Goal: Task Accomplishment & Management: Manage account settings

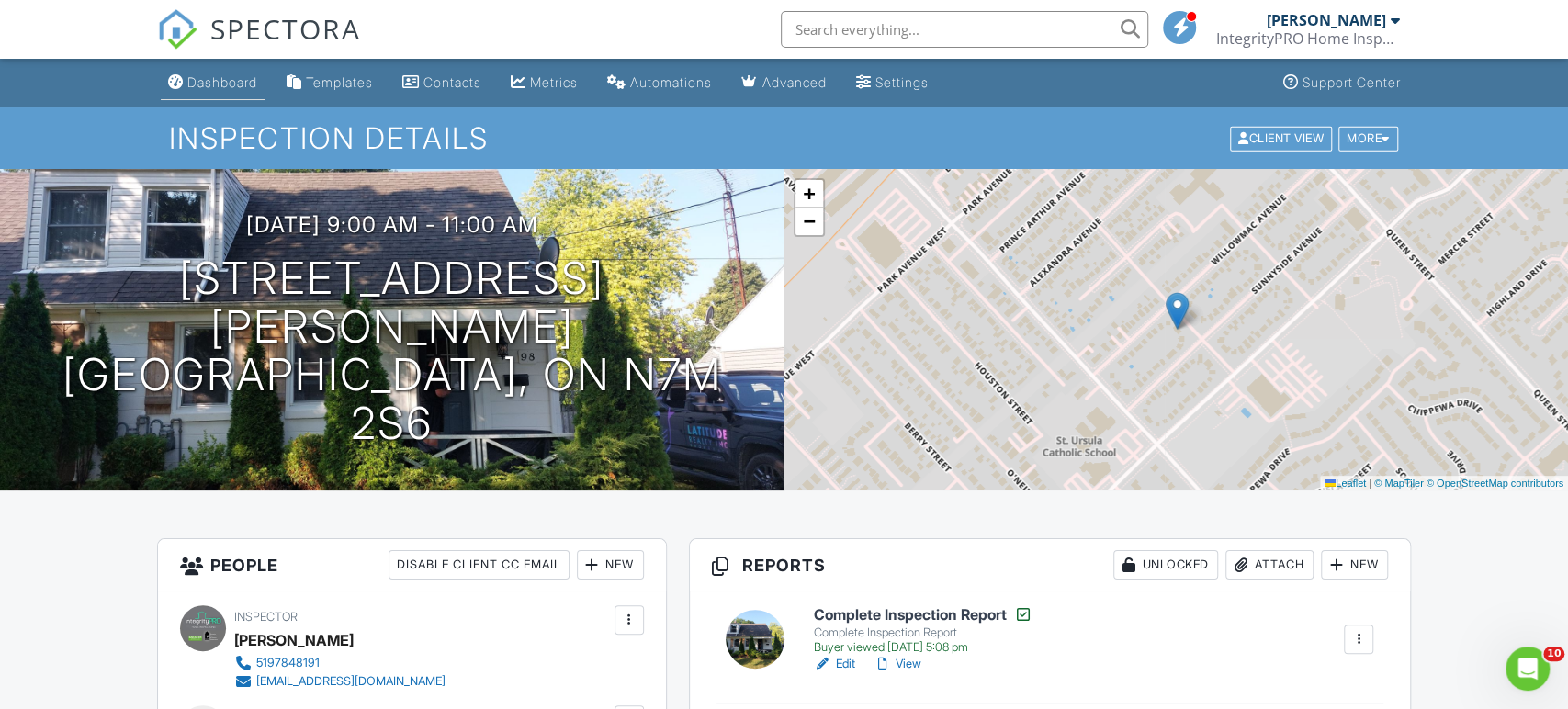
click at [232, 84] on div "Dashboard" at bounding box center [223, 83] width 70 height 16
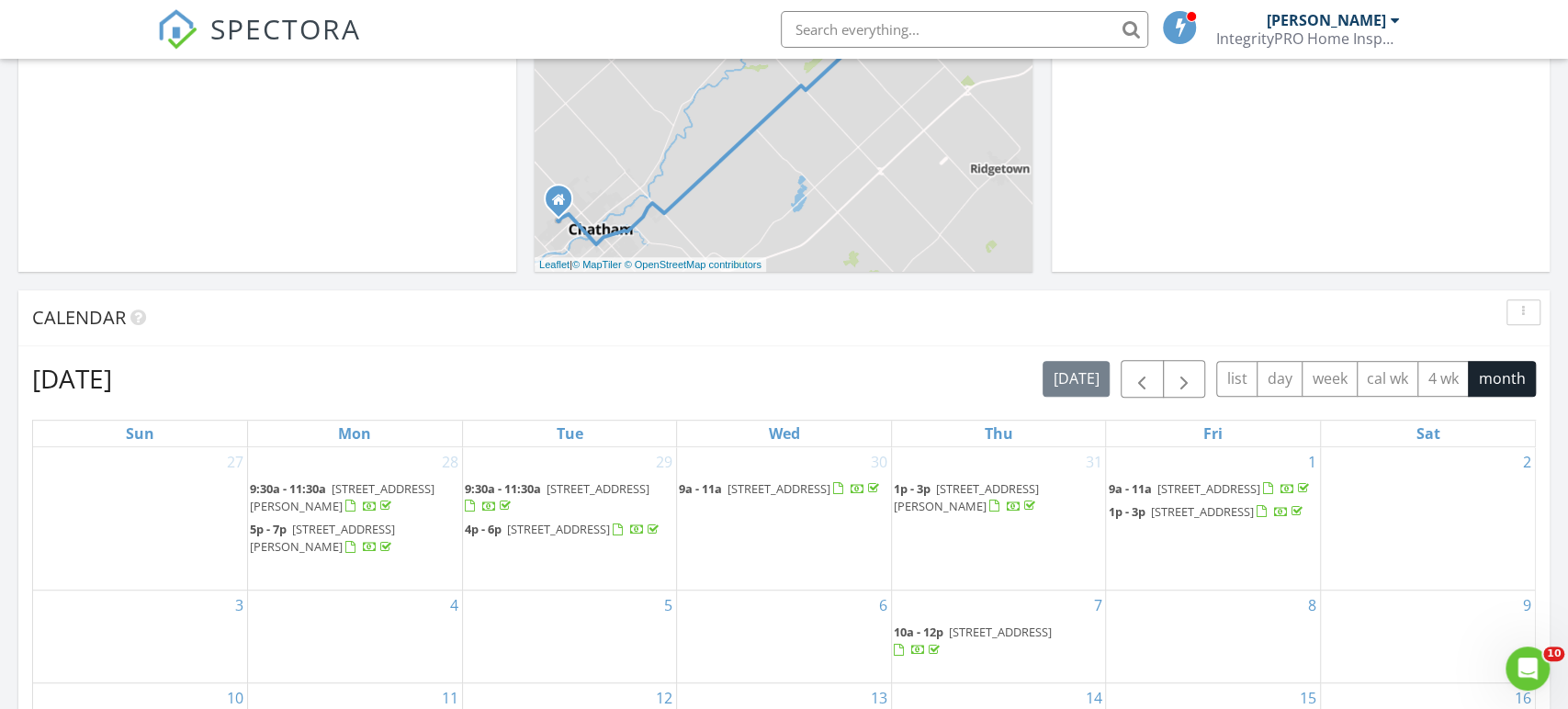
scroll to position [249, 0]
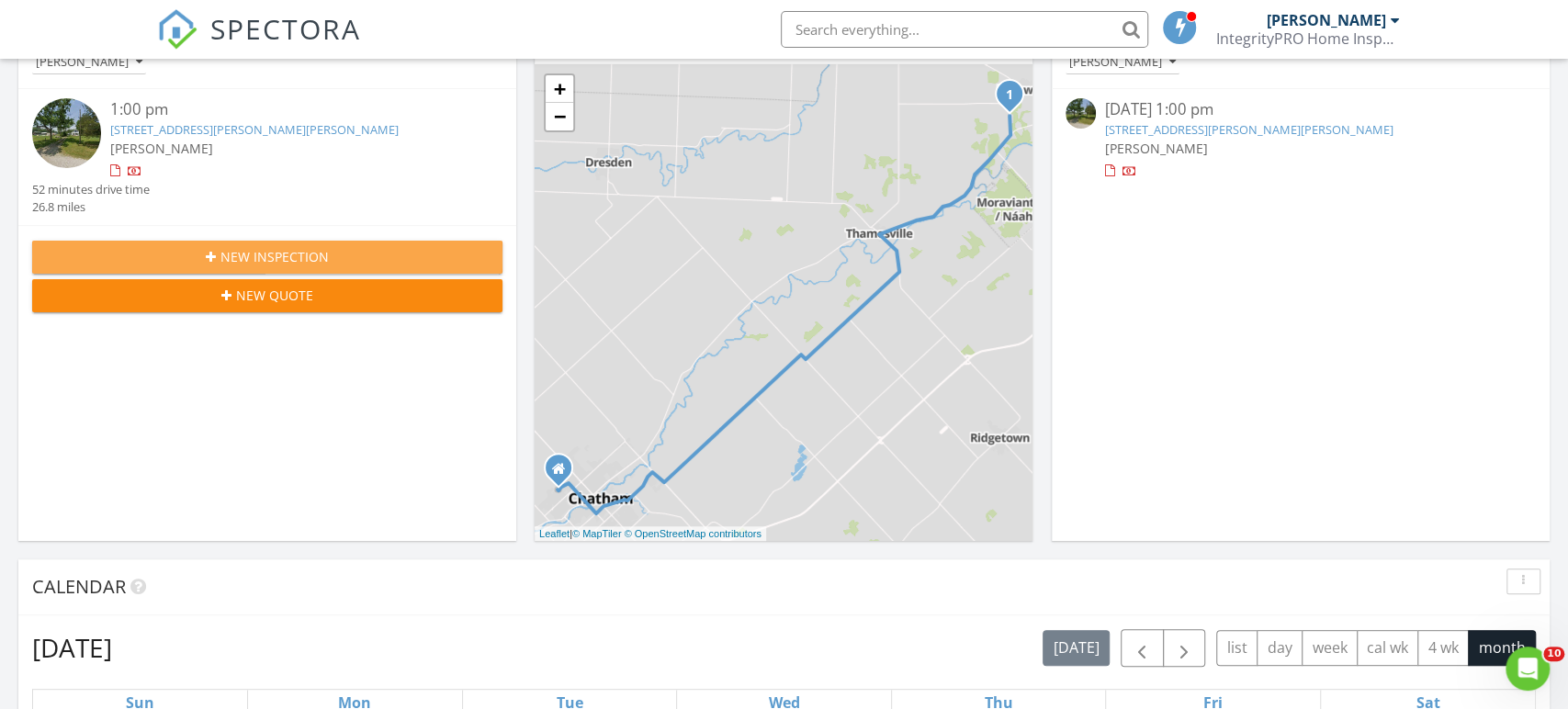
click at [217, 249] on div "New Inspection" at bounding box center [267, 257] width 441 height 19
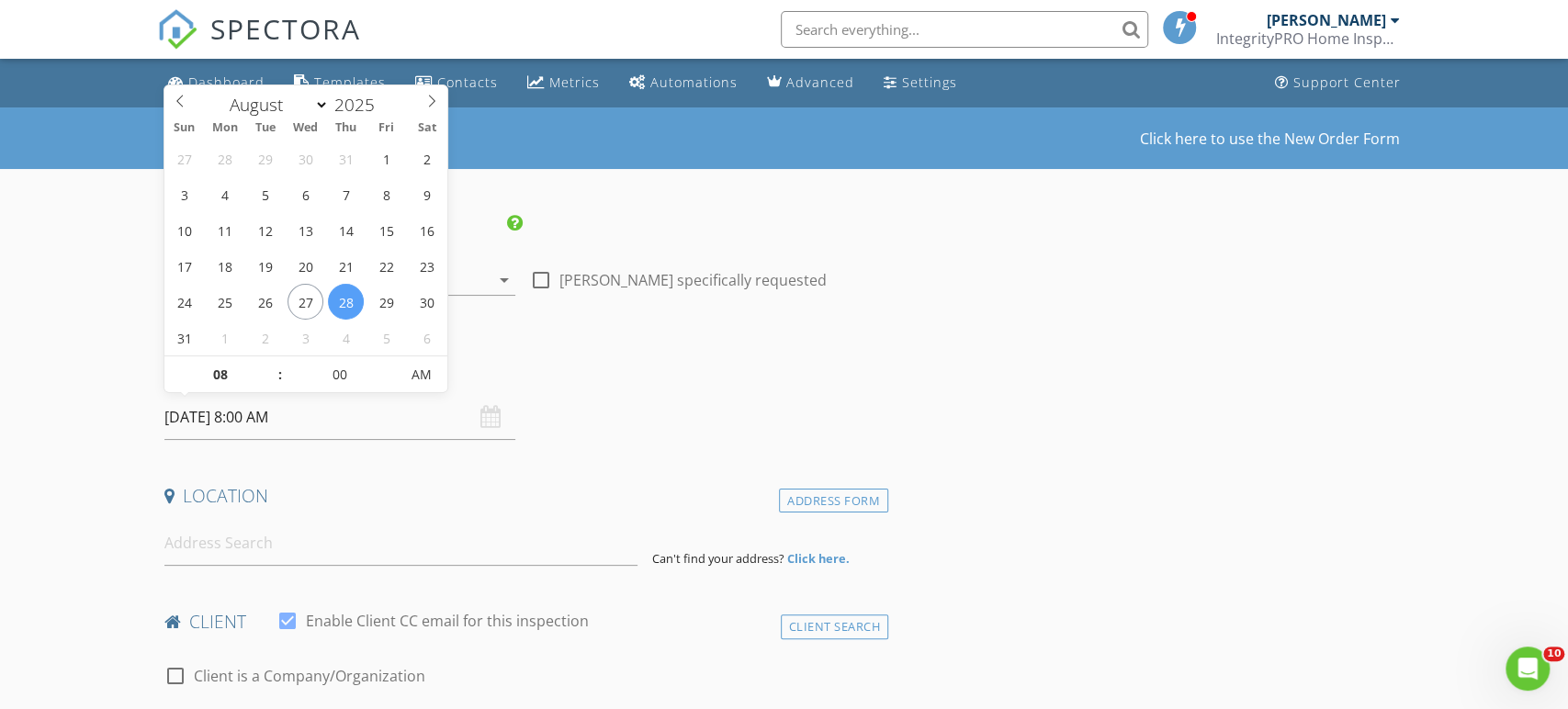
click at [277, 407] on input "28/08/2025 8:00 AM" at bounding box center [339, 417] width 351 height 45
select select "8"
type input "03/09/2025 8:00 AM"
type input "09"
type input "03/09/2025 9:00 AM"
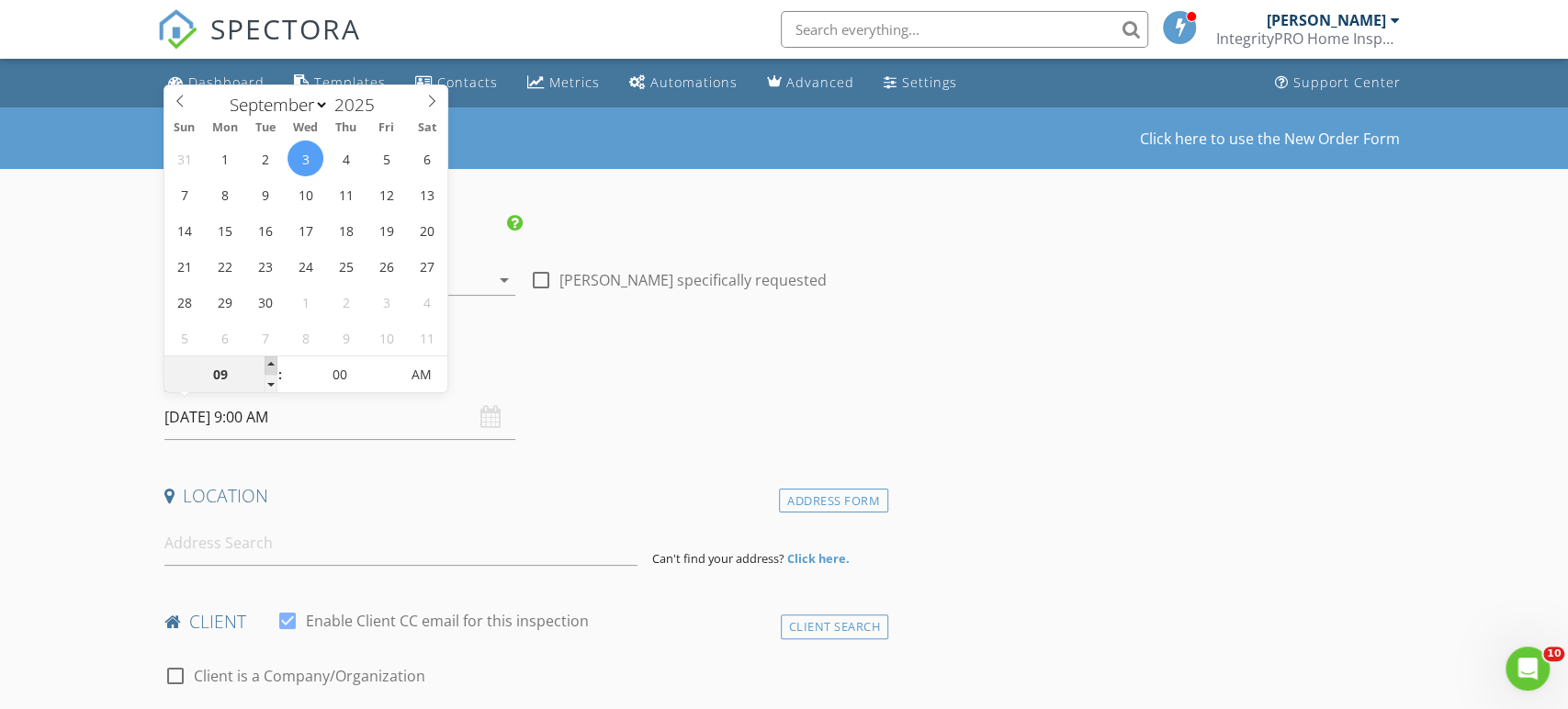
click at [269, 363] on span at bounding box center [270, 365] width 13 height 18
type input "10"
type input "03/09/2025 10:00 AM"
click at [269, 363] on span at bounding box center [270, 365] width 13 height 18
type input "11"
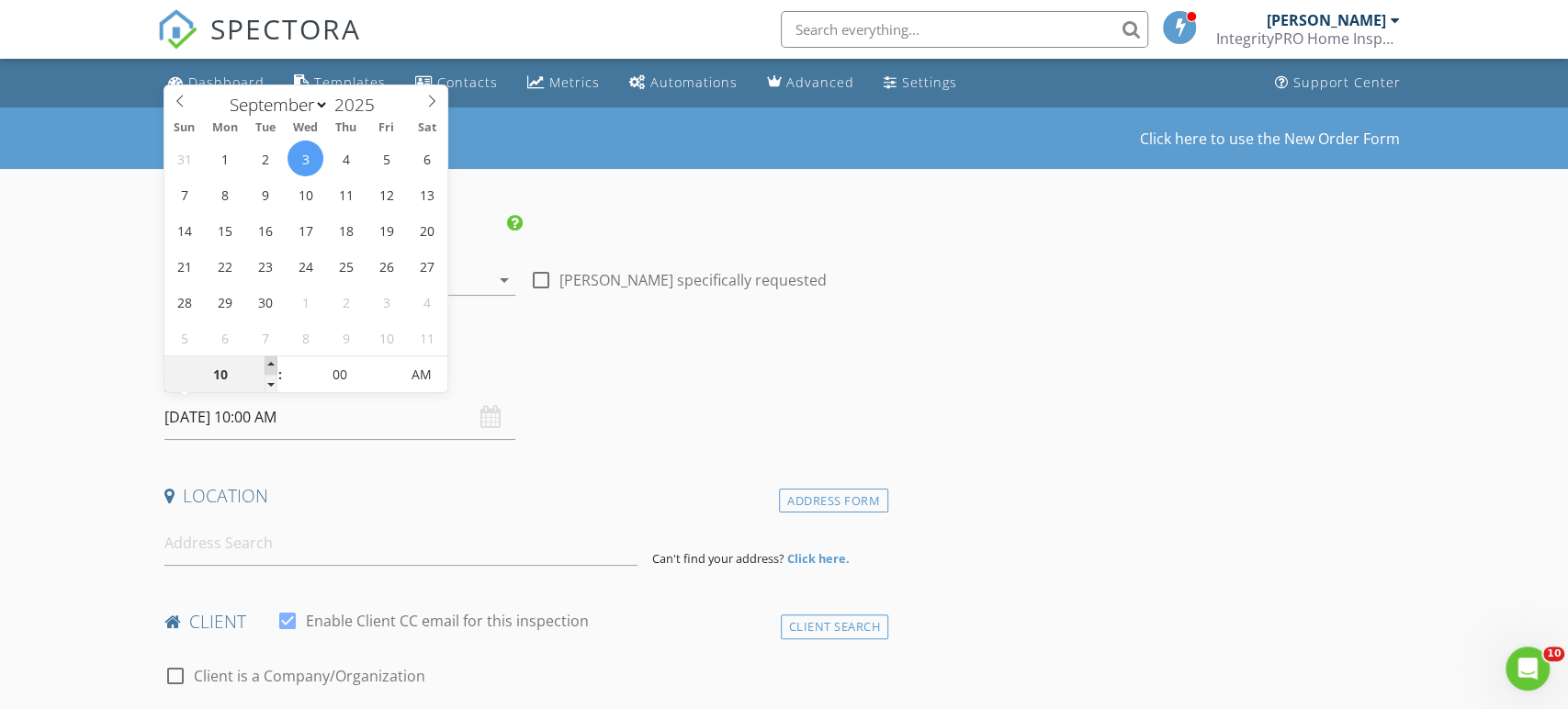
type input "03/09/2025 11:00 AM"
click at [269, 363] on span at bounding box center [270, 365] width 13 height 18
type input "12"
type input "03/09/2025 12:00 PM"
click at [269, 363] on span at bounding box center [270, 365] width 13 height 18
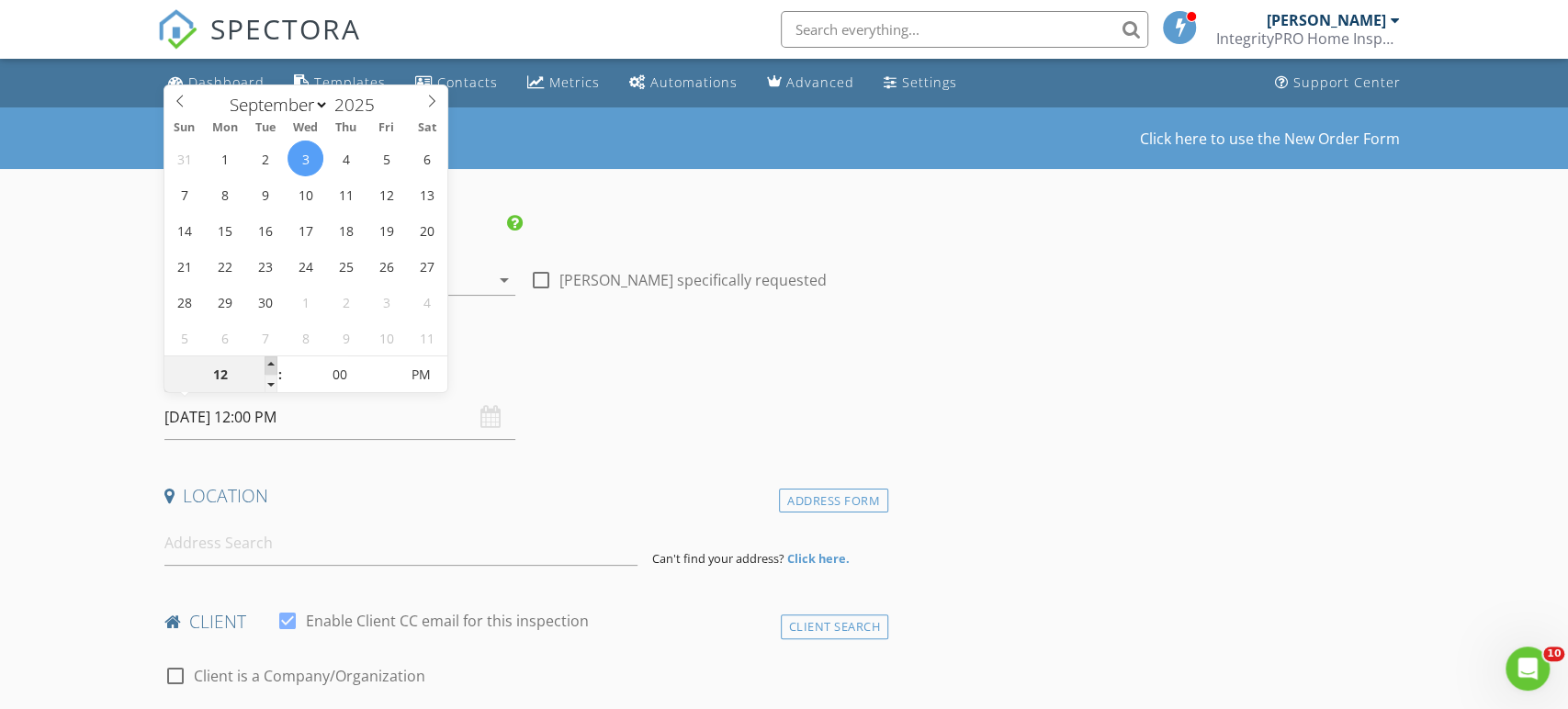
type input "01"
type input "03/09/2025 1:00 PM"
click at [269, 363] on span at bounding box center [270, 365] width 13 height 18
click at [267, 534] on input at bounding box center [401, 544] width 473 height 45
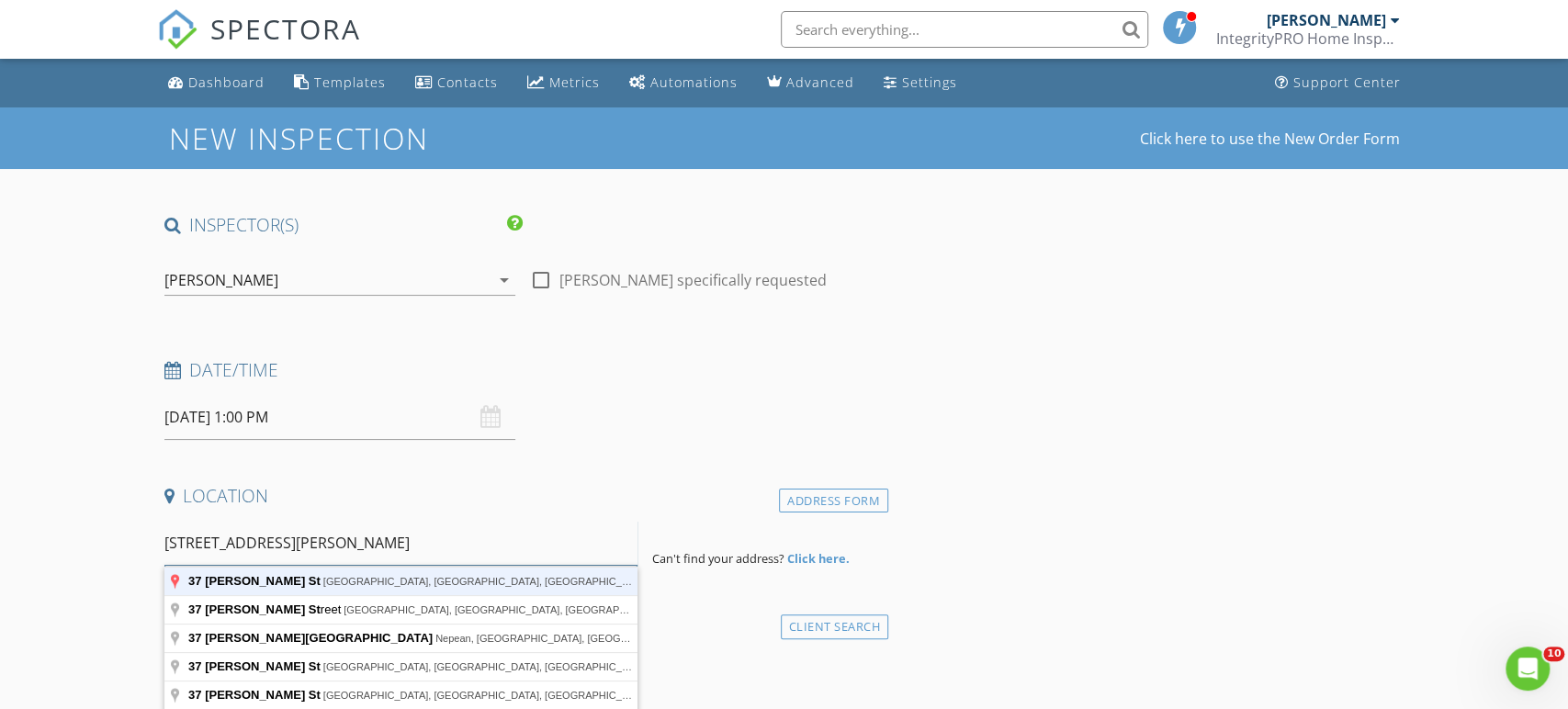
type input "37 Berry St, Chatham, ON, Canada"
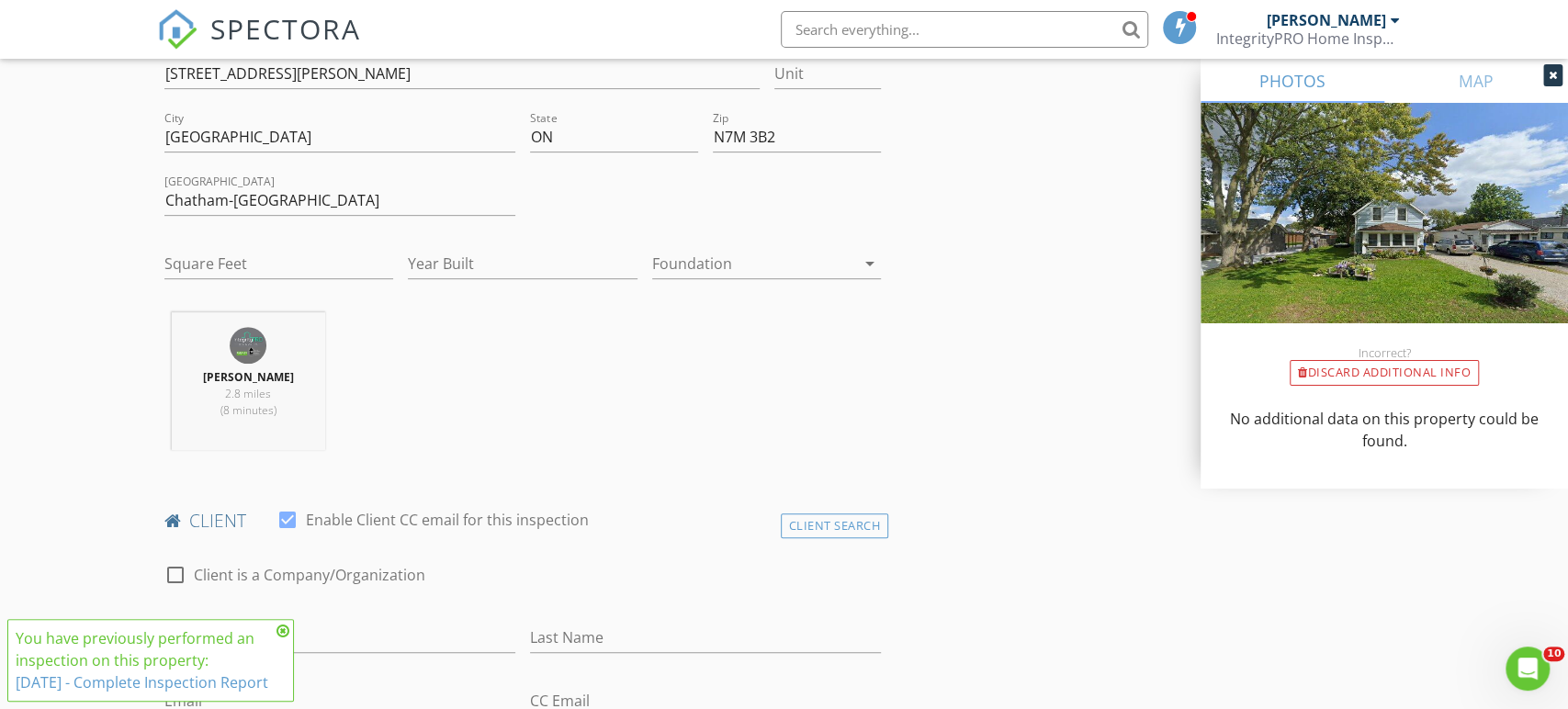
scroll to position [885, 0]
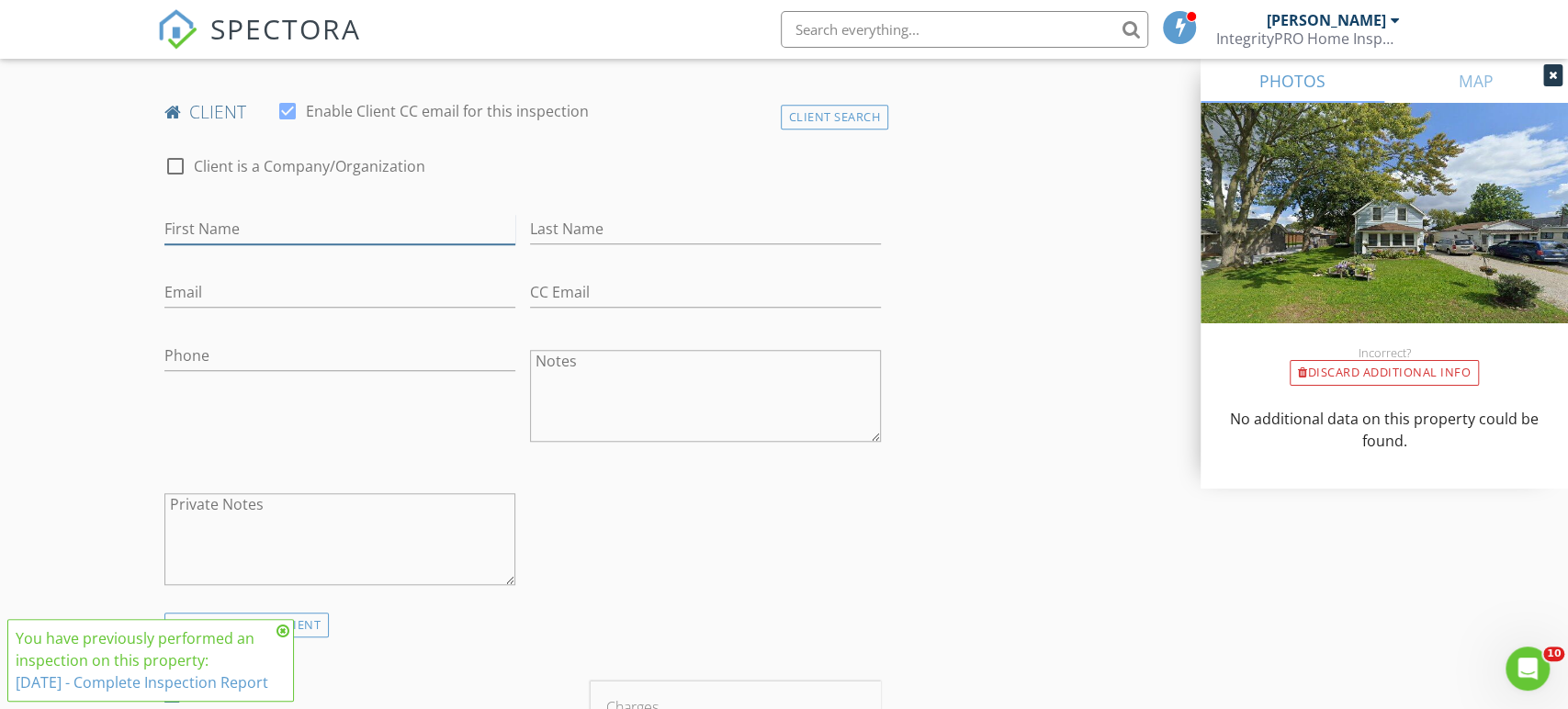
click at [263, 227] on input "First Name" at bounding box center [339, 229] width 351 height 30
click at [301, 240] on input "Victoria" at bounding box center [339, 229] width 351 height 30
type input "Victoria & [PERSON_NAME]"
type input "[PERSON_NAME]"
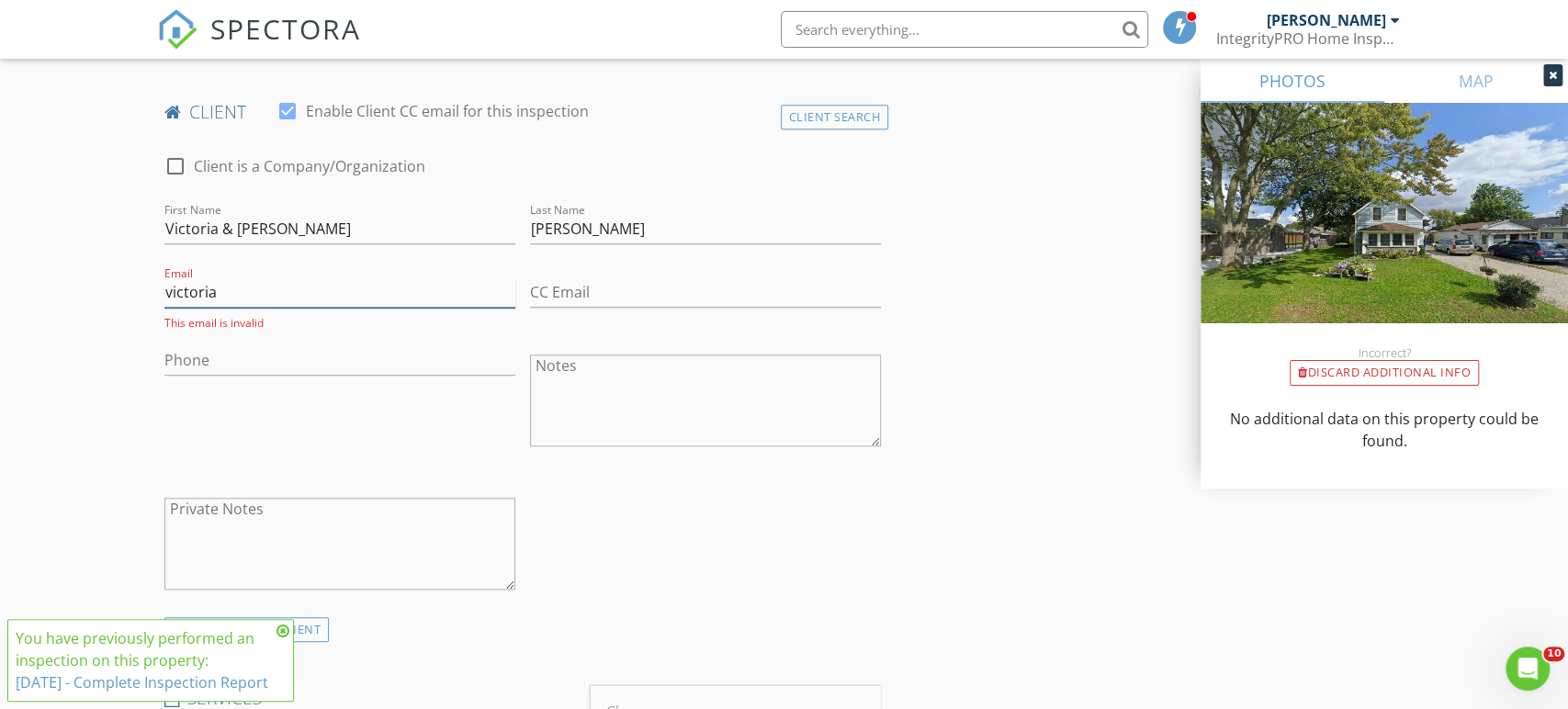
type input "[EMAIL_ADDRESS][DOMAIN_NAME]"
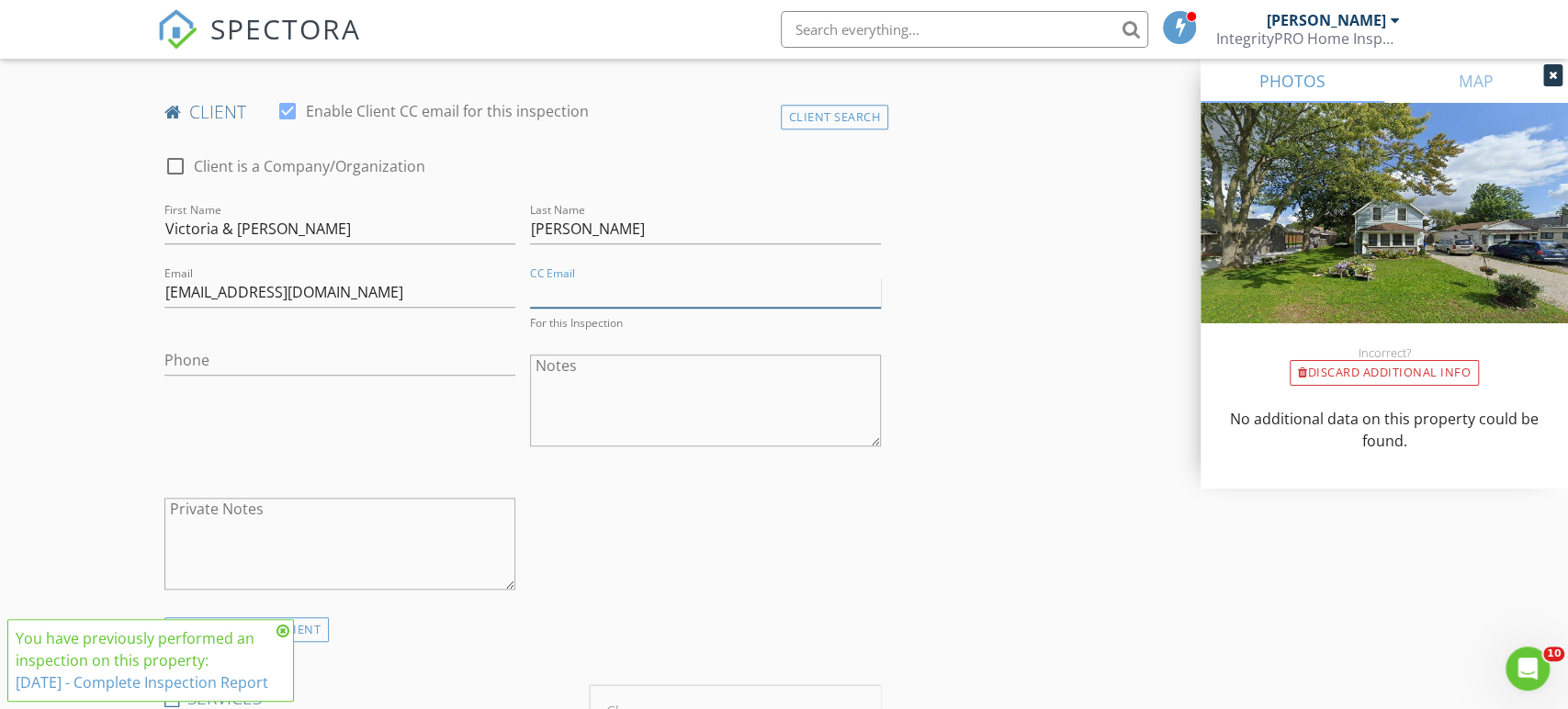
click at [586, 295] on input "CC Email" at bounding box center [705, 292] width 351 height 30
type input "[PERSON_NAME][EMAIL_ADDRESS][DOMAIN_NAME]"
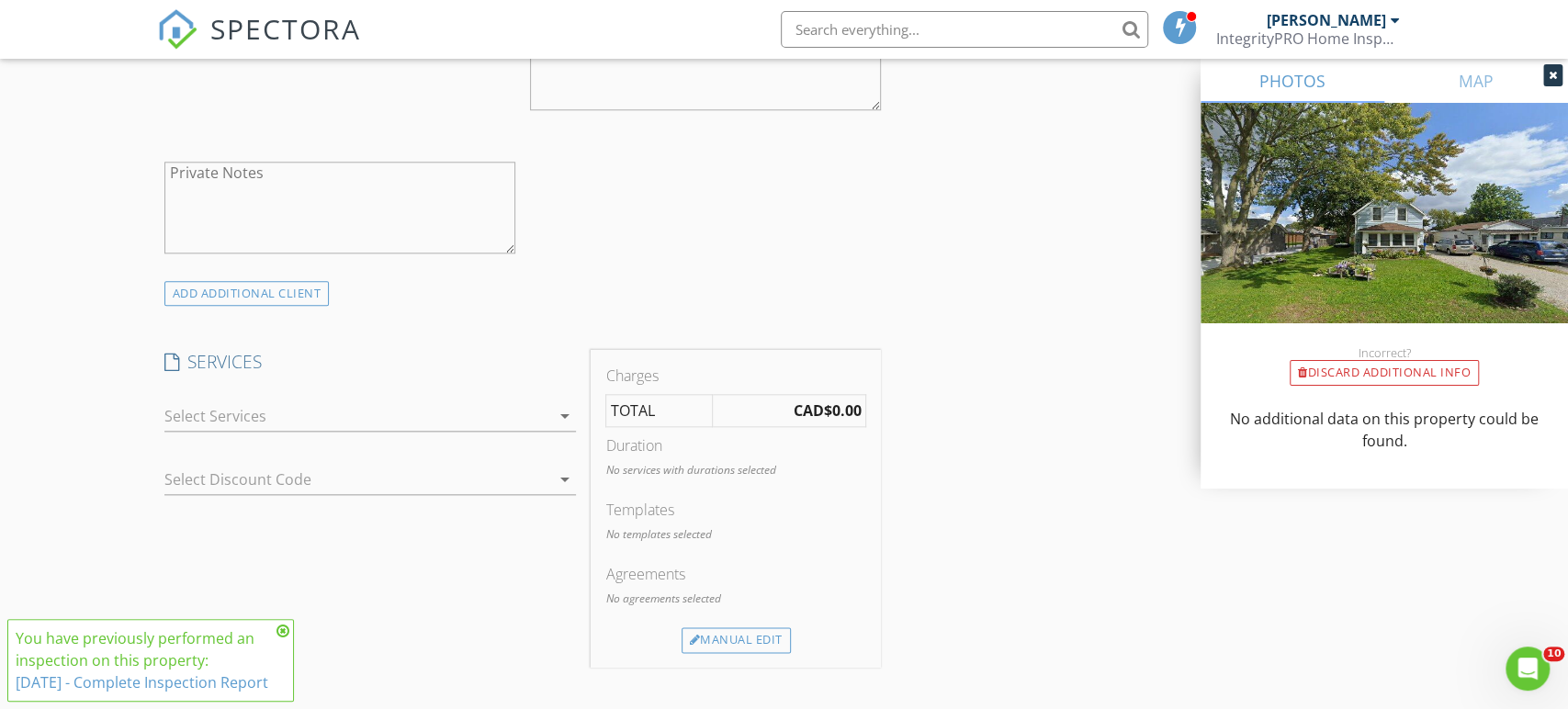
scroll to position [1219, 0]
click at [364, 402] on div at bounding box center [358, 414] width 387 height 29
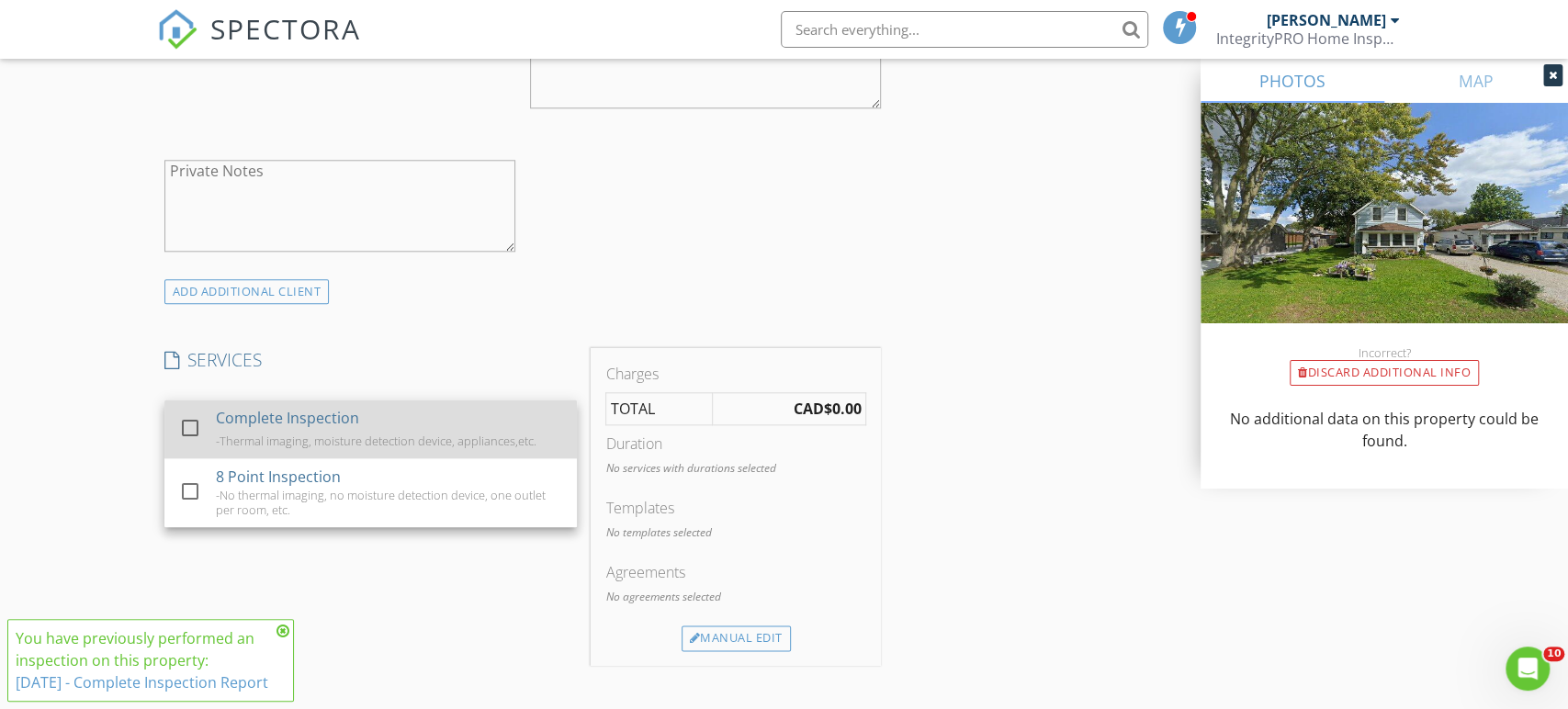
click at [354, 425] on div "Complete Inspection" at bounding box center [287, 417] width 143 height 22
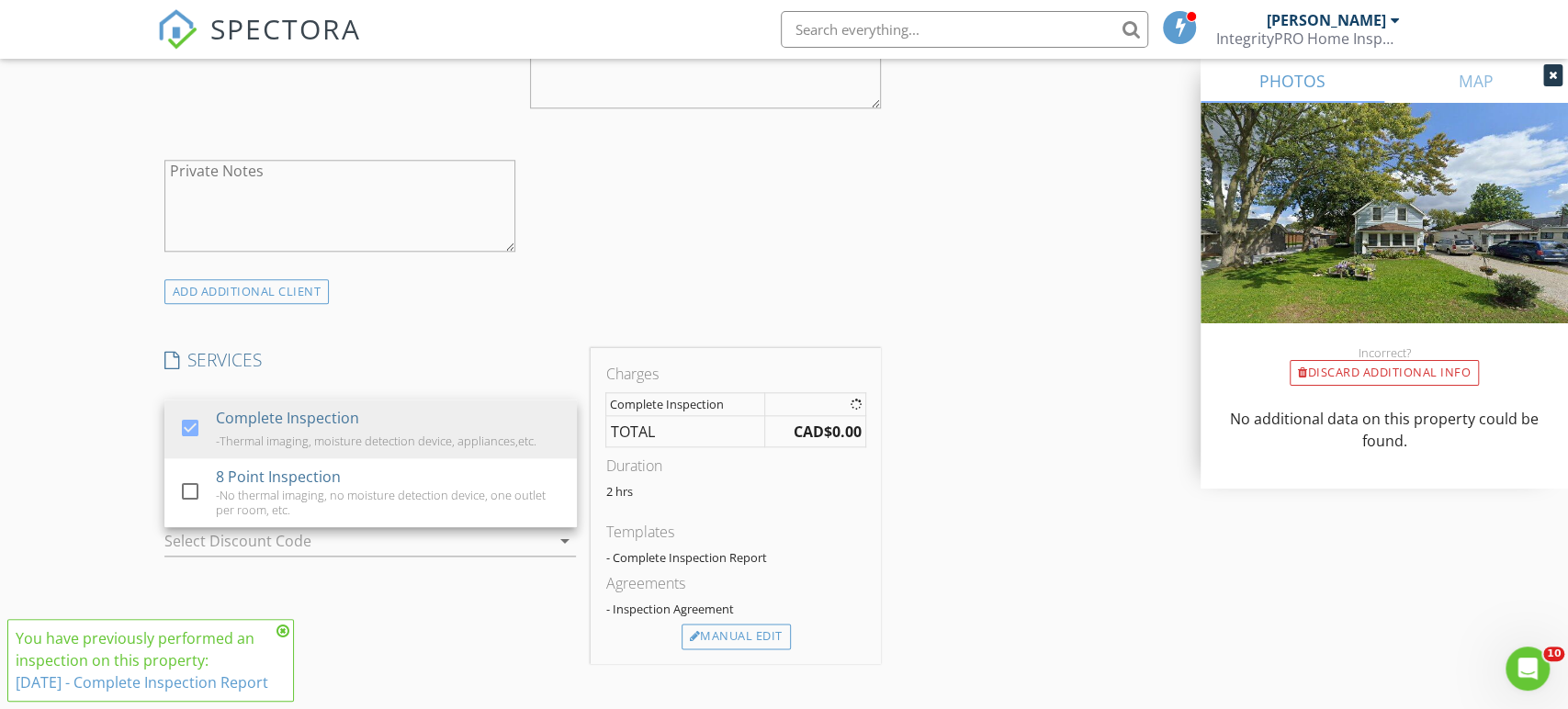
click at [1055, 522] on div "INSPECTOR(S) check_box Josh Johnston PRIMARY Josh Johnston arrow_drop_down chec…" at bounding box center [785, 499] width 1255 height 3010
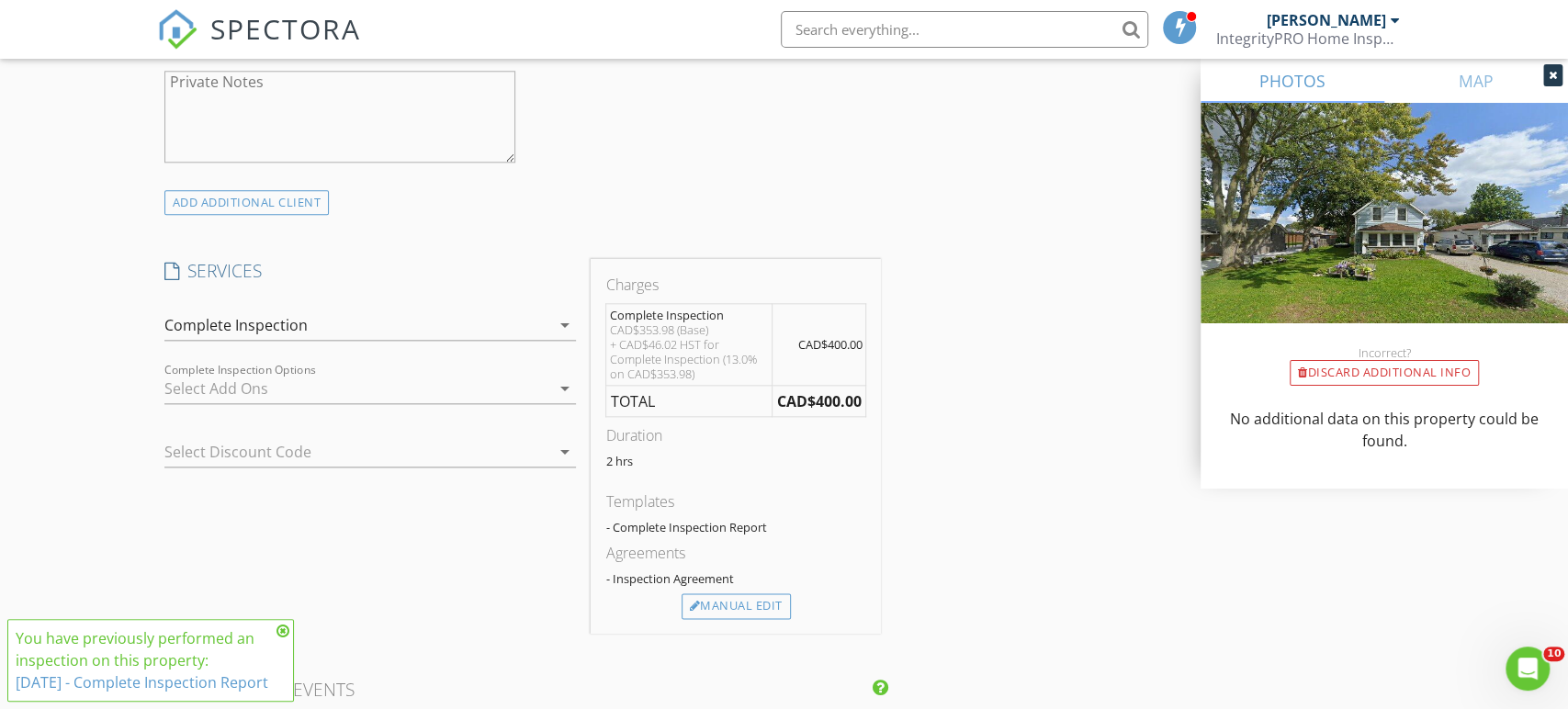
scroll to position [1366, 0]
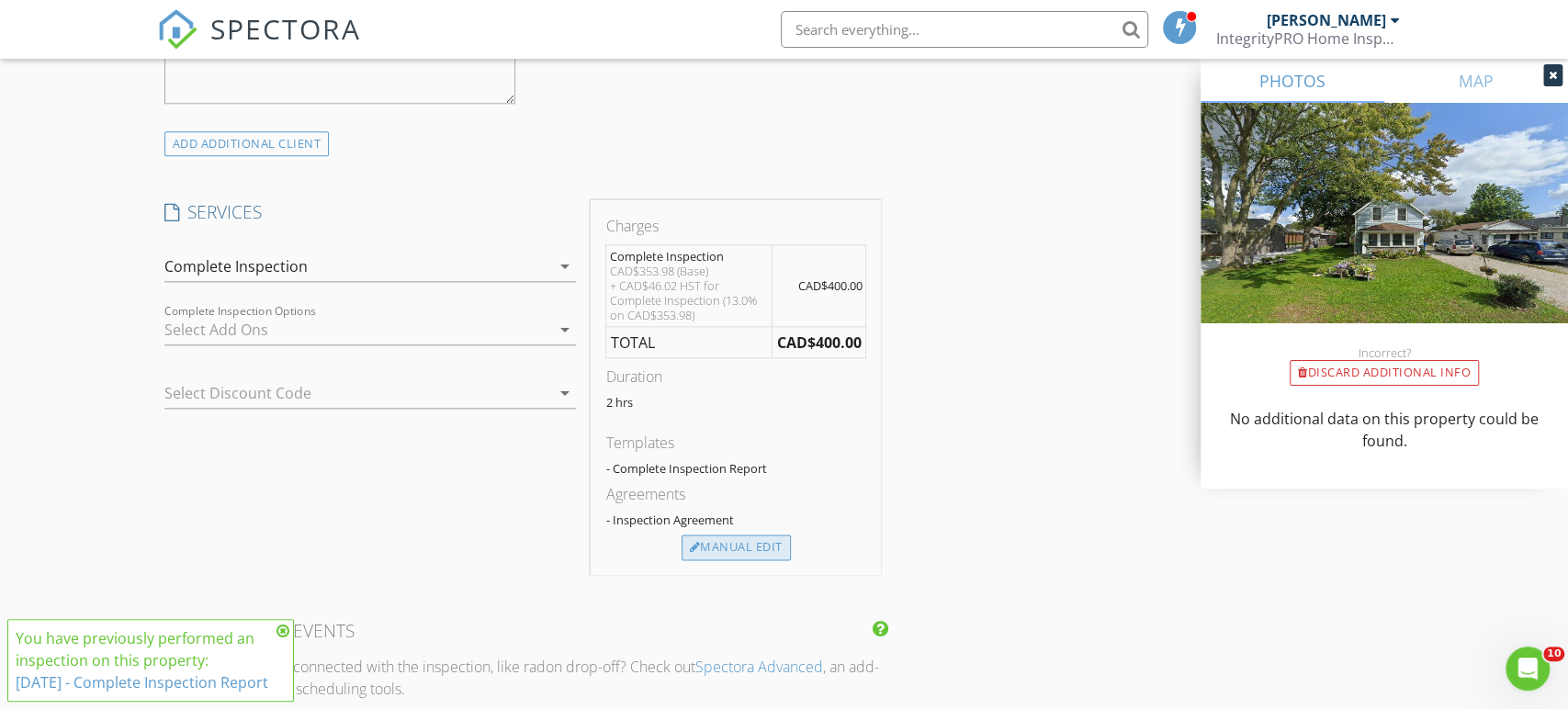
click at [778, 547] on div "Manual Edit" at bounding box center [736, 548] width 109 height 25
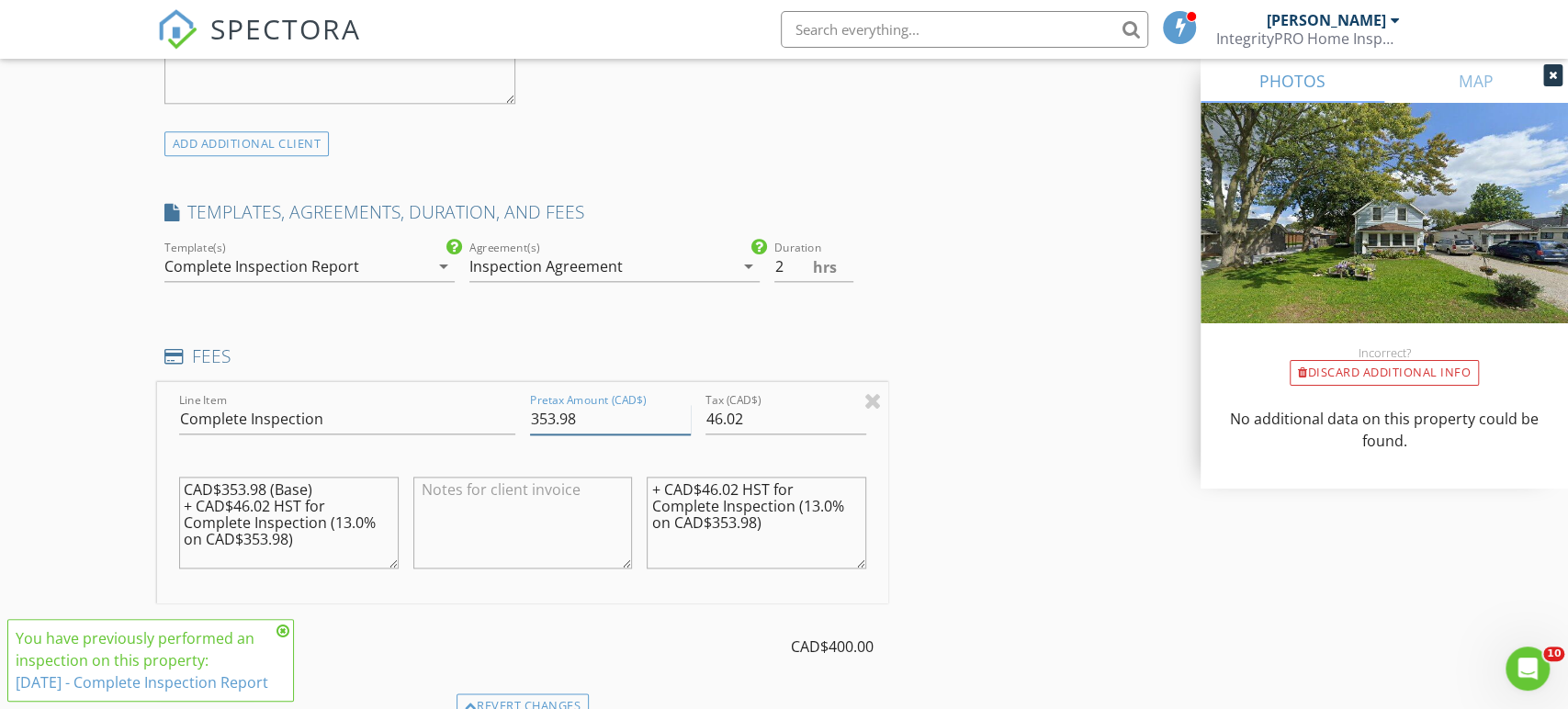
drag, startPoint x: 610, startPoint y: 425, endPoint x: 367, endPoint y: 423, distance: 243.0
click at [367, 423] on div "Line Item Complete Inspection Pretax Amount (CAD$) 353.98 Tax (CAD$) 46.02 CAD$…" at bounding box center [523, 493] width 732 height 222
type input "265.49"
type input "34.51"
click at [510, 533] on textarea at bounding box center [523, 522] width 220 height 91
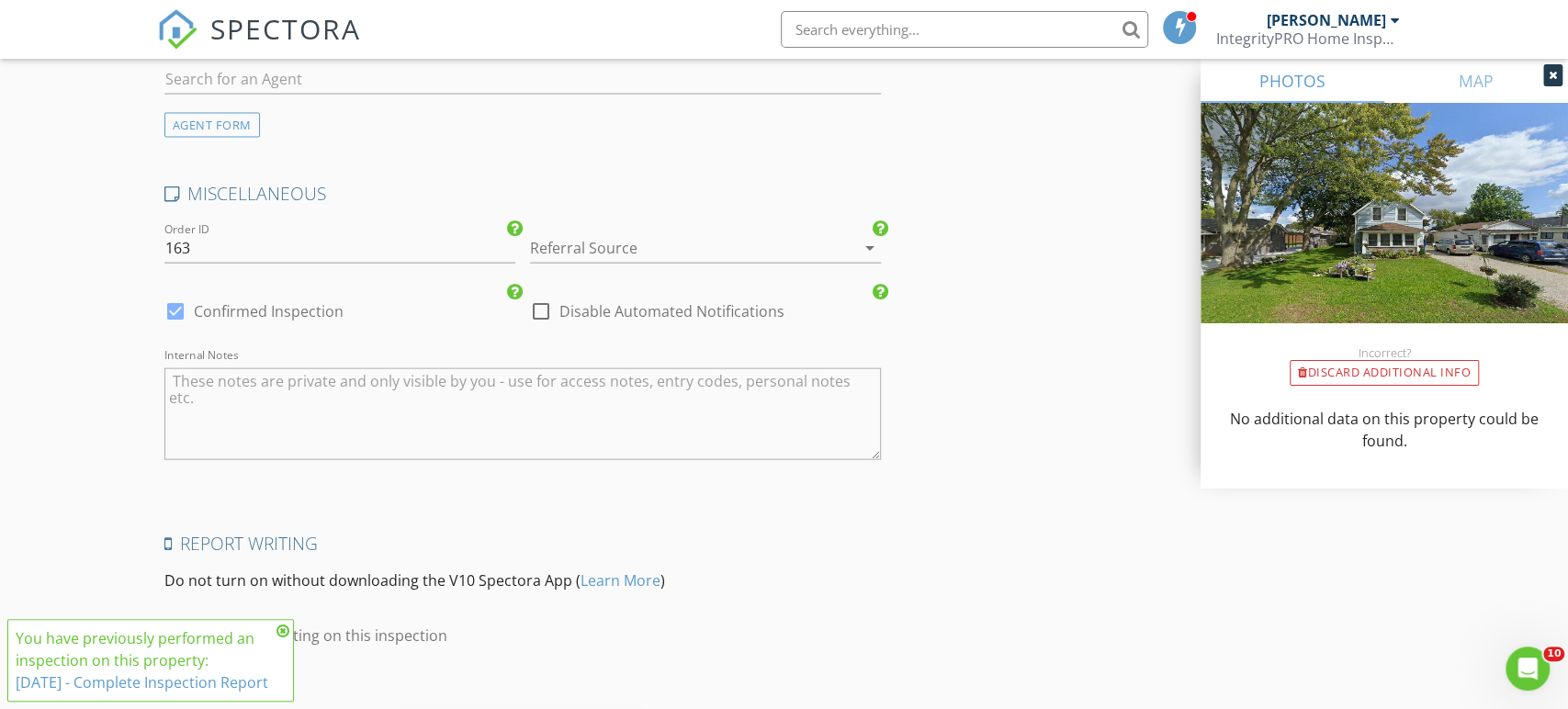
scroll to position [2756, 0]
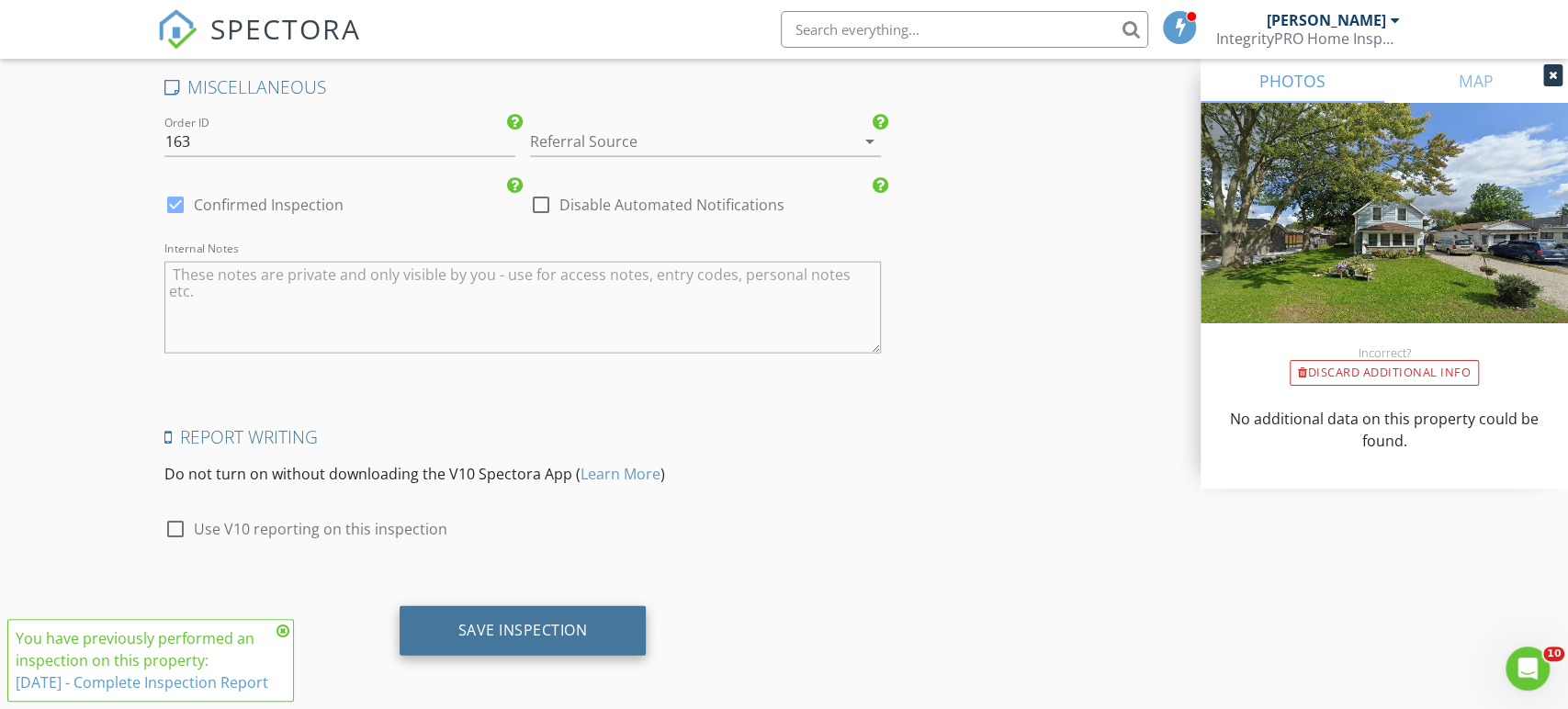
type textarea "Repeat client discount."
click at [517, 611] on div "Save Inspection" at bounding box center [523, 630] width 247 height 50
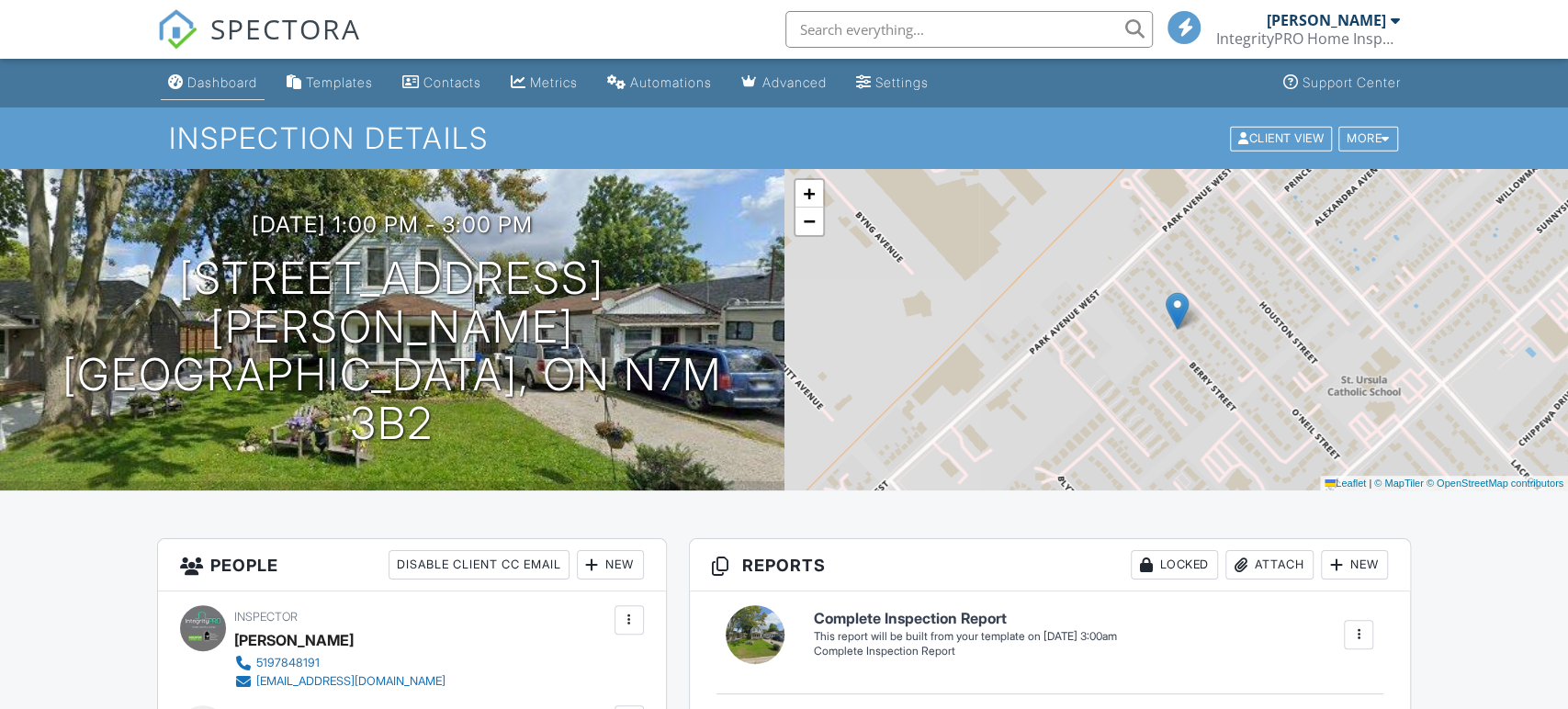
click at [226, 84] on div "Dashboard" at bounding box center [223, 83] width 70 height 16
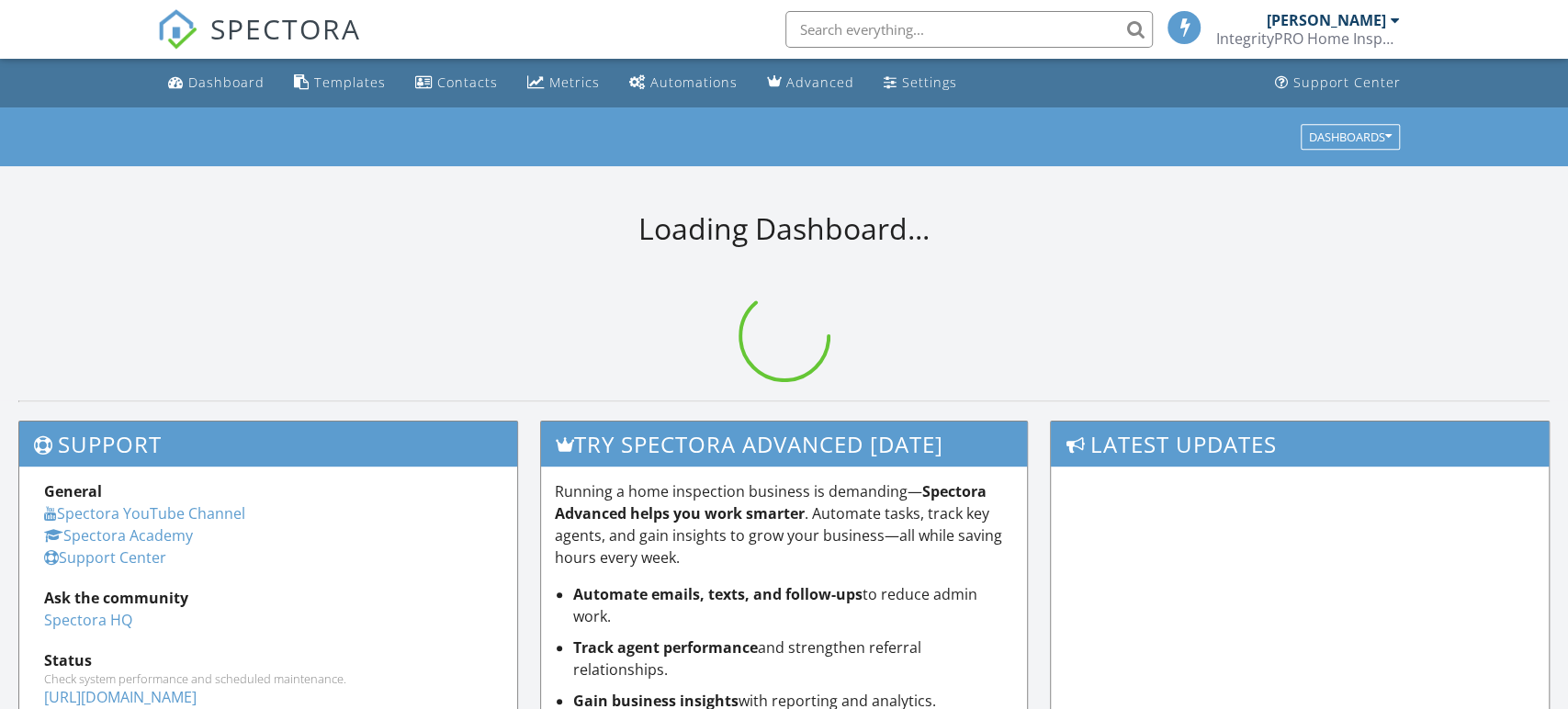
click at [853, 29] on input "text" at bounding box center [970, 29] width 368 height 37
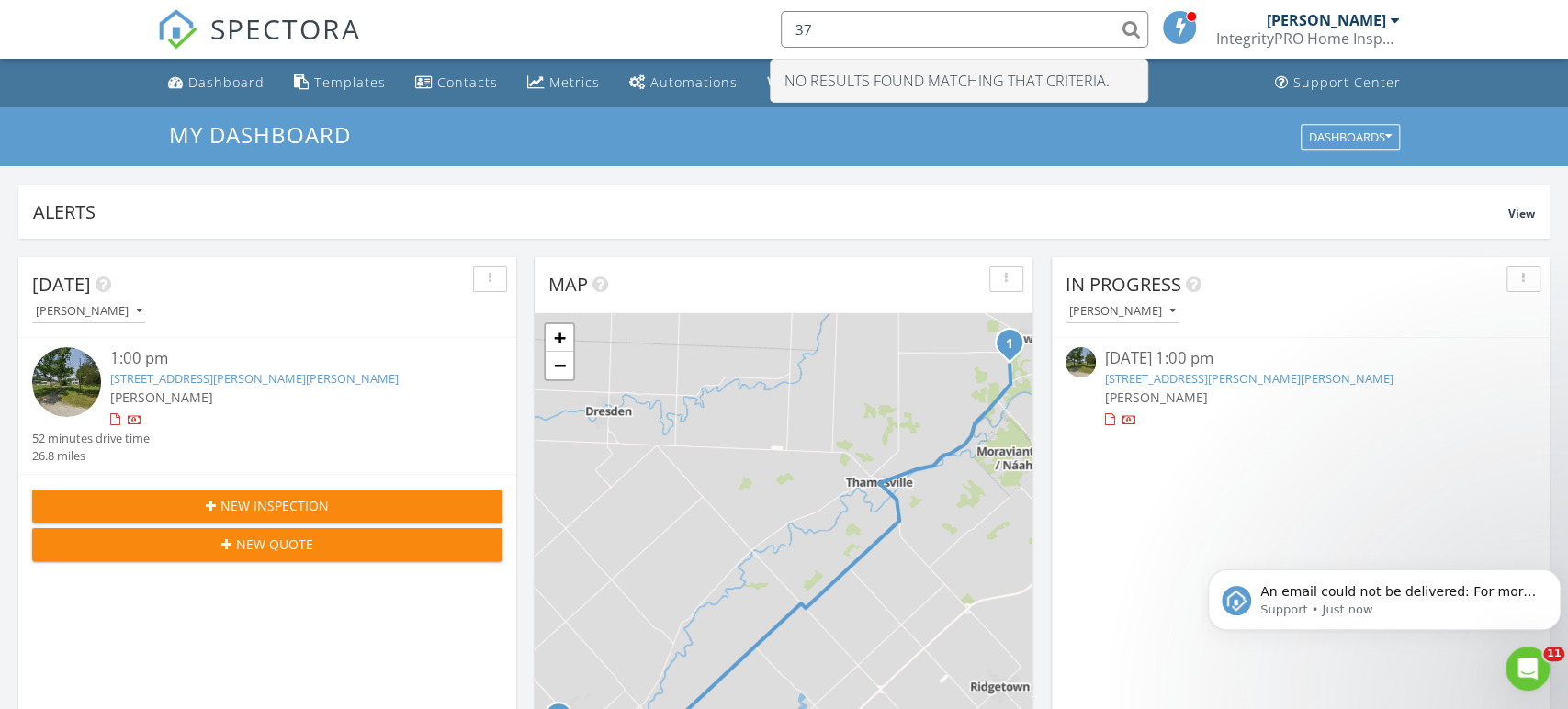
type input "3"
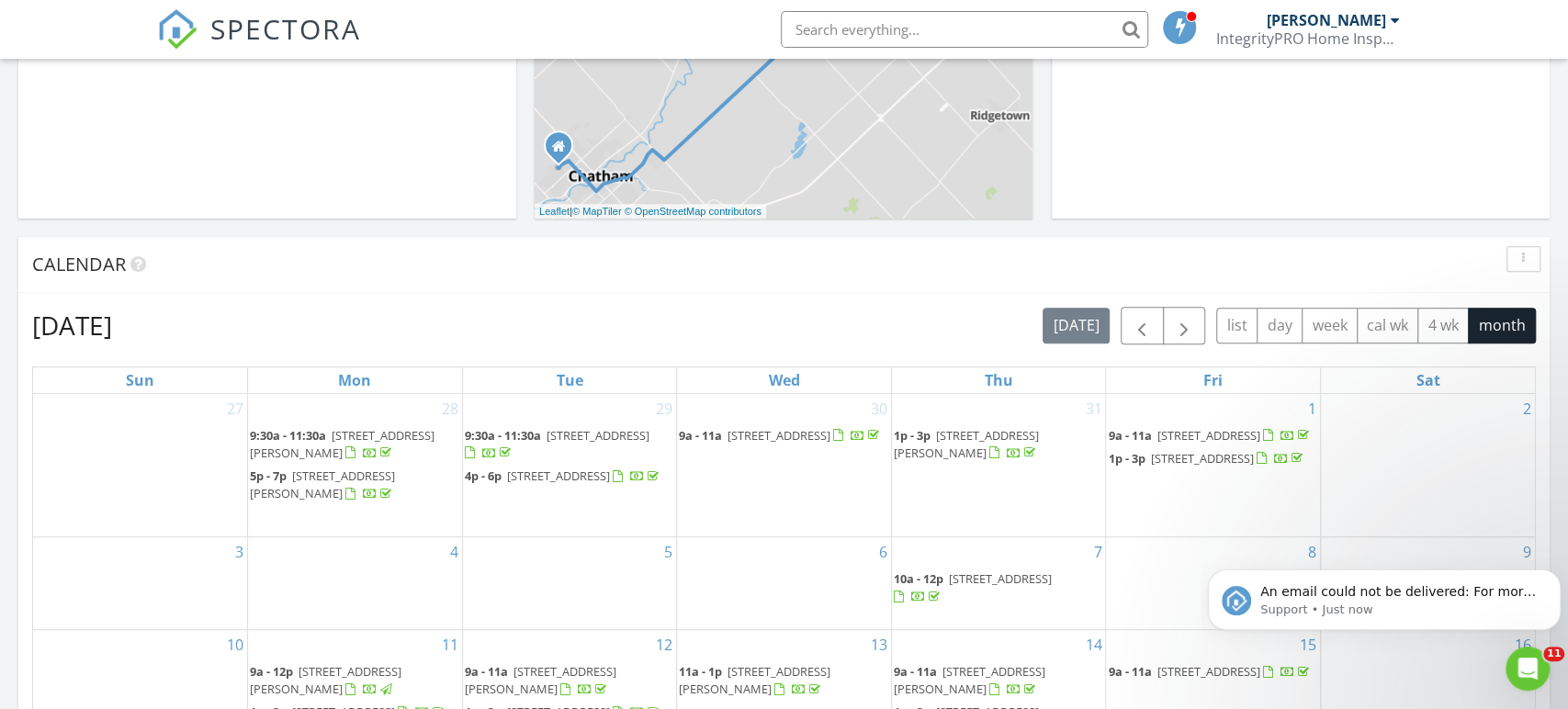
scroll to position [1235, 0]
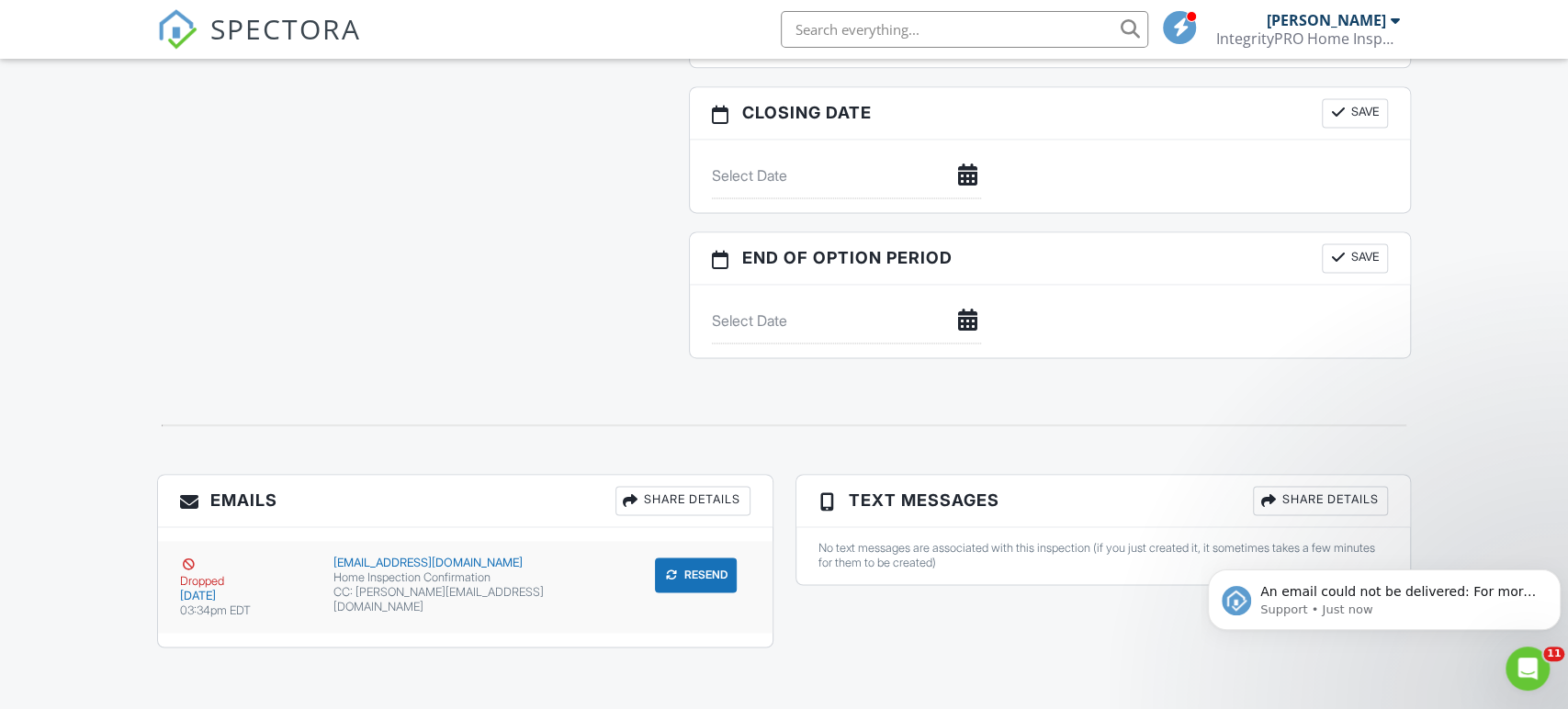
click at [668, 559] on button "Resend" at bounding box center [695, 575] width 82 height 35
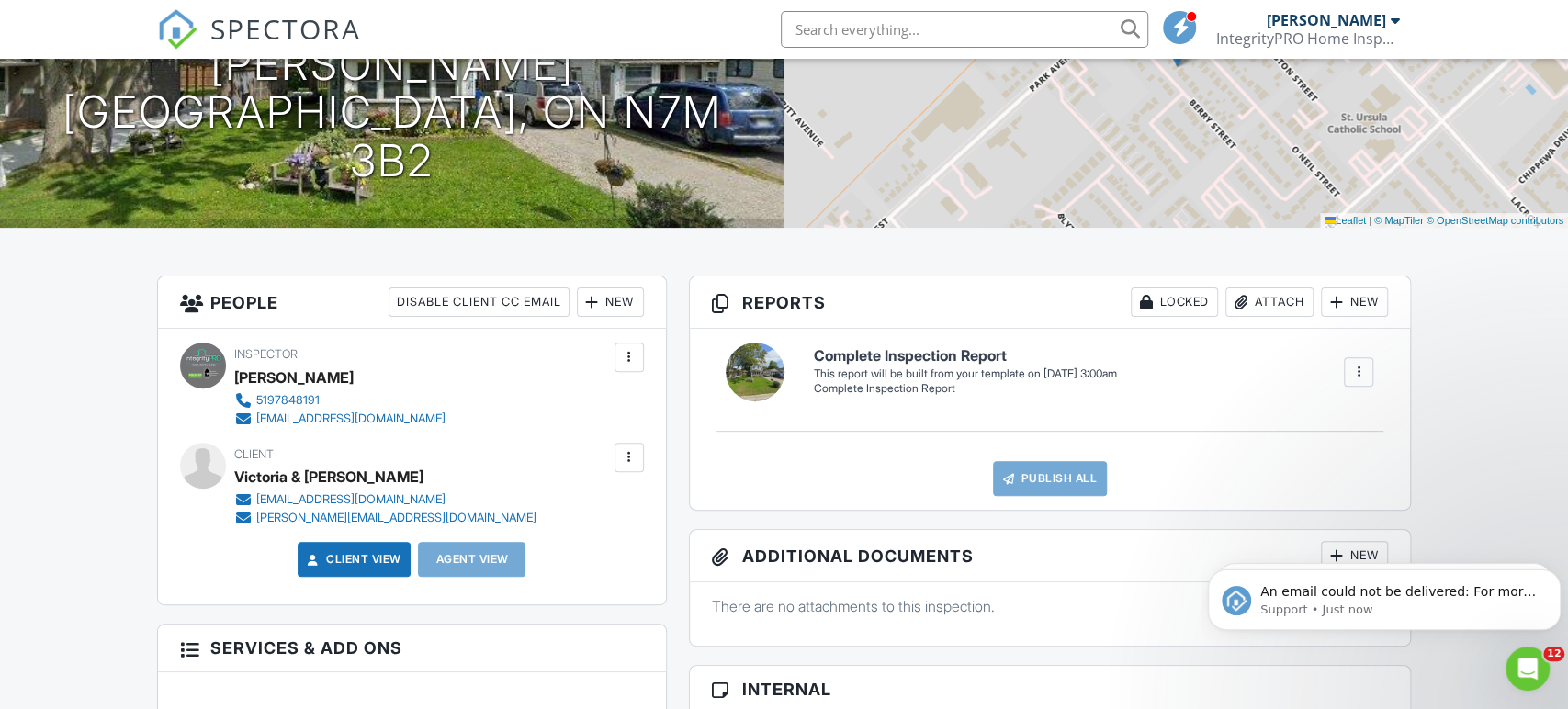
scroll to position [260, 0]
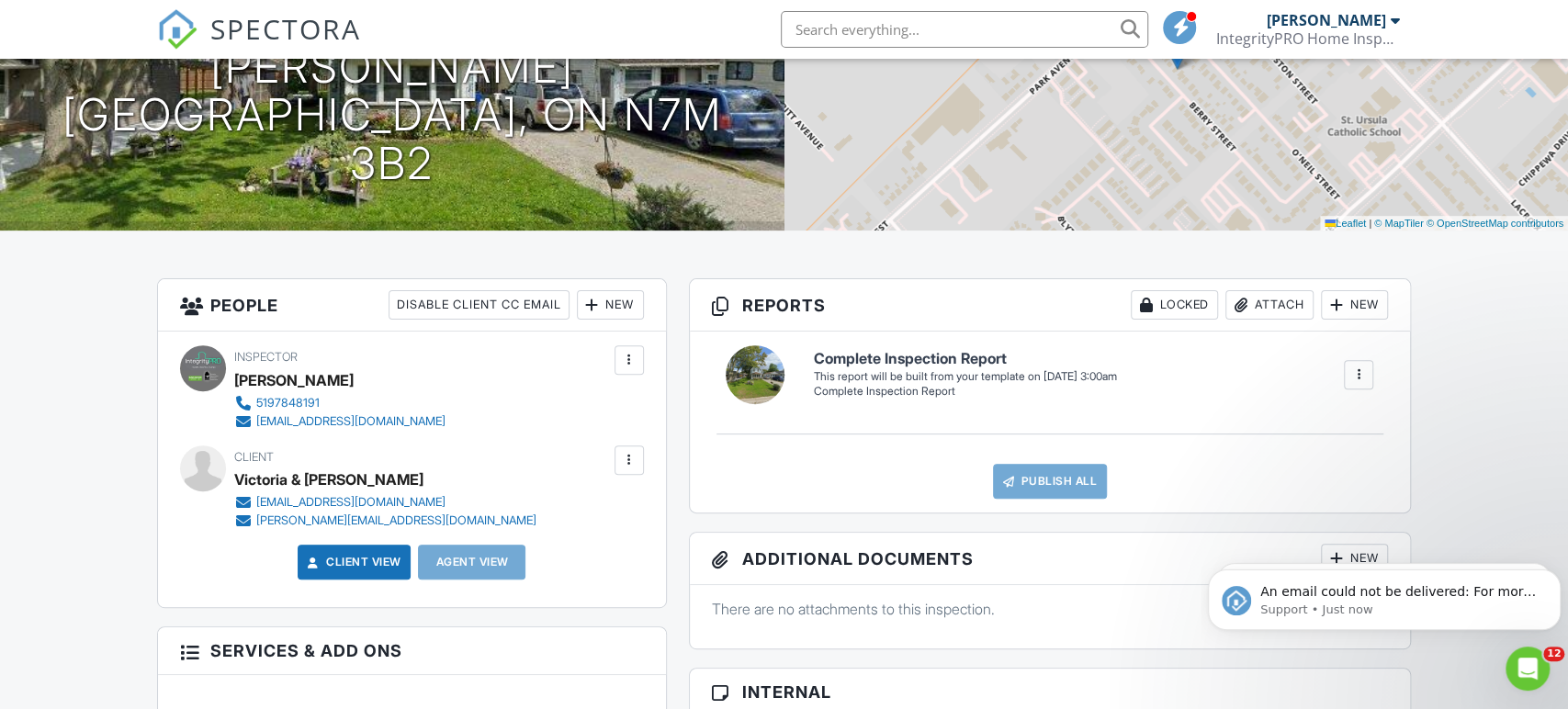
click at [635, 462] on div at bounding box center [629, 460] width 18 height 18
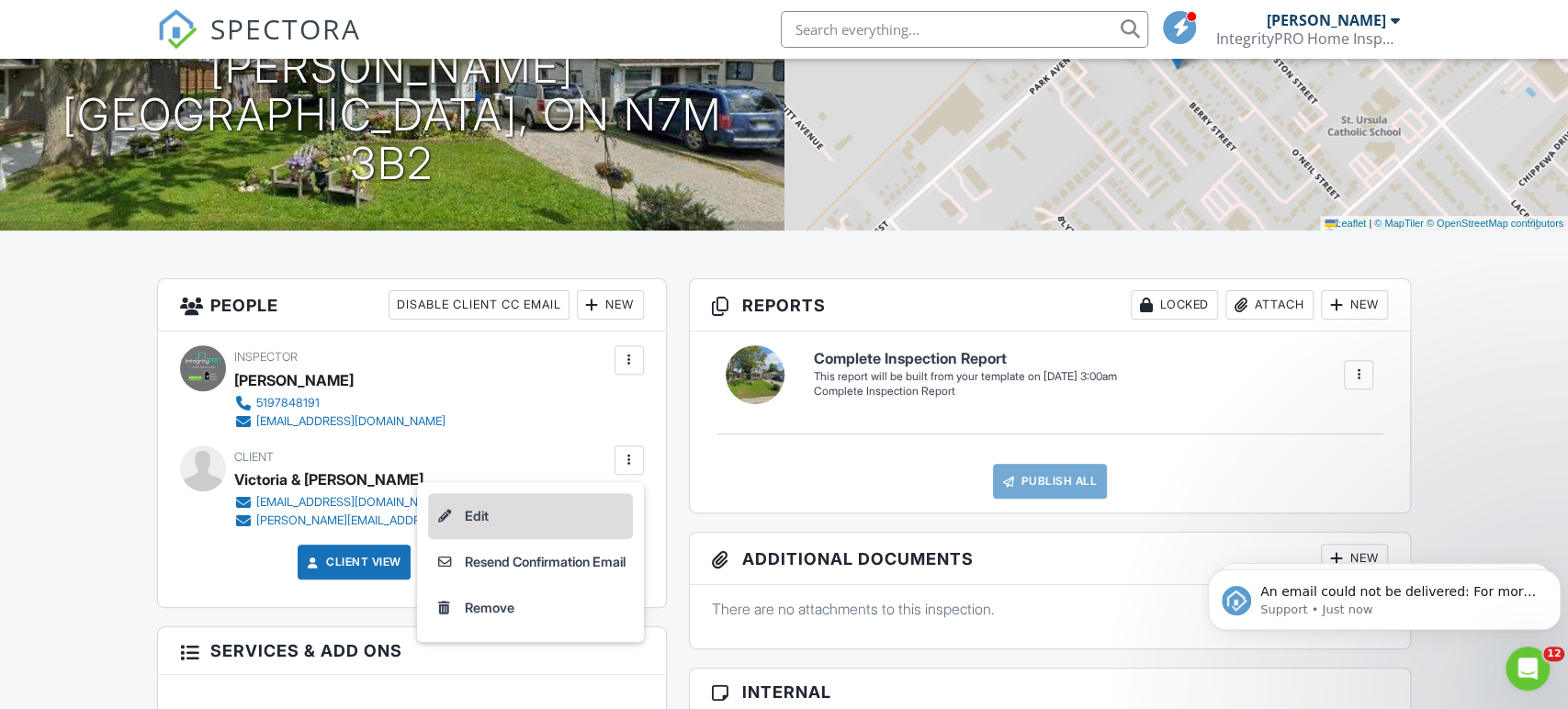
click at [549, 514] on li "Edit" at bounding box center [530, 515] width 205 height 46
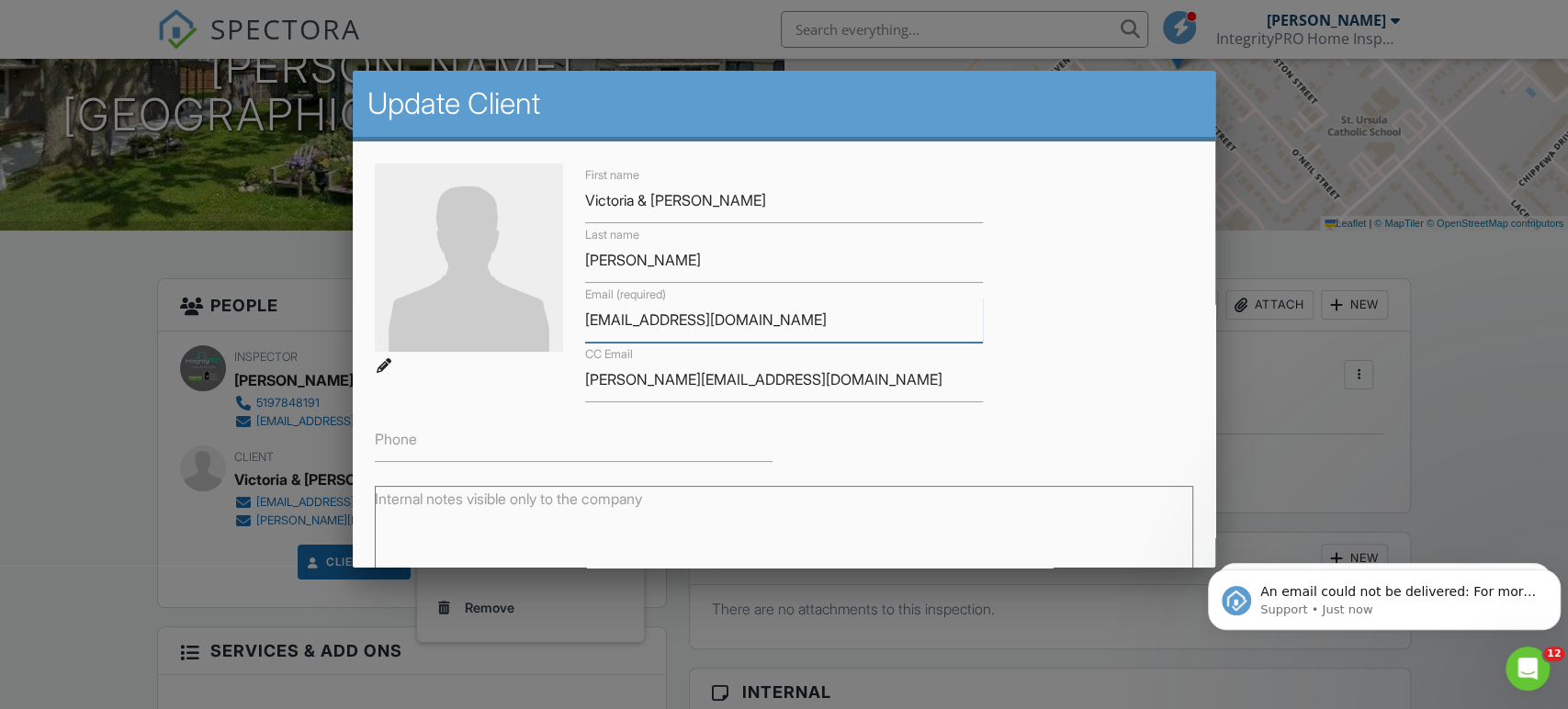
click at [747, 325] on input "[EMAIL_ADDRESS][DOMAIN_NAME]" at bounding box center [784, 320] width 398 height 45
click at [725, 318] on input "[EMAIL_ADDRESS][DOMAIN_NAME]" at bounding box center [784, 320] width 398 height 45
click at [725, 318] on input "victoriamarentette@gmal.com" at bounding box center [784, 320] width 398 height 45
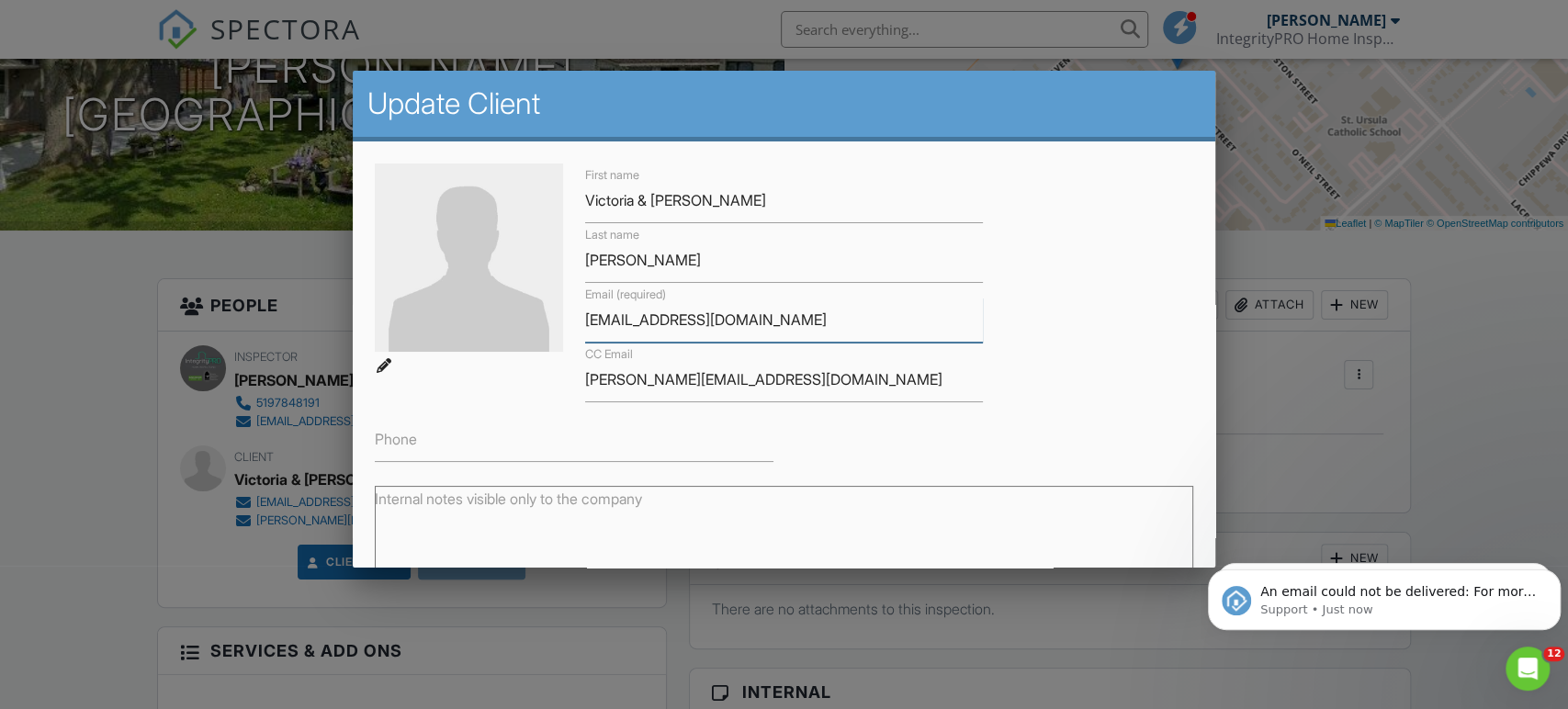
paste input "i"
type input "victoriamarentette@gmail.com"
drag, startPoint x: 817, startPoint y: 324, endPoint x: 356, endPoint y: 325, distance: 461.0
click at [356, 325] on div "First name Victoria & Ryan Last name Palmer Email (required) victoriamarentette…" at bounding box center [784, 466] width 863 height 650
paste input "victoriamarentette@gmail.com"
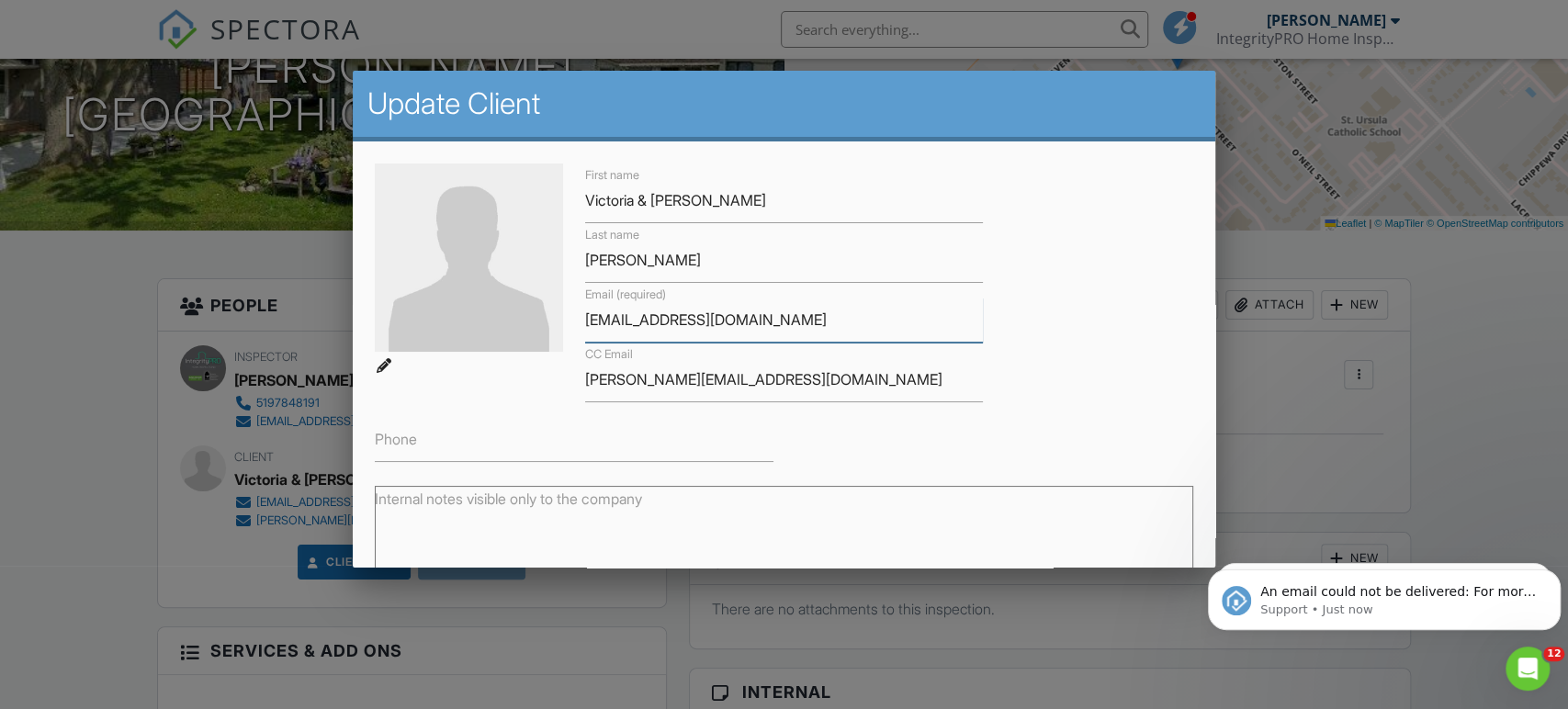
scroll to position [224, 0]
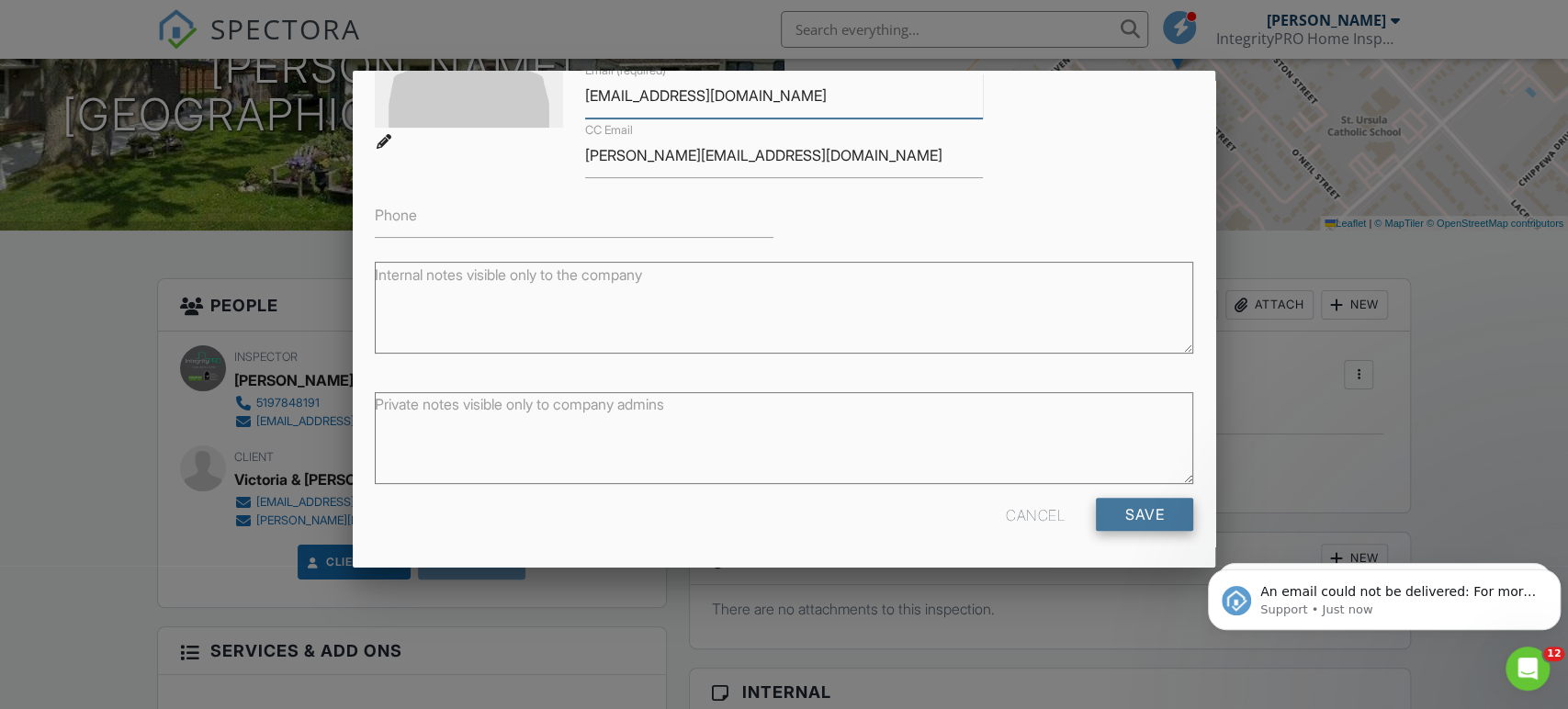
type input "victoriamarentette@gmail.com"
click at [1151, 522] on input "Save" at bounding box center [1145, 514] width 97 height 33
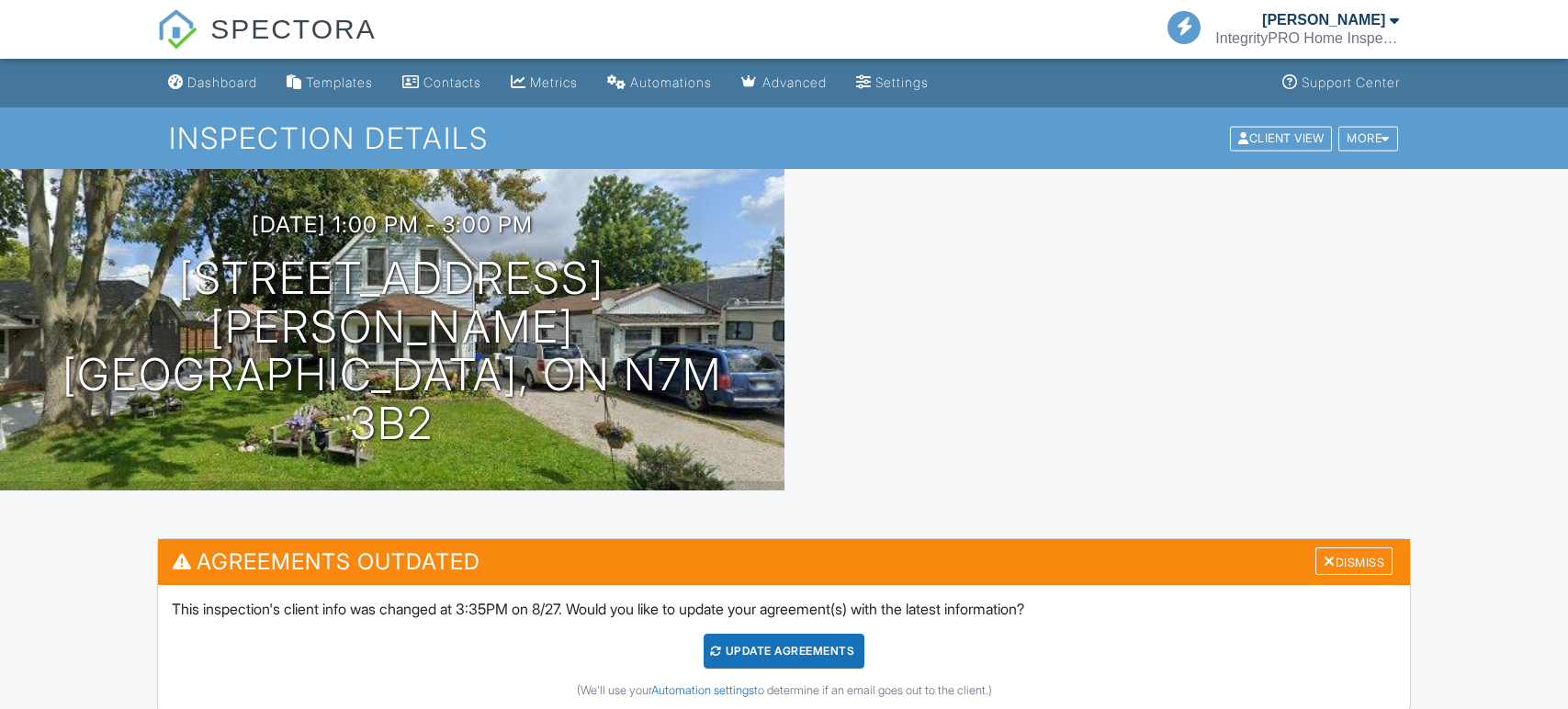
click at [820, 650] on div "Update Agreements" at bounding box center [783, 652] width 160 height 35
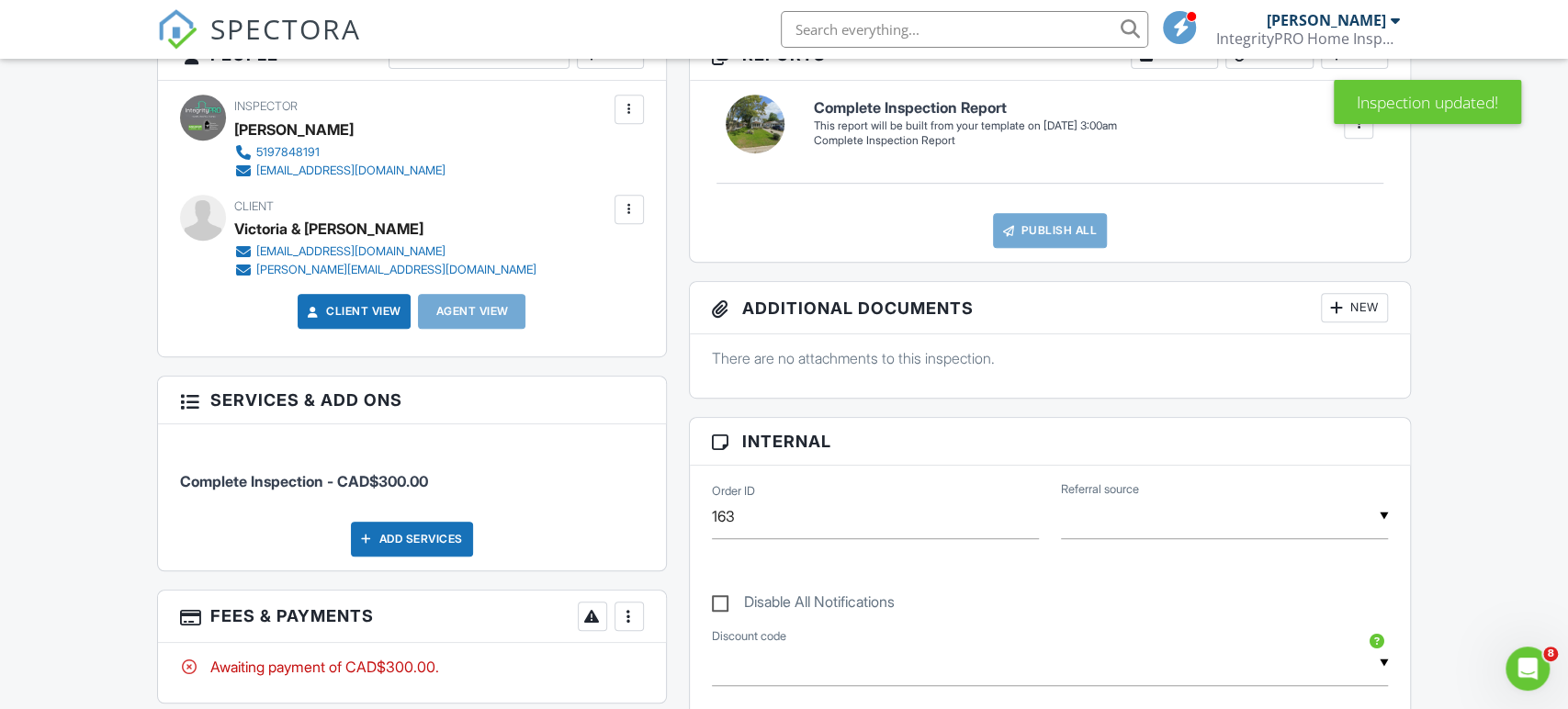
click at [623, 200] on div at bounding box center [629, 209] width 18 height 18
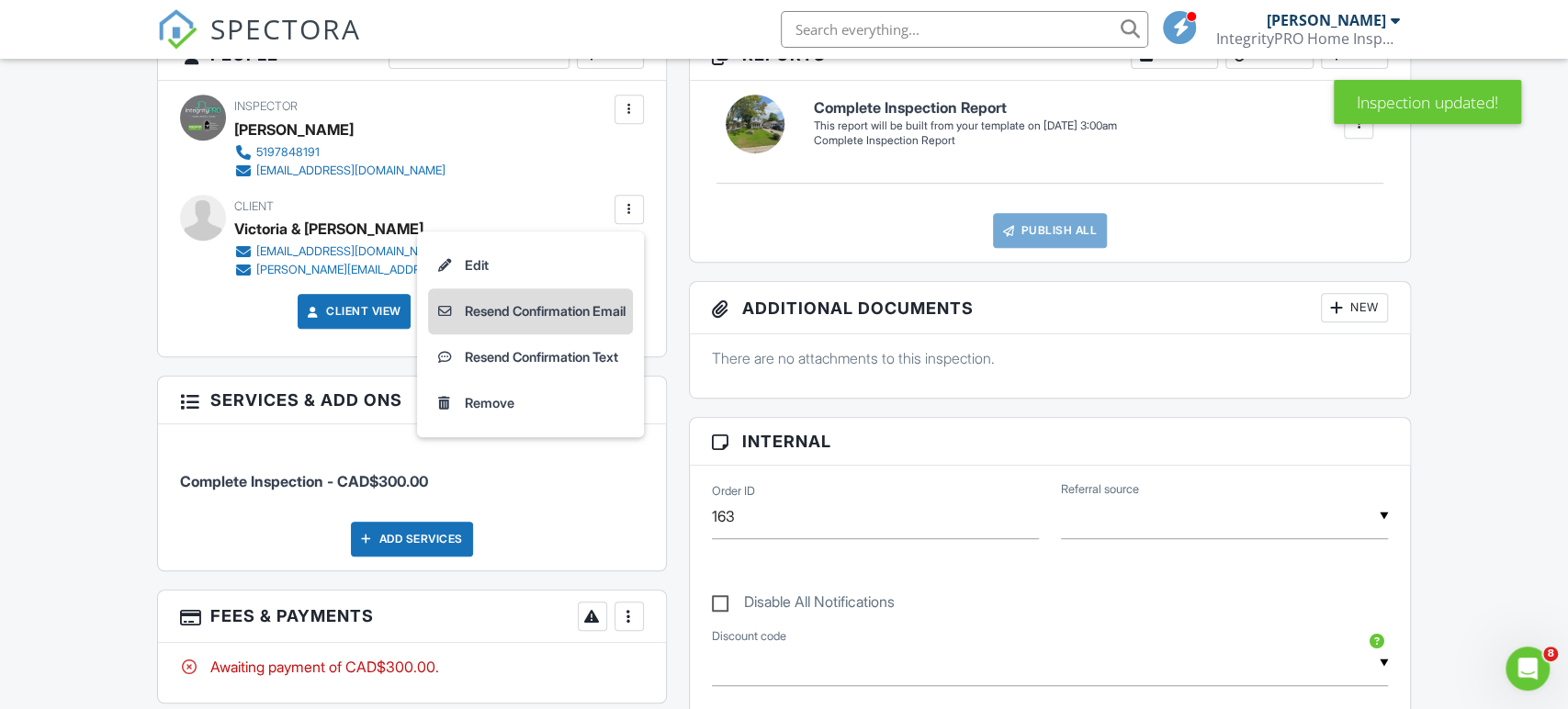
click at [559, 306] on li "Resend Confirmation Email" at bounding box center [530, 311] width 205 height 46
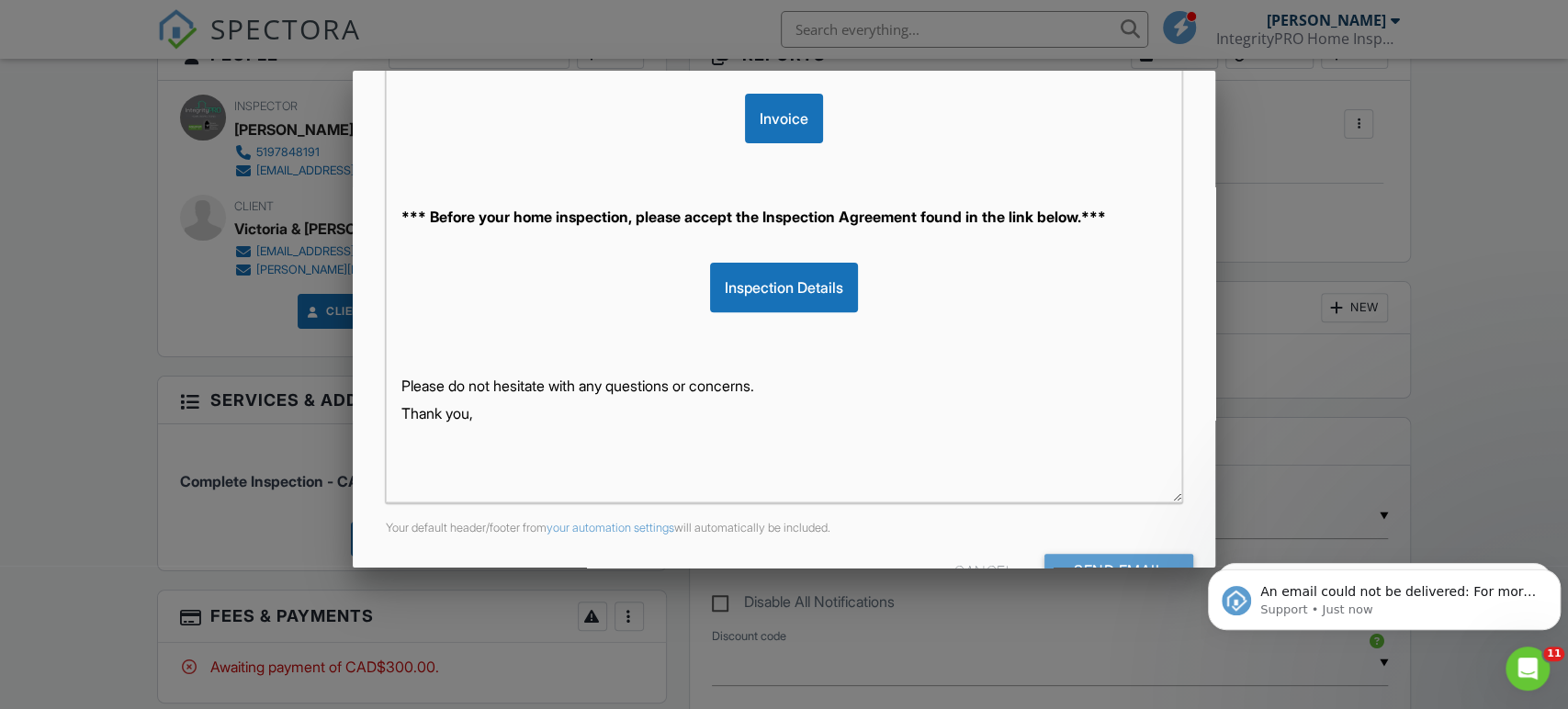
scroll to position [406, 0]
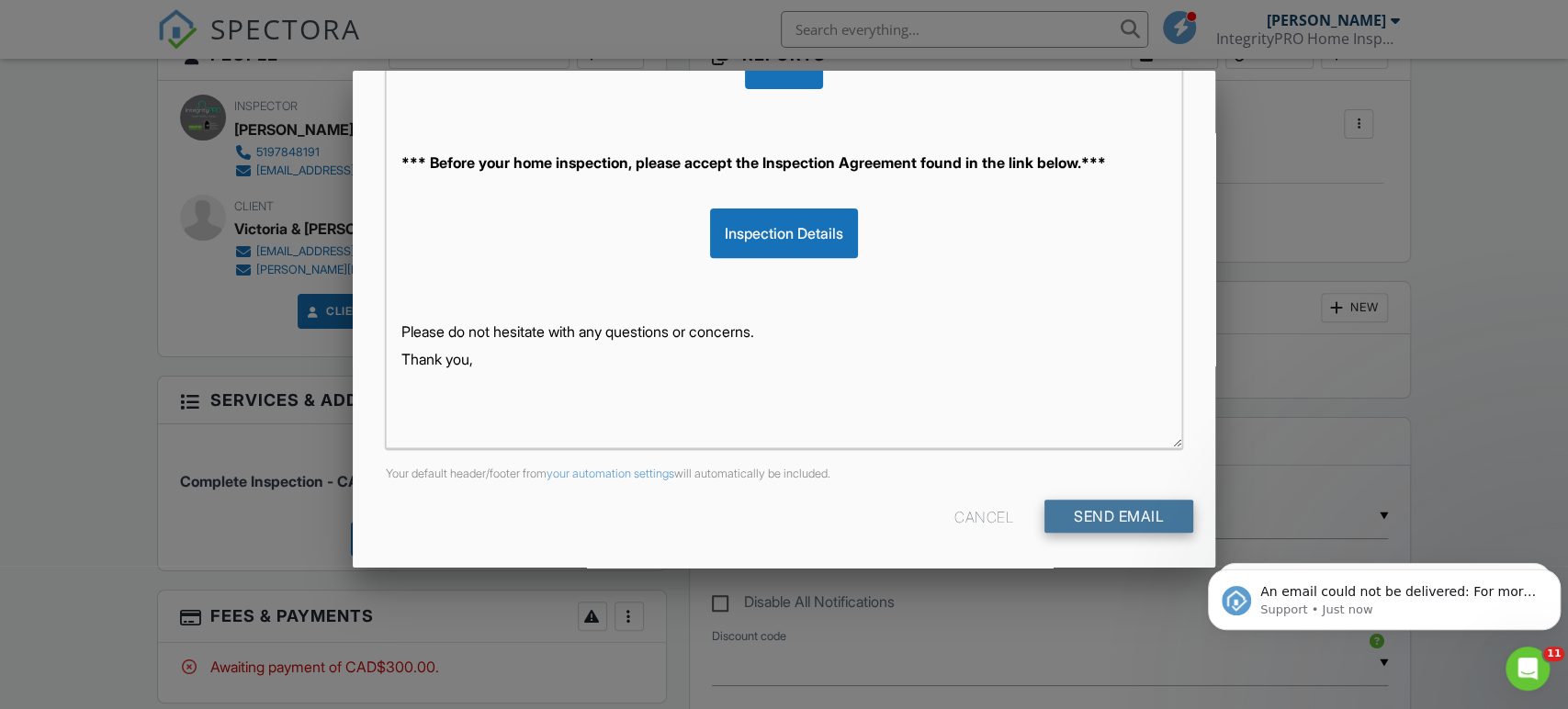
click at [1128, 514] on input "Send Email" at bounding box center [1119, 516] width 149 height 33
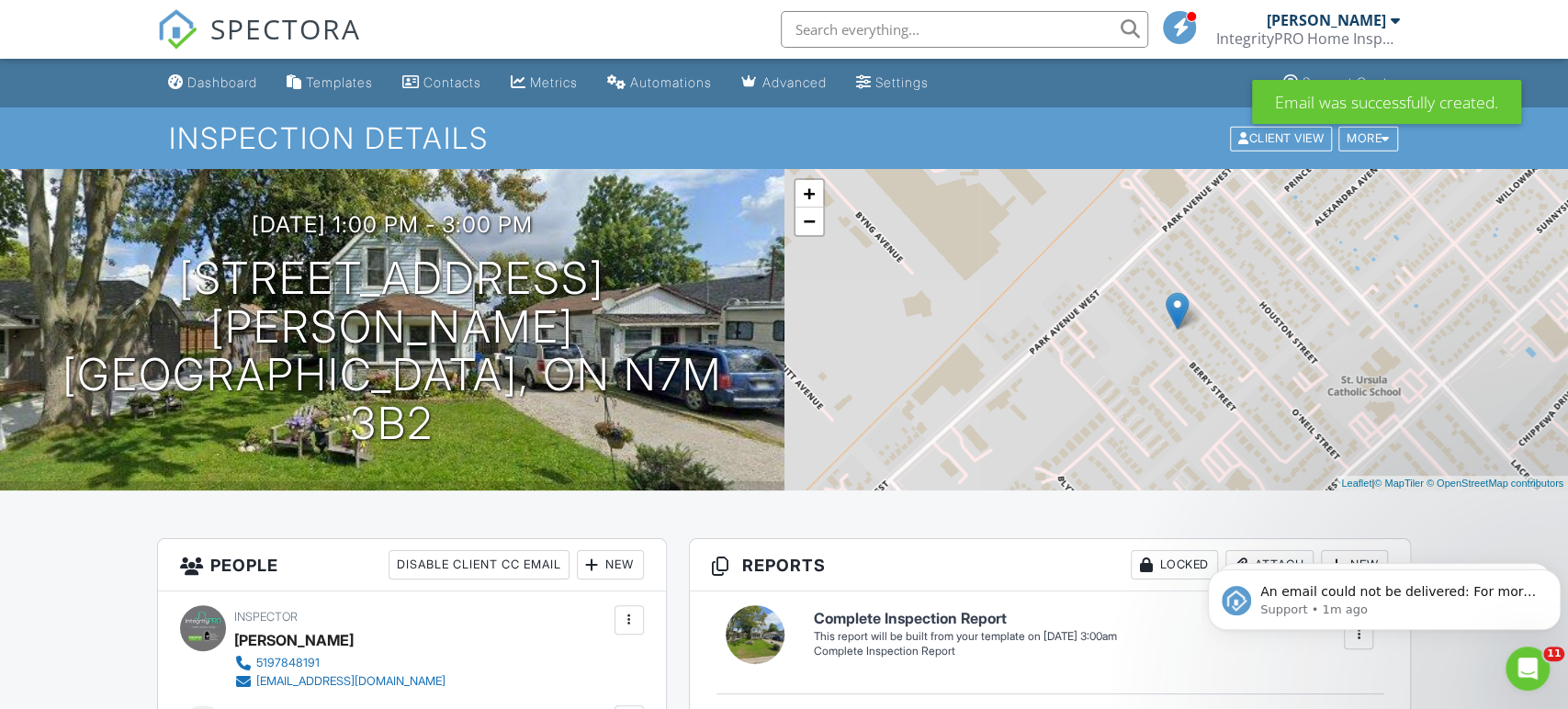
click at [939, 33] on input "text" at bounding box center [965, 29] width 368 height 37
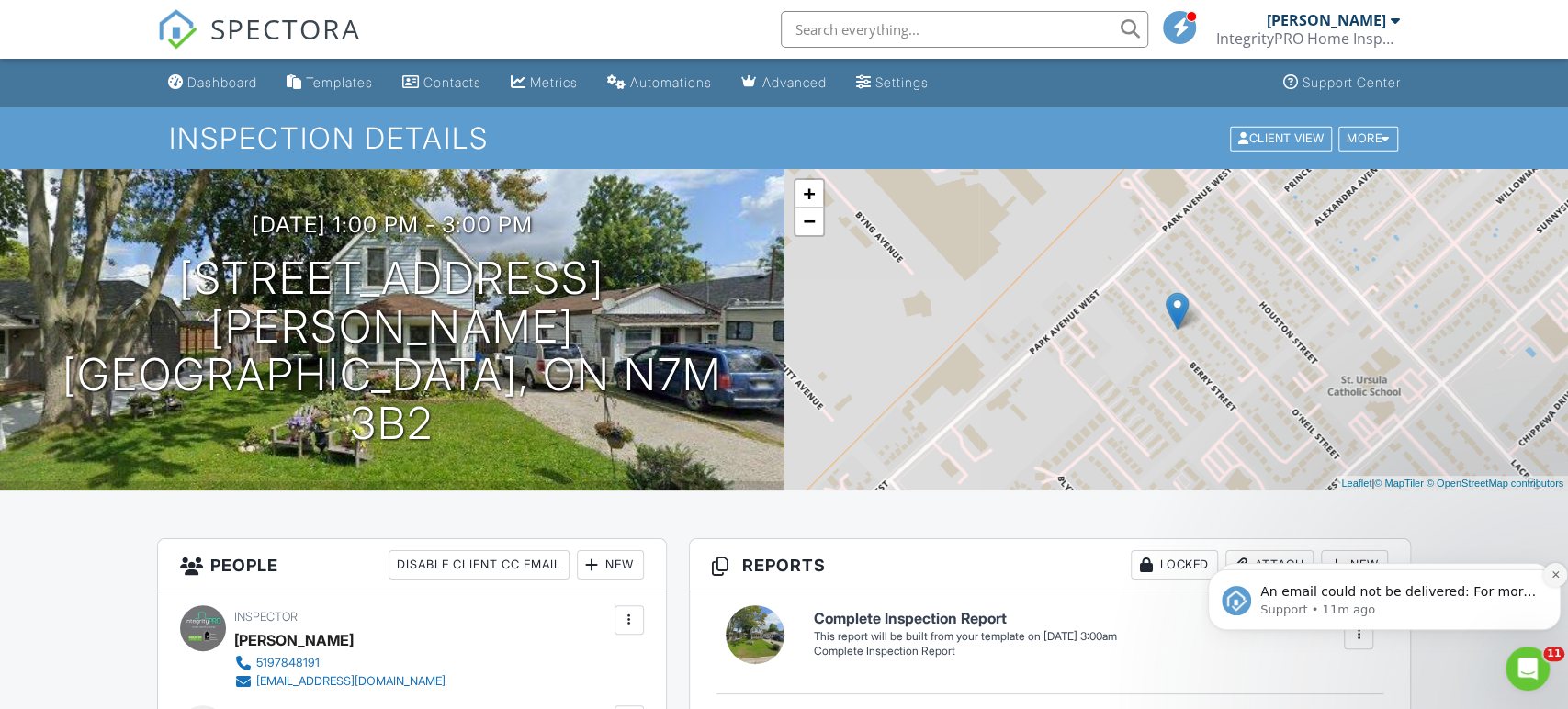
click at [1548, 576] on button "Dismiss notification" at bounding box center [1555, 575] width 24 height 24
click at [1548, 576] on button "Dismiss notification" at bounding box center [1556, 576] width 19 height 19
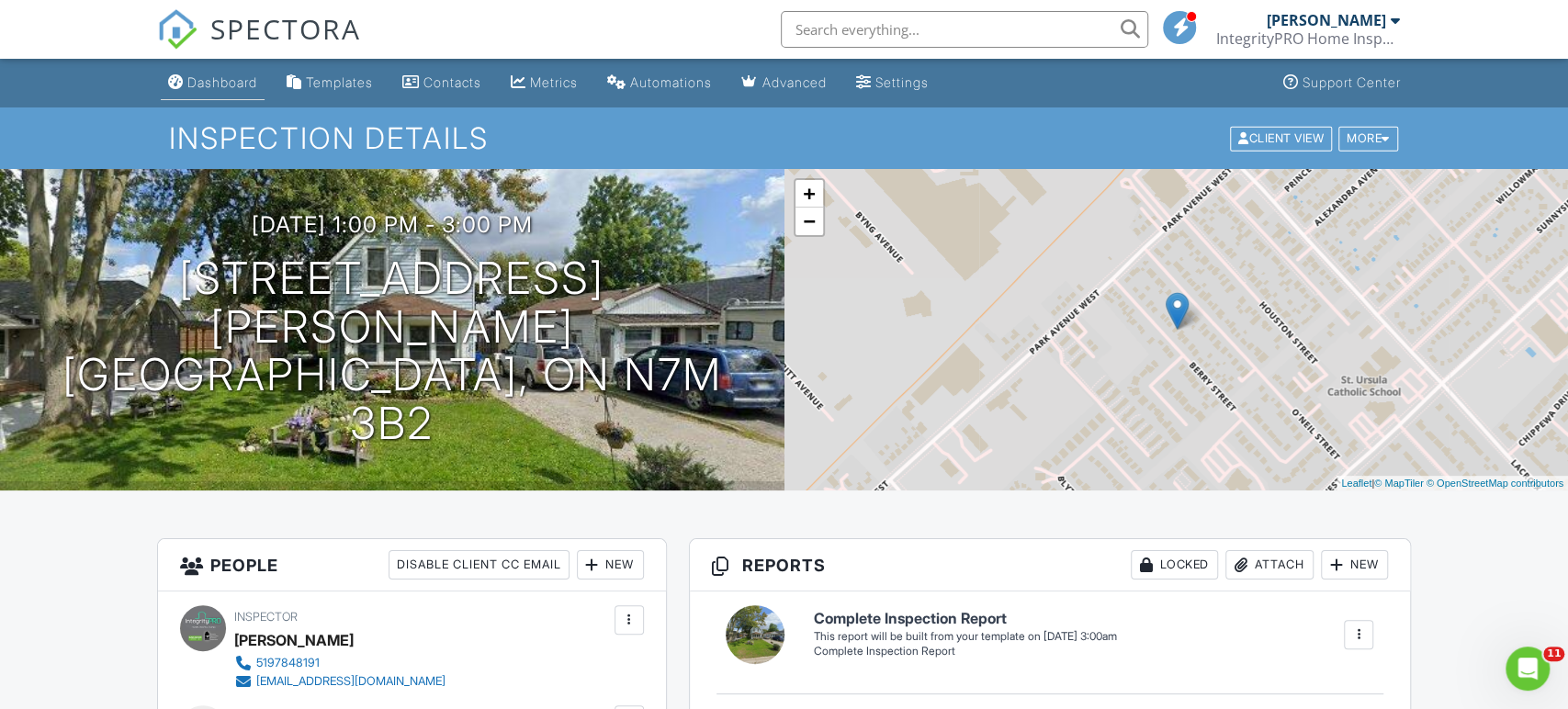
click at [191, 87] on div "Dashboard" at bounding box center [223, 83] width 70 height 16
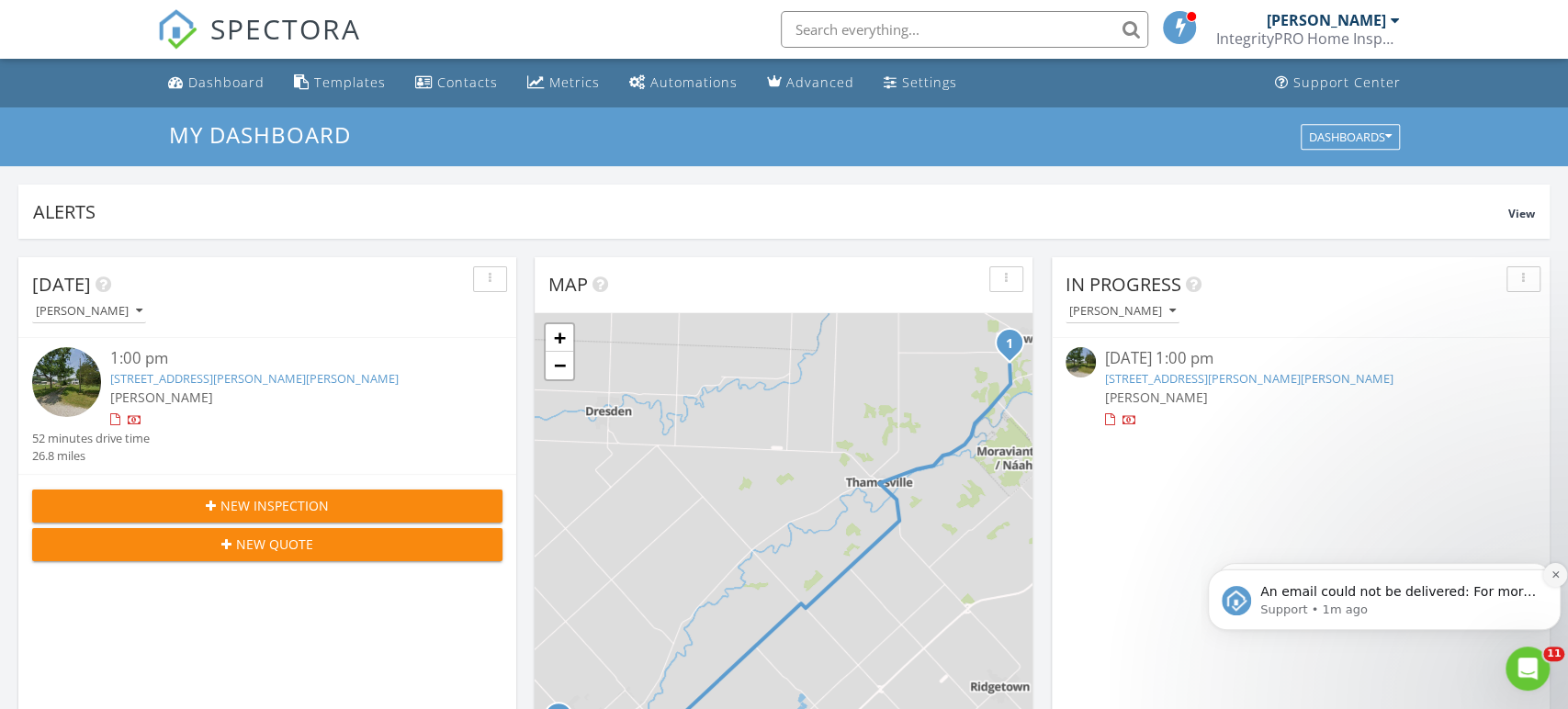
click at [1547, 578] on button "Dismiss notification" at bounding box center [1555, 575] width 24 height 24
click at [1547, 578] on button "Dismiss notification" at bounding box center [1556, 576] width 19 height 19
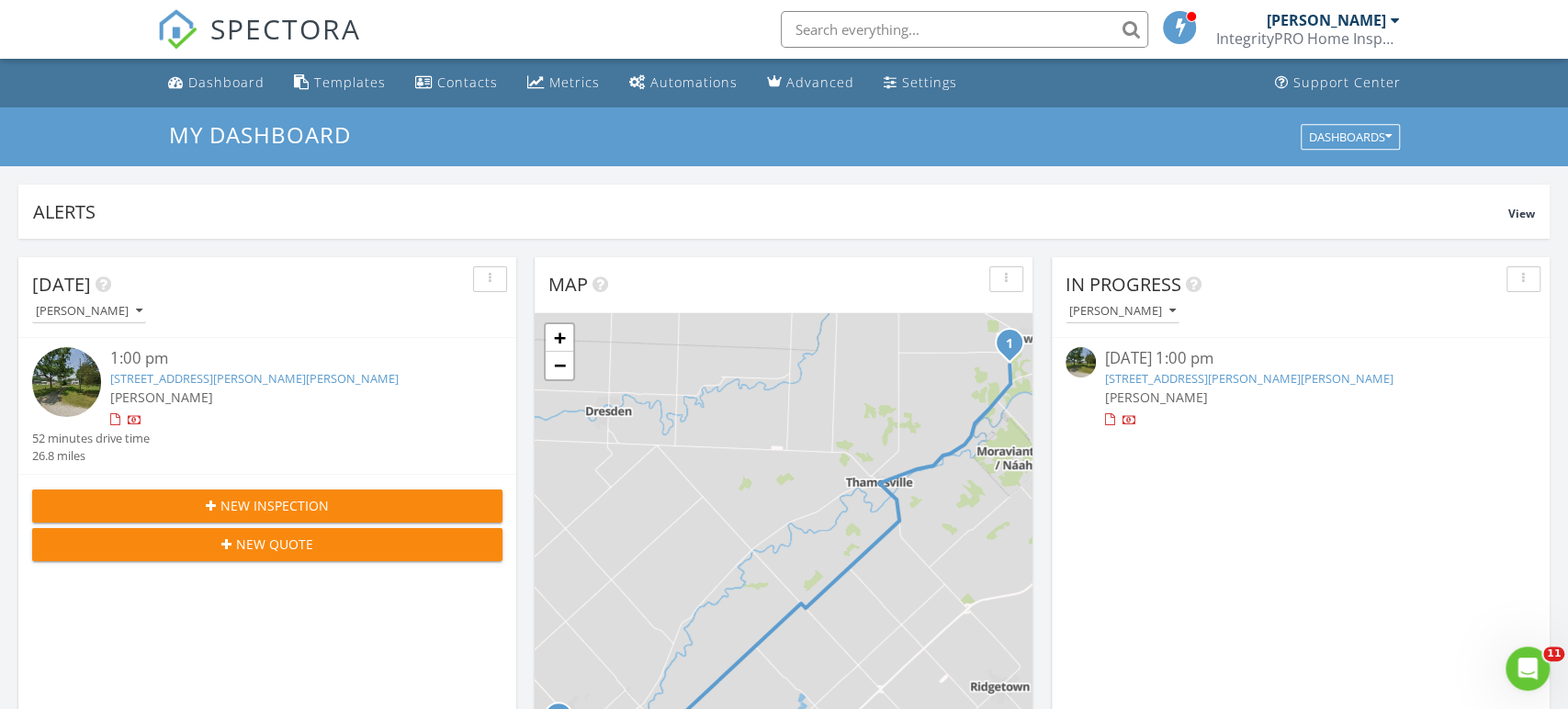
click at [917, 34] on input "text" at bounding box center [965, 29] width 368 height 37
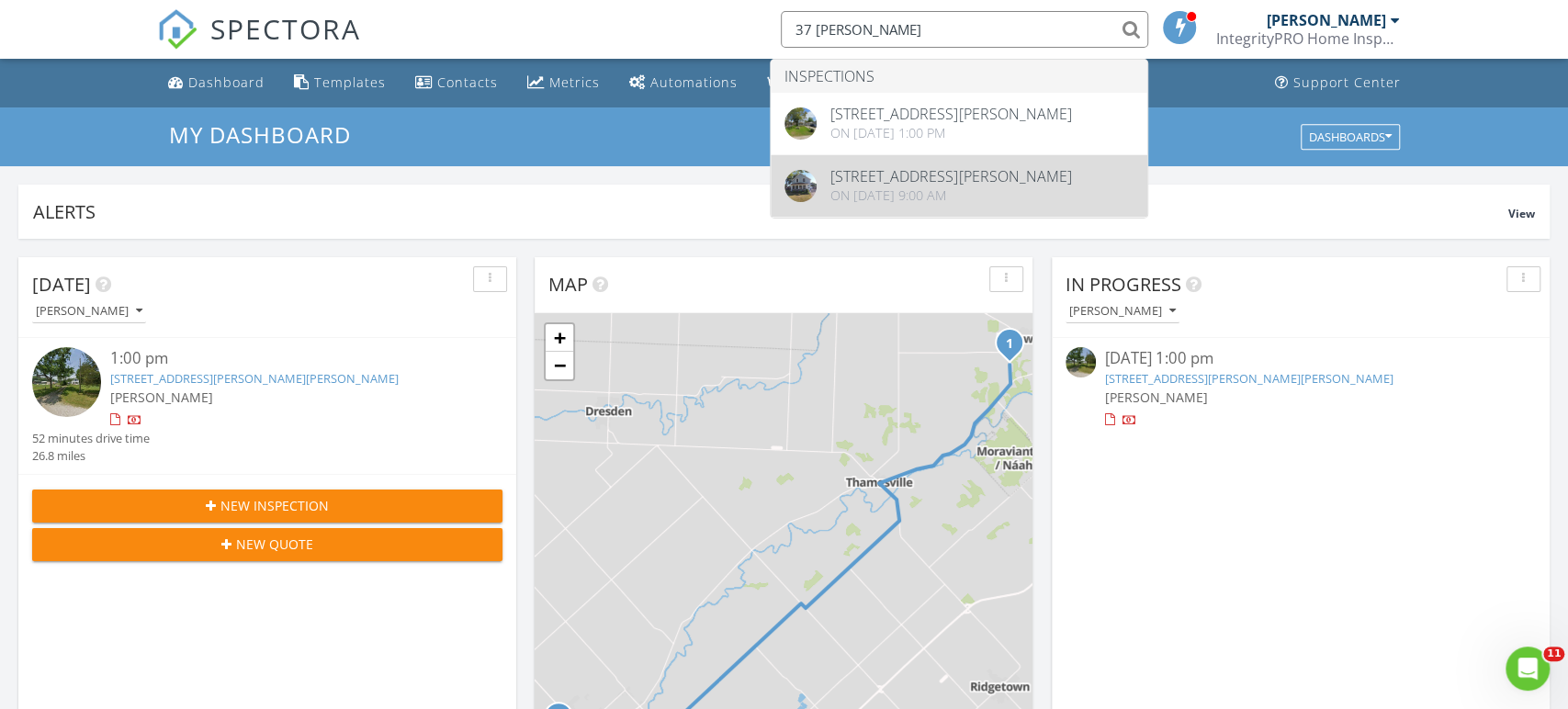
type input "37 [PERSON_NAME]"
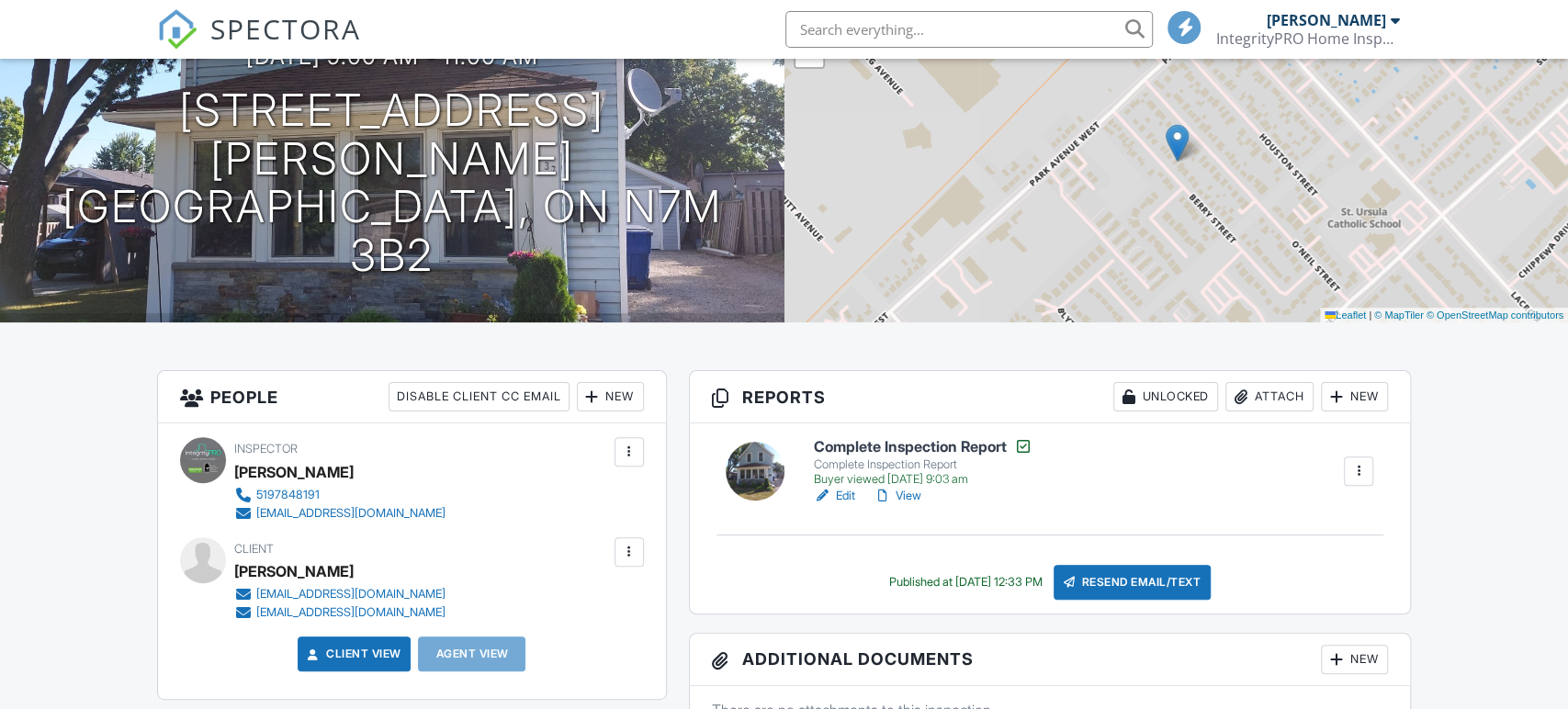
click at [916, 497] on link "View" at bounding box center [896, 496] width 48 height 18
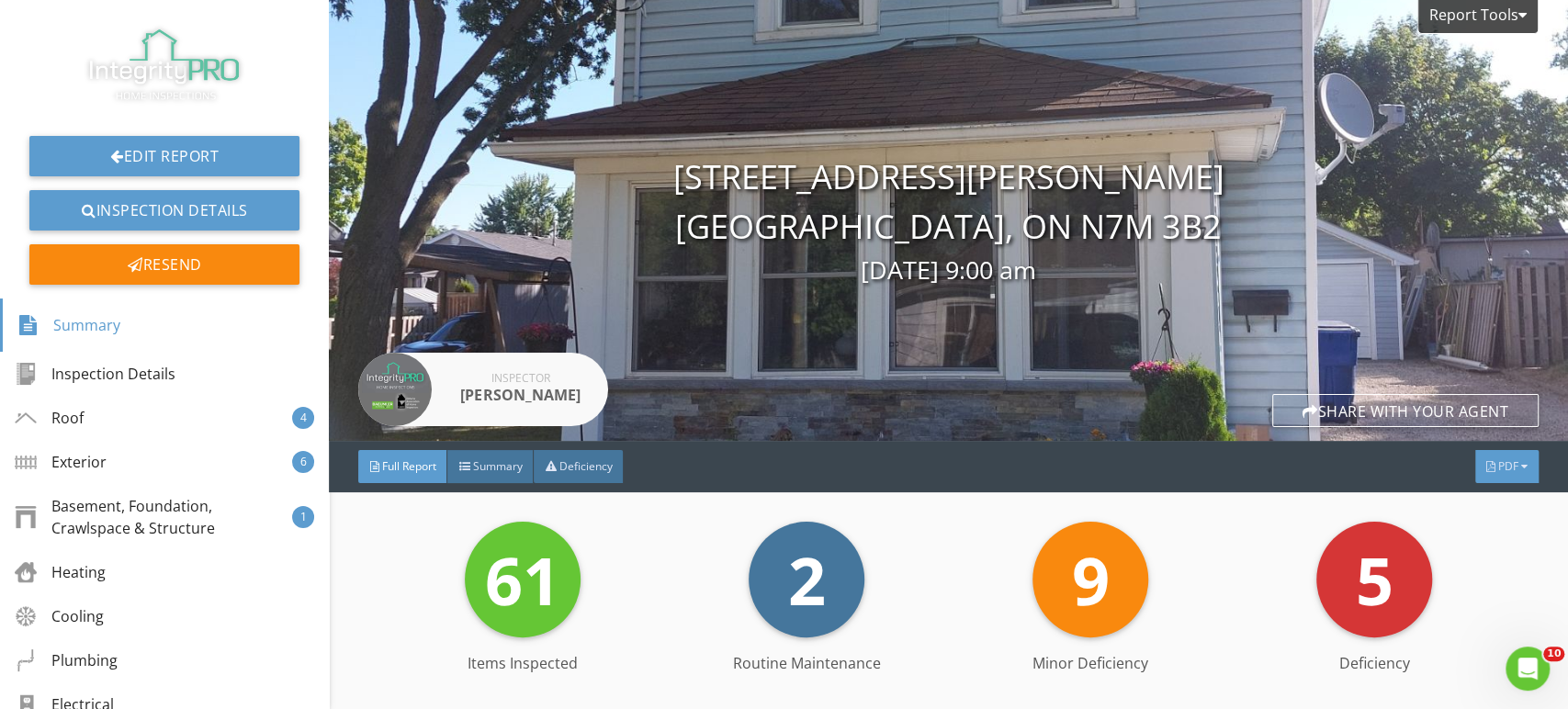
click at [1514, 479] on div "PDF" at bounding box center [1507, 467] width 63 height 33
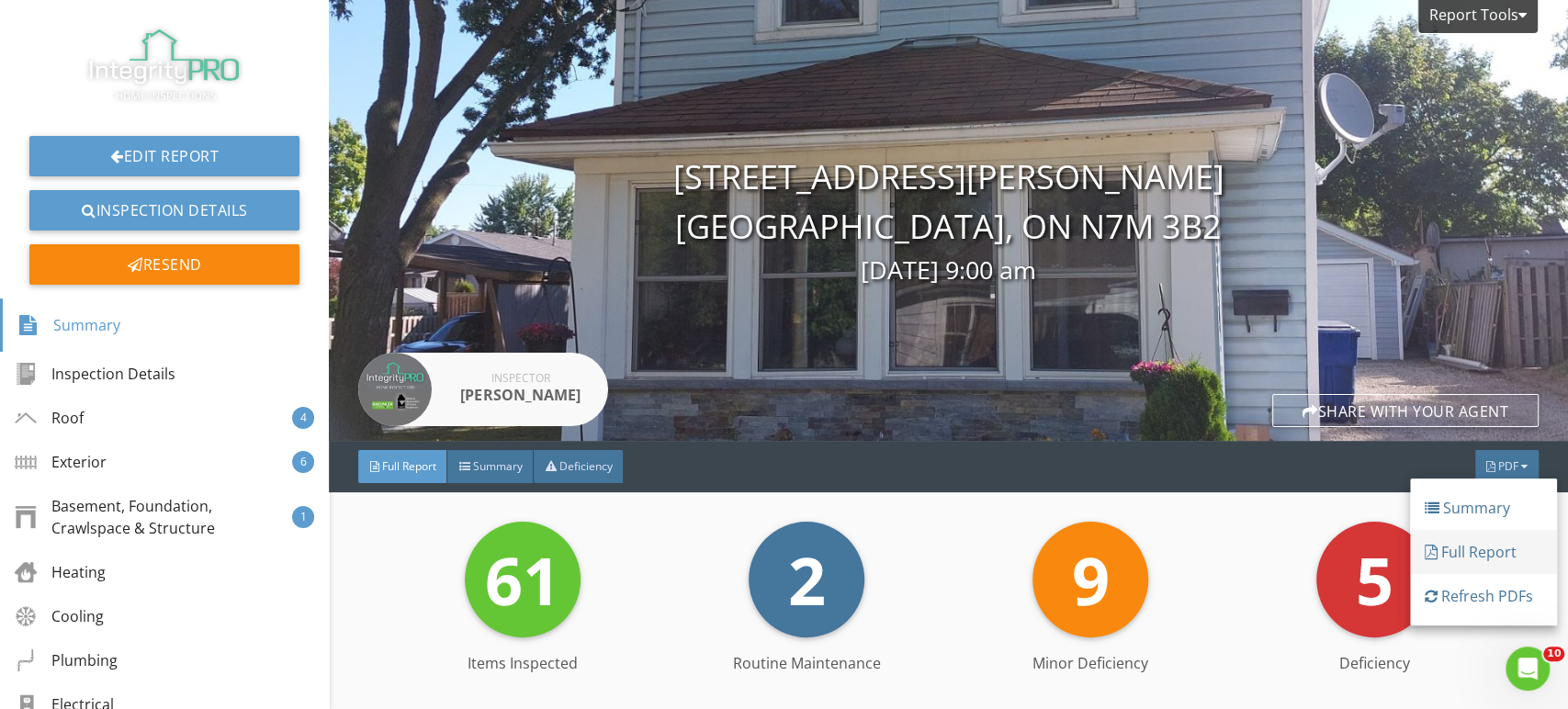
click at [1499, 559] on div "Full Report" at bounding box center [1483, 551] width 118 height 22
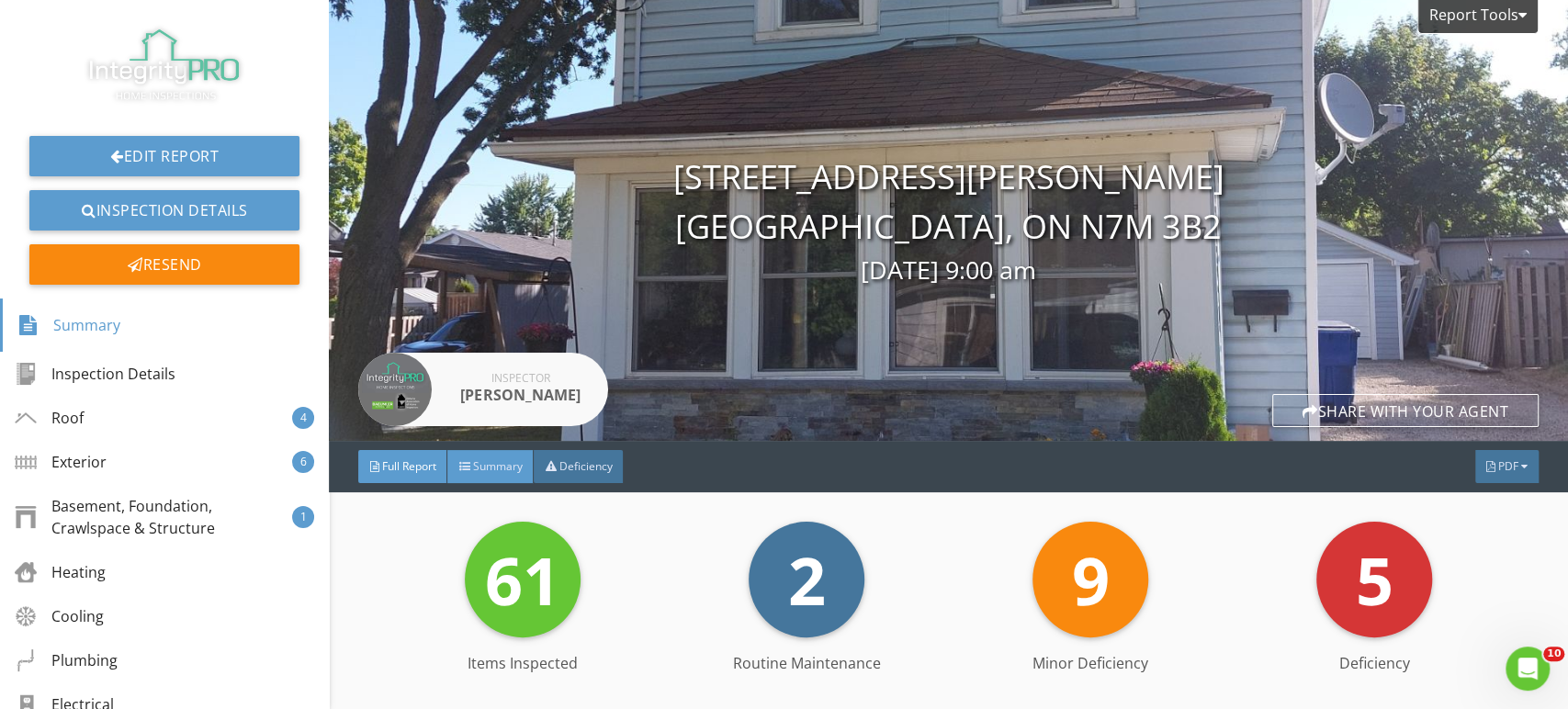
click at [501, 472] on span "Summary" at bounding box center [496, 466] width 50 height 16
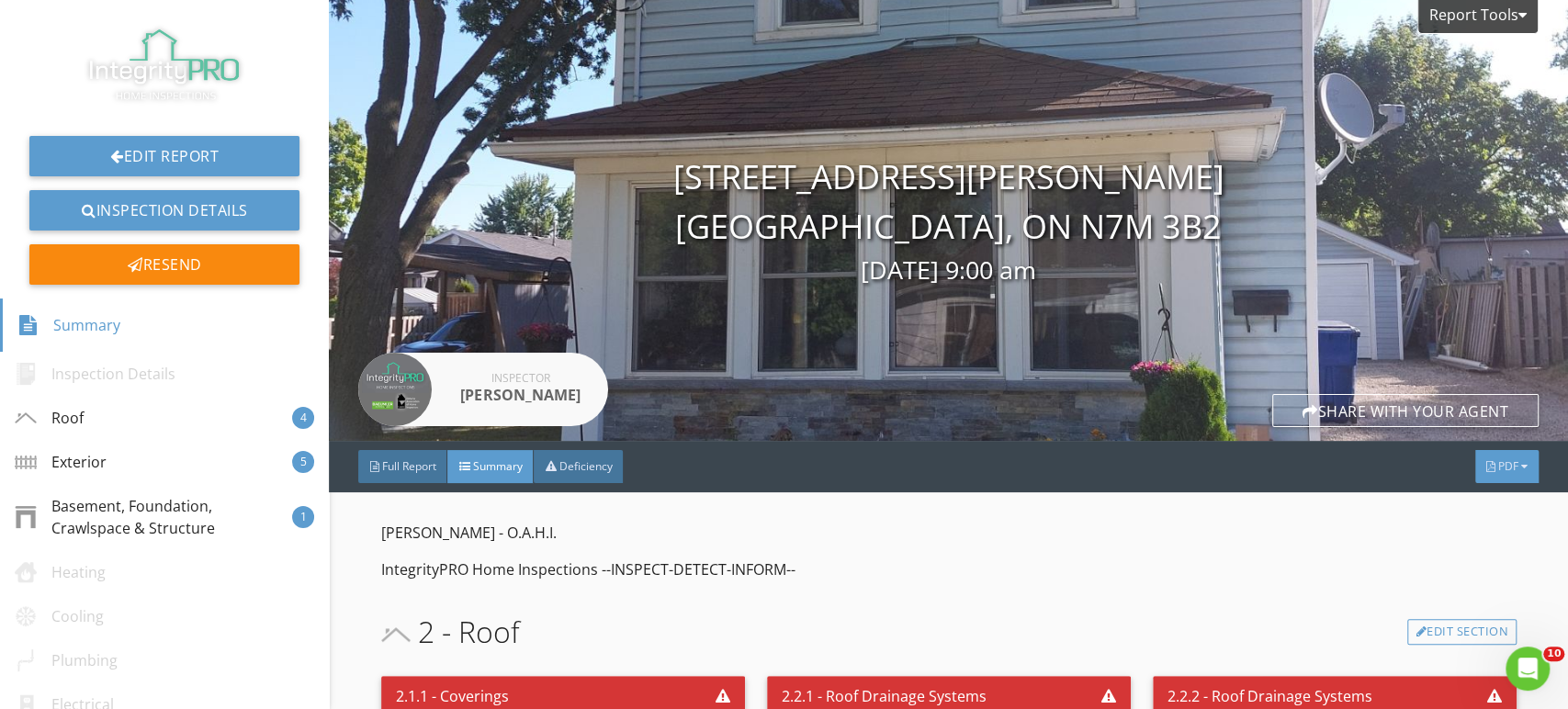
click at [1501, 458] on span "PDF" at bounding box center [1508, 466] width 20 height 16
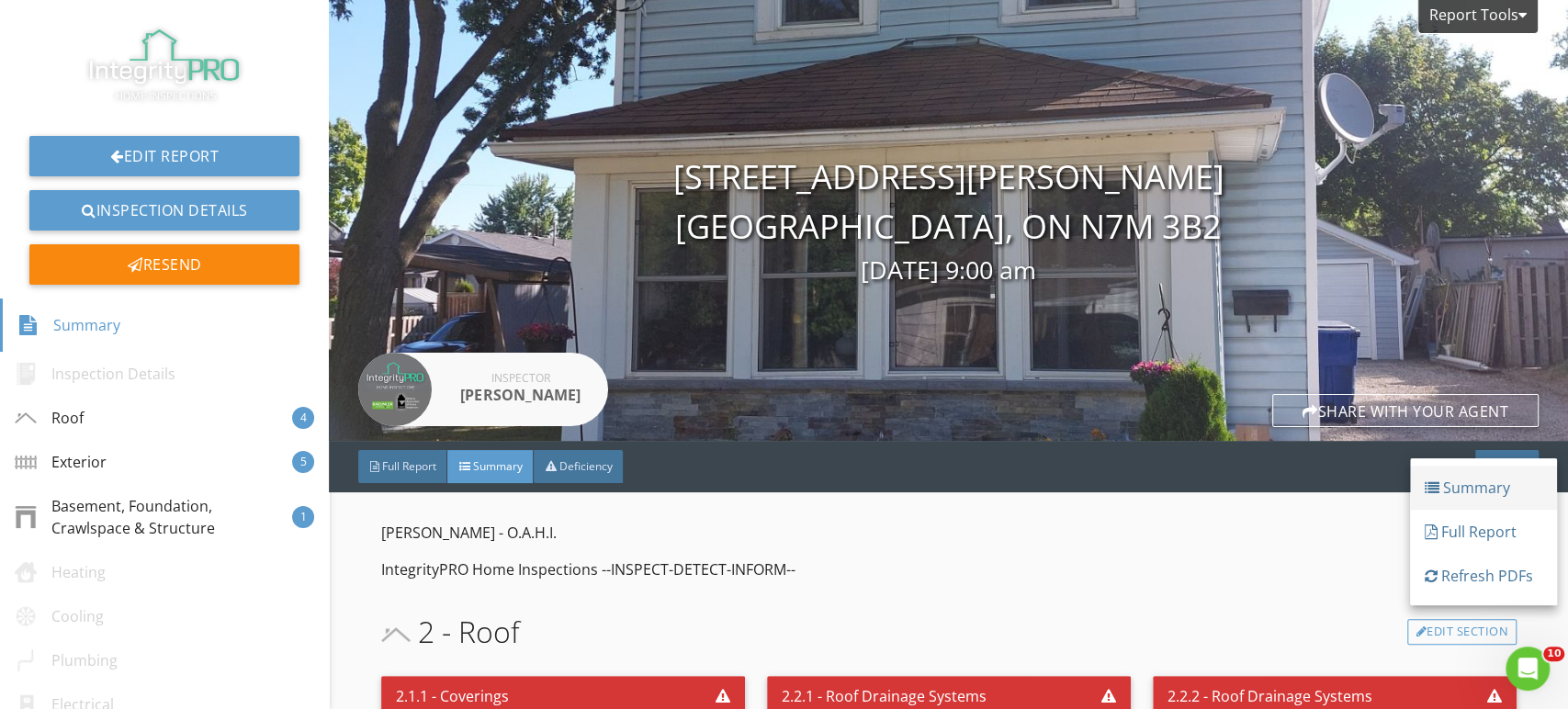
click at [1451, 501] on link "Summary" at bounding box center [1483, 487] width 147 height 44
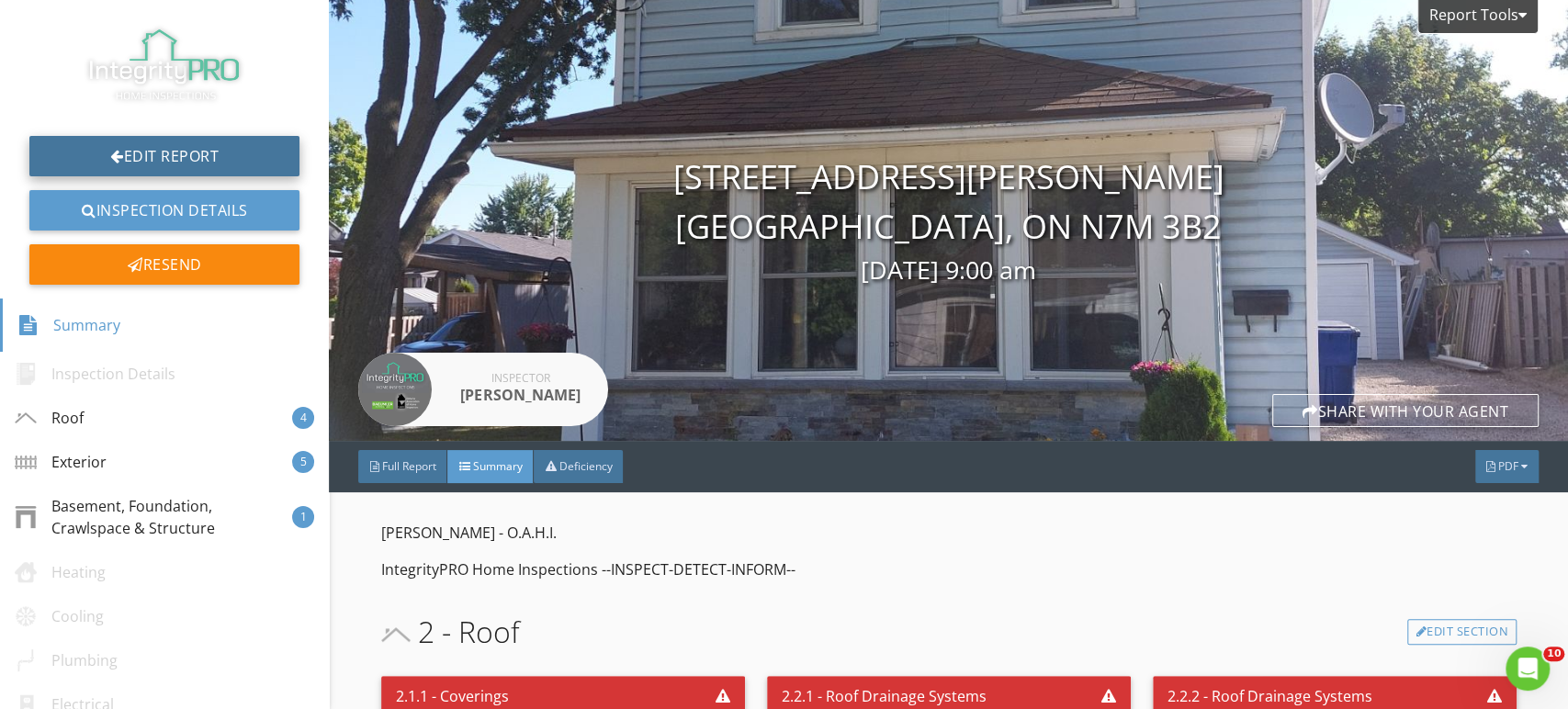
click at [207, 157] on link "Edit Report" at bounding box center [164, 157] width 270 height 41
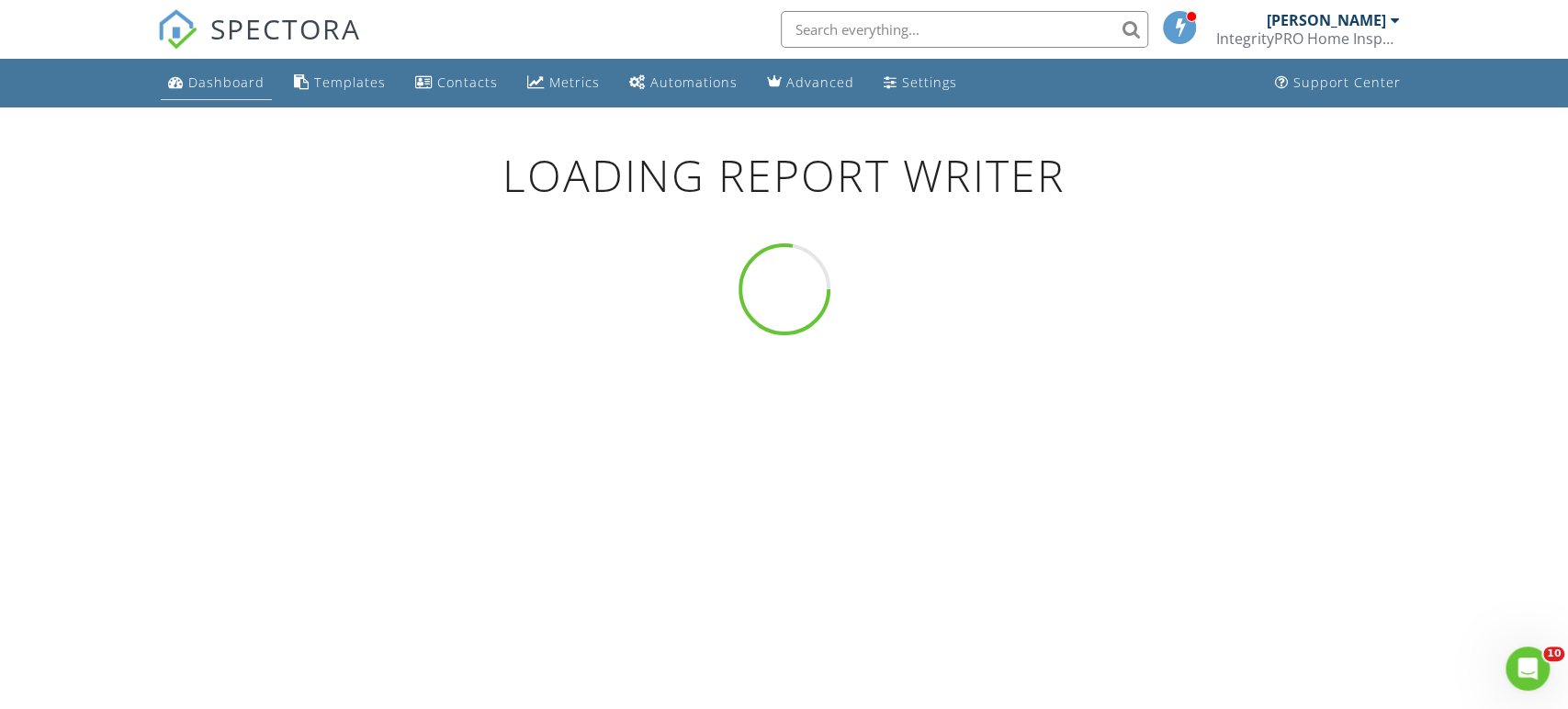
click at [221, 95] on link "Dashboard" at bounding box center [216, 83] width 111 height 34
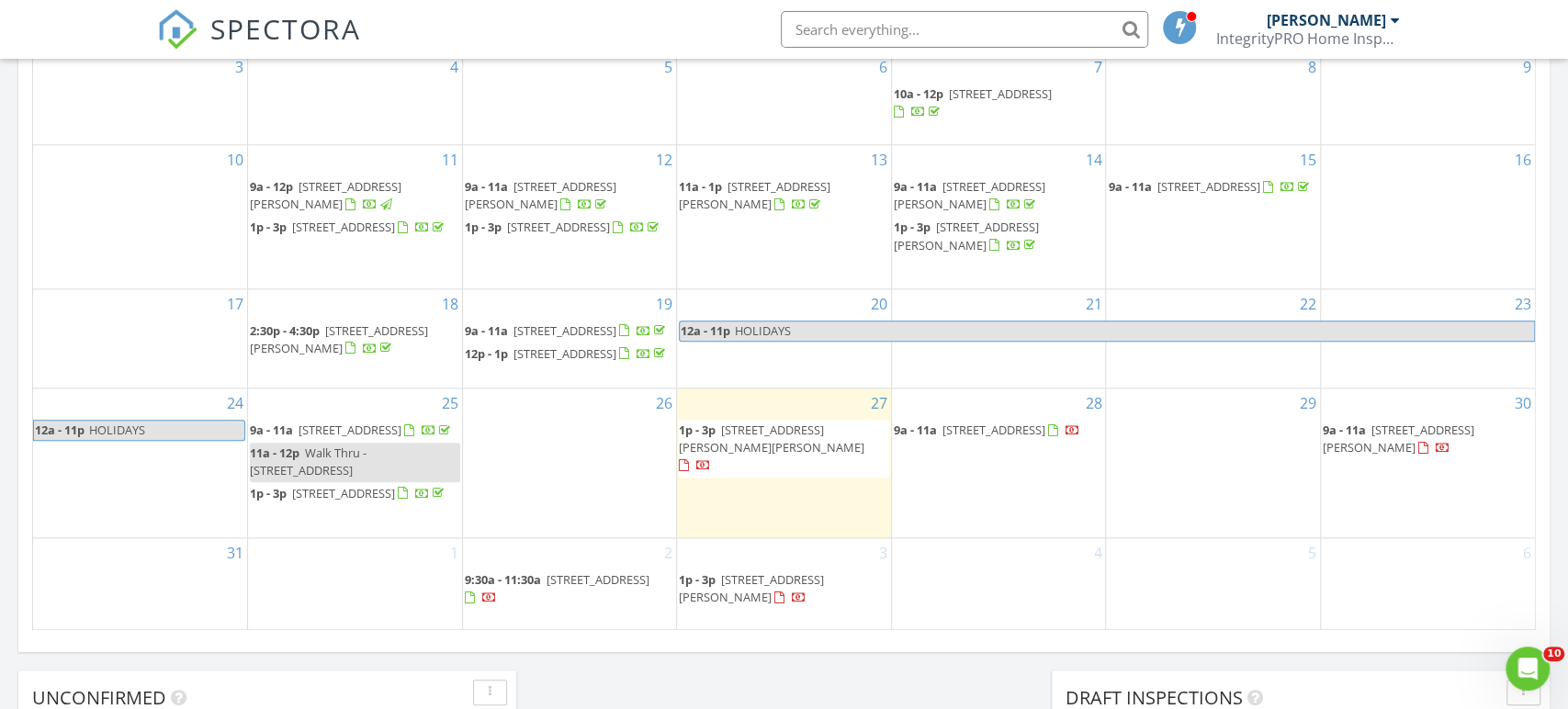
scroll to position [876, 0]
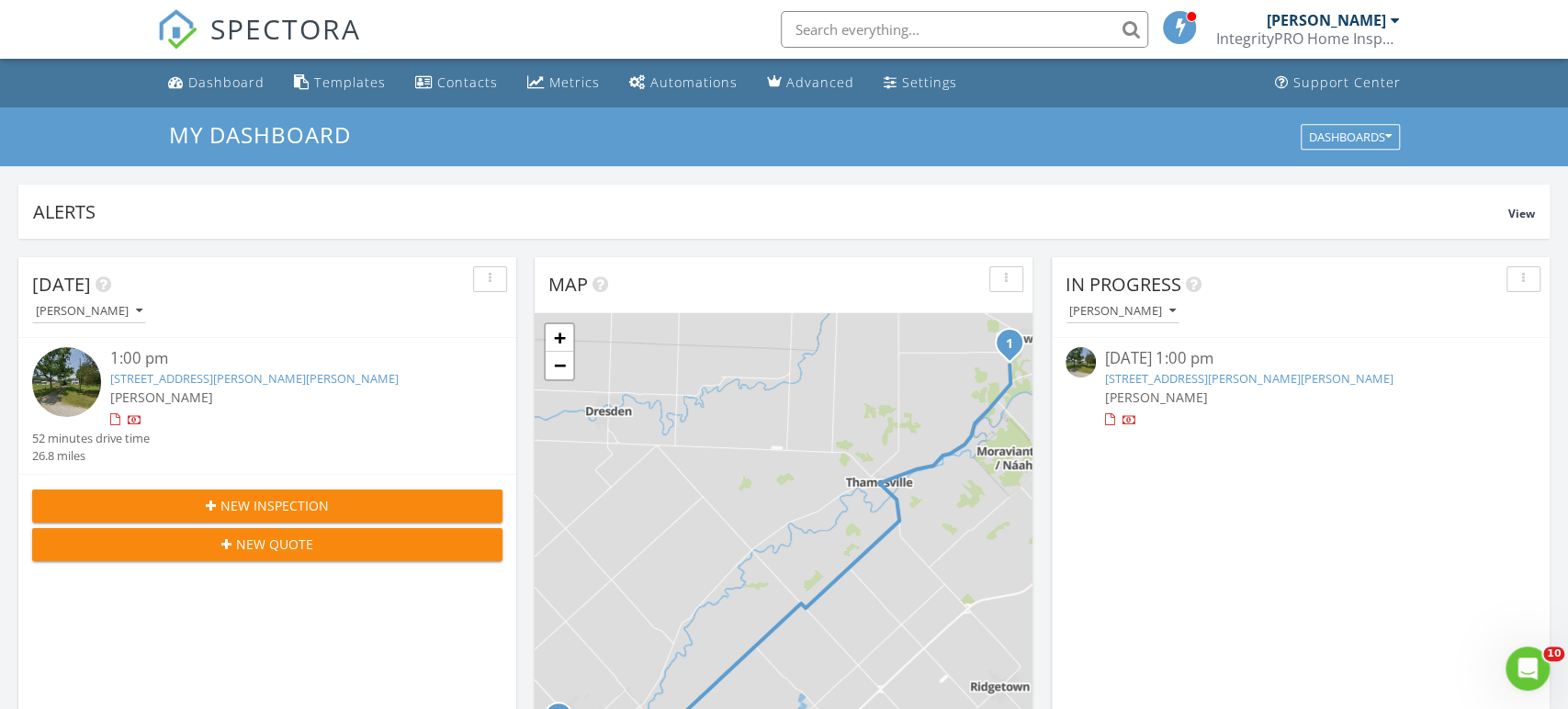
click at [233, 375] on link "[STREET_ADDRESS][PERSON_NAME][PERSON_NAME]" at bounding box center [254, 378] width 289 height 17
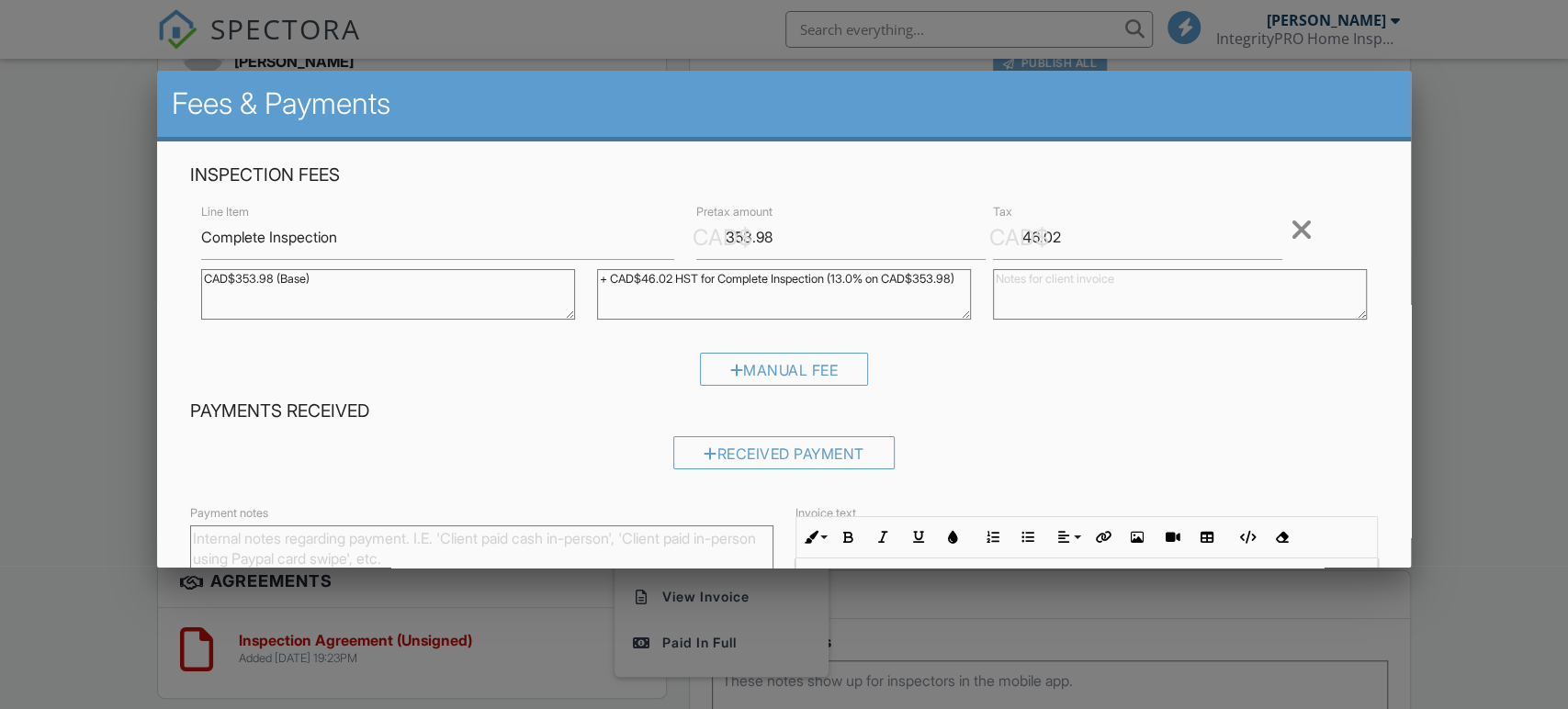
click at [1035, 288] on textarea at bounding box center [1180, 295] width 374 height 51
type textarea "P"
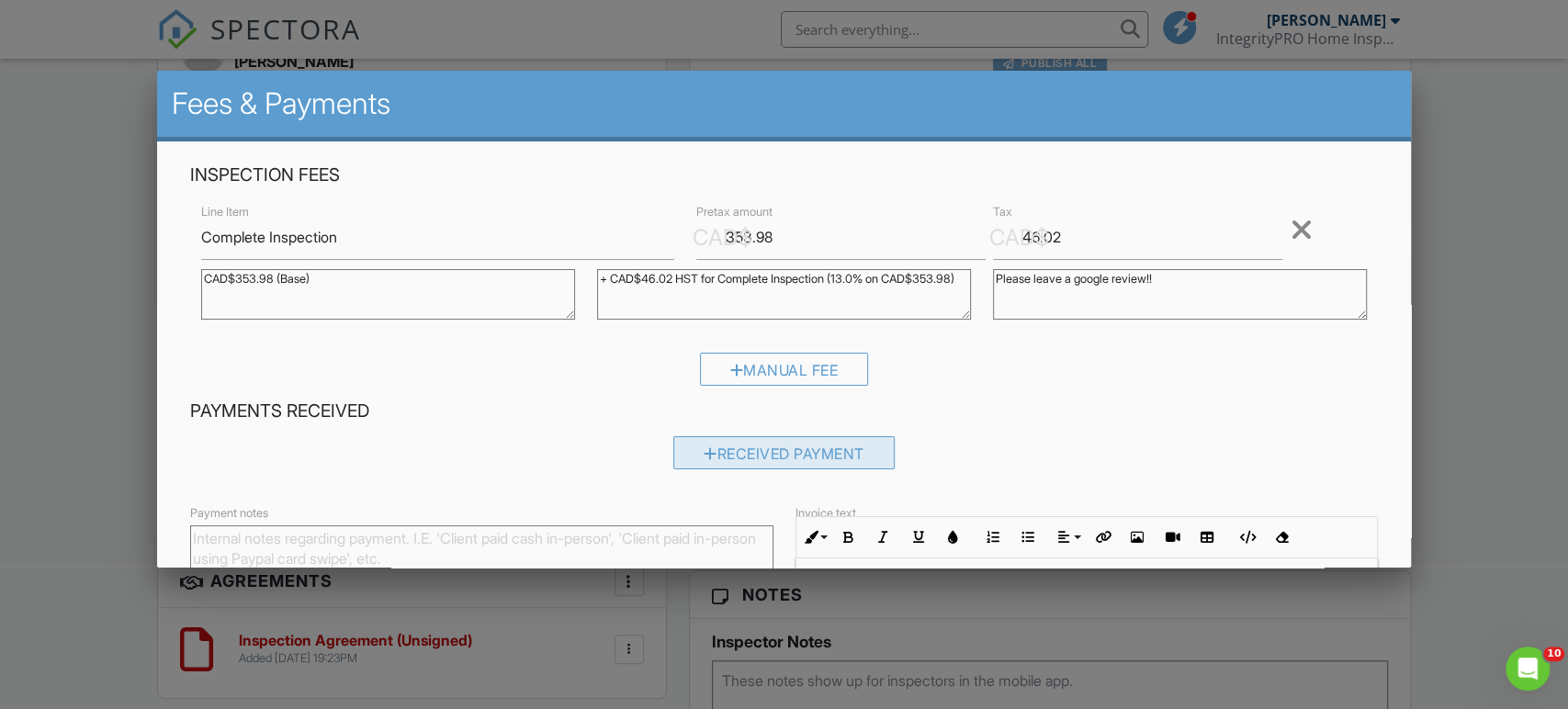
type textarea "Please leave a google review!!"
click at [856, 463] on div "Received Payment" at bounding box center [784, 453] width 222 height 33
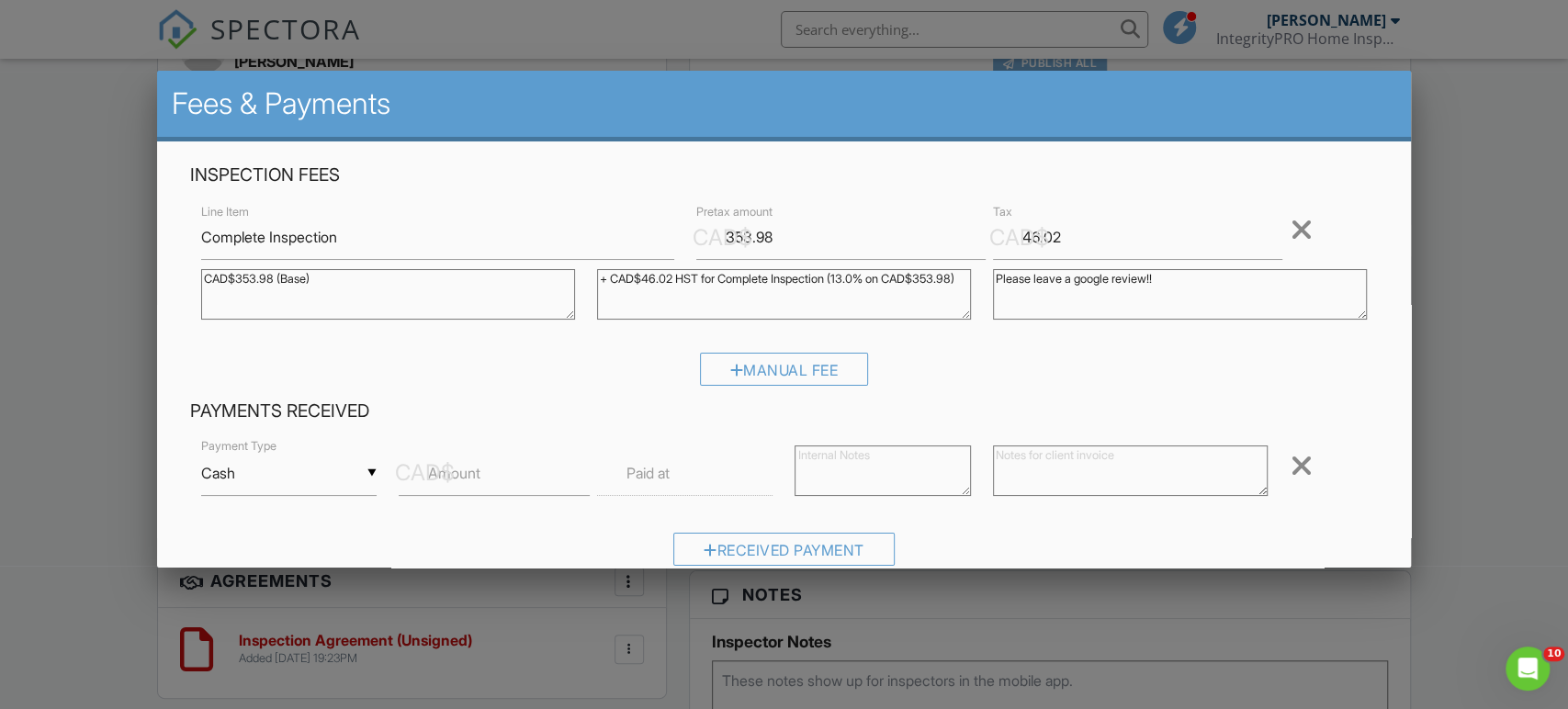
drag, startPoint x: 1266, startPoint y: 290, endPoint x: 810, endPoint y: 257, distance: 457.2
click at [810, 257] on div "Line Item Complete Inspection CAD$ Pretax amount 353.98 CAD$ Tax 46.02 Remove C…" at bounding box center [785, 266] width 1189 height 133
click at [520, 474] on input "Amount" at bounding box center [494, 474] width 191 height 45
type input "400"
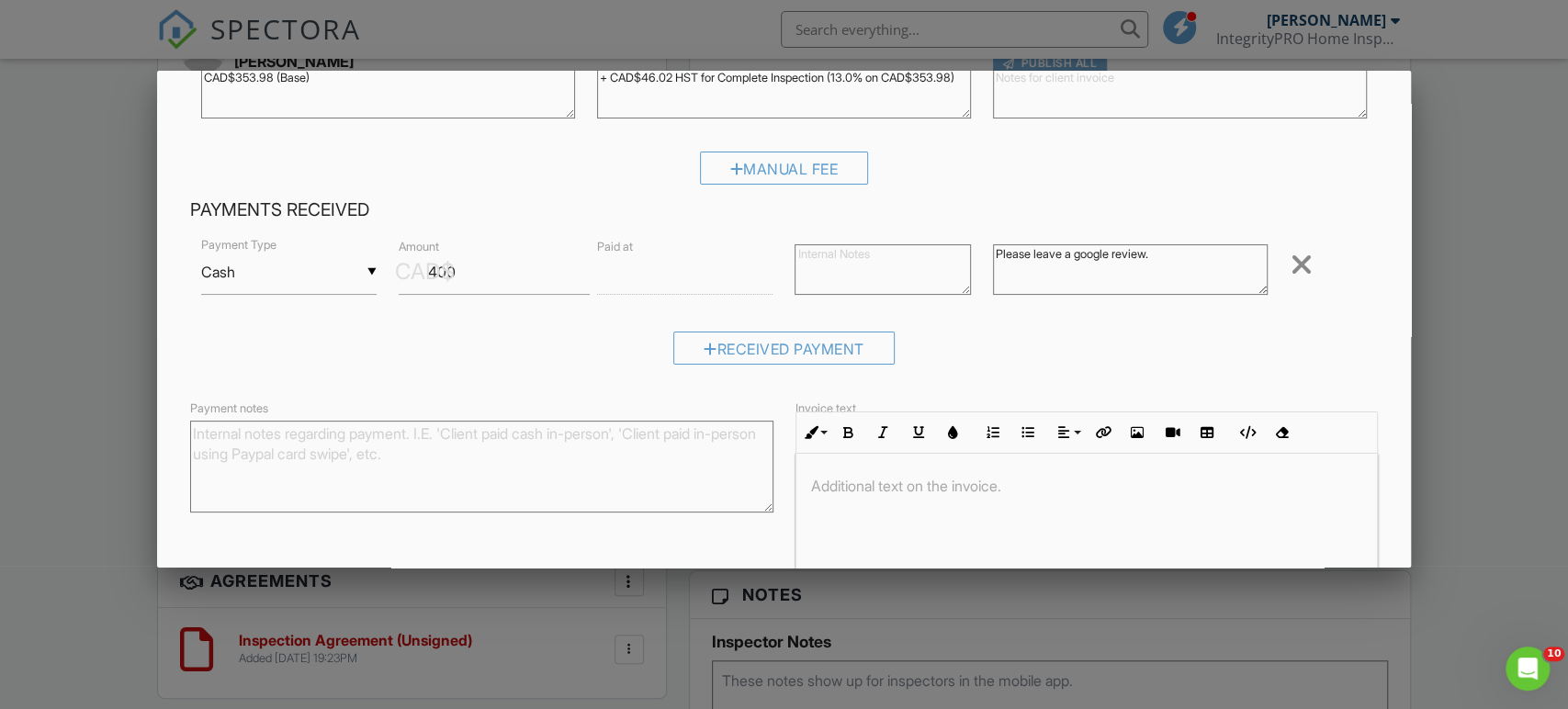
scroll to position [312, 0]
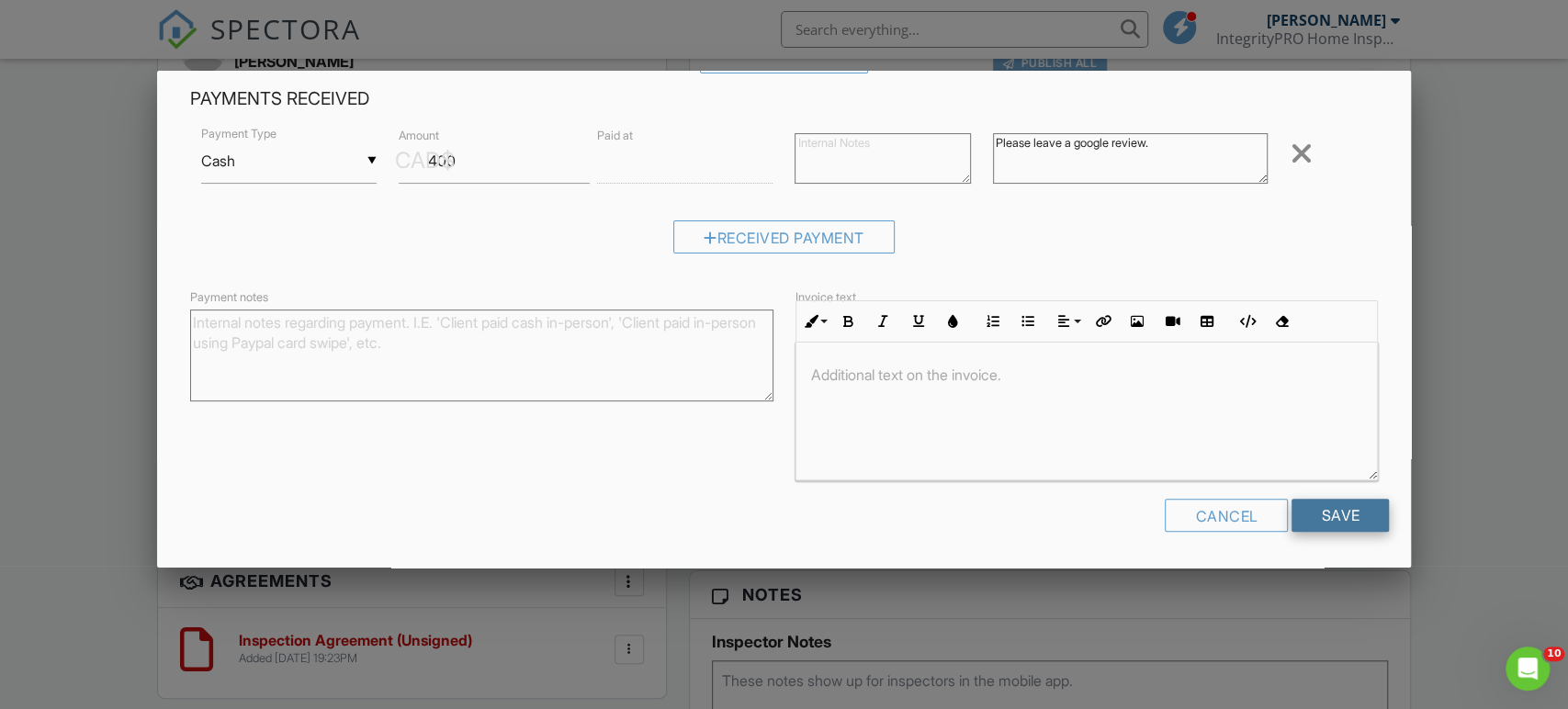
type textarea "Please leave a google review."
click at [1366, 517] on input "Save" at bounding box center [1340, 515] width 97 height 33
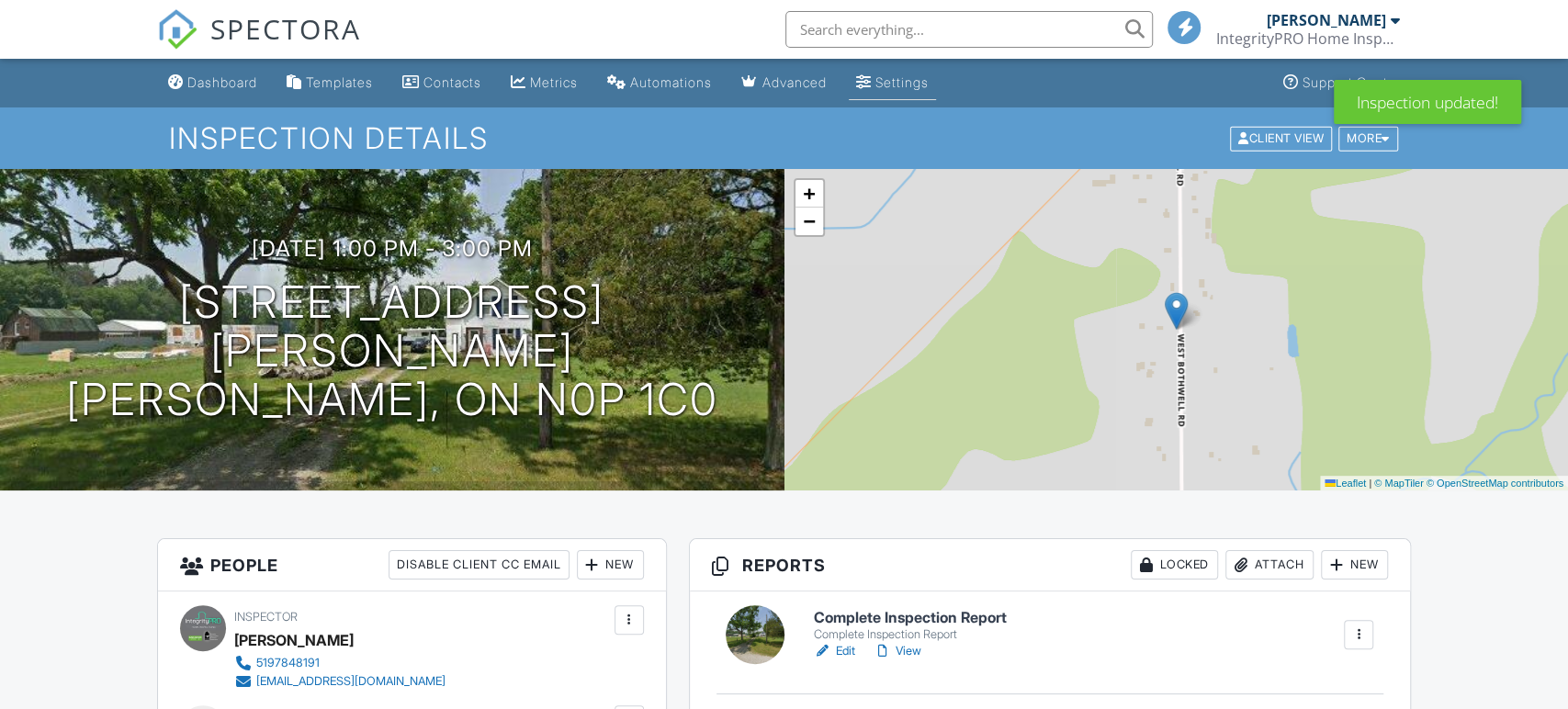
click at [872, 89] on div "Settings" at bounding box center [864, 82] width 16 height 15
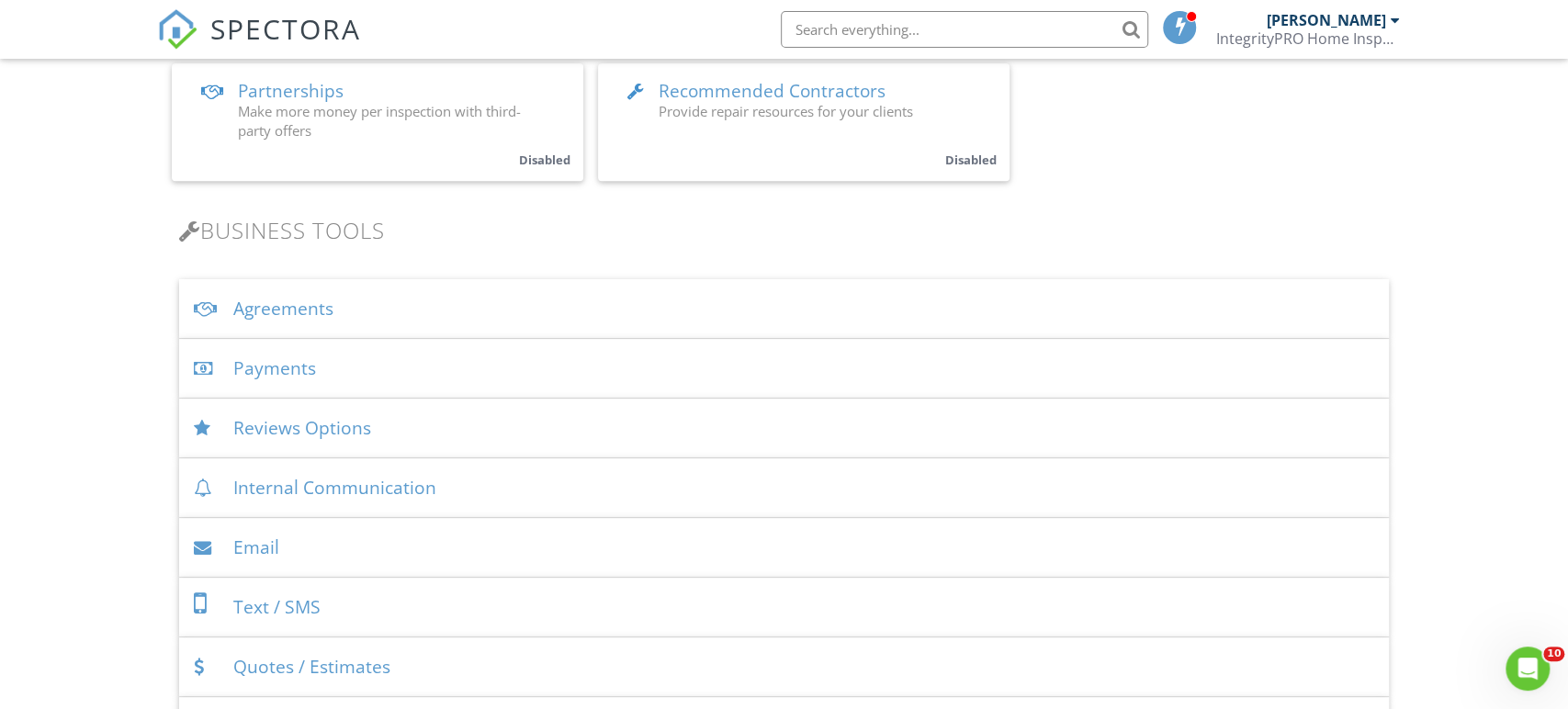
click at [282, 309] on div "Agreements" at bounding box center [784, 308] width 1211 height 59
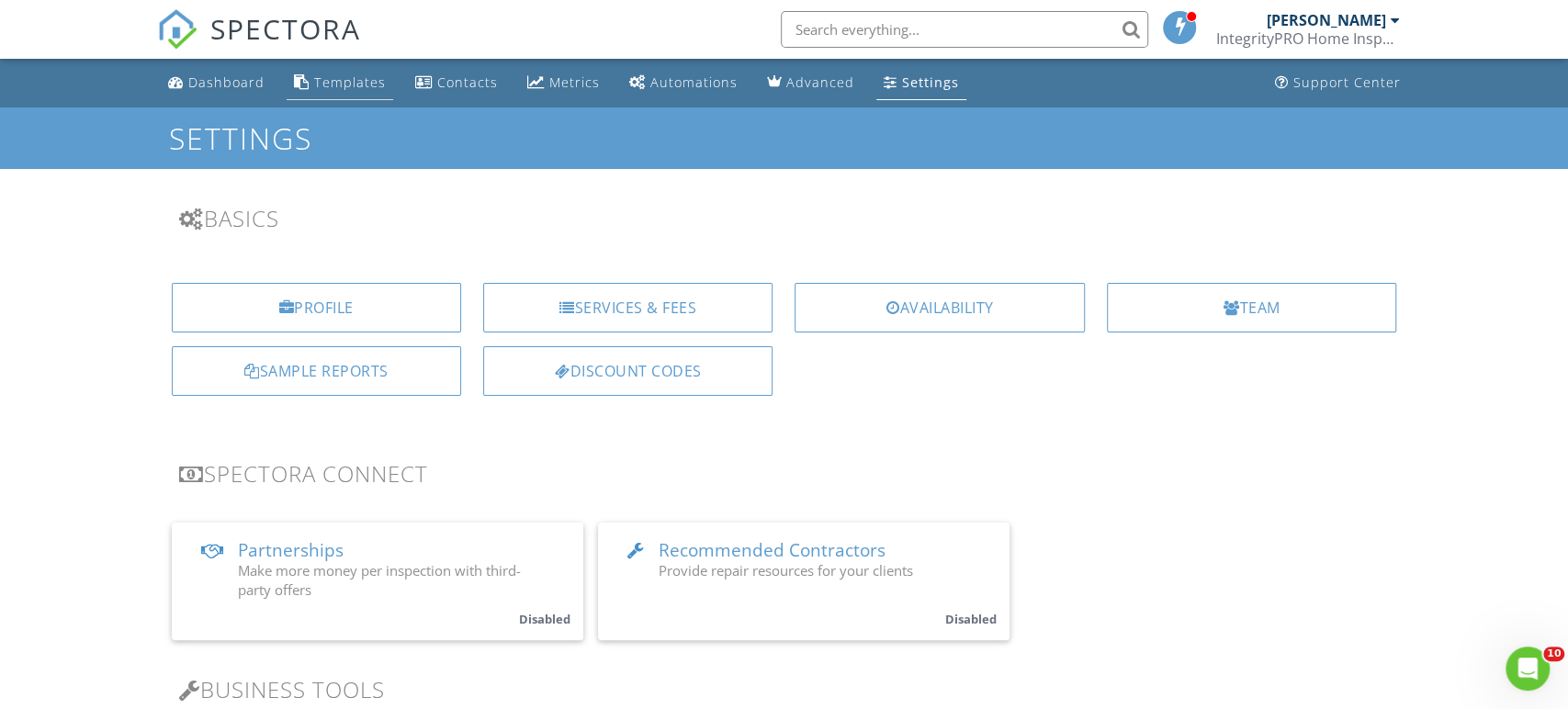
click at [381, 91] on link "Templates" at bounding box center [340, 83] width 107 height 34
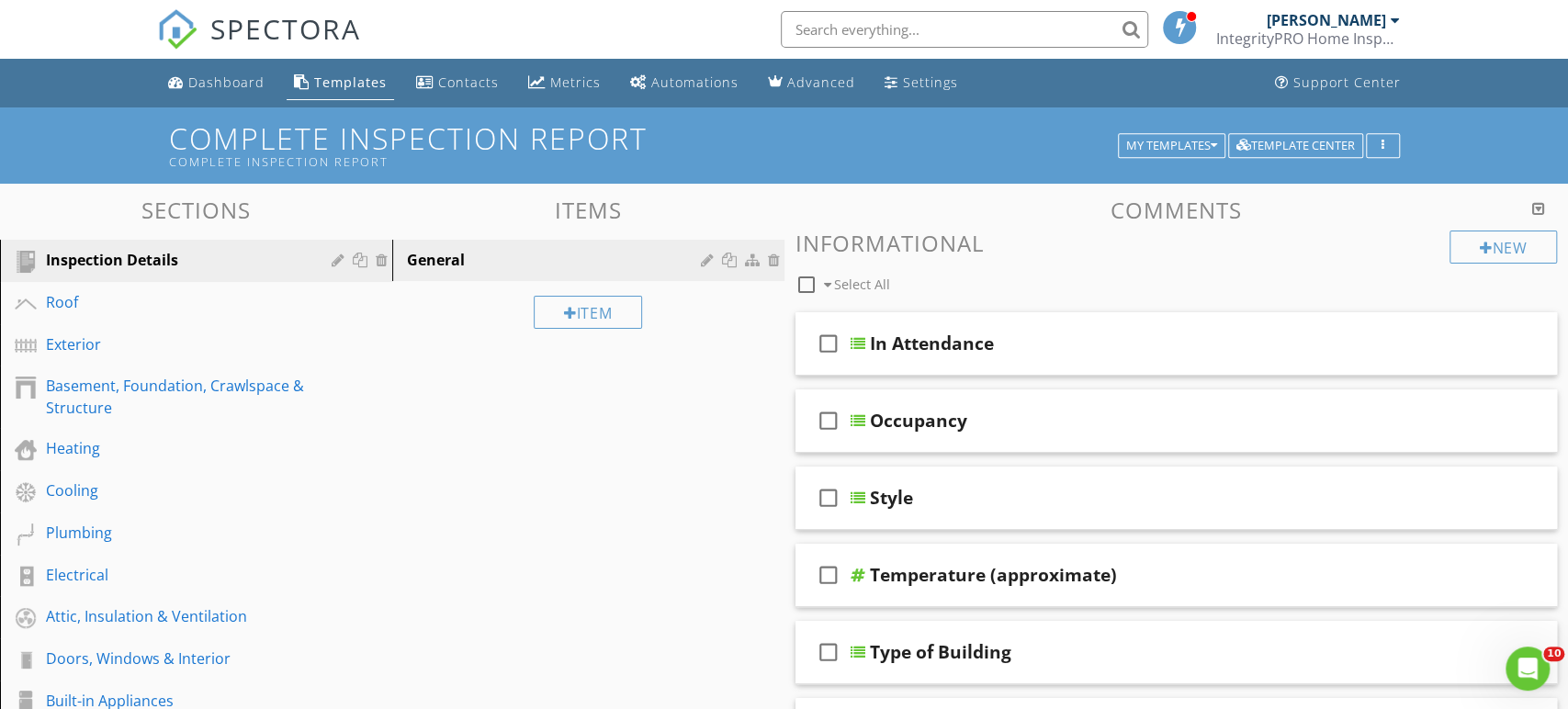
click at [1358, 44] on div "IntegrityPRO Home Inspections" at bounding box center [1307, 38] width 184 height 18
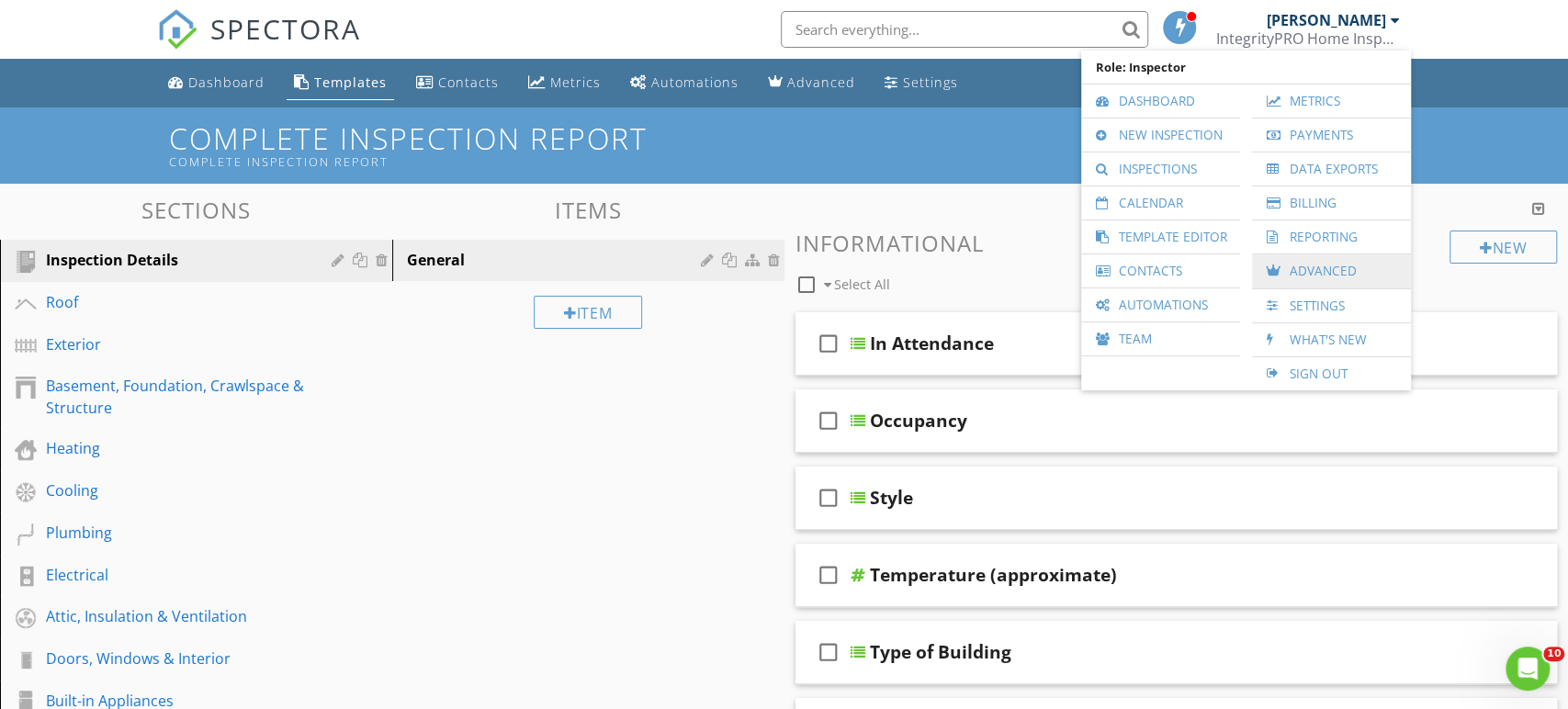
click at [1315, 255] on link "Advanced" at bounding box center [1332, 271] width 141 height 34
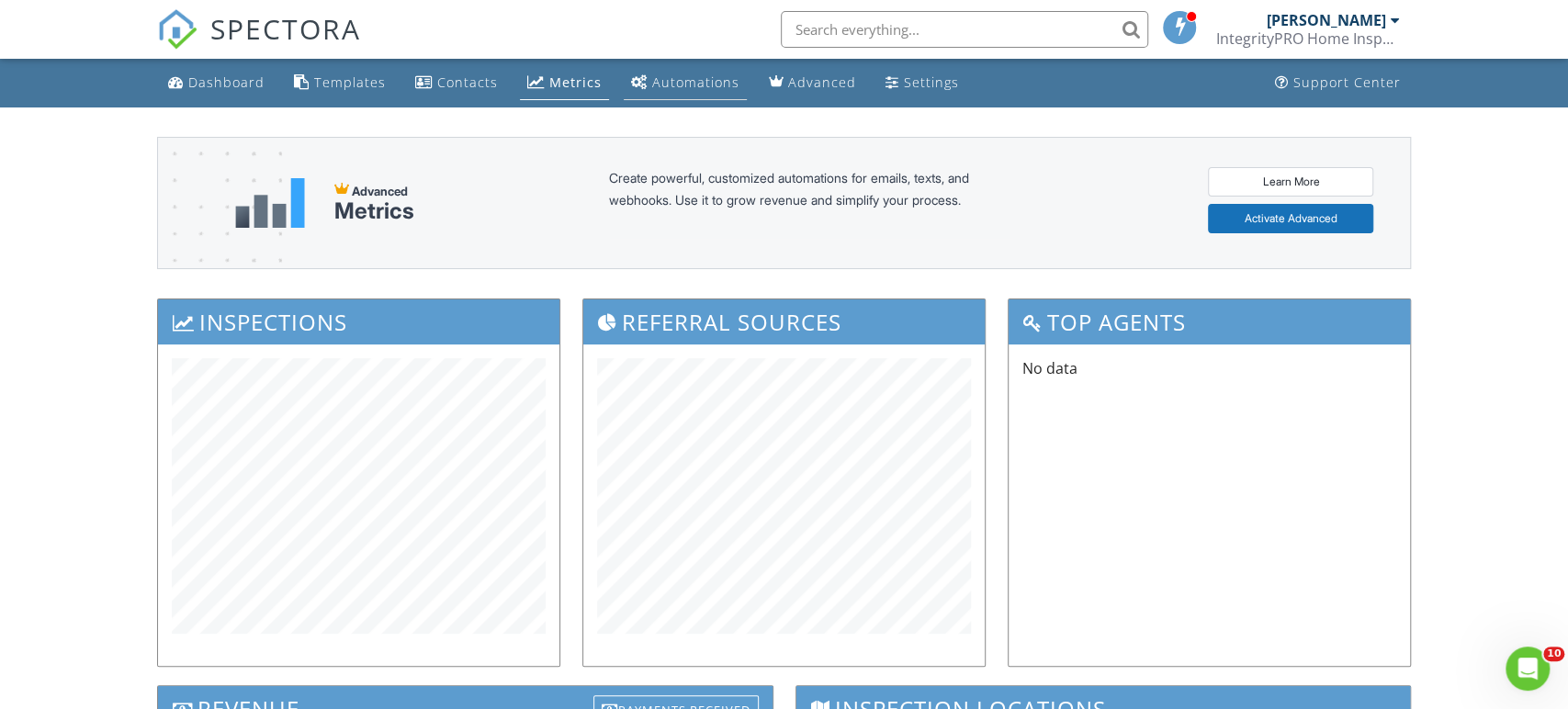
click at [717, 89] on div "Automations" at bounding box center [696, 83] width 88 height 18
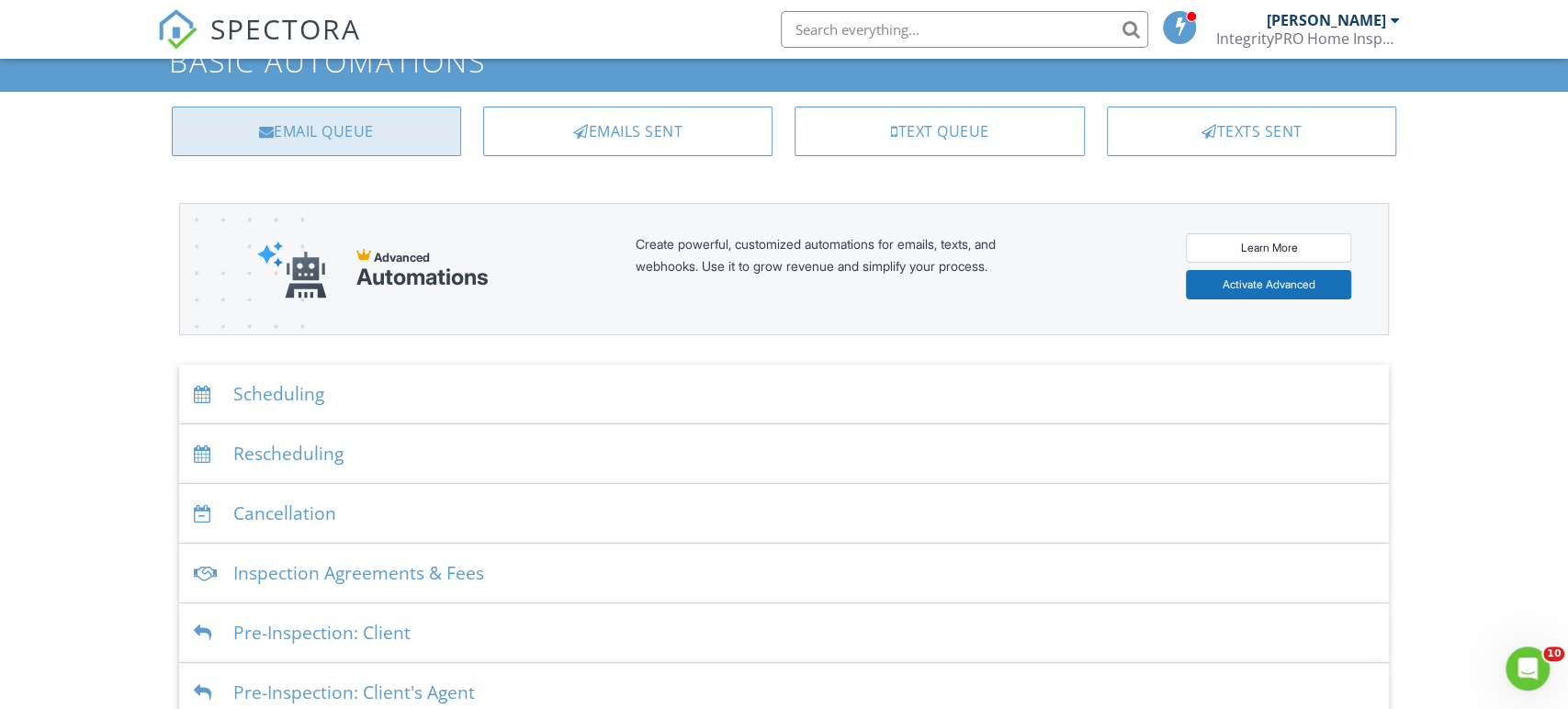
scroll to position [210, 0]
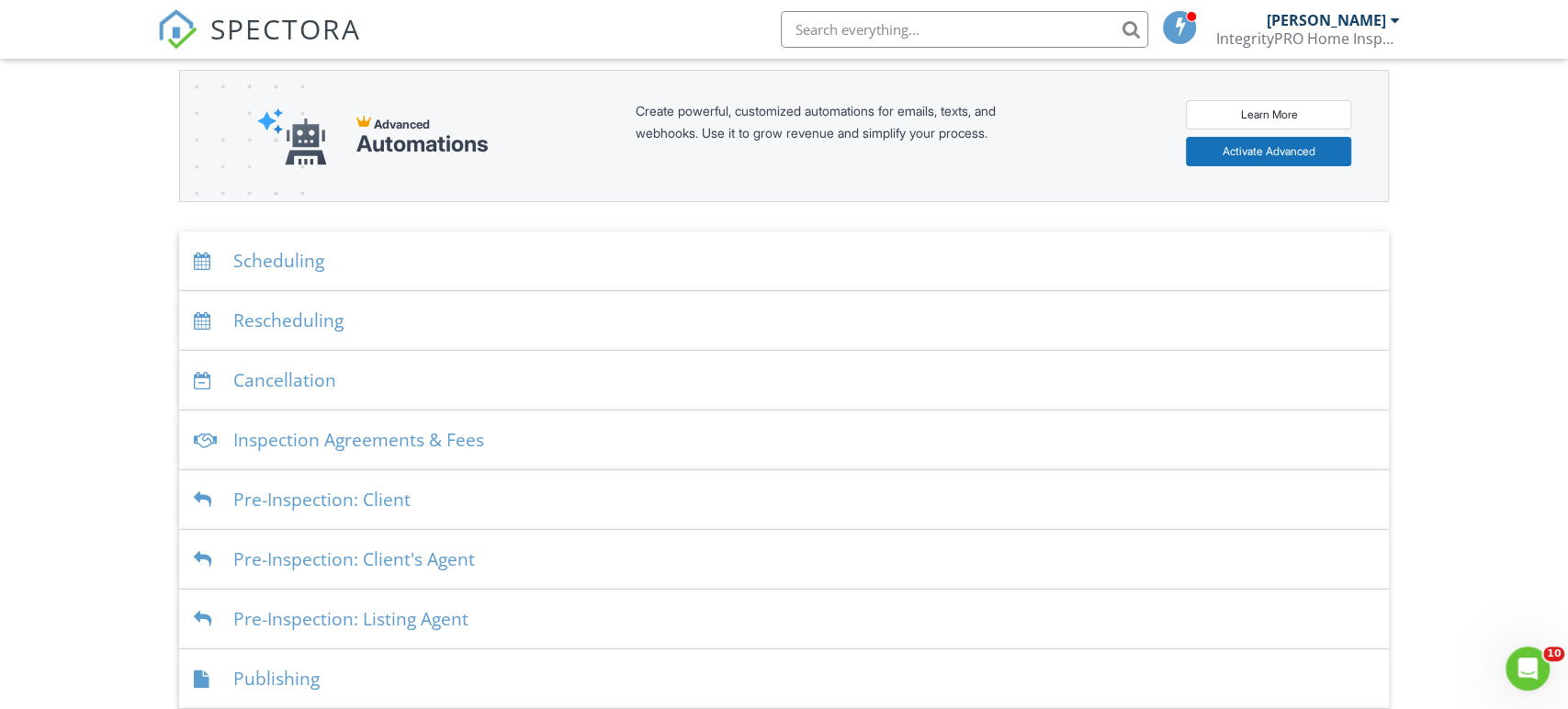
click at [285, 254] on div "Scheduling" at bounding box center [784, 261] width 1211 height 59
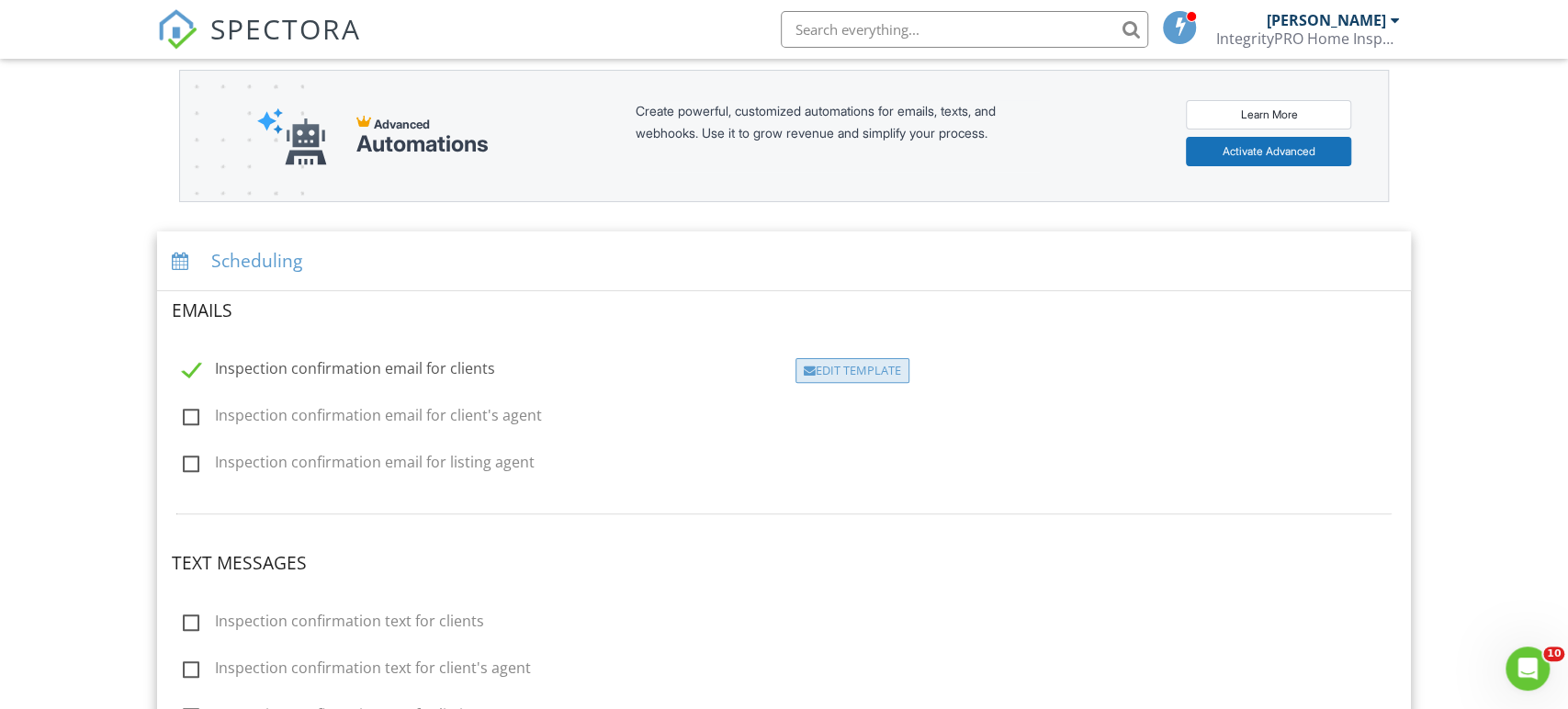
click at [892, 370] on div "Edit Template" at bounding box center [852, 371] width 114 height 25
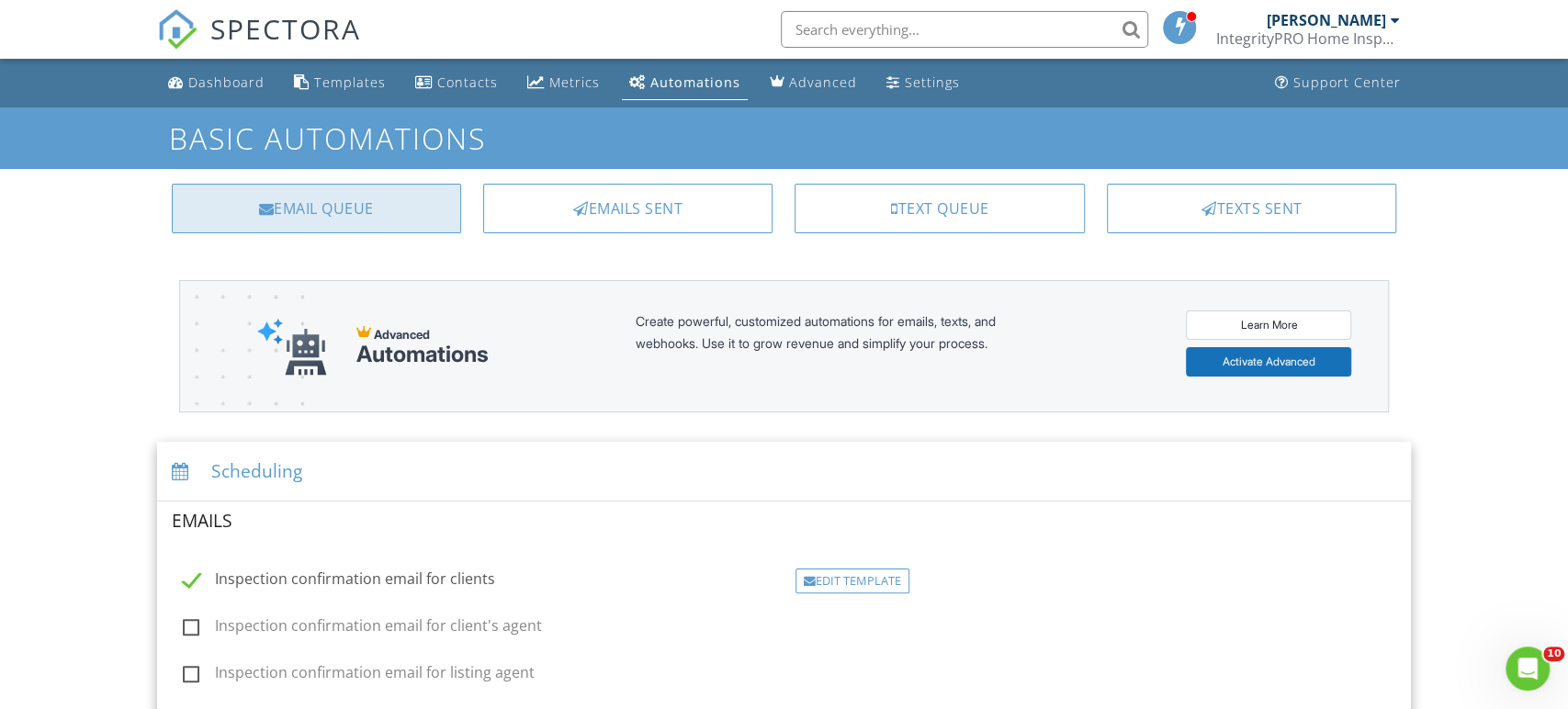
click at [340, 214] on div "Email Queue" at bounding box center [317, 208] width 290 height 50
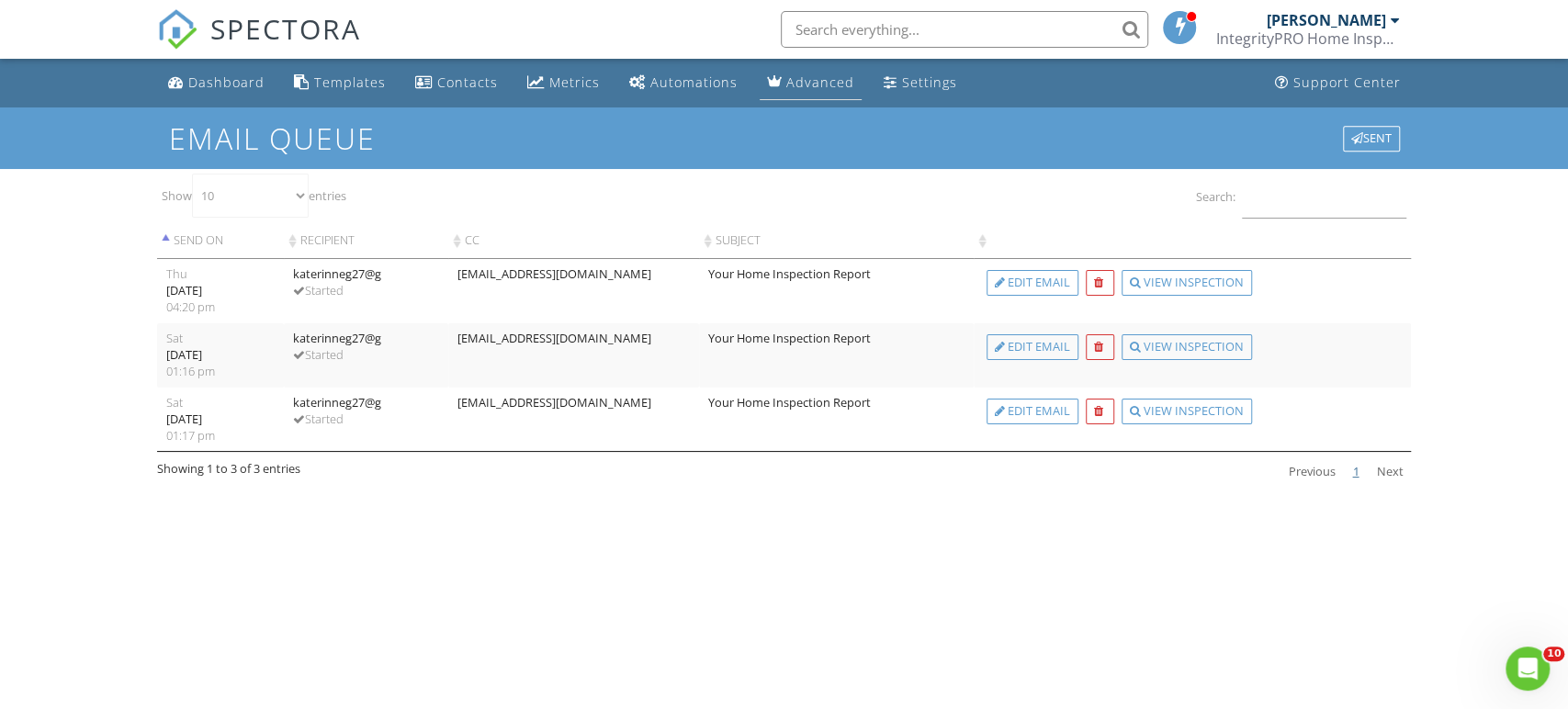
click at [813, 89] on div "Advanced" at bounding box center [820, 83] width 68 height 18
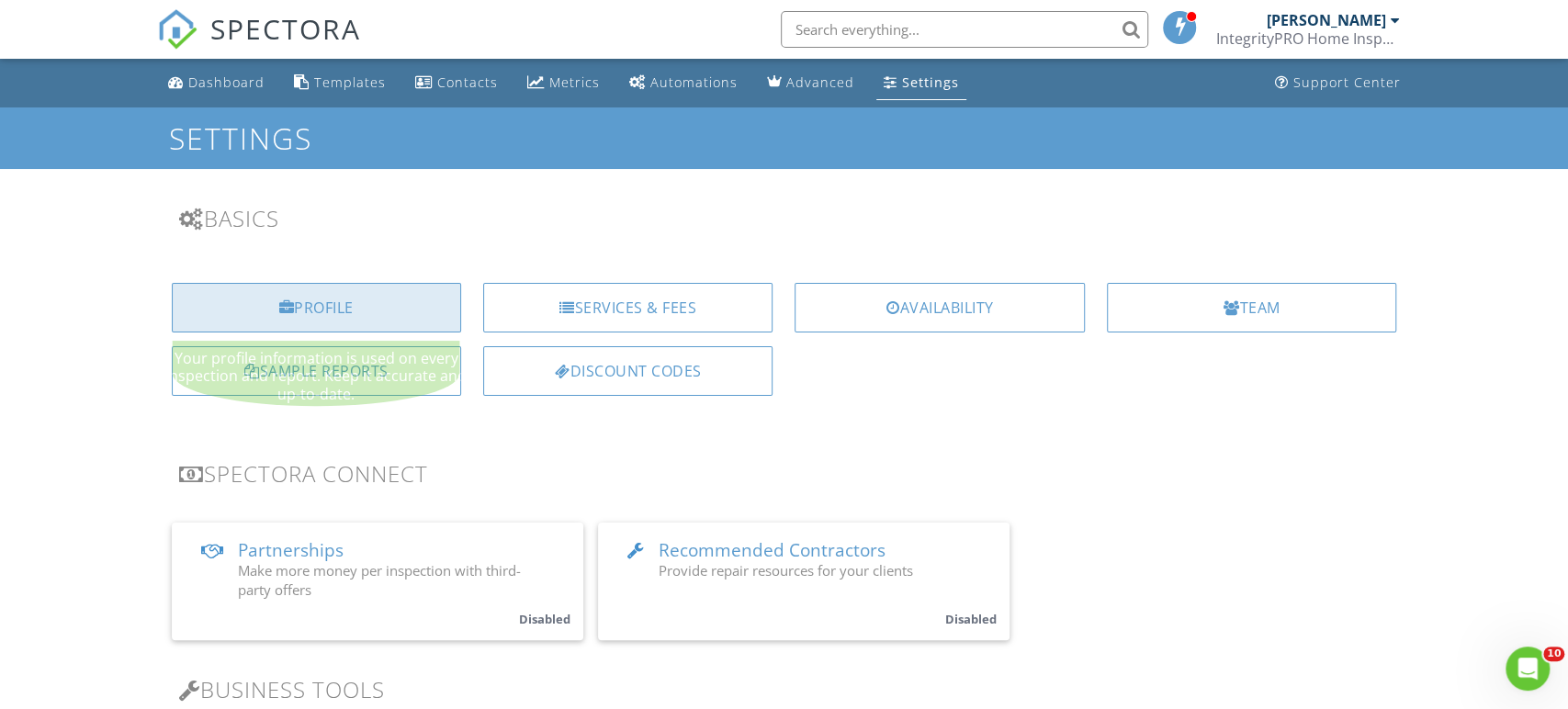
click at [394, 306] on div "Profile" at bounding box center [317, 307] width 290 height 50
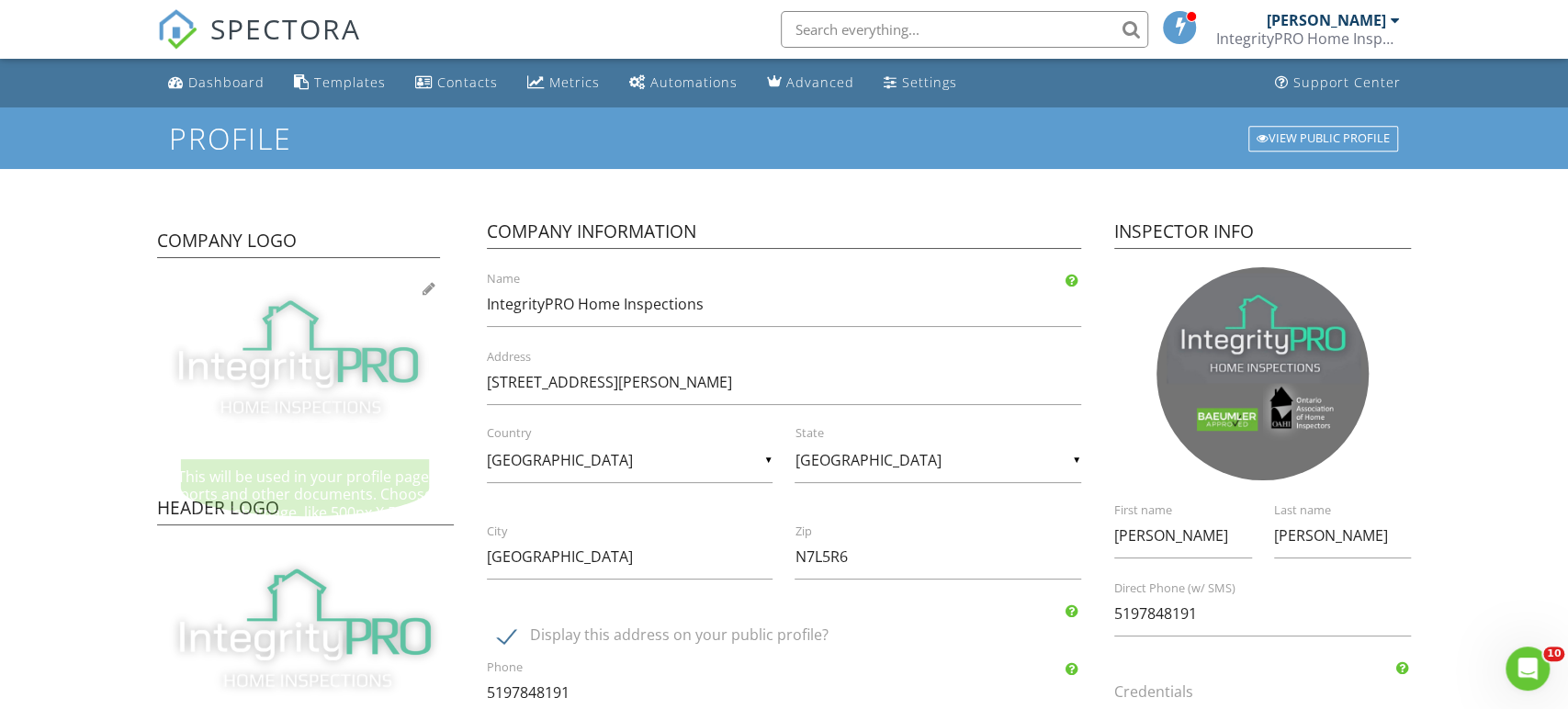
click at [428, 288] on div at bounding box center [428, 288] width 13 height 15
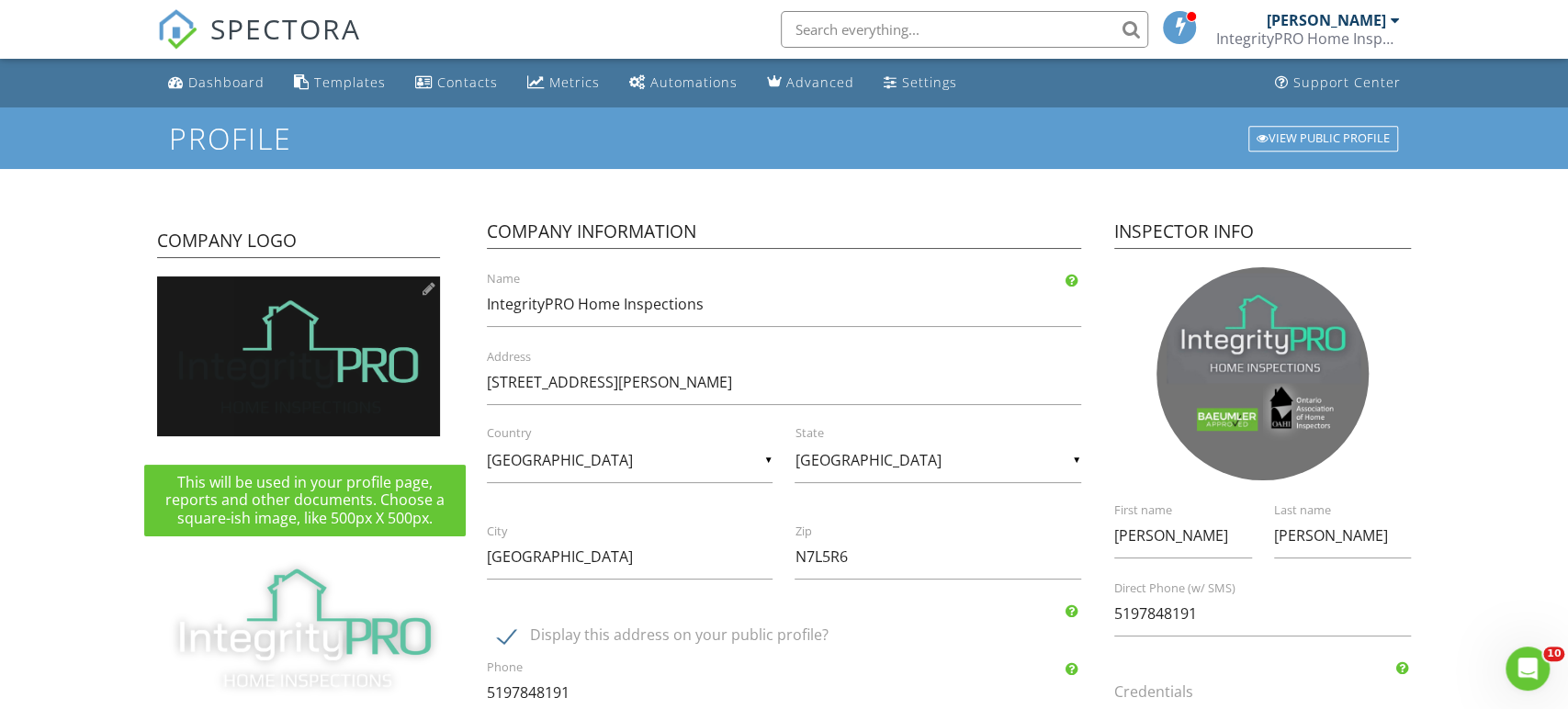
click at [422, 292] on div at bounding box center [428, 288] width 13 height 15
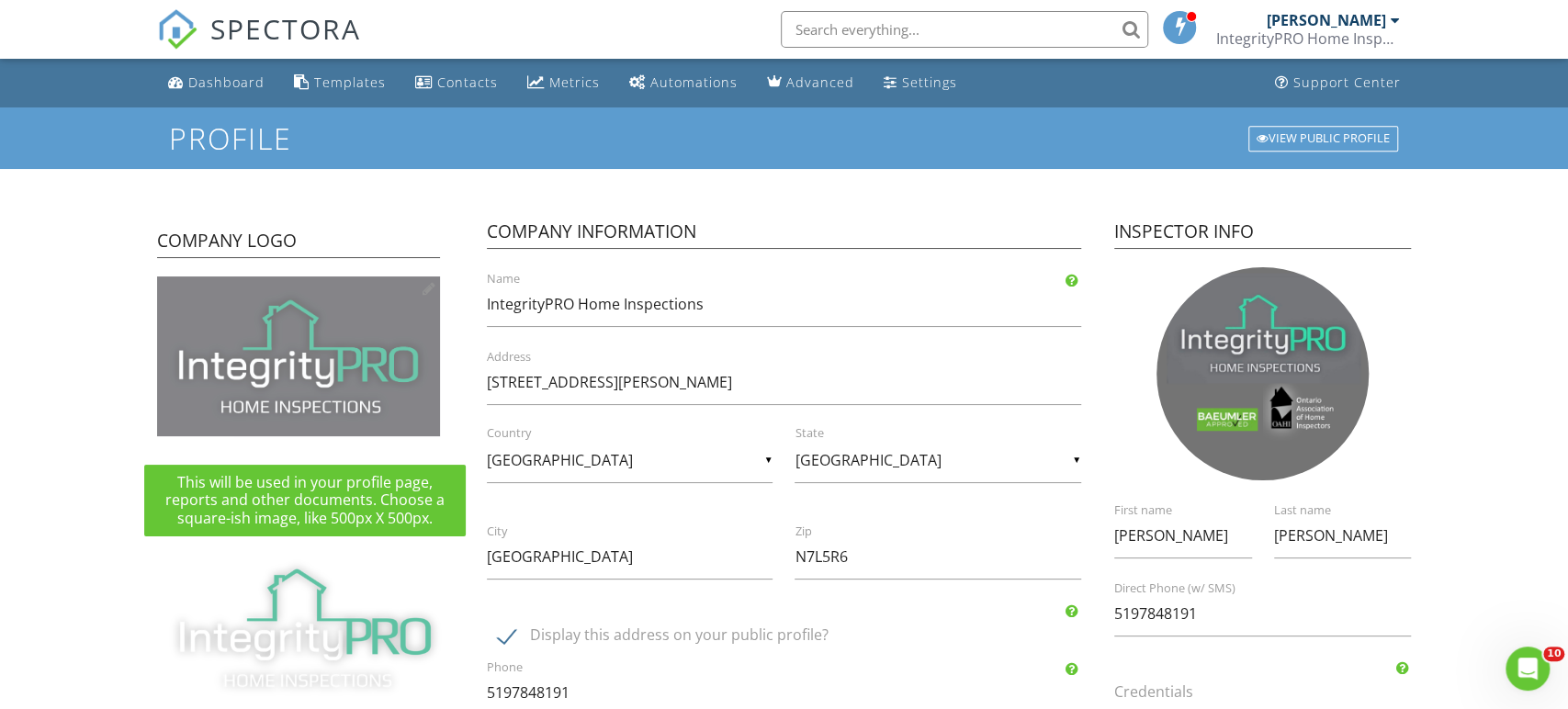
click at [429, 292] on div at bounding box center [428, 288] width 13 height 15
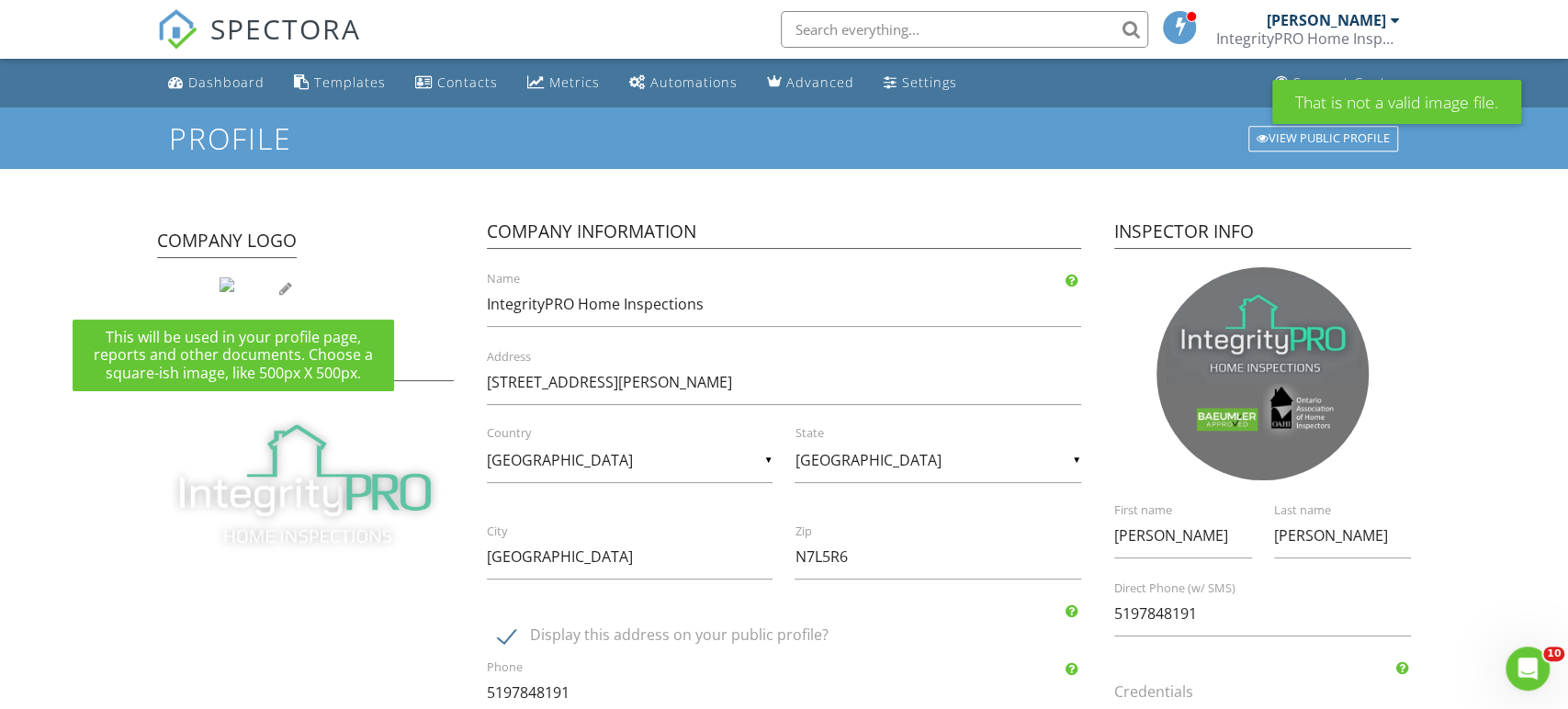
click at [226, 288] on img at bounding box center [227, 284] width 15 height 15
type input "C:\fakepath\IntegrityPRO (logo) black.png"
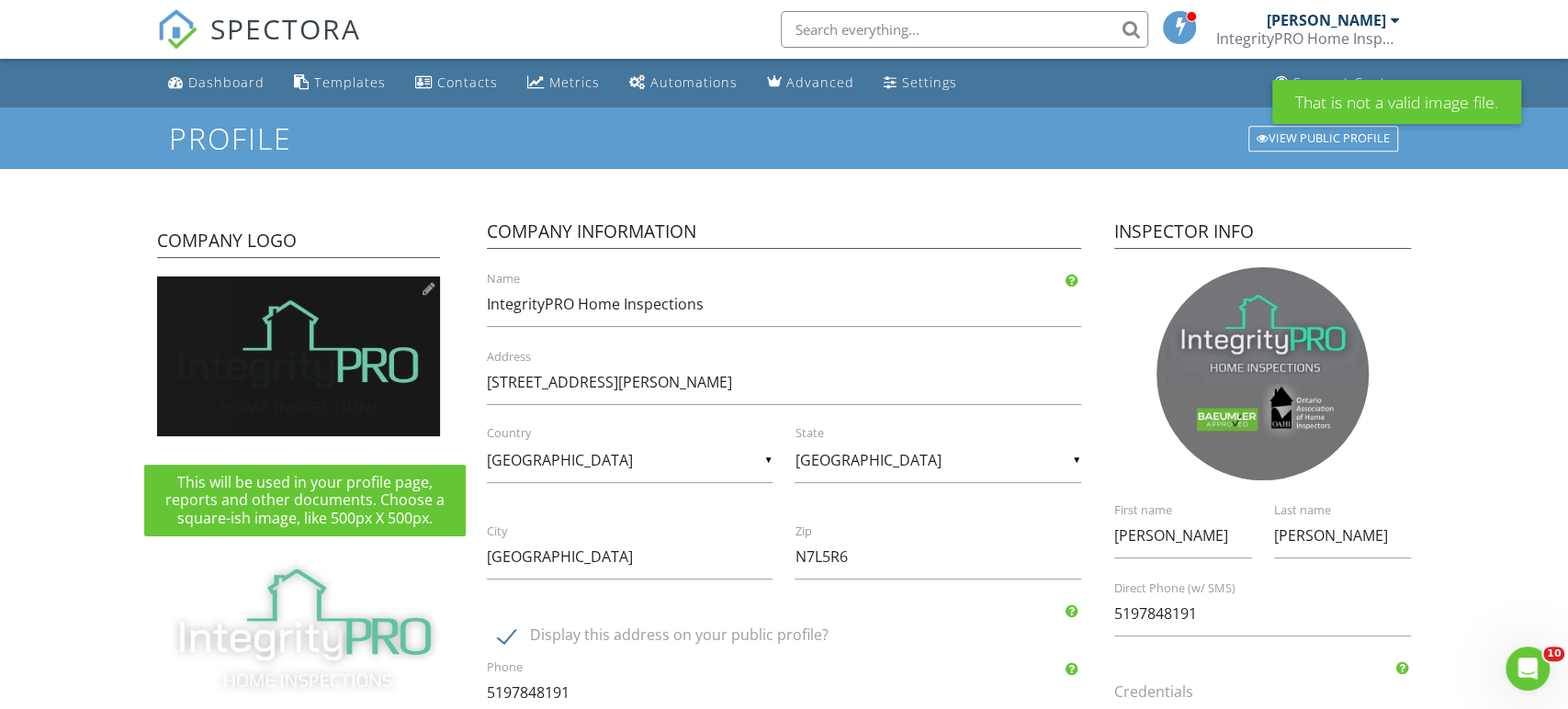
click at [429, 291] on div at bounding box center [428, 288] width 13 height 15
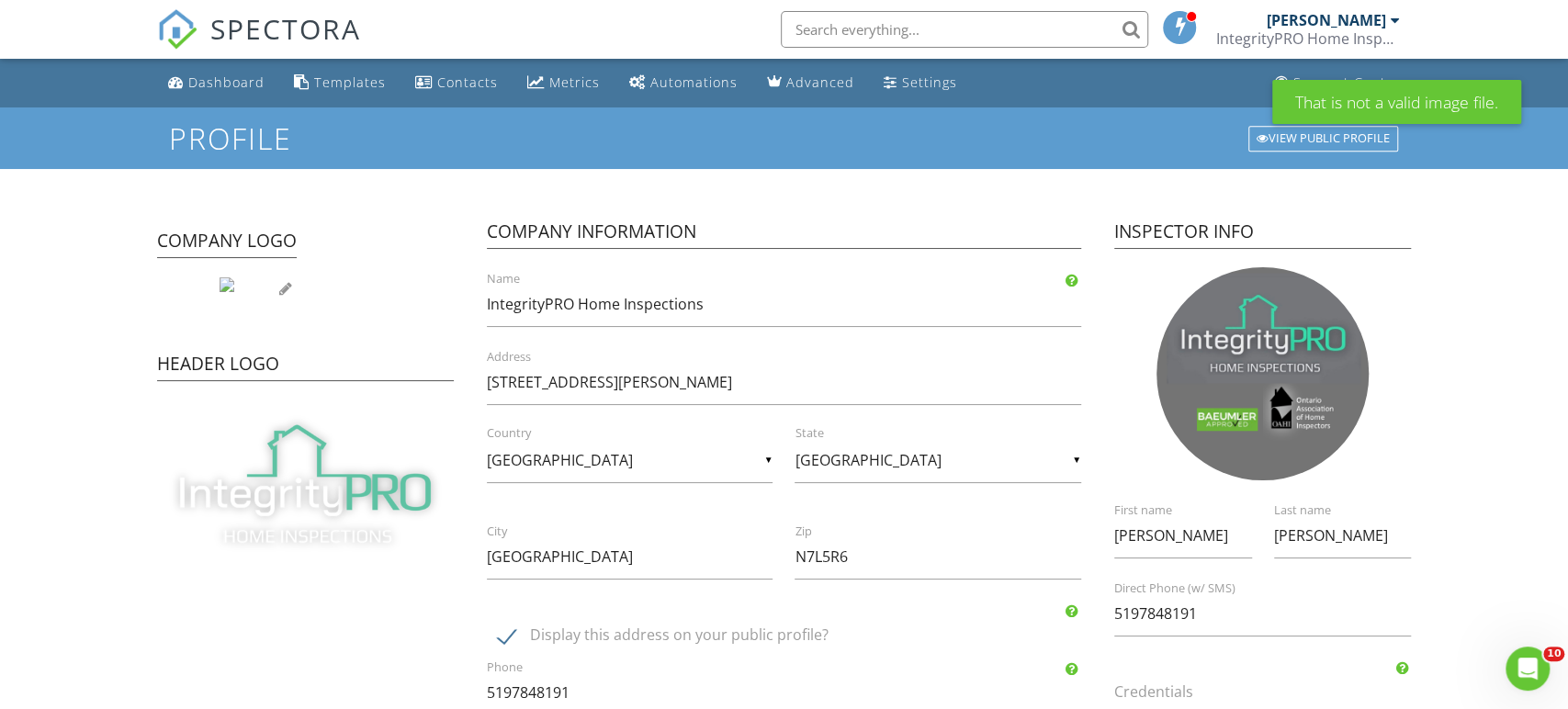
click at [243, 285] on div at bounding box center [228, 286] width 140 height 20
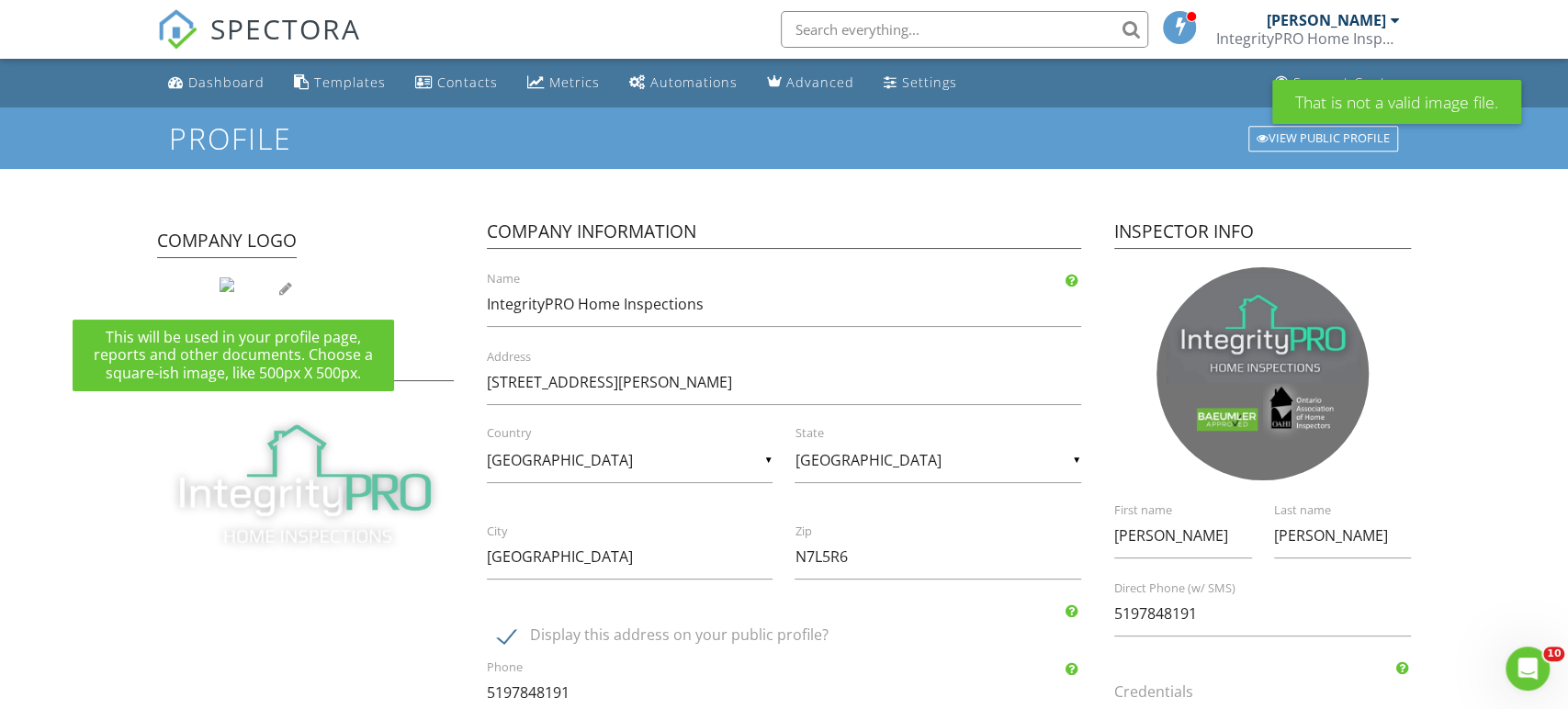
type input "C:\fakepath\Home Inspections.jpg"
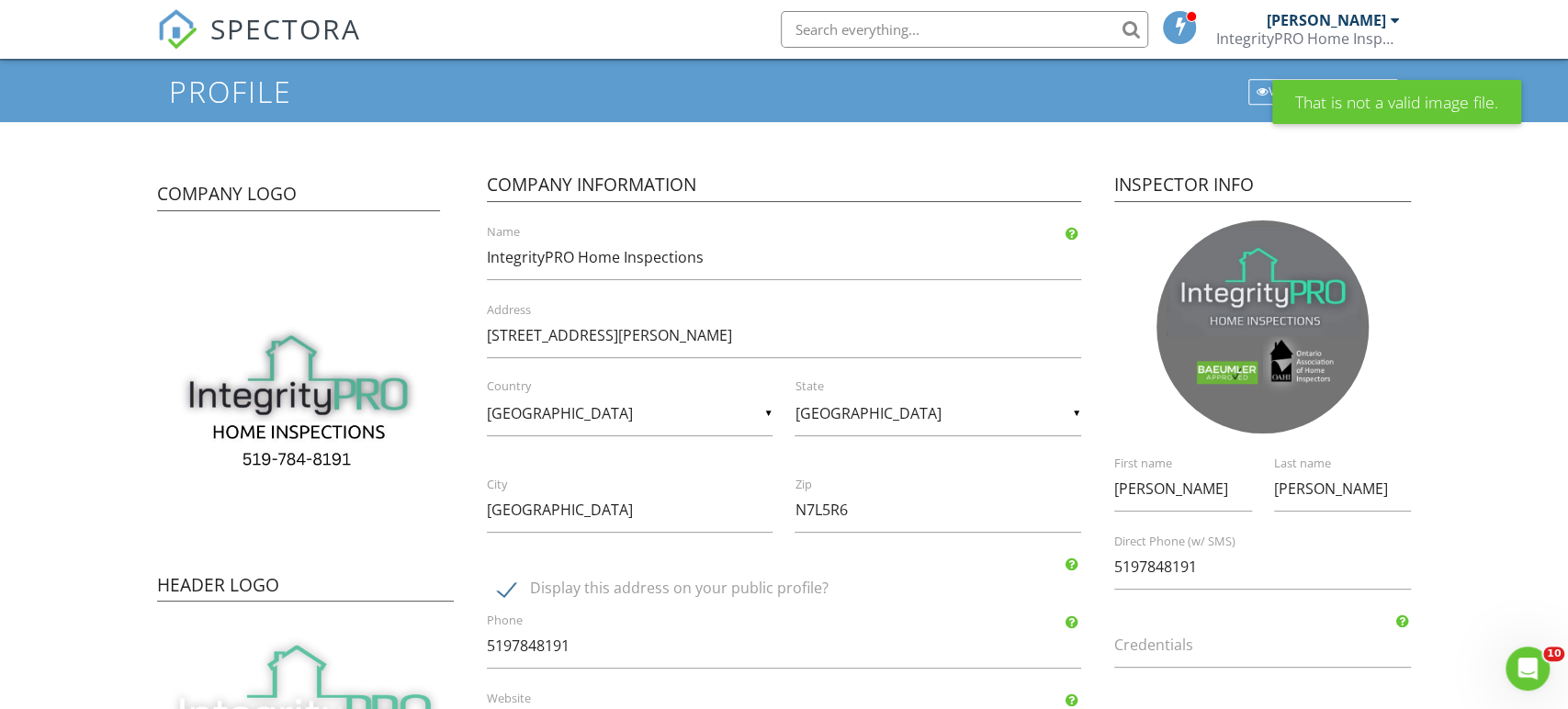
scroll to position [242, 0]
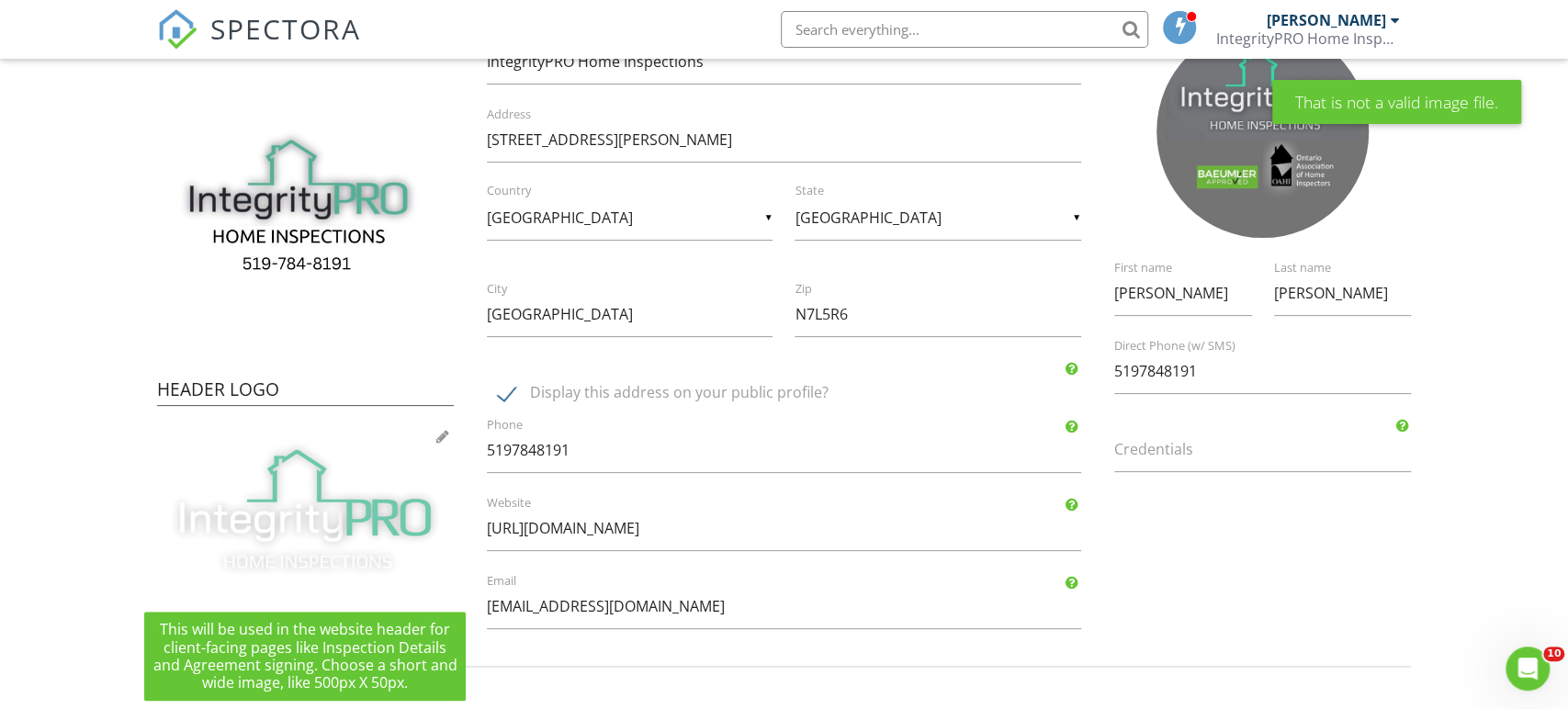
click at [439, 439] on div at bounding box center [443, 436] width 13 height 15
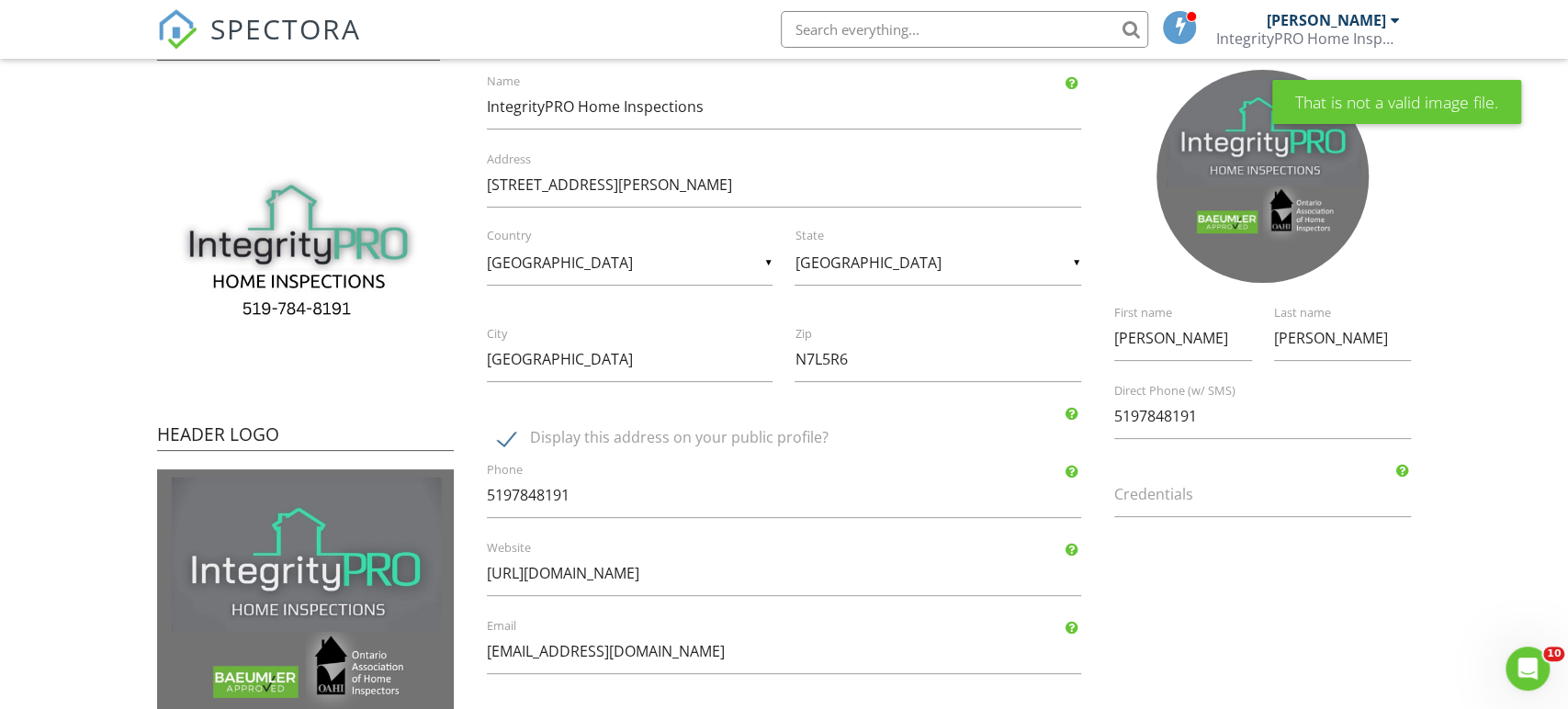
scroll to position [345, 0]
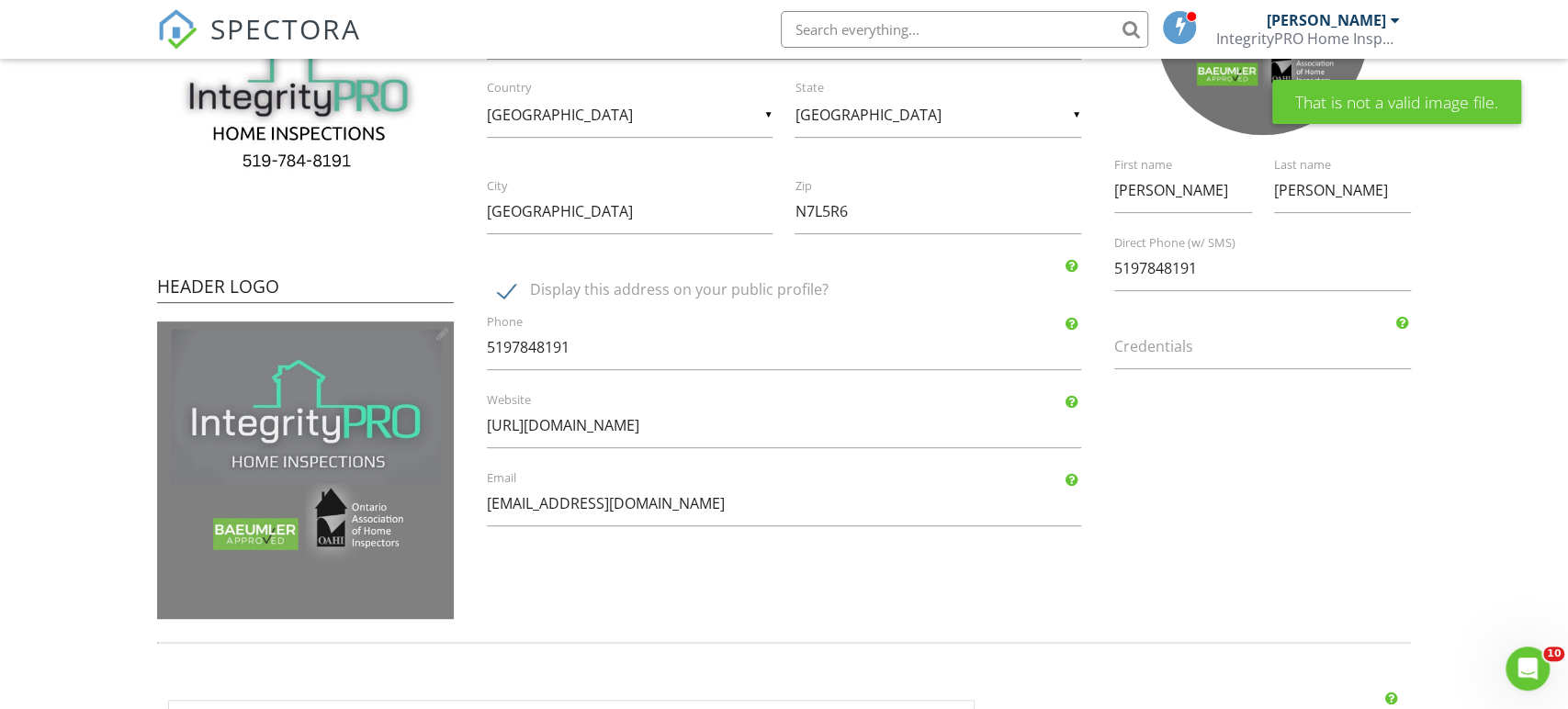
click at [441, 342] on img at bounding box center [305, 470] width 297 height 297
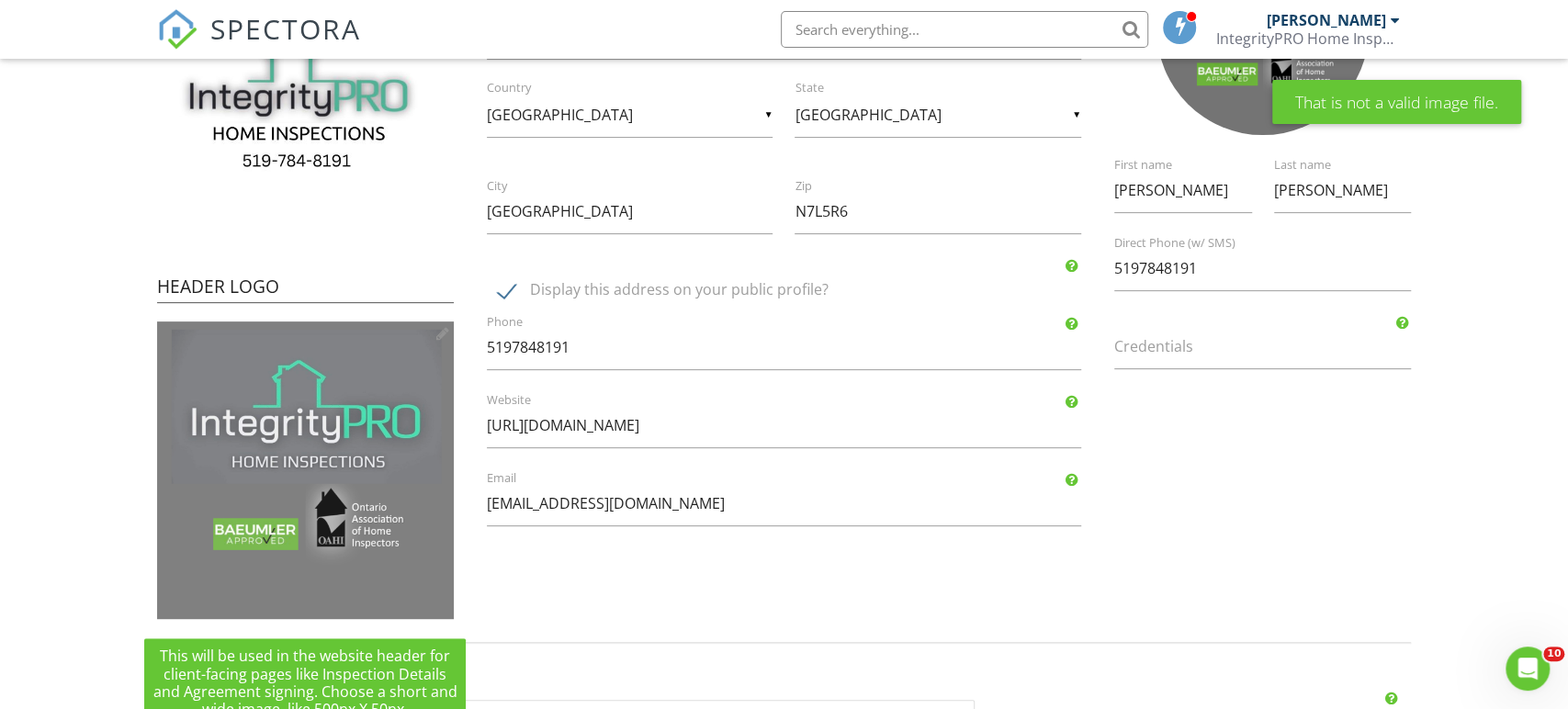
type input "C:\fakepath\Home Inspections.jpg"
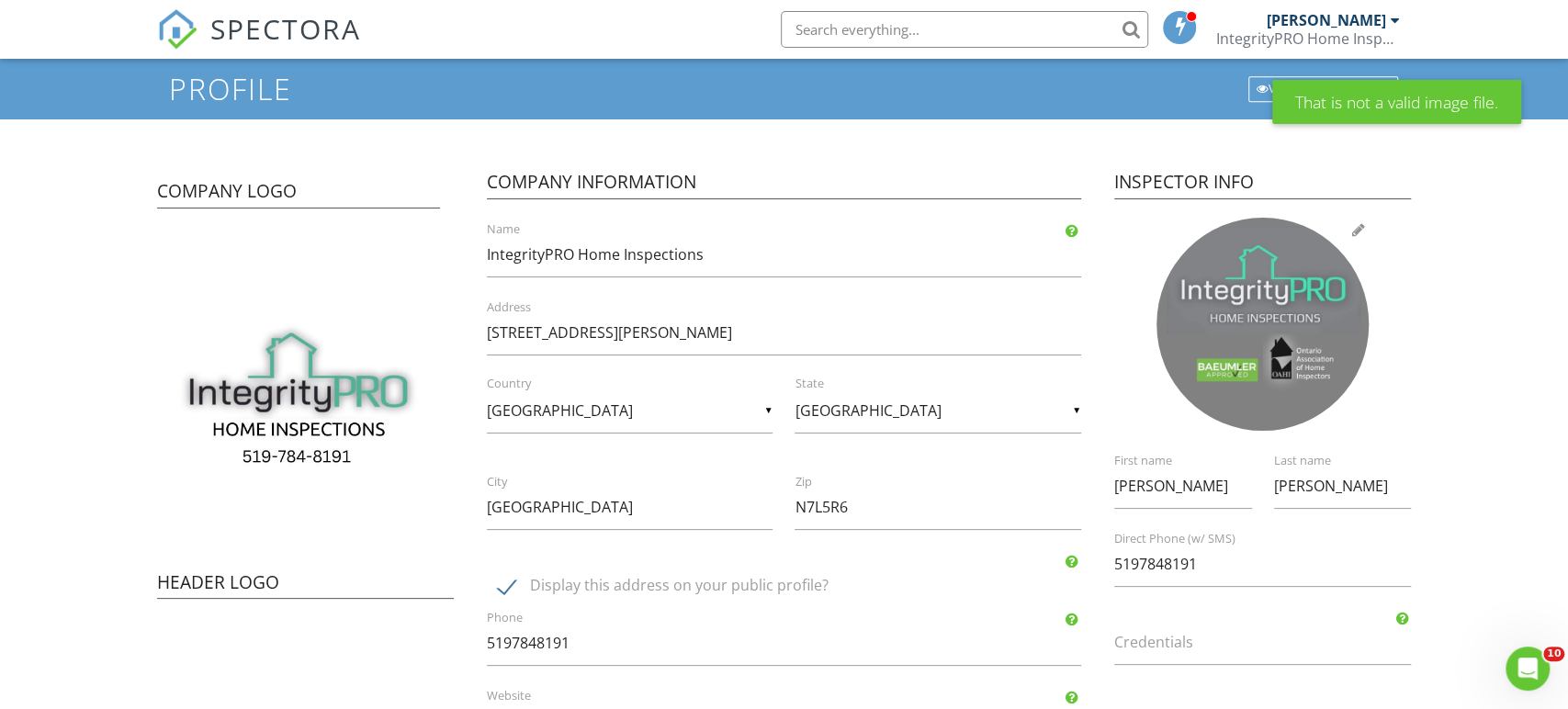
scroll to position [738, 0]
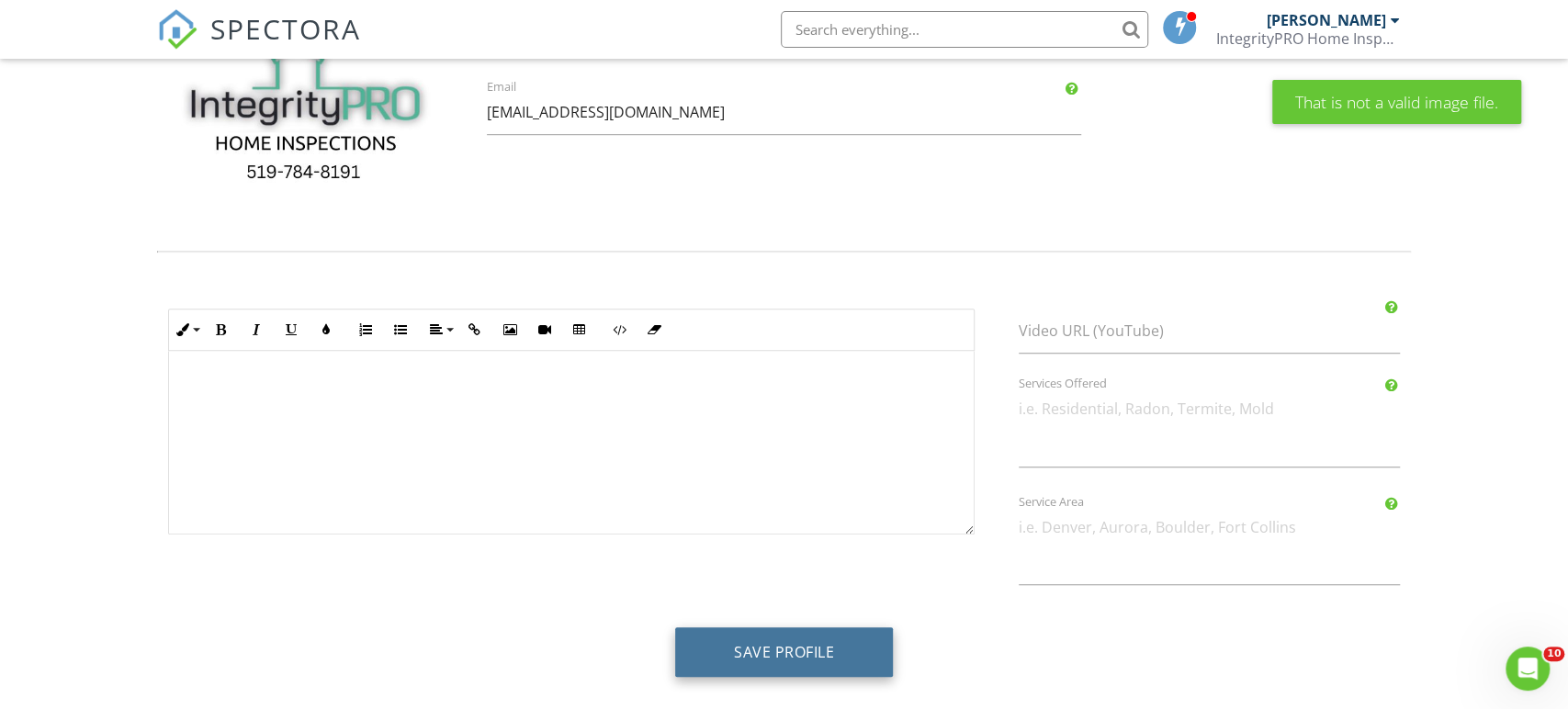
click at [783, 668] on button "Save Profile" at bounding box center [784, 652] width 218 height 50
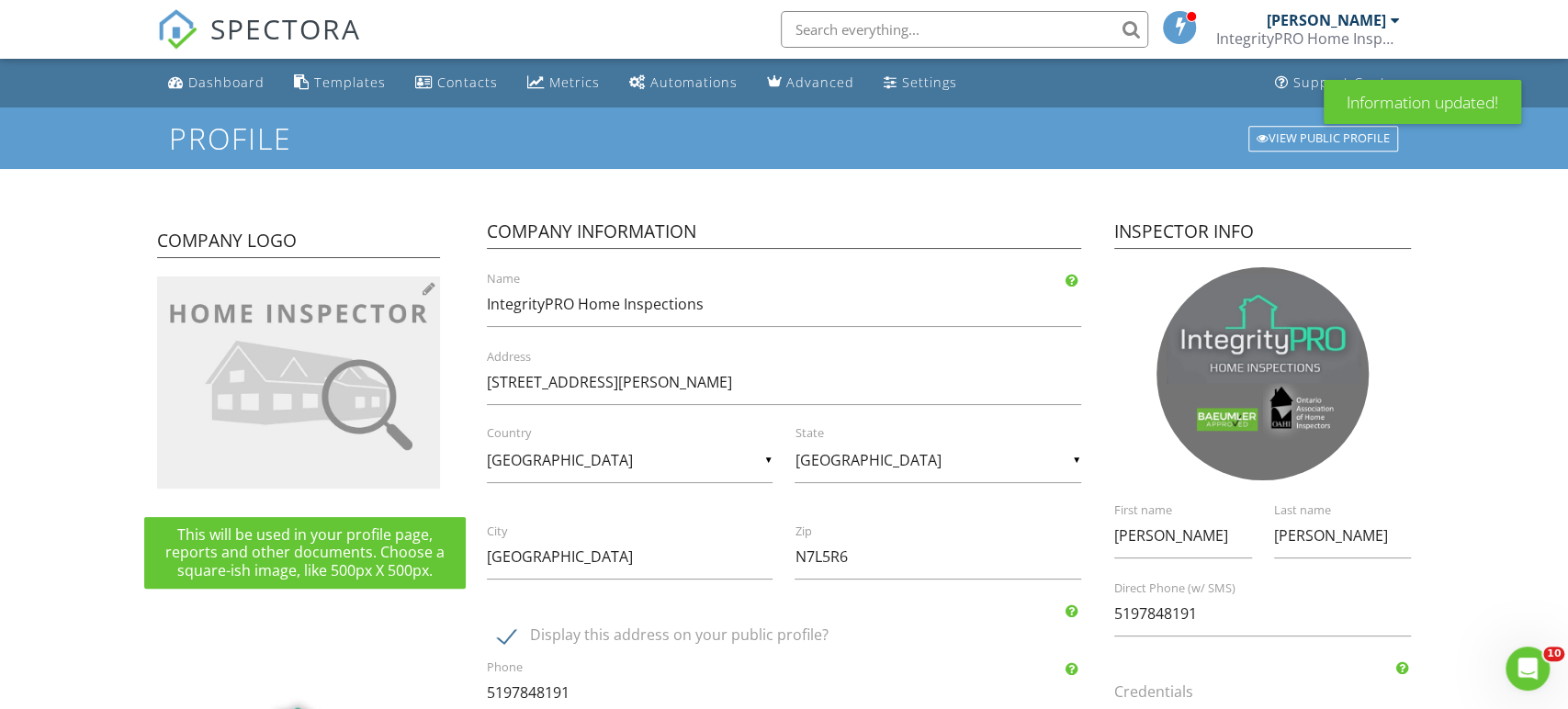
click at [430, 285] on div at bounding box center [428, 288] width 13 height 15
type input "C:\fakepath\Home Inspections.jpg"
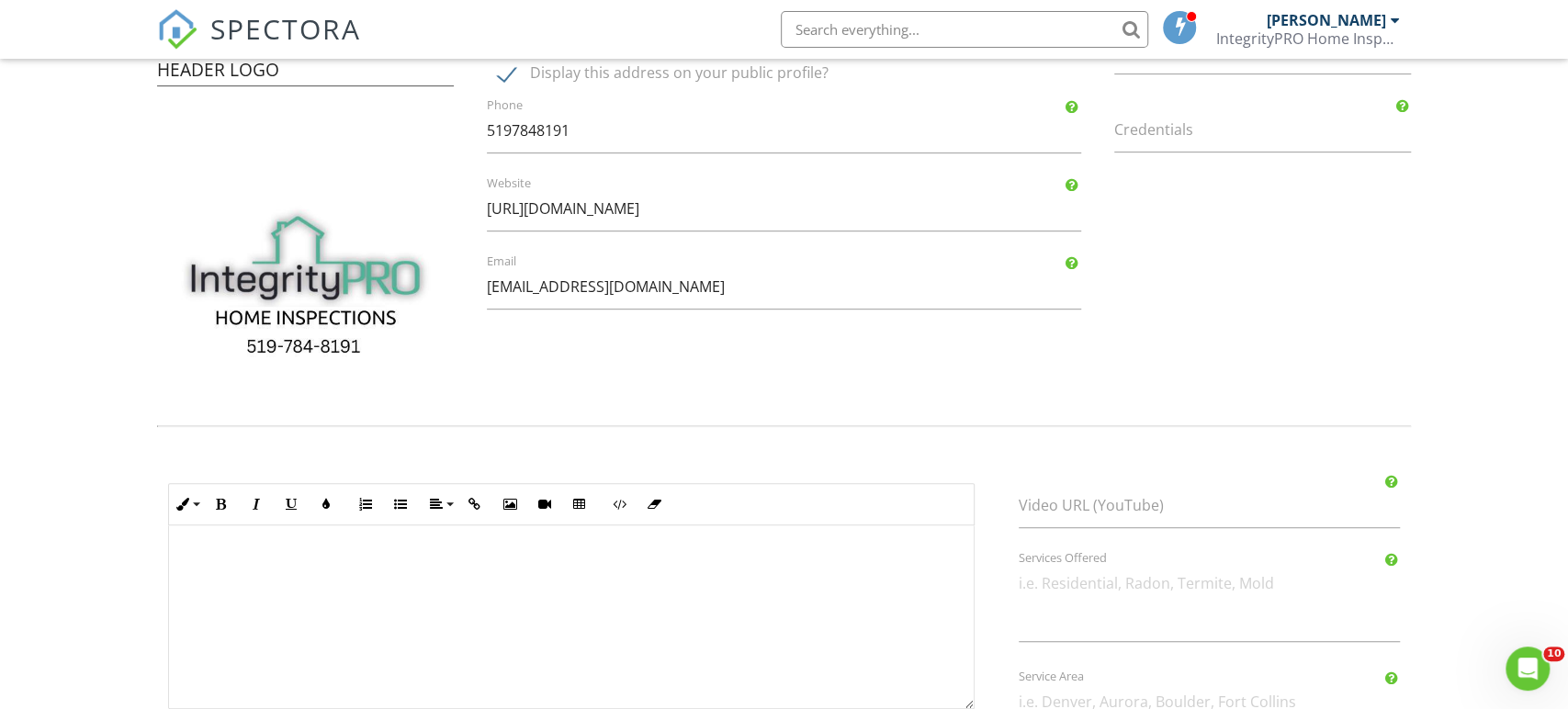
scroll to position [738, 0]
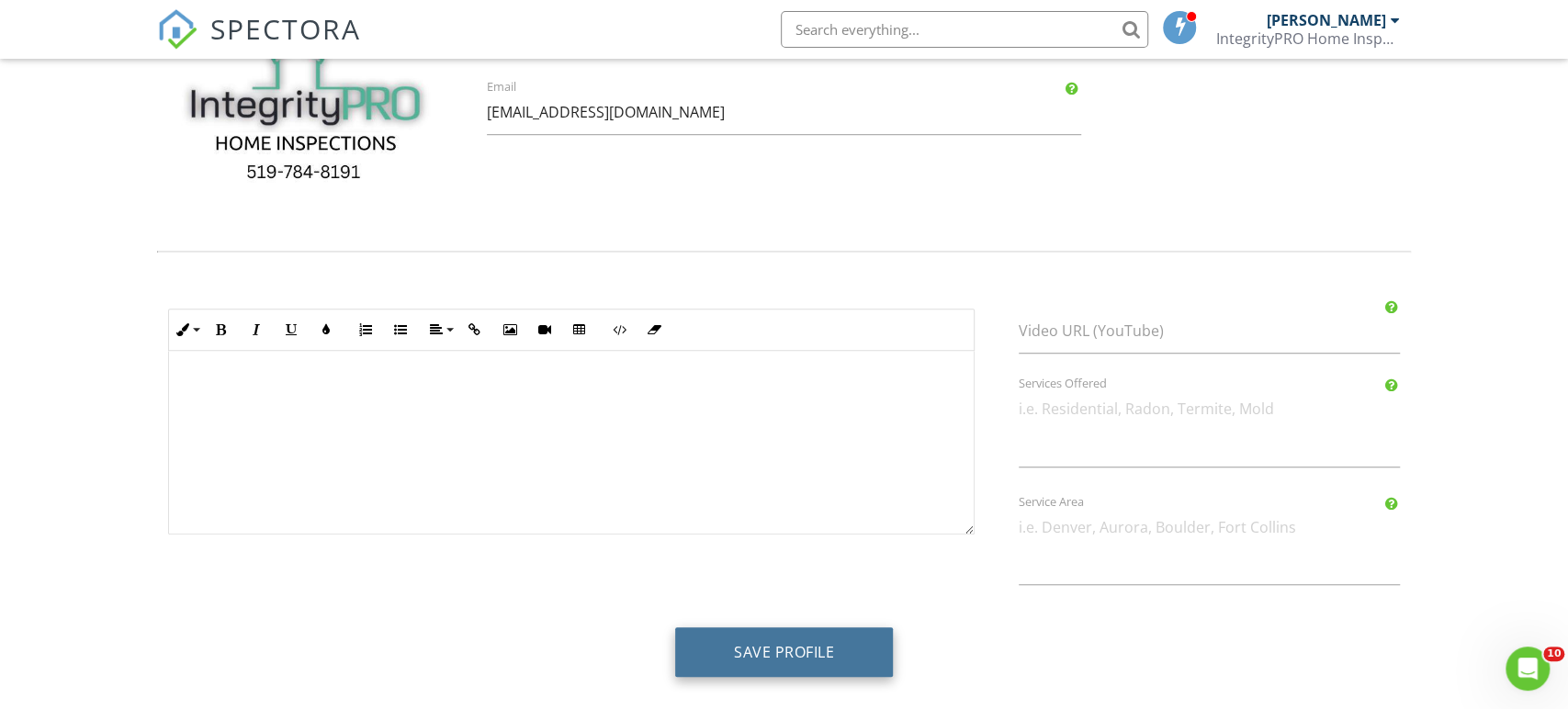
click at [842, 644] on button "Save Profile" at bounding box center [784, 652] width 218 height 50
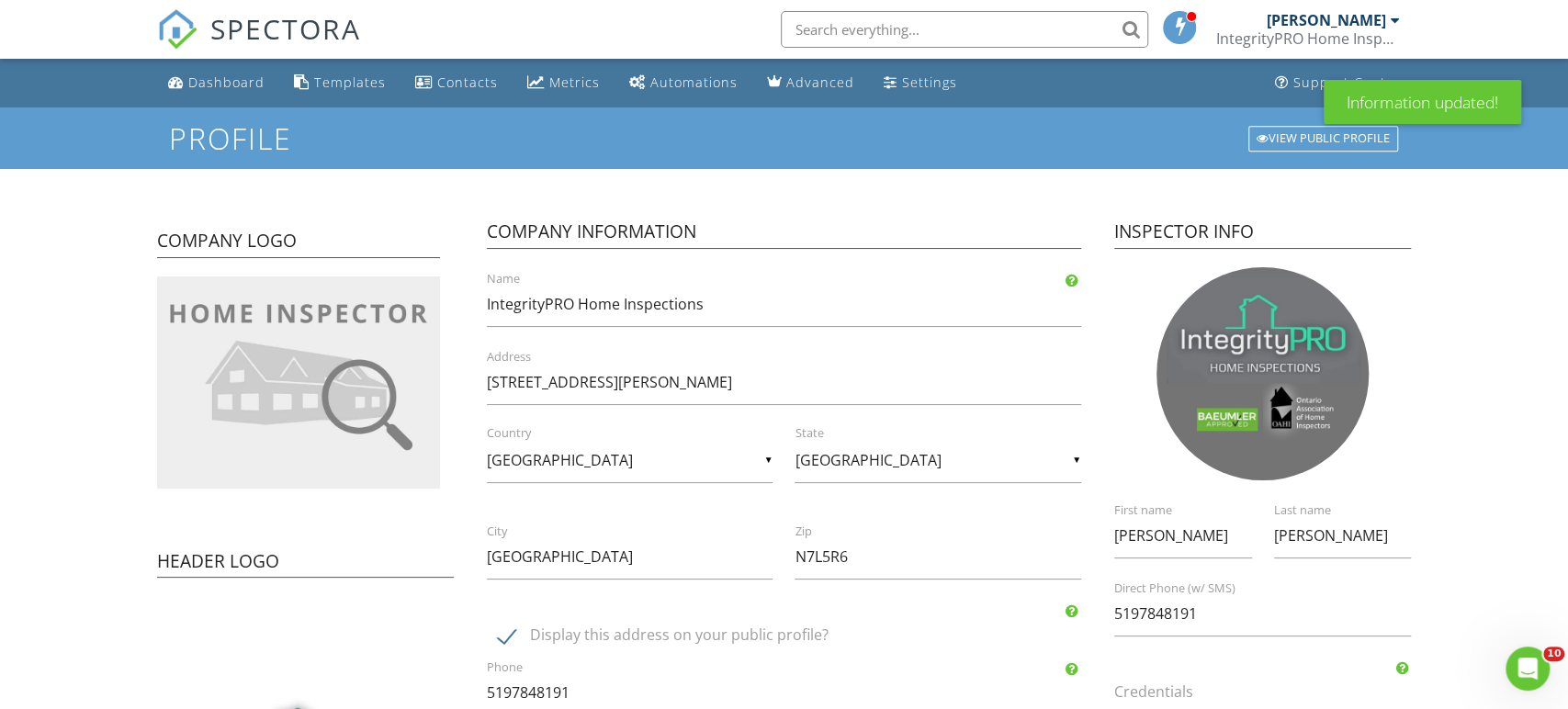
click at [225, 112] on div "Profile View Public Profile" at bounding box center [784, 138] width 1568 height 61
click at [224, 78] on div "Dashboard" at bounding box center [227, 83] width 76 height 18
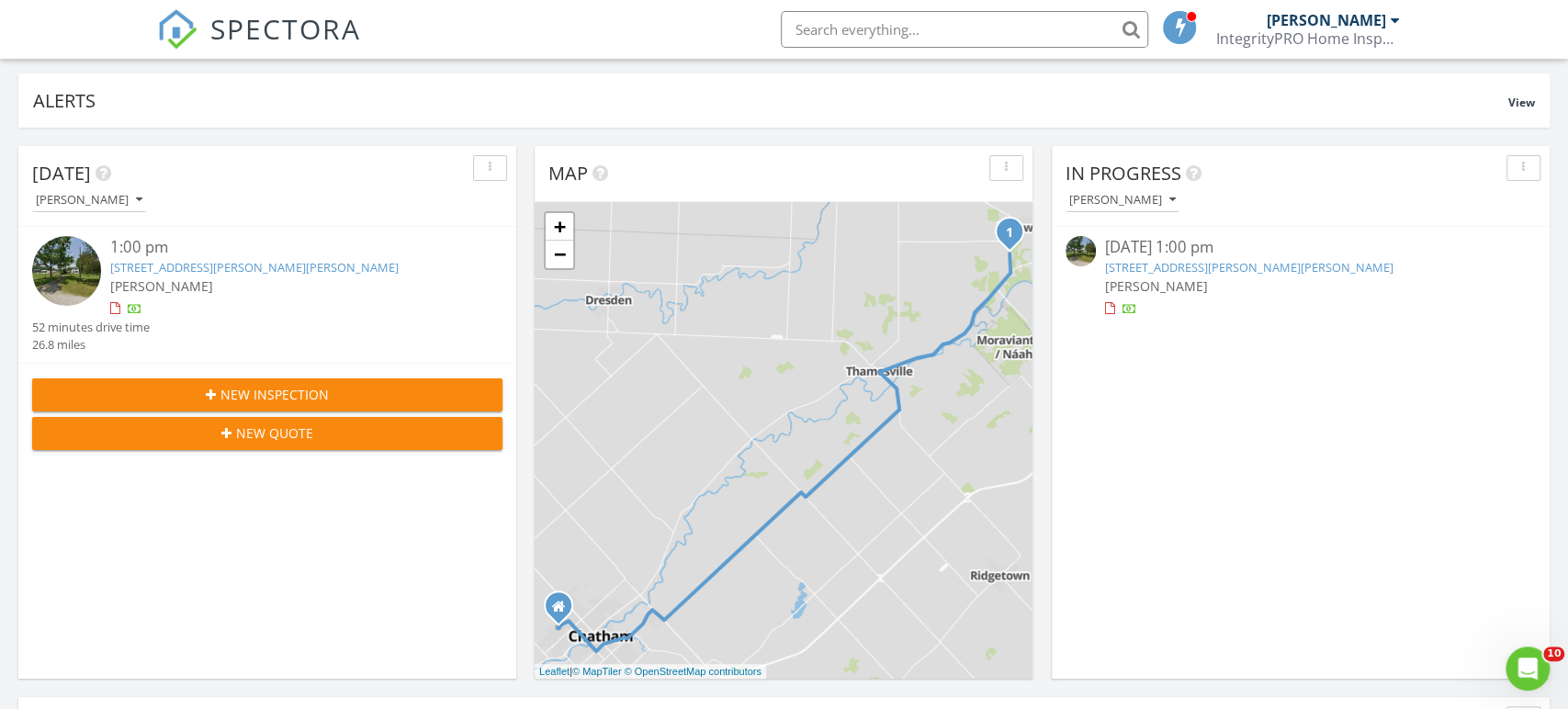
scroll to position [129, 0]
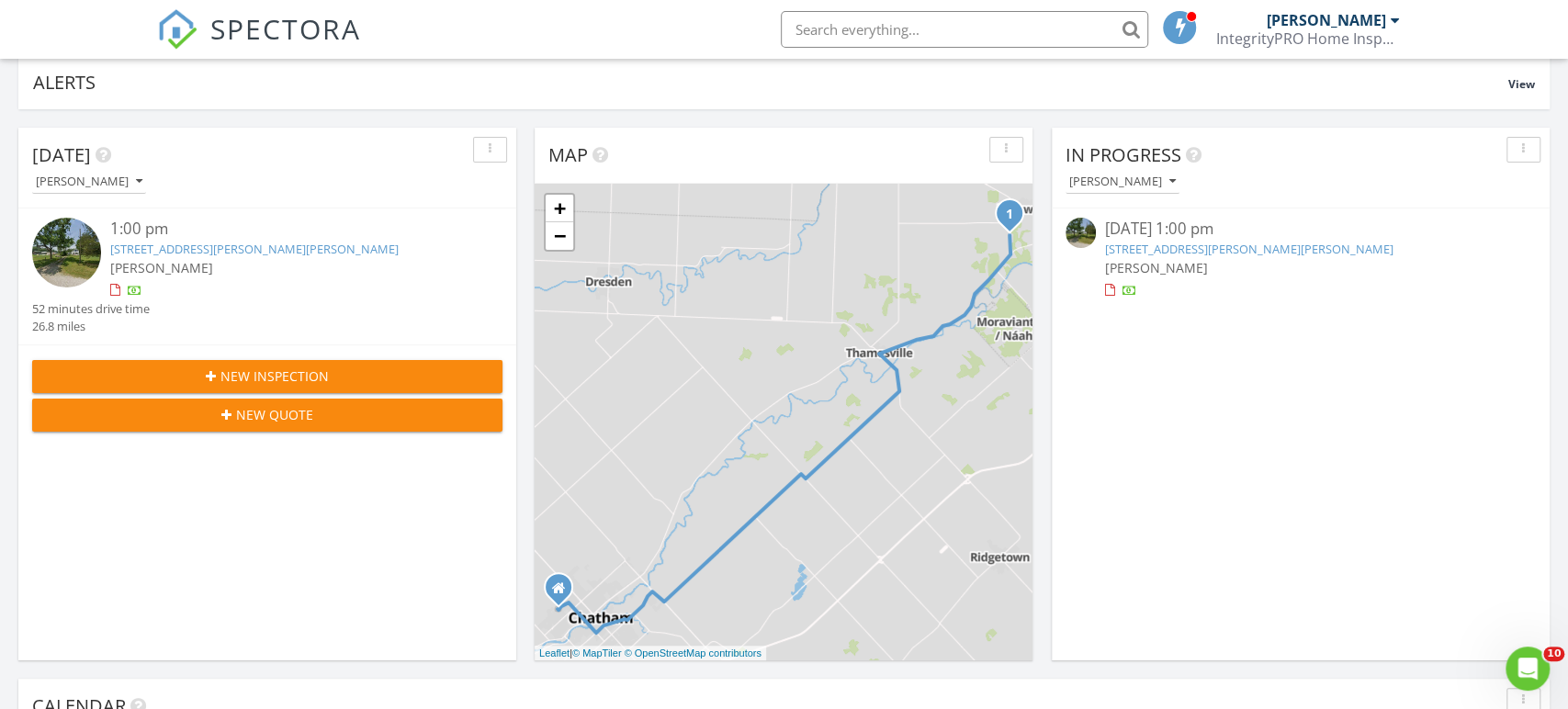
click at [196, 254] on link "30060 W Bothwell Rd, Bothwell, ON N0P 1C0" at bounding box center [254, 248] width 289 height 17
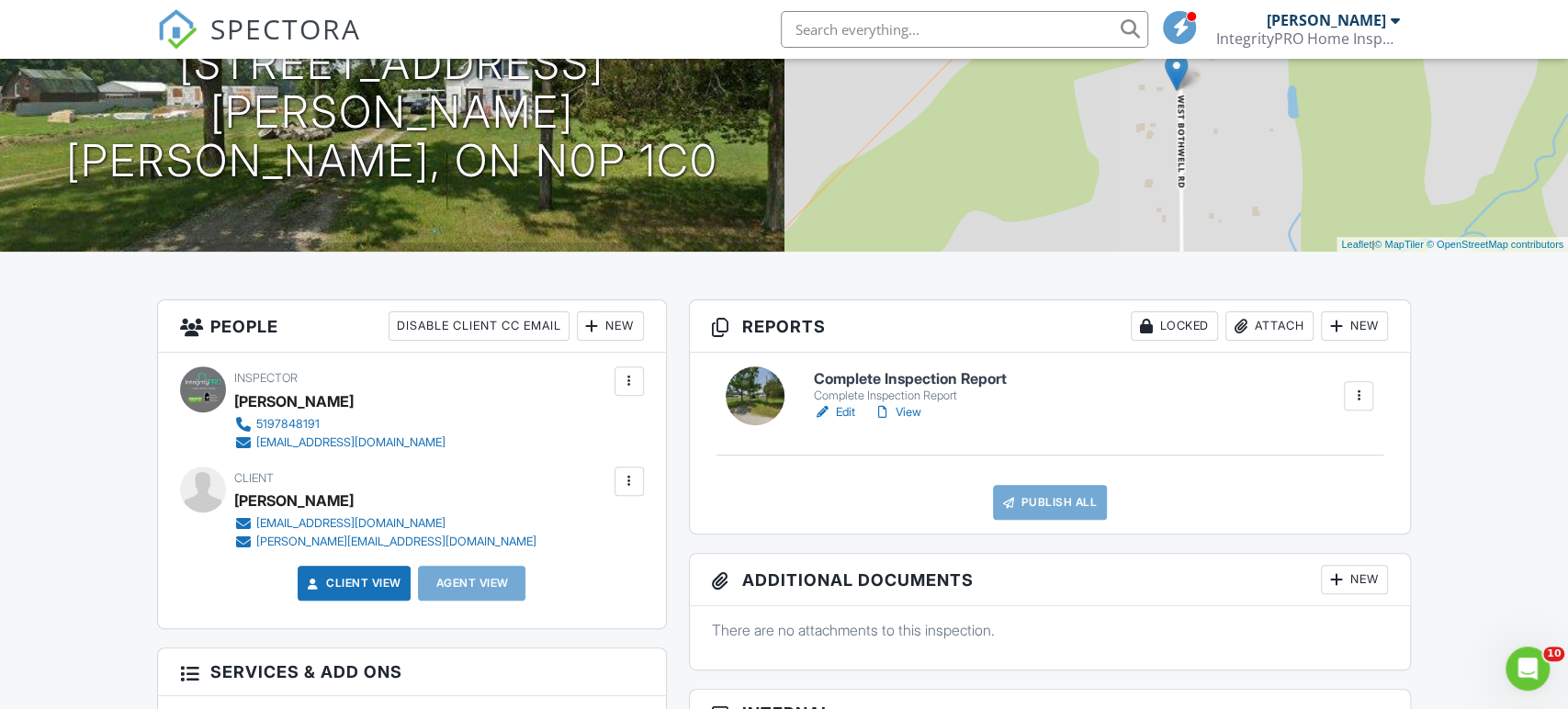
scroll to position [241, 0]
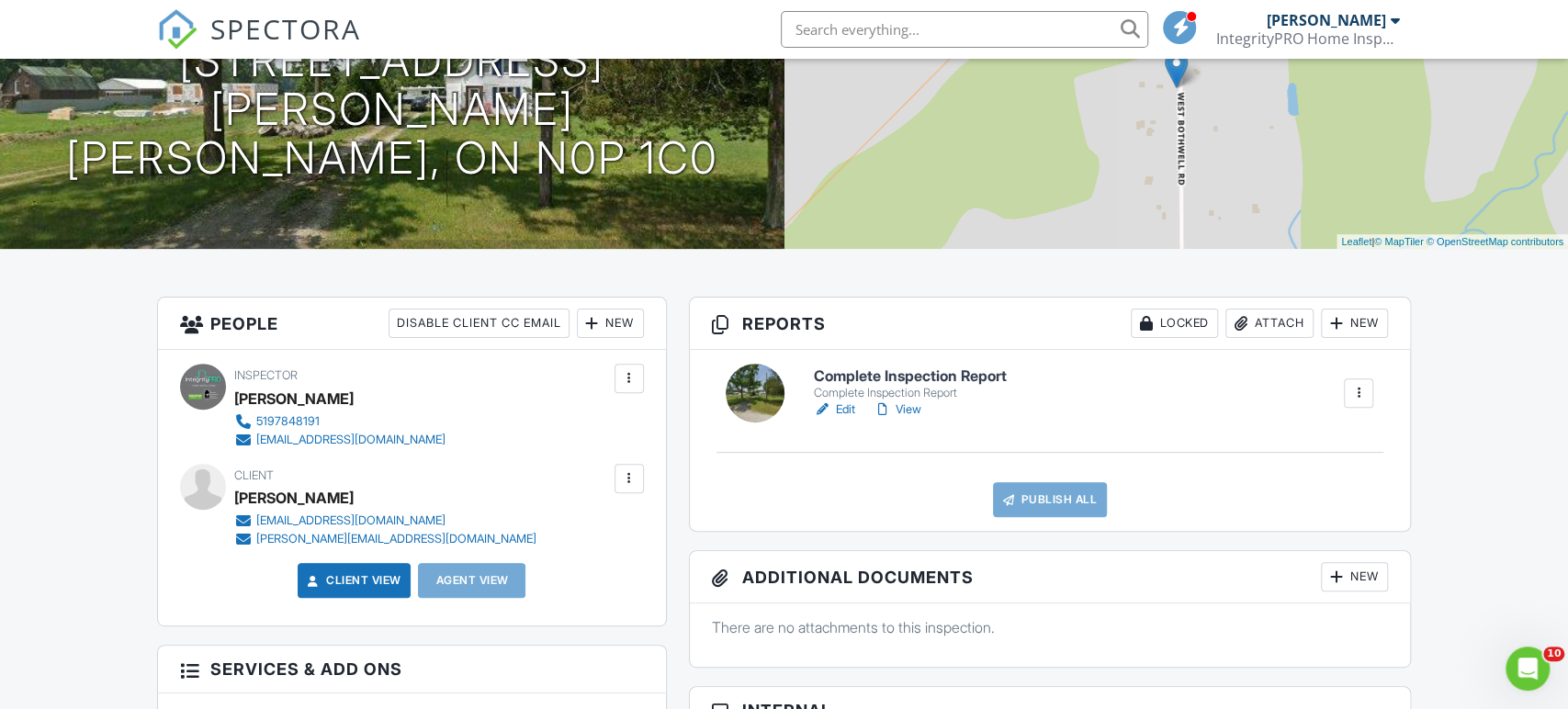
click at [912, 374] on h6 "Complete Inspection Report" at bounding box center [909, 376] width 193 height 17
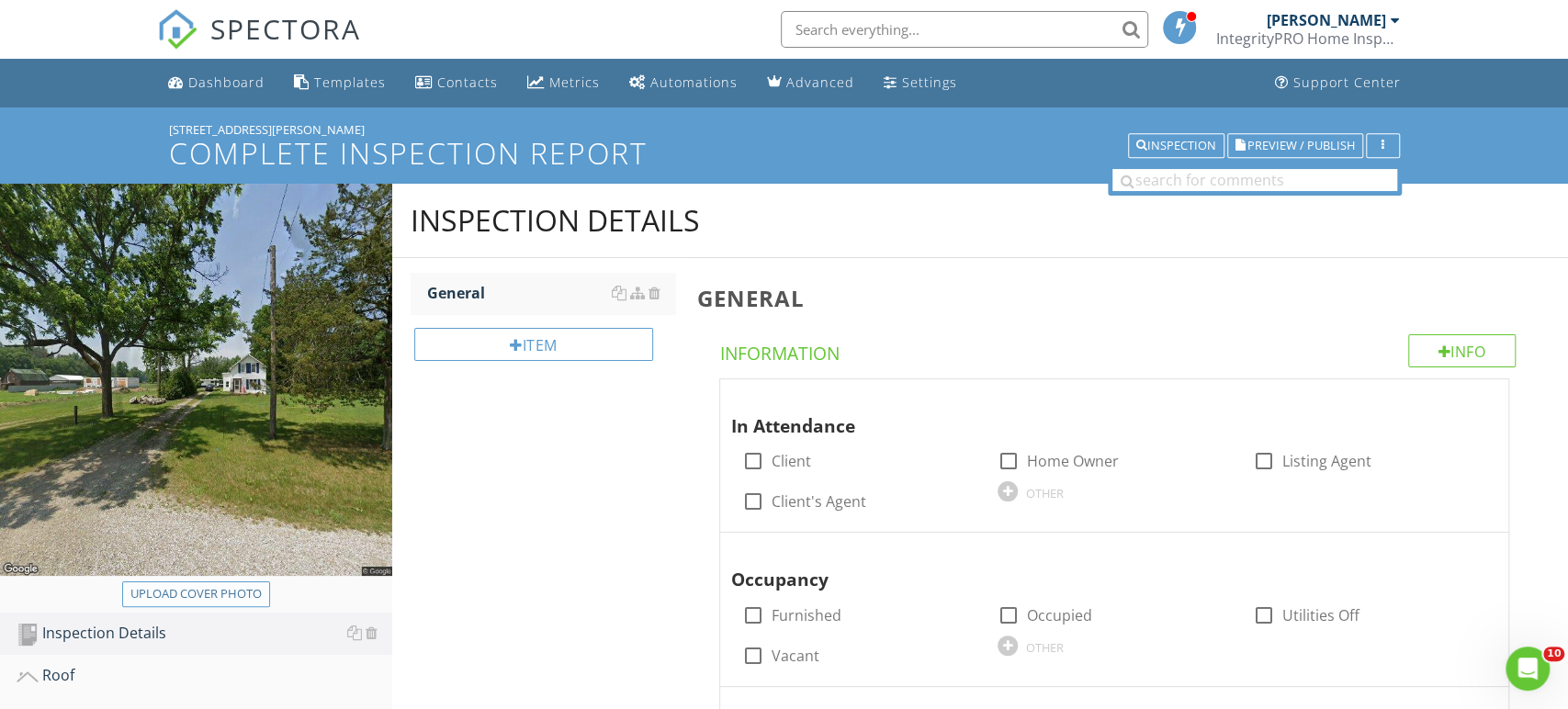
click at [233, 594] on div "Upload cover photo" at bounding box center [196, 594] width 131 height 18
type input "C:\fakepath\Photos-1-001 (9).zip"
click at [240, 587] on div "Upload cover photo" at bounding box center [196, 594] width 131 height 18
click at [234, 587] on div "Upload cover photo" at bounding box center [196, 594] width 131 height 18
type input "C:\fakepath\20250827_125125.jpg"
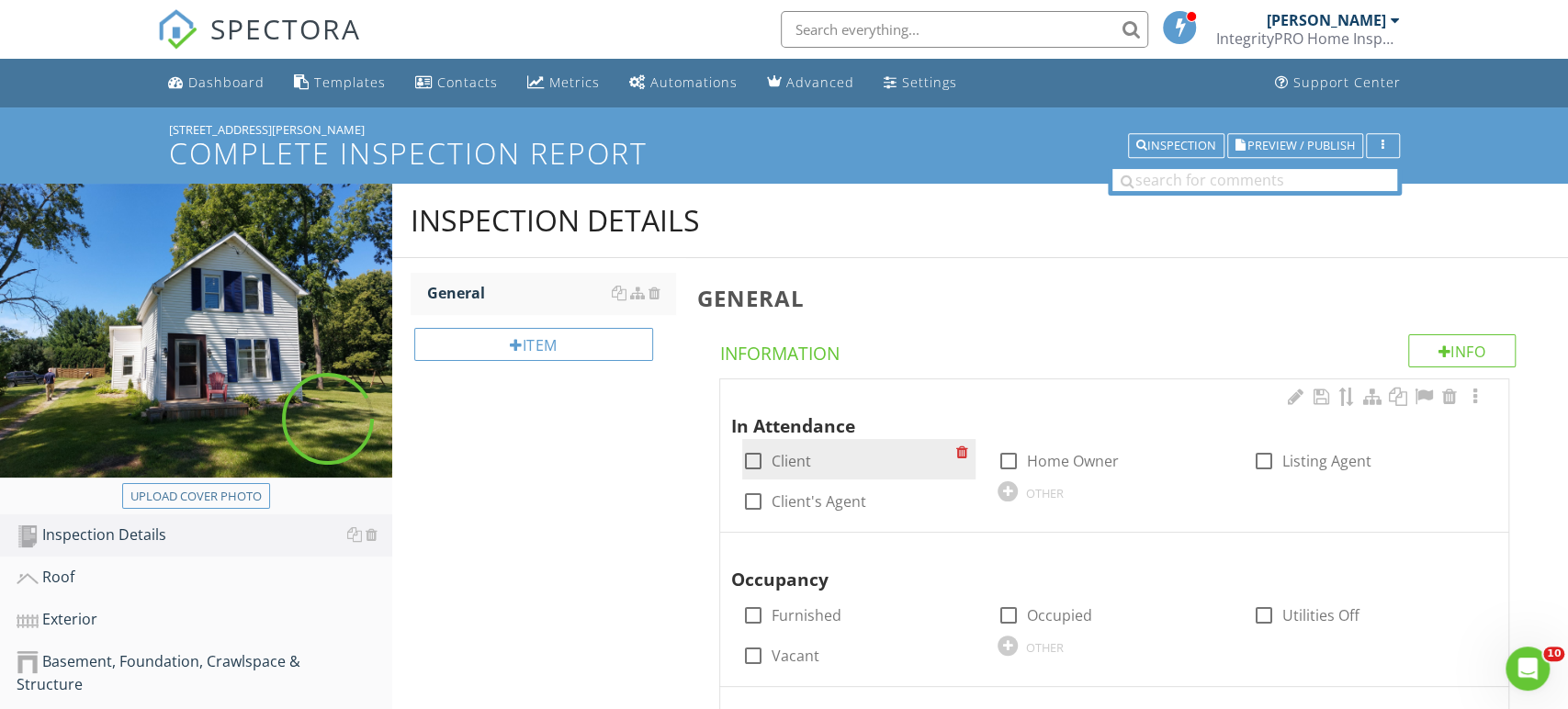
click at [779, 465] on label "Client" at bounding box center [791, 461] width 40 height 18
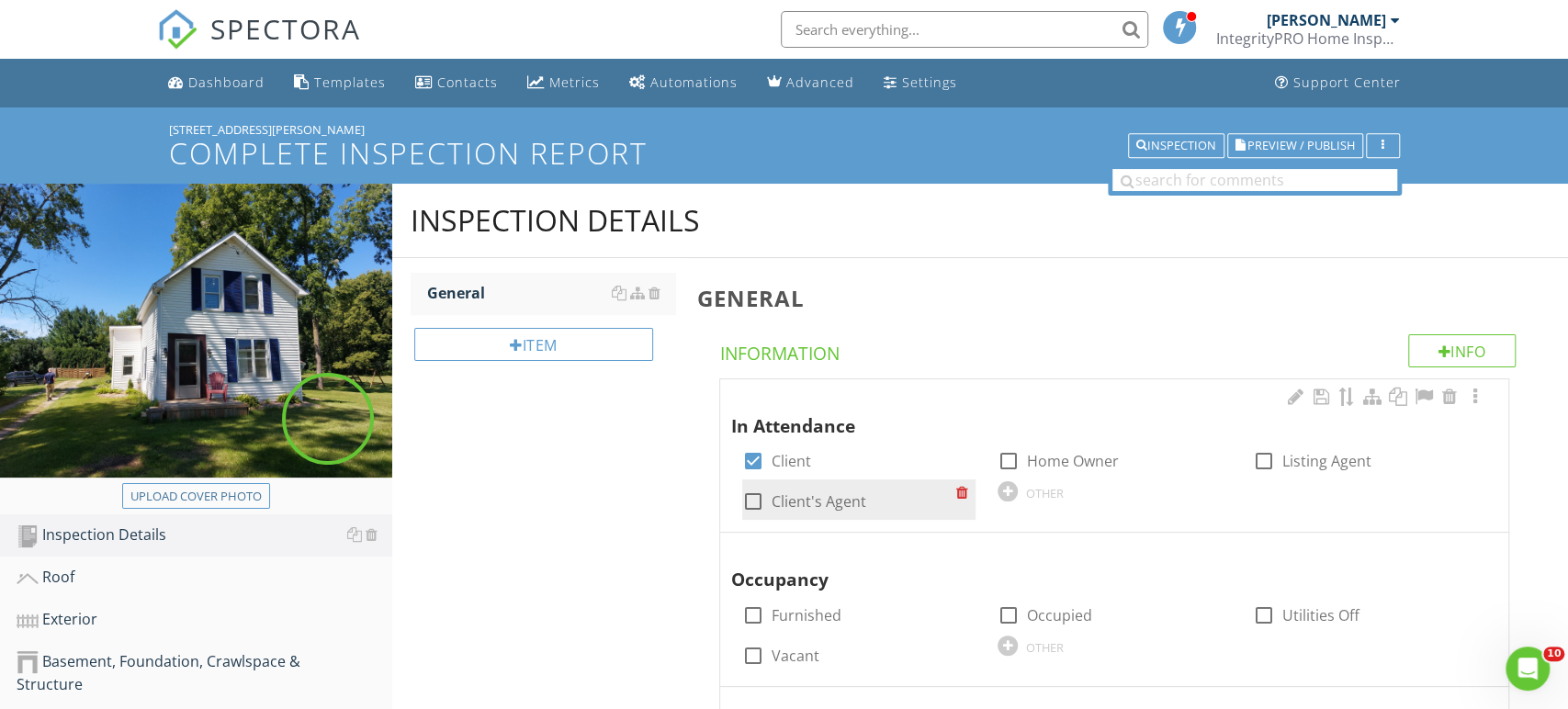
checkbox input "true"
click at [781, 492] on label "Client's Agent" at bounding box center [818, 501] width 94 height 18
checkbox input "true"
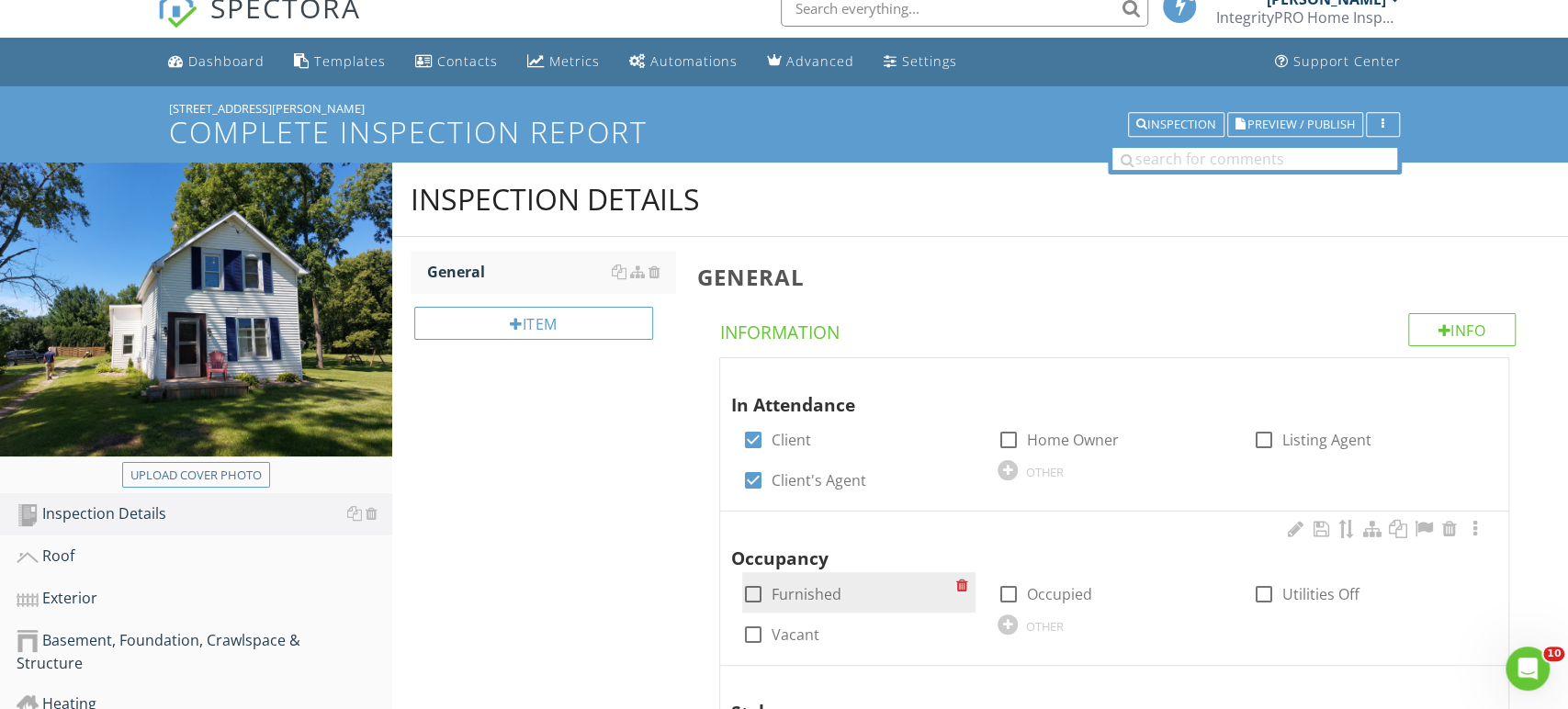
scroll to position [90, 0]
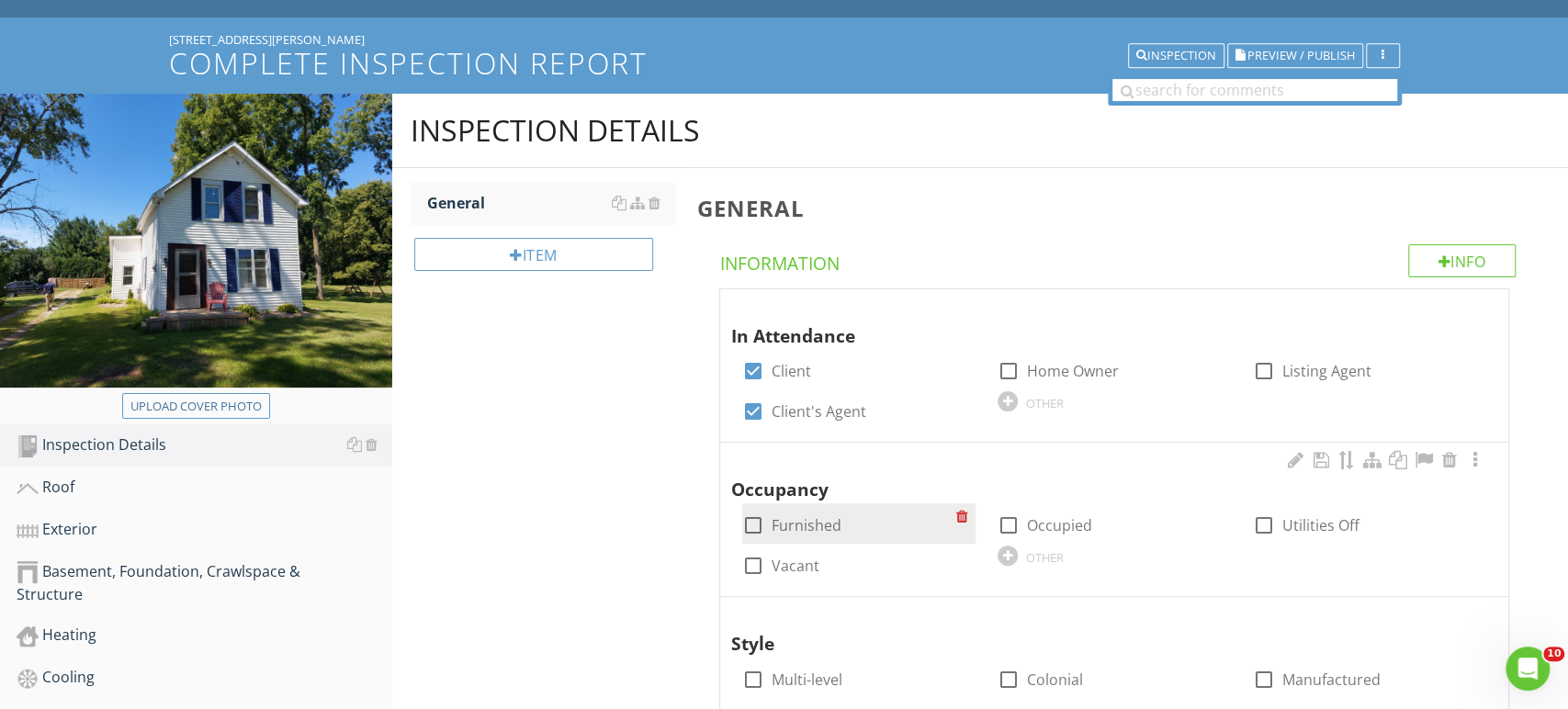
click at [817, 521] on label "Furnished" at bounding box center [806, 525] width 70 height 18
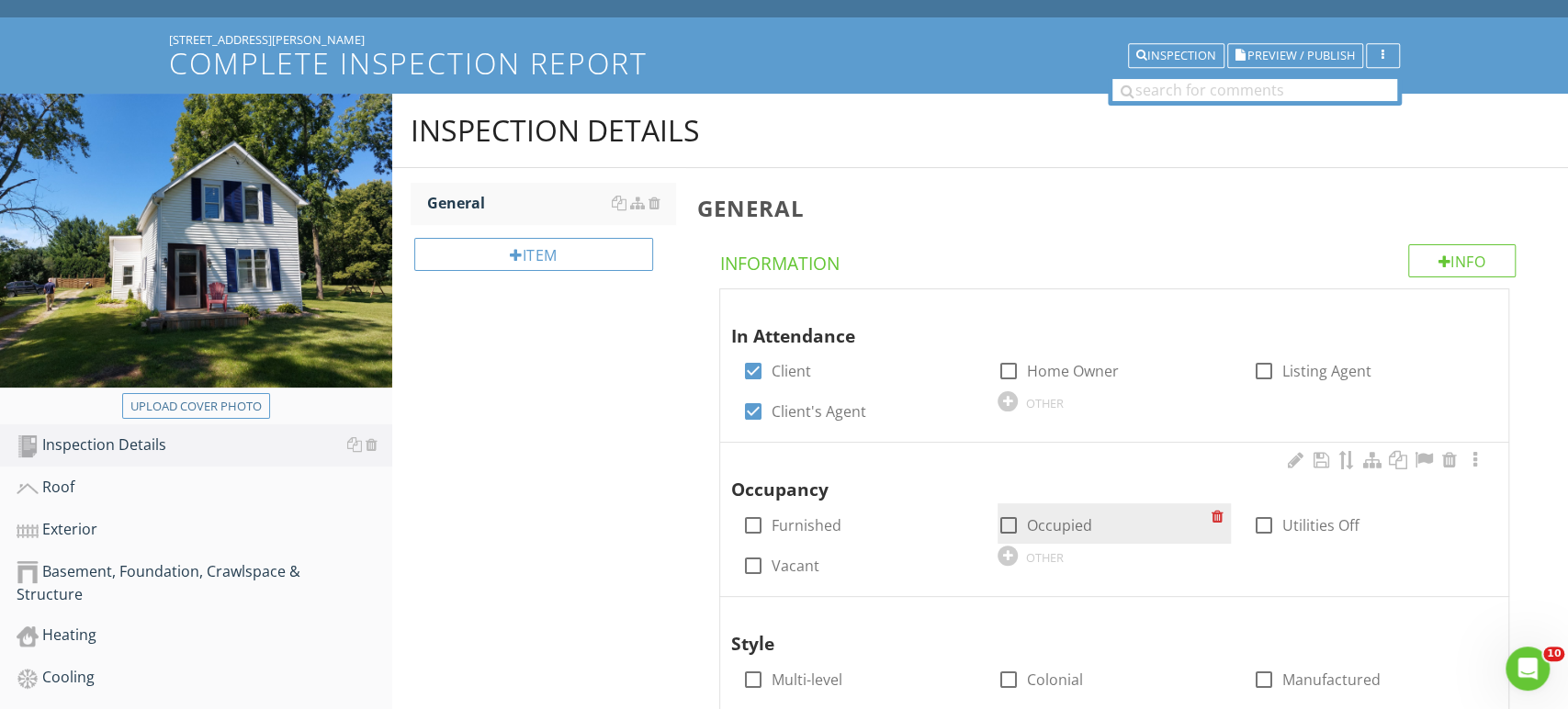
checkbox input "true"
click at [1007, 530] on div at bounding box center [1009, 525] width 31 height 31
checkbox input "true"
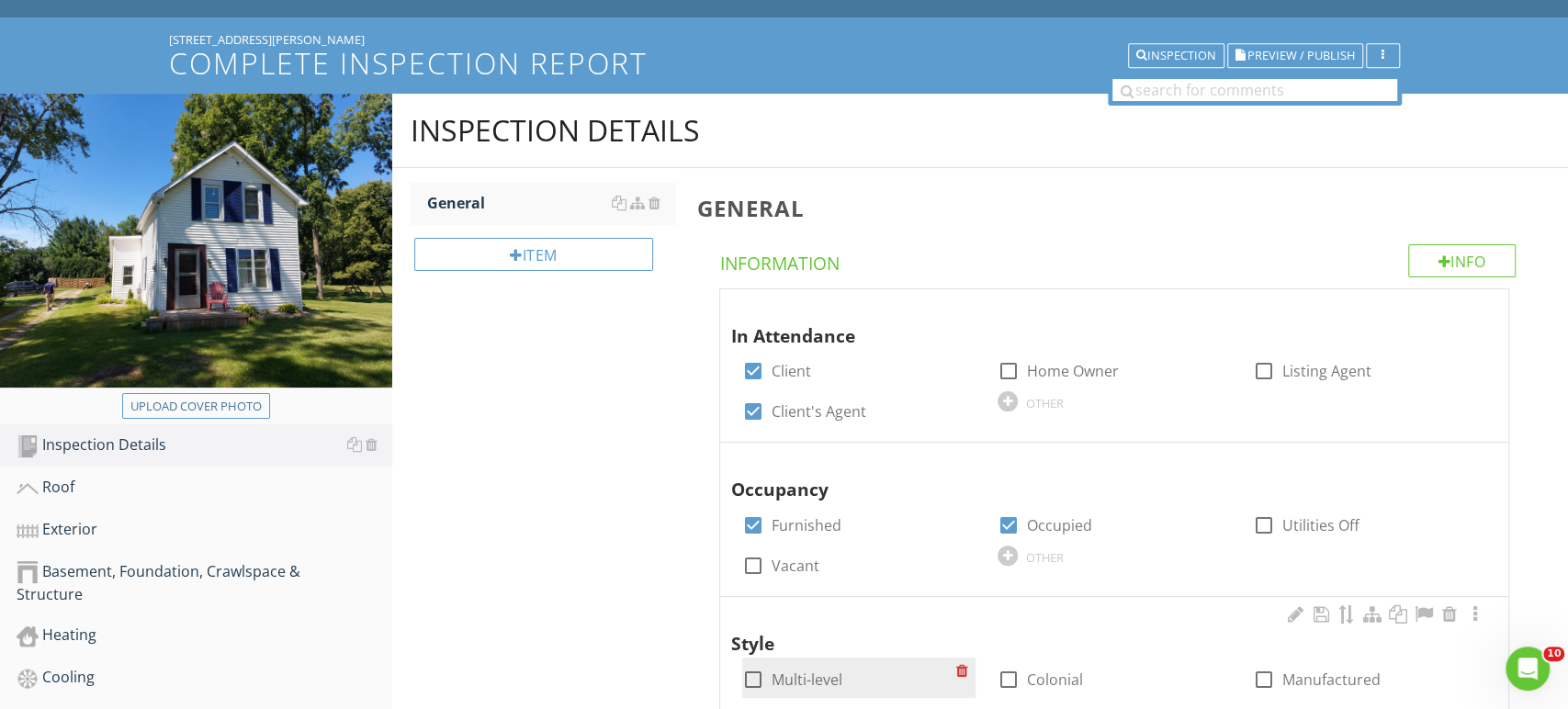
scroll to position [192, 0]
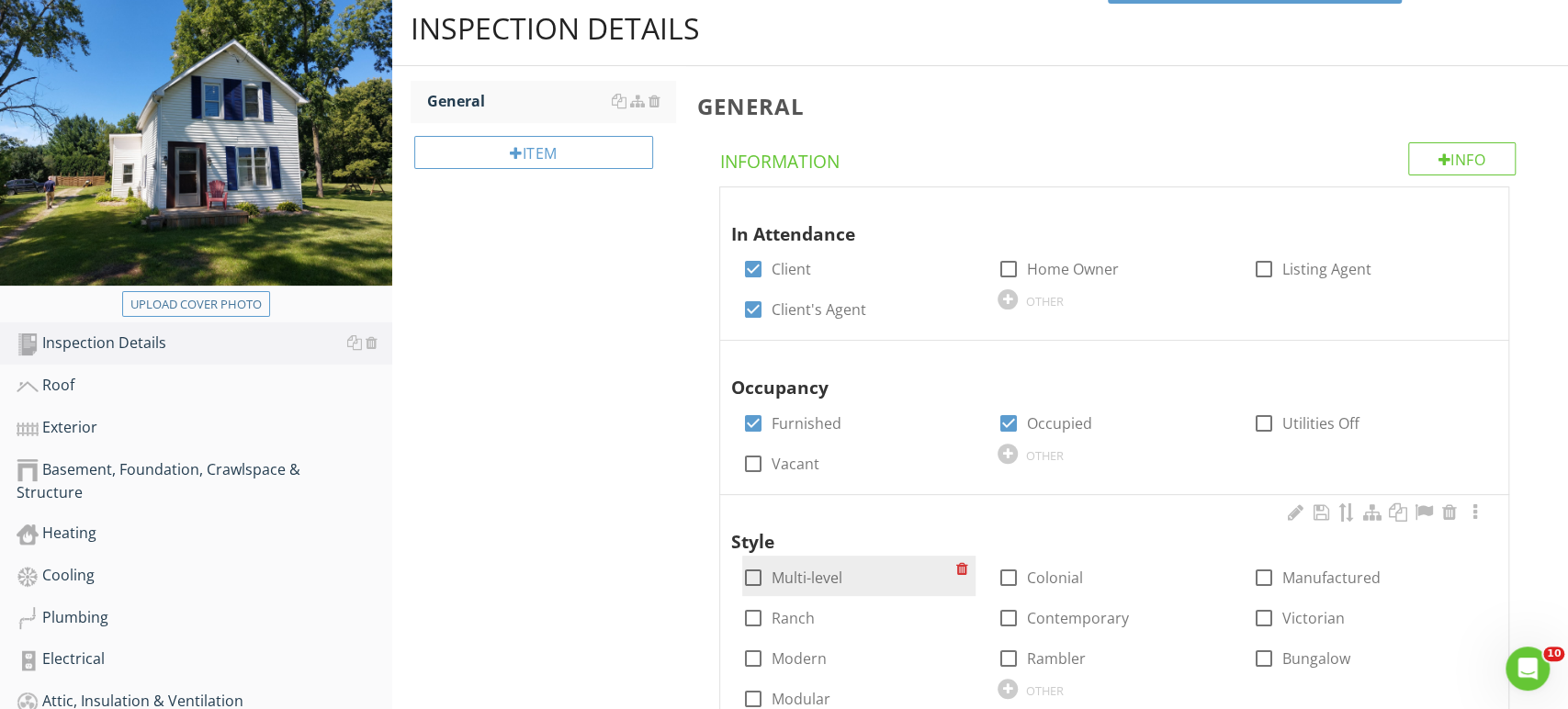
click at [803, 582] on label "Multi-level" at bounding box center [806, 578] width 71 height 18
checkbox input "true"
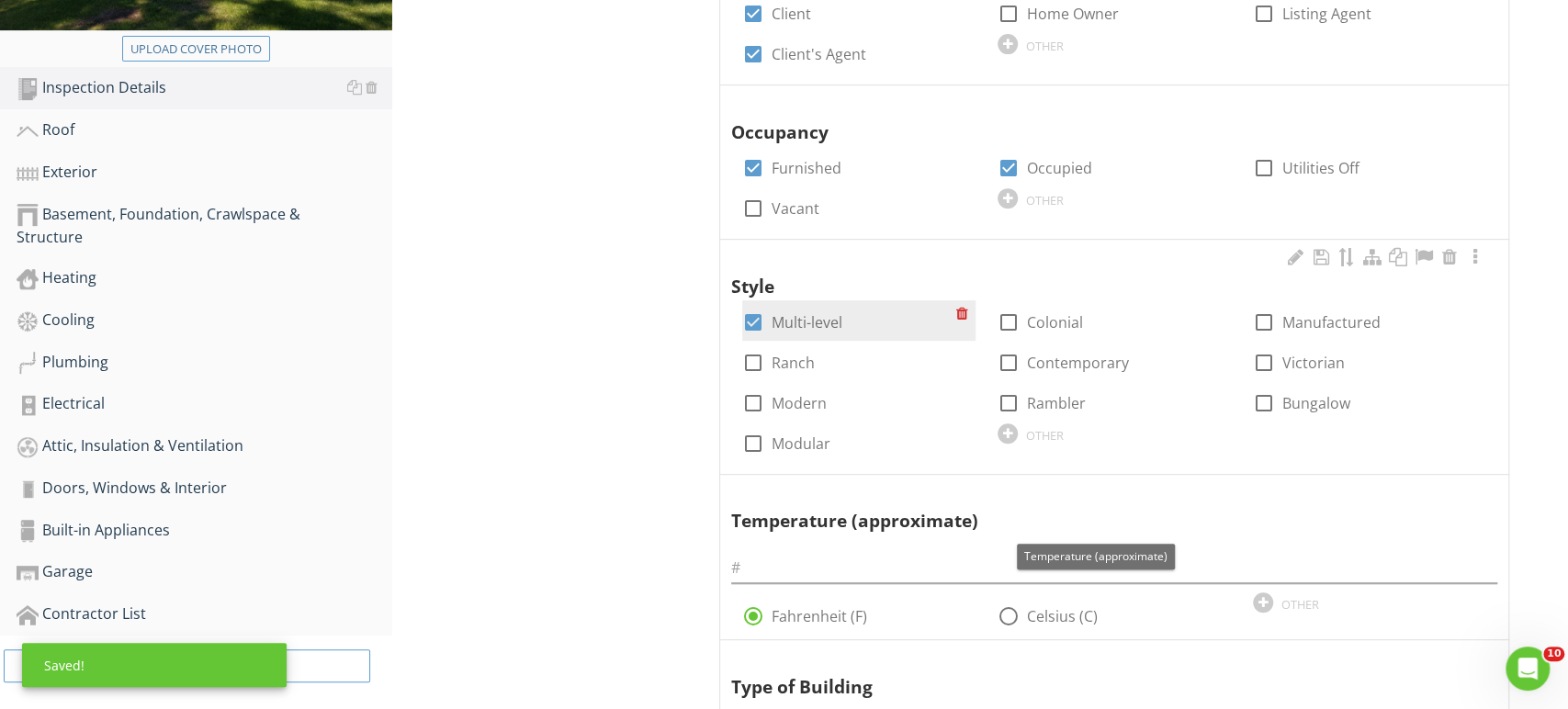
scroll to position [478, 0]
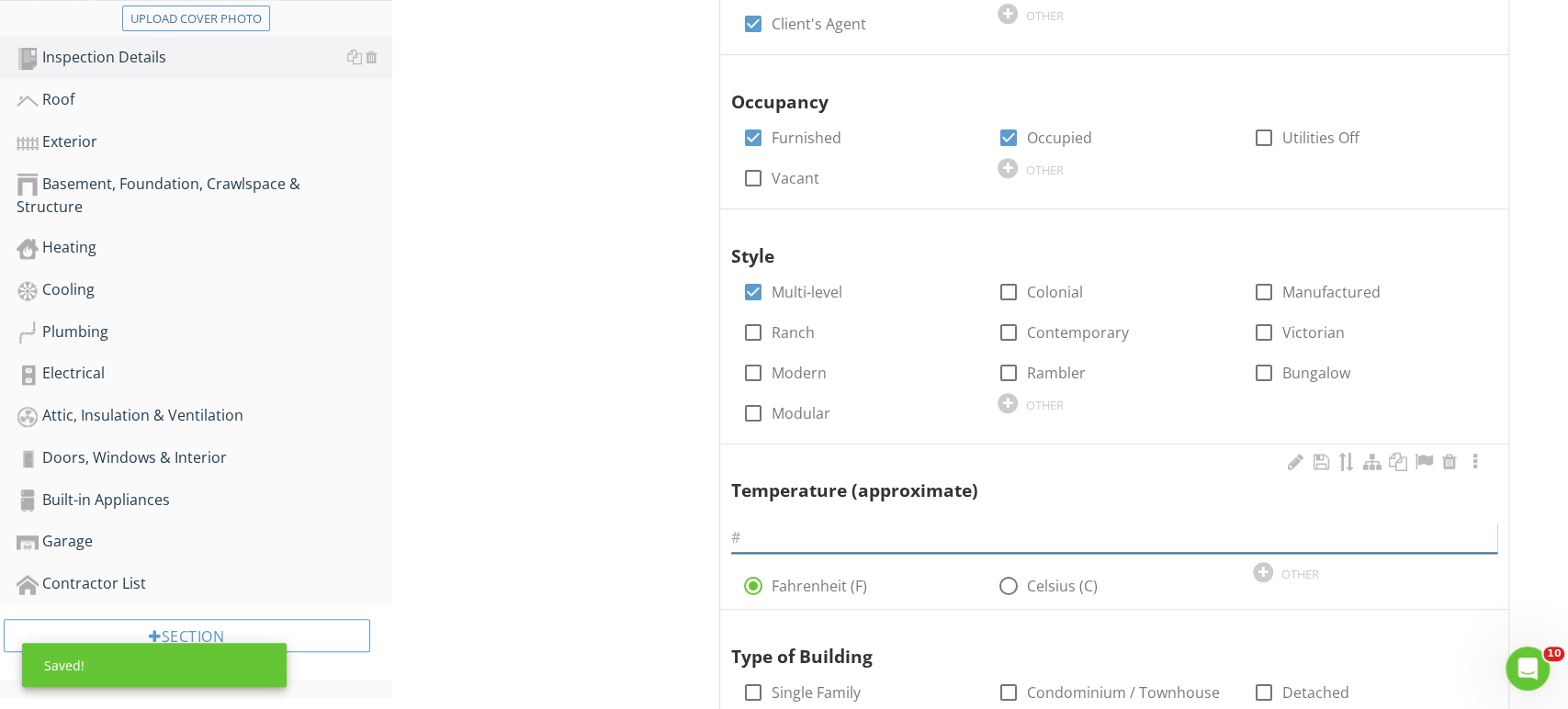
click at [838, 547] on input "text" at bounding box center [1115, 537] width 766 height 30
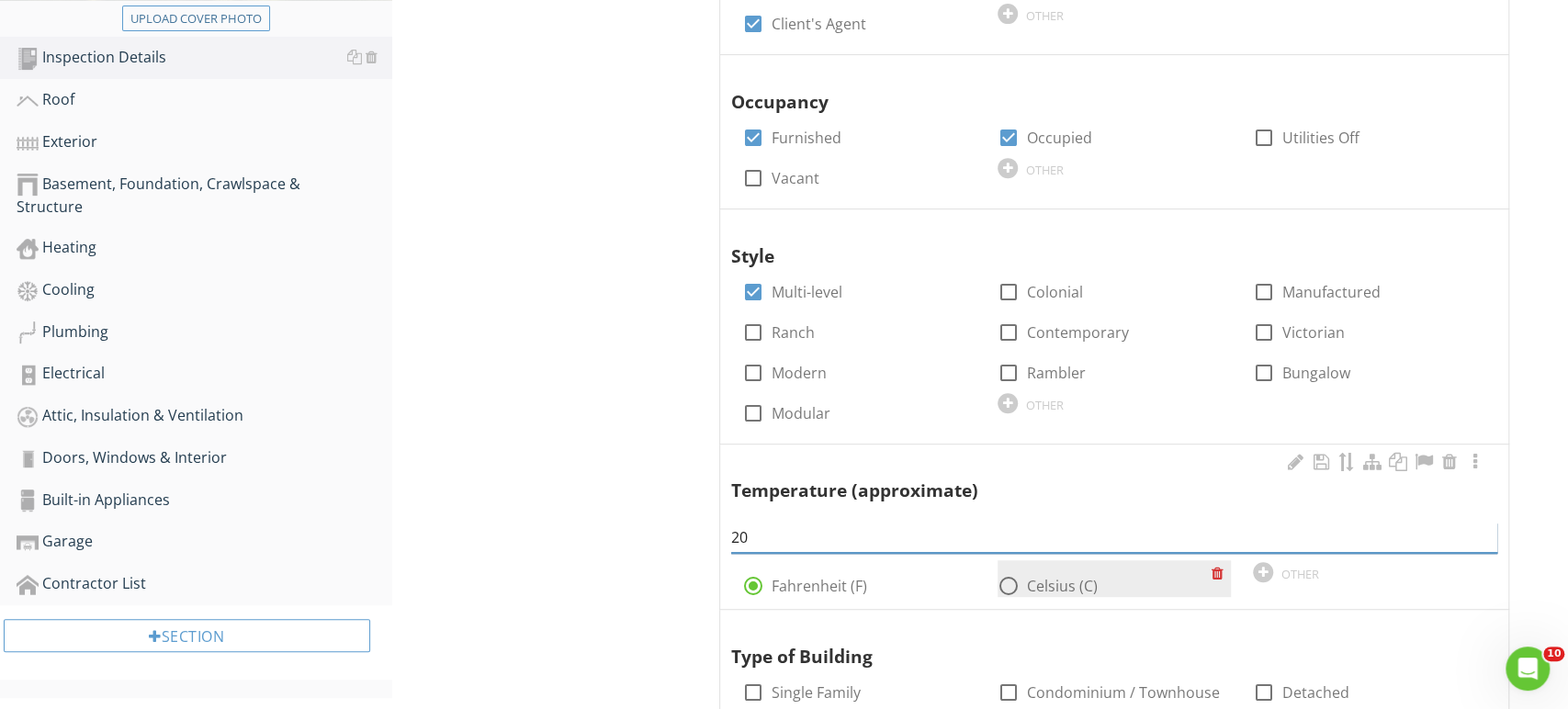
type input "20"
click at [1079, 590] on label "Celsius (C)" at bounding box center [1062, 585] width 71 height 18
radio input "false"
radio input "true"
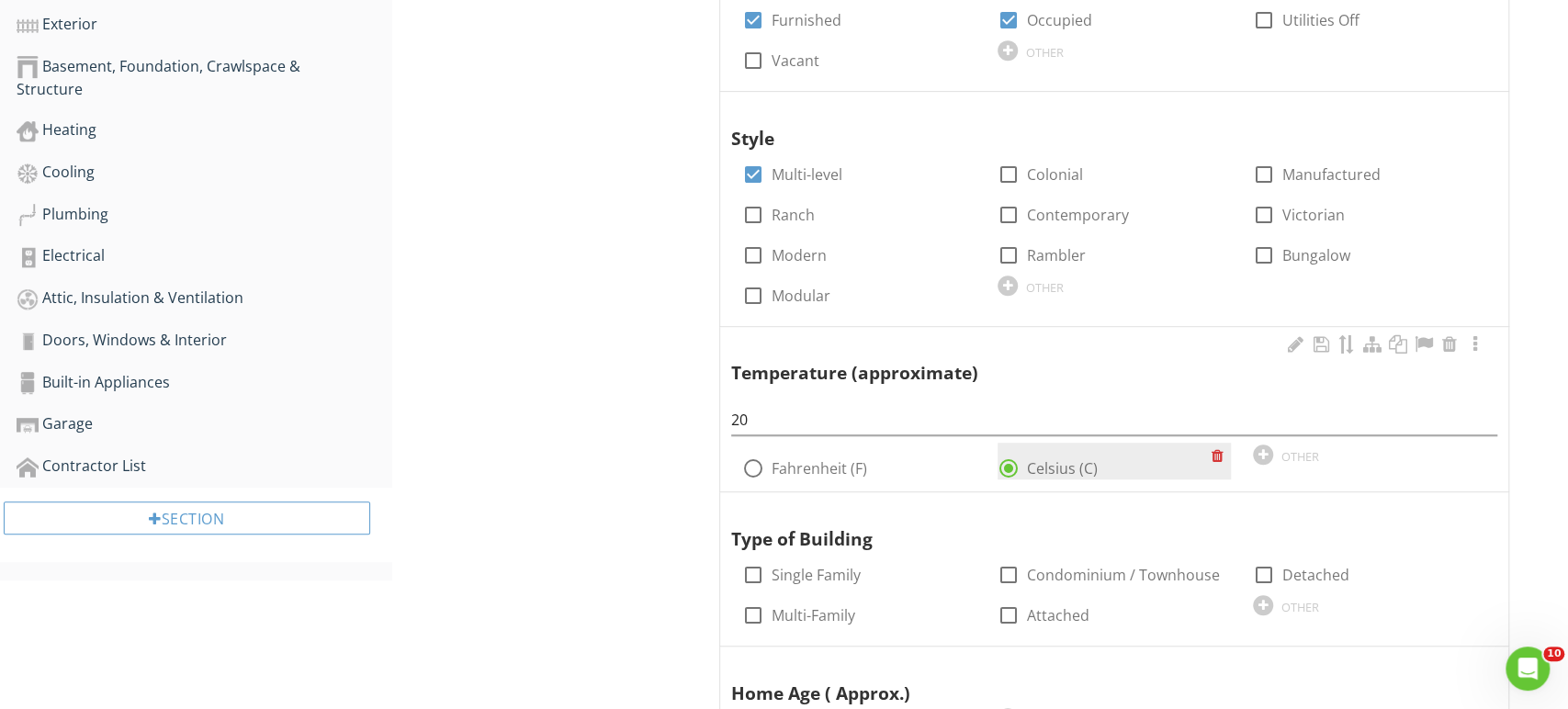
scroll to position [770, 0]
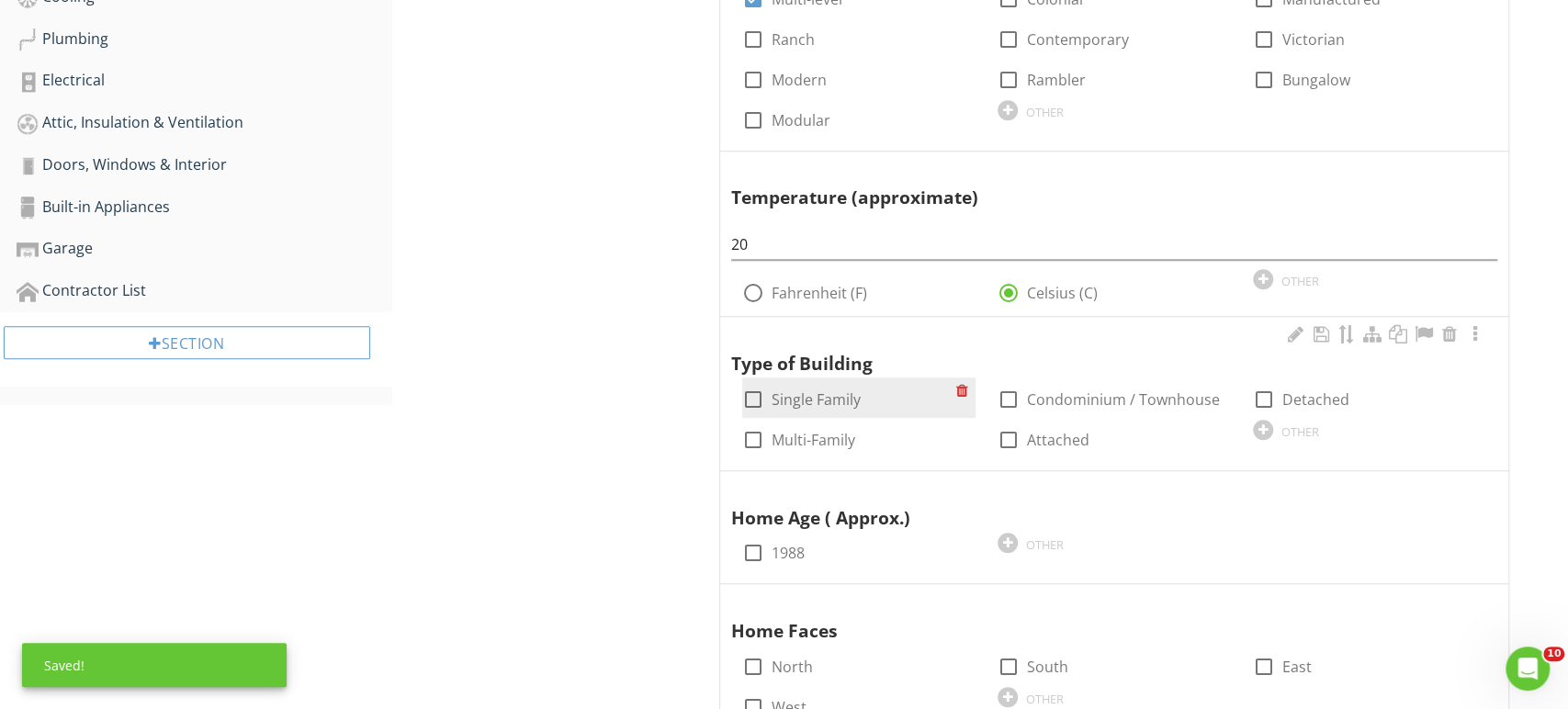
click at [839, 393] on label "Single Family" at bounding box center [816, 399] width 89 height 18
checkbox input "true"
click at [1303, 400] on label "Detached" at bounding box center [1316, 399] width 67 height 18
checkbox input "true"
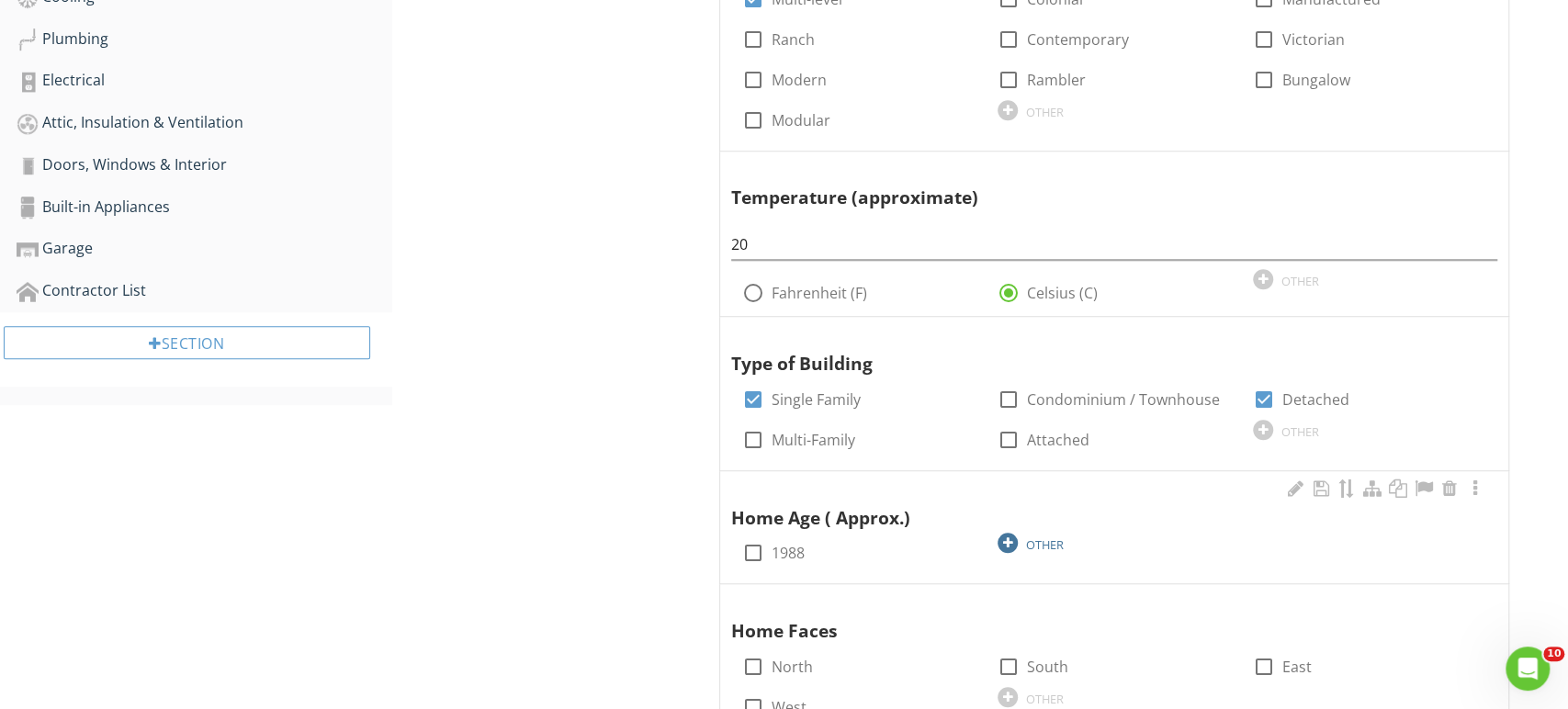
click at [998, 538] on div at bounding box center [1008, 543] width 20 height 20
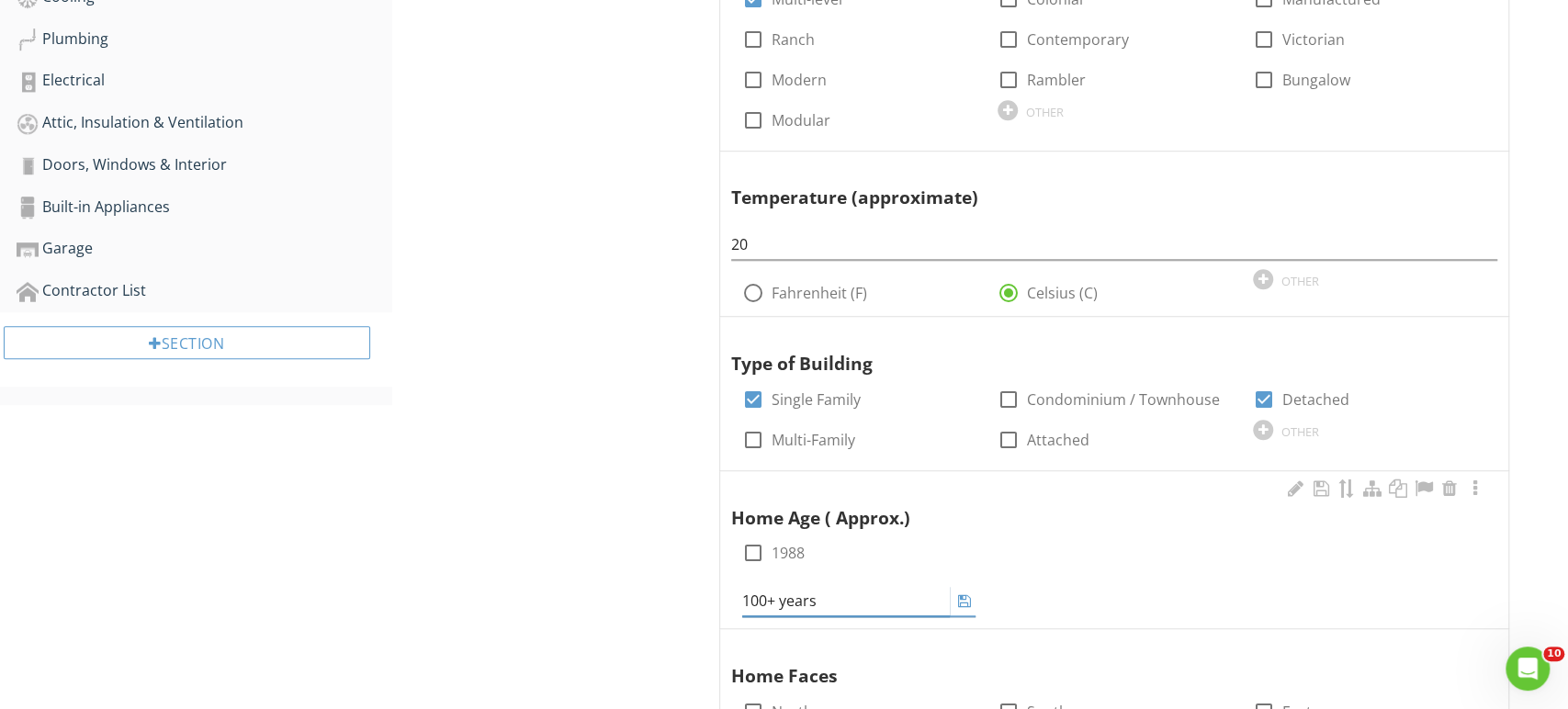
type input "100+ years"
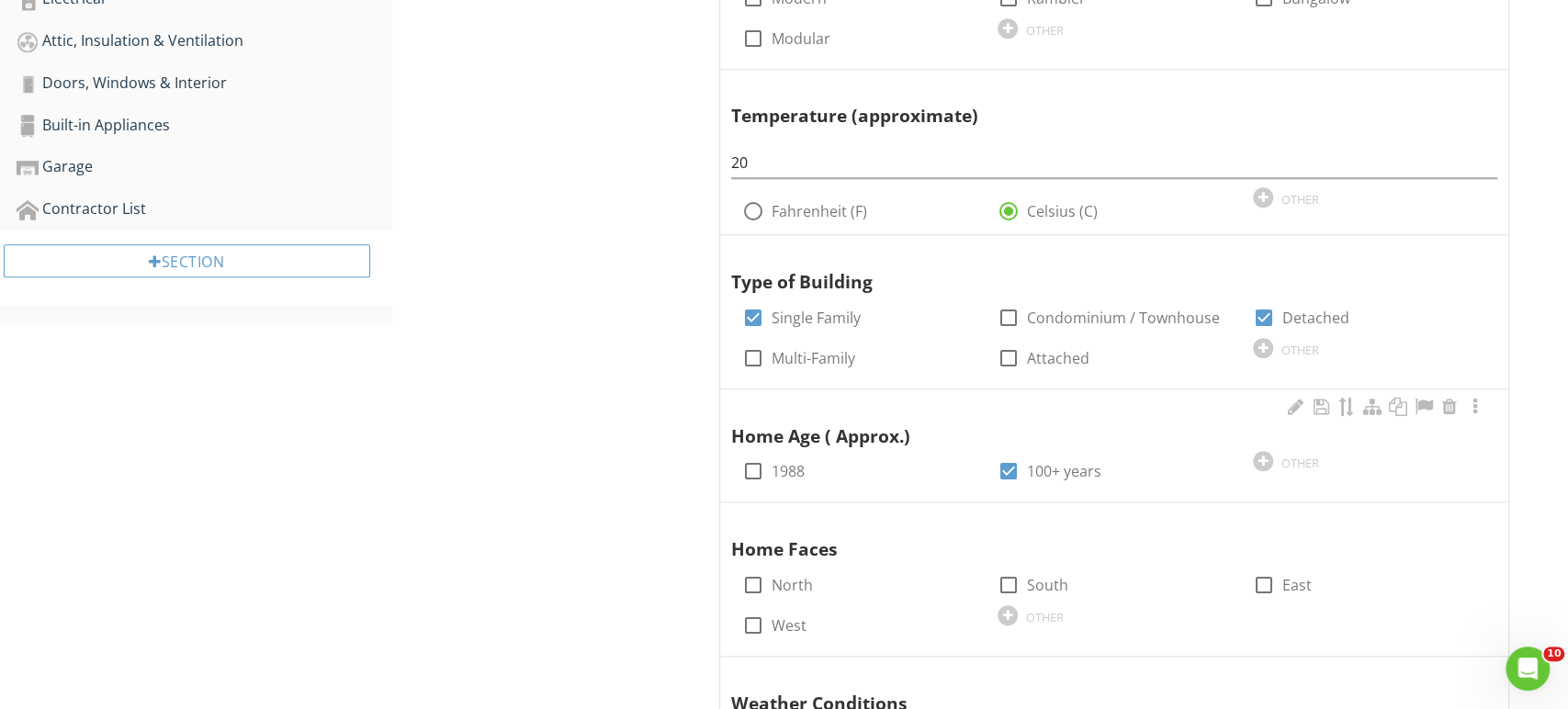
scroll to position [958, 0]
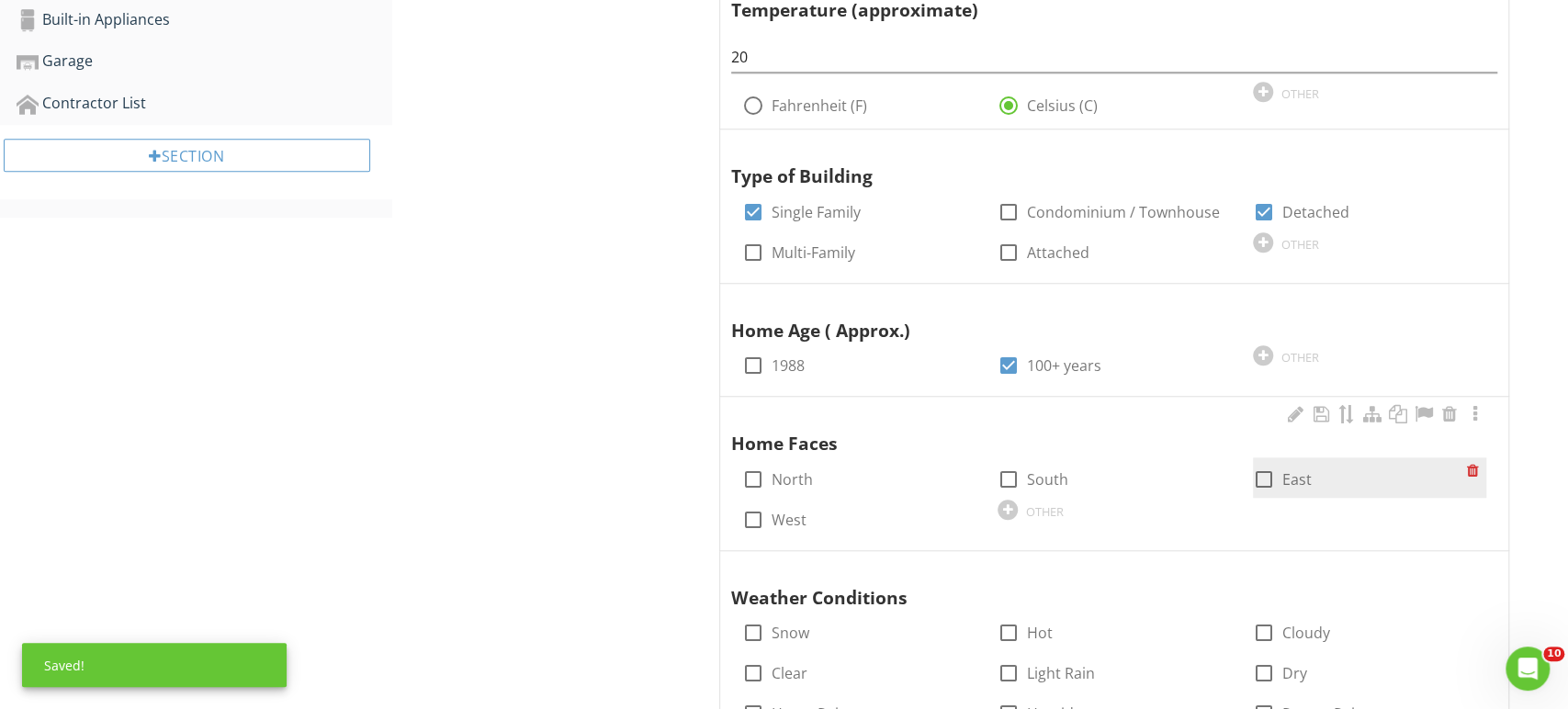
click at [1307, 471] on label "East" at bounding box center [1298, 479] width 29 height 18
checkbox input "true"
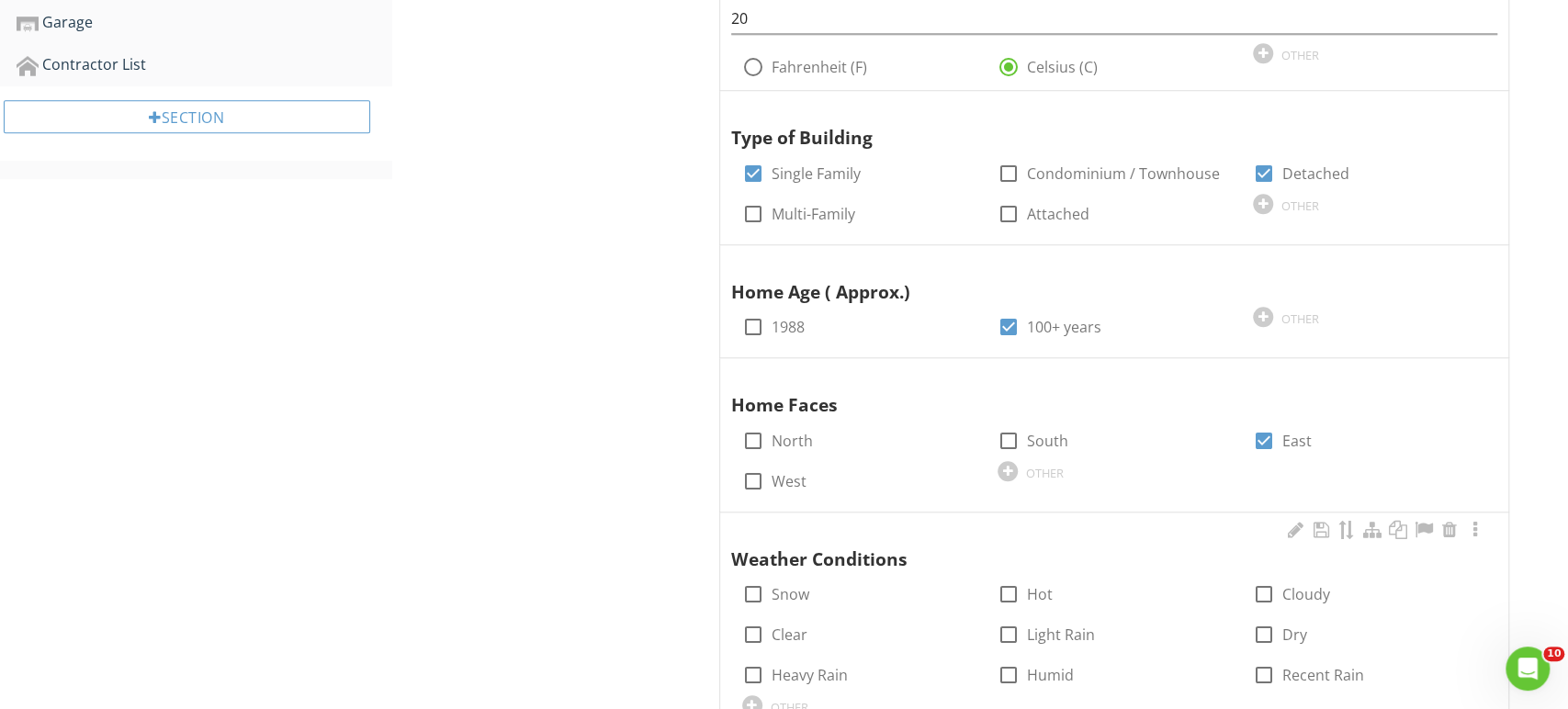
scroll to position [1082, 0]
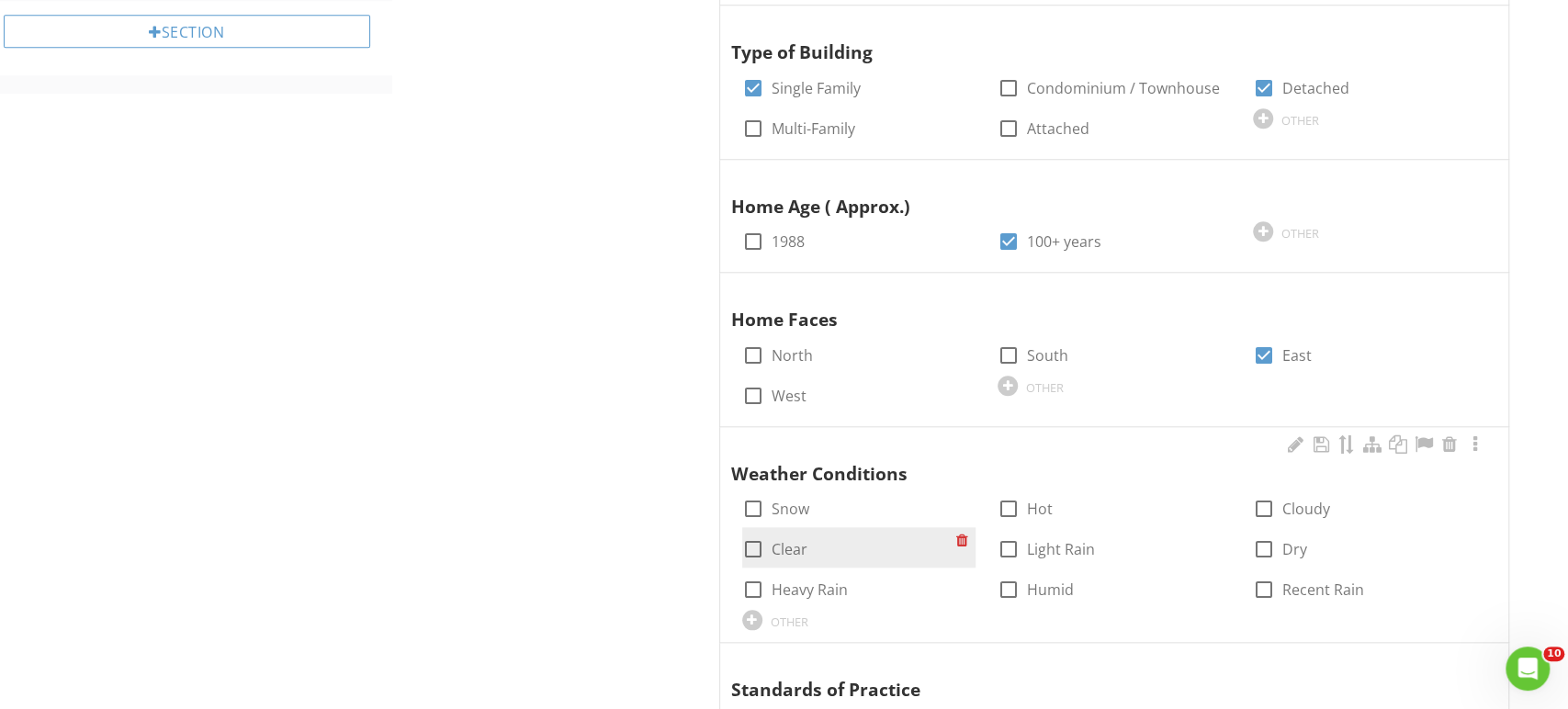
click at [787, 543] on label "Clear" at bounding box center [789, 549] width 36 height 18
checkbox input "true"
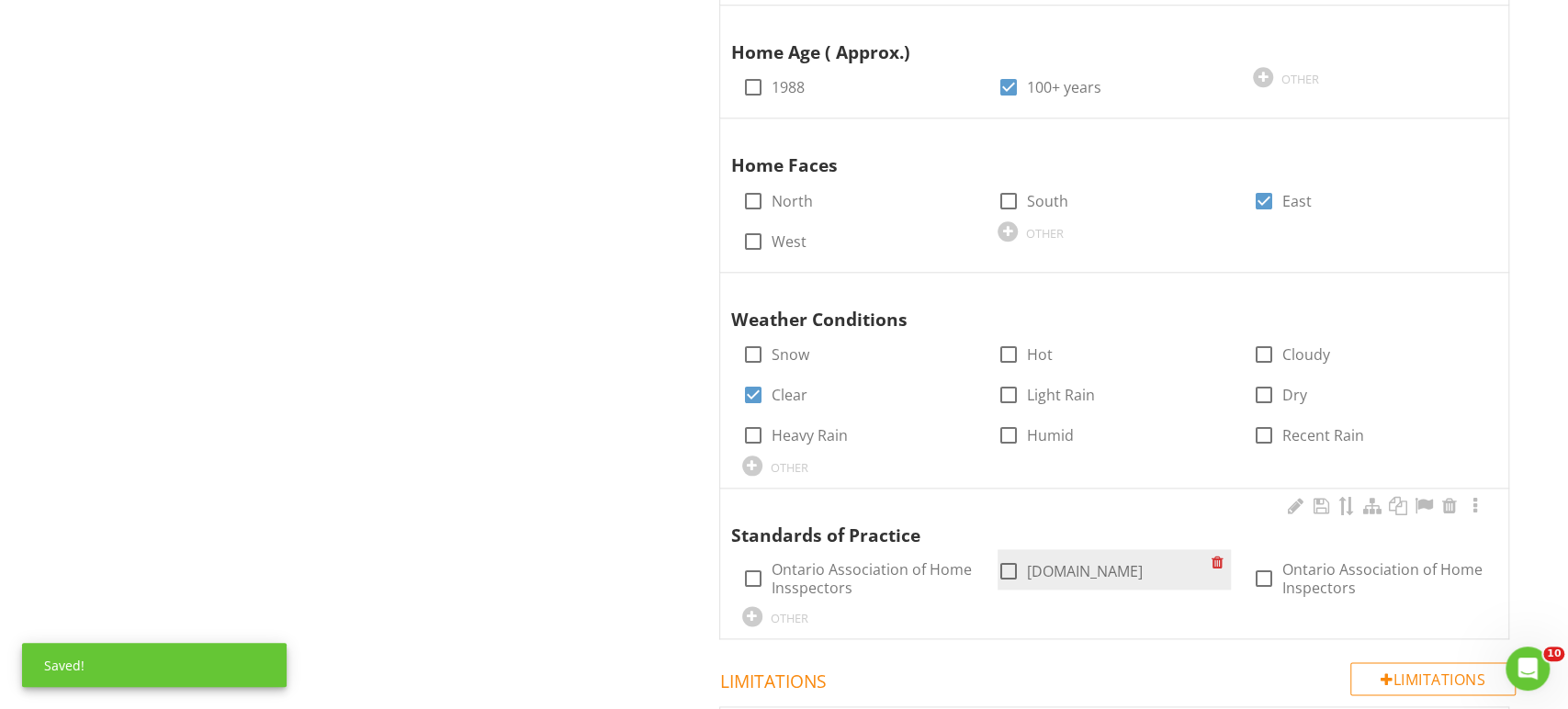
scroll to position [1237, 0]
click at [1063, 564] on label "OAHI.com" at bounding box center [1085, 570] width 116 height 18
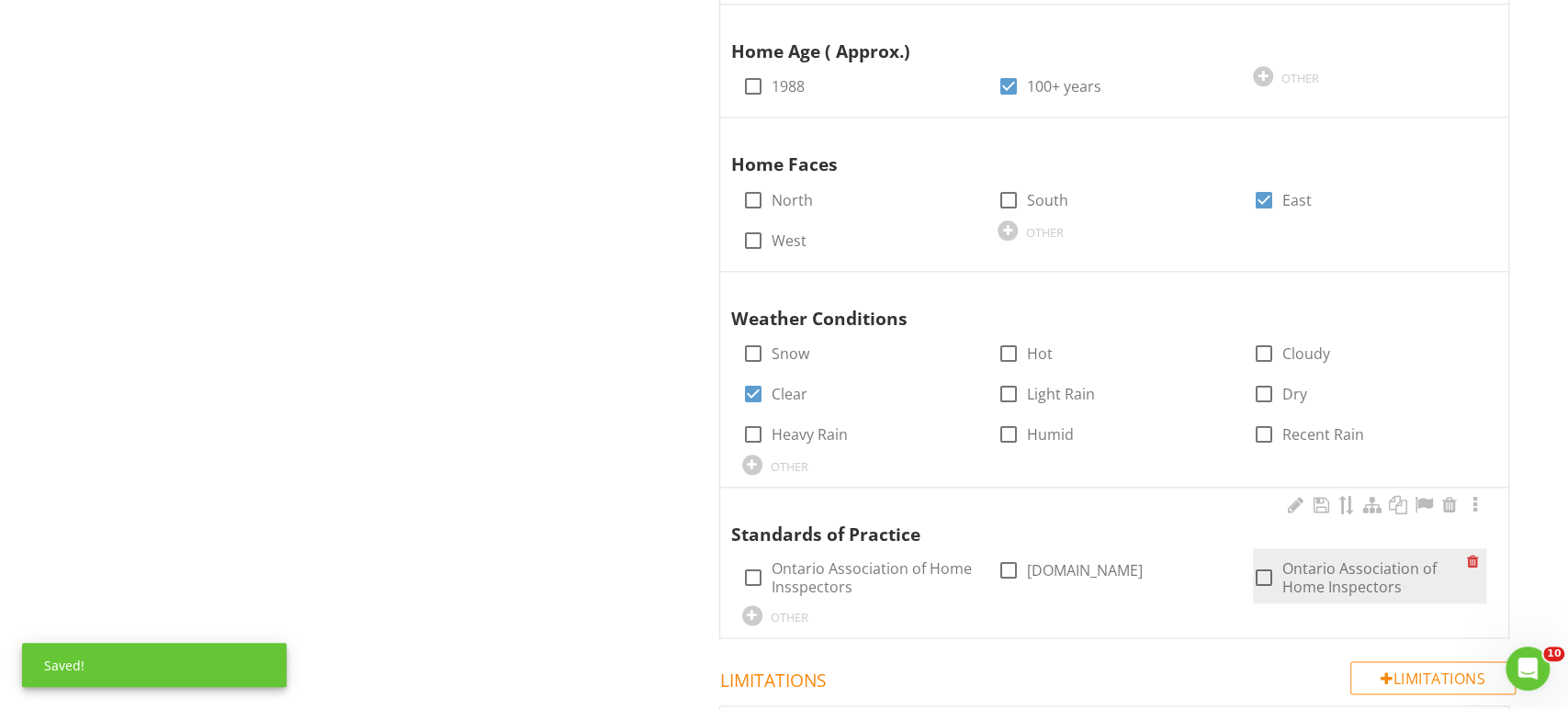
checkbox input "true"
click at [1343, 563] on label "Ontario Association of Home Inspectors" at bounding box center [1375, 578] width 185 height 37
checkbox input "true"
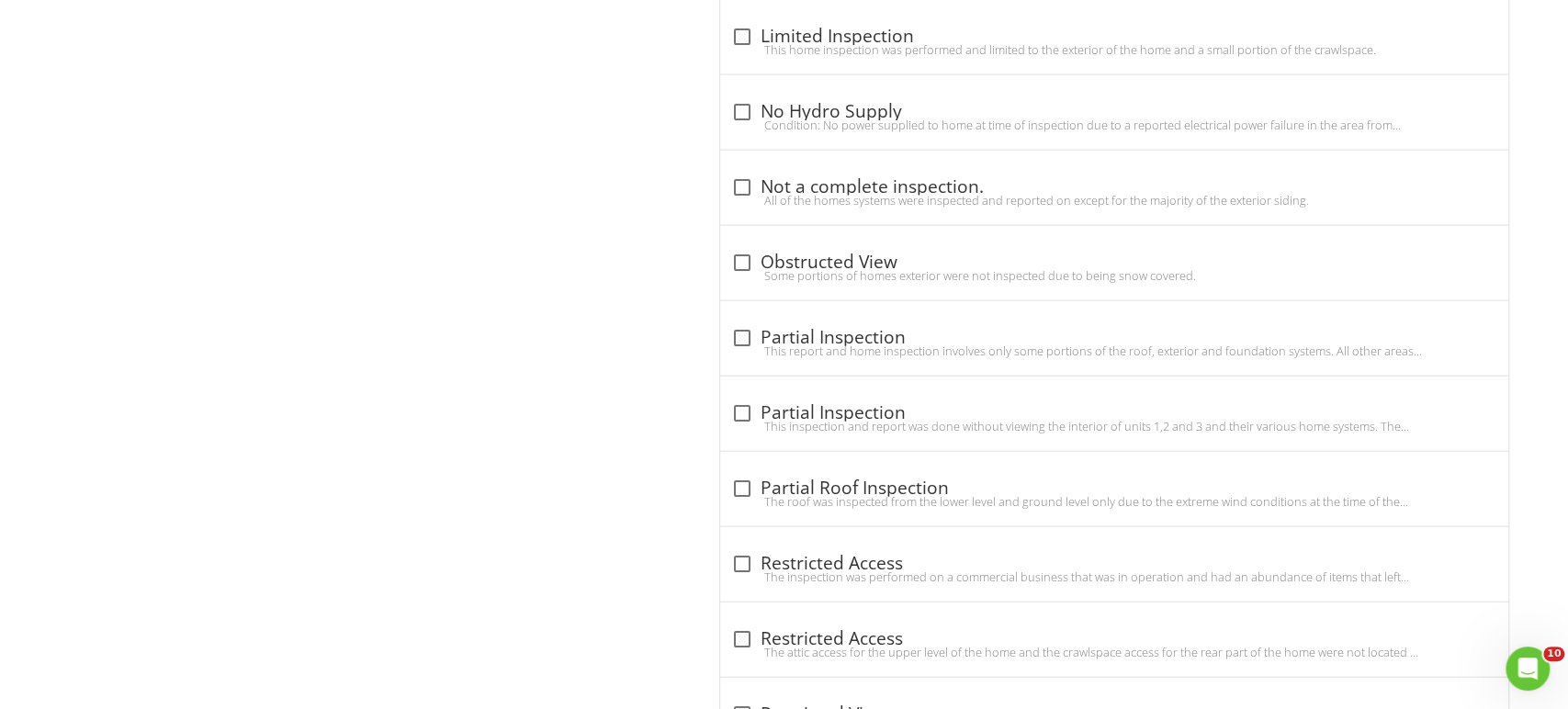
scroll to position [3123, 0]
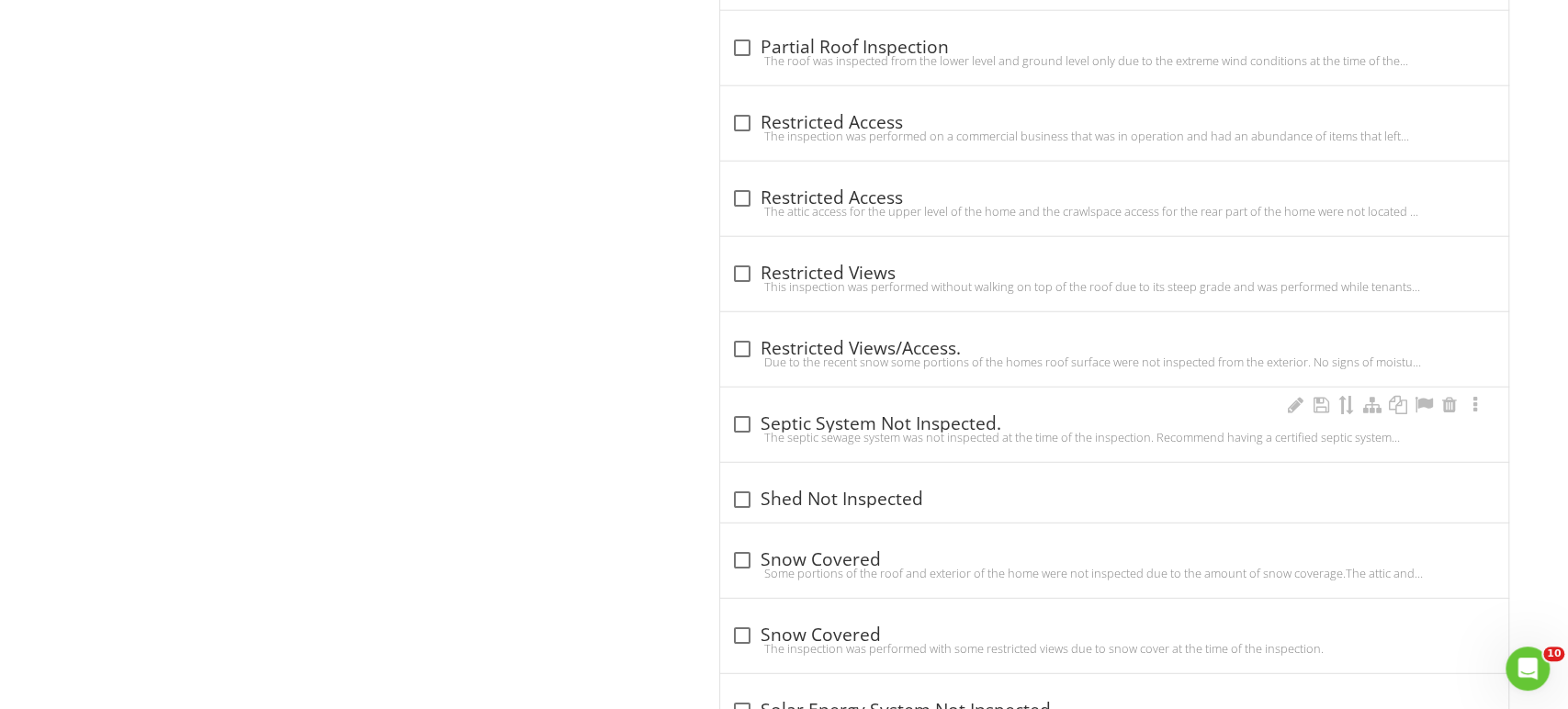
click at [932, 436] on div "The septic sewage system was not inspected at the time of the inspection. Recom…" at bounding box center [1115, 437] width 766 height 15
checkbox input "true"
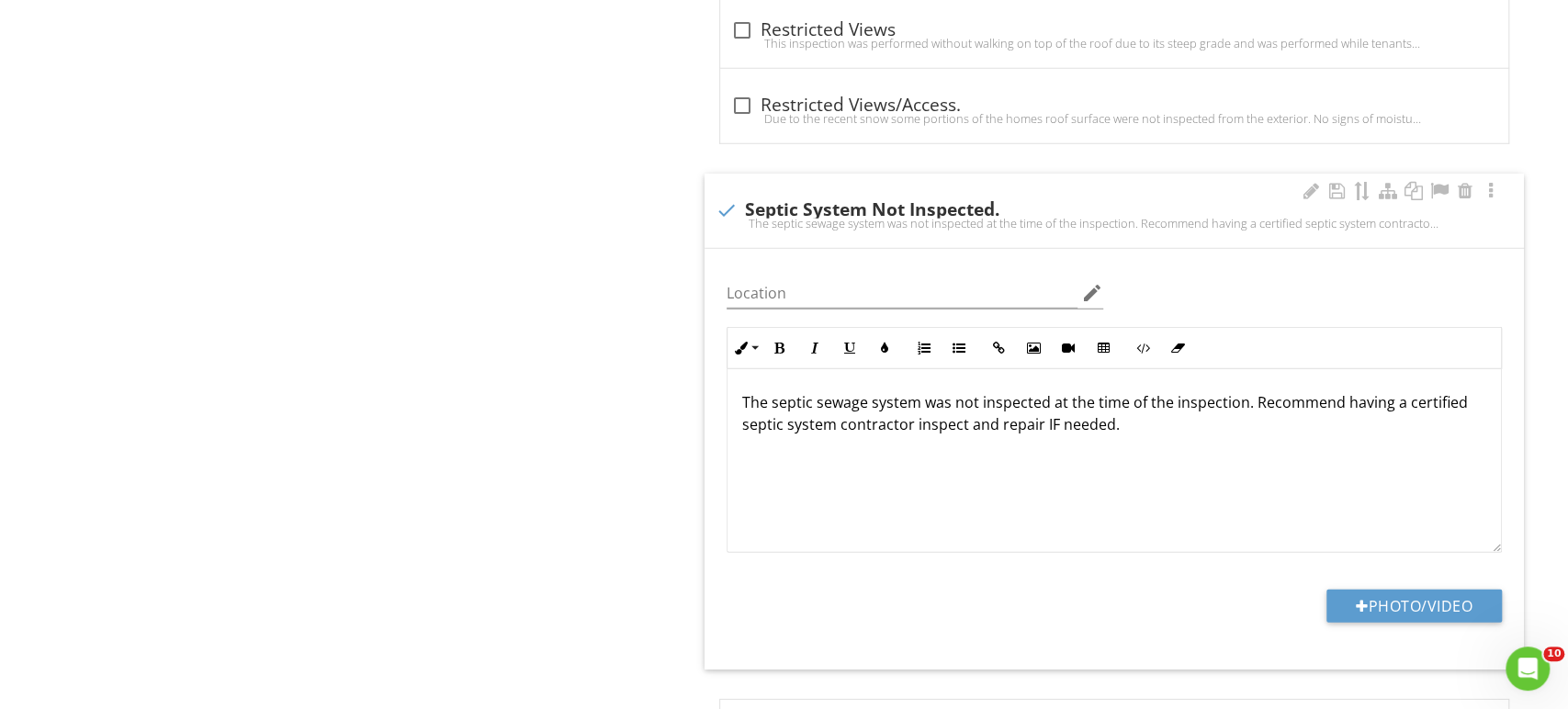
scroll to position [3372, 0]
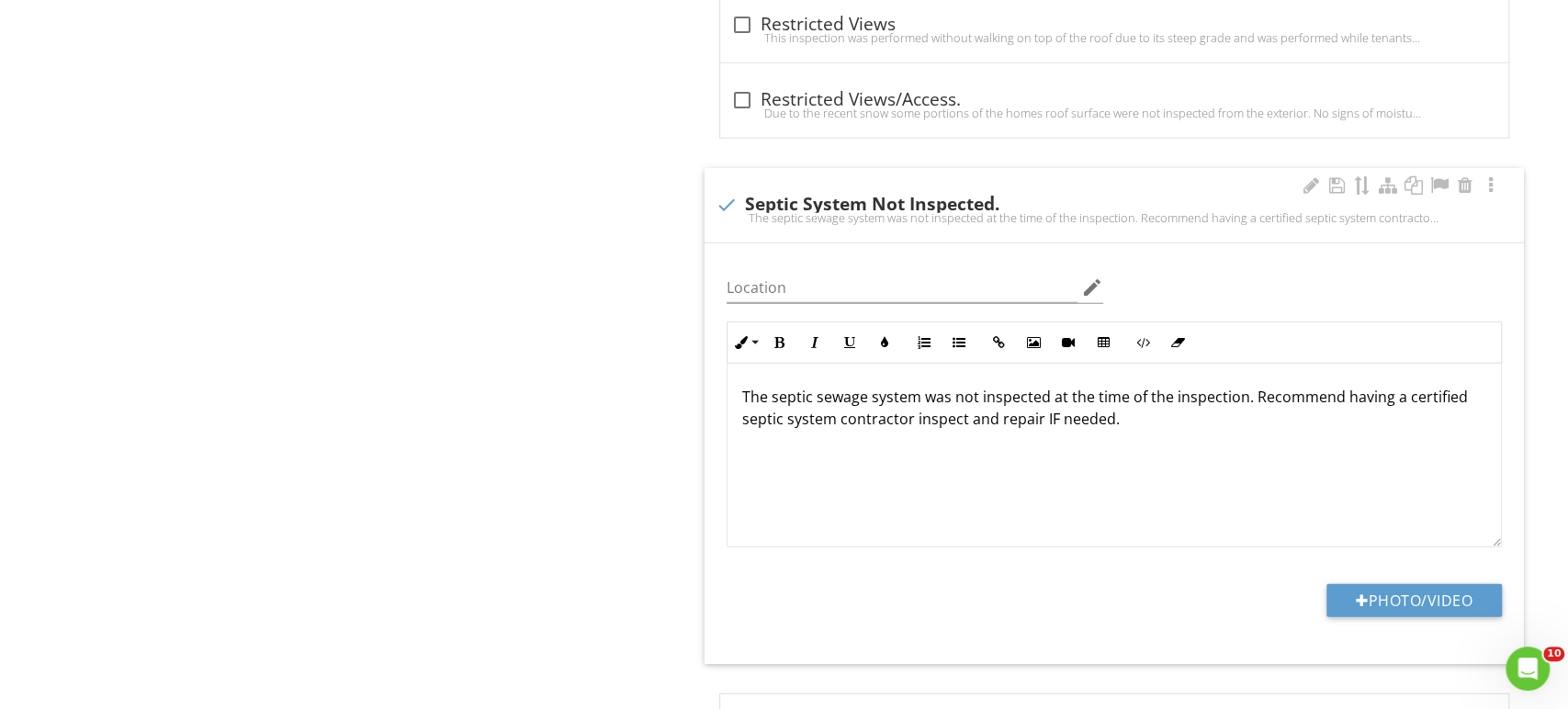
click at [1053, 410] on p "The septic sewage system was not inspected at the time of the inspection. Recom…" at bounding box center [1114, 408] width 744 height 44
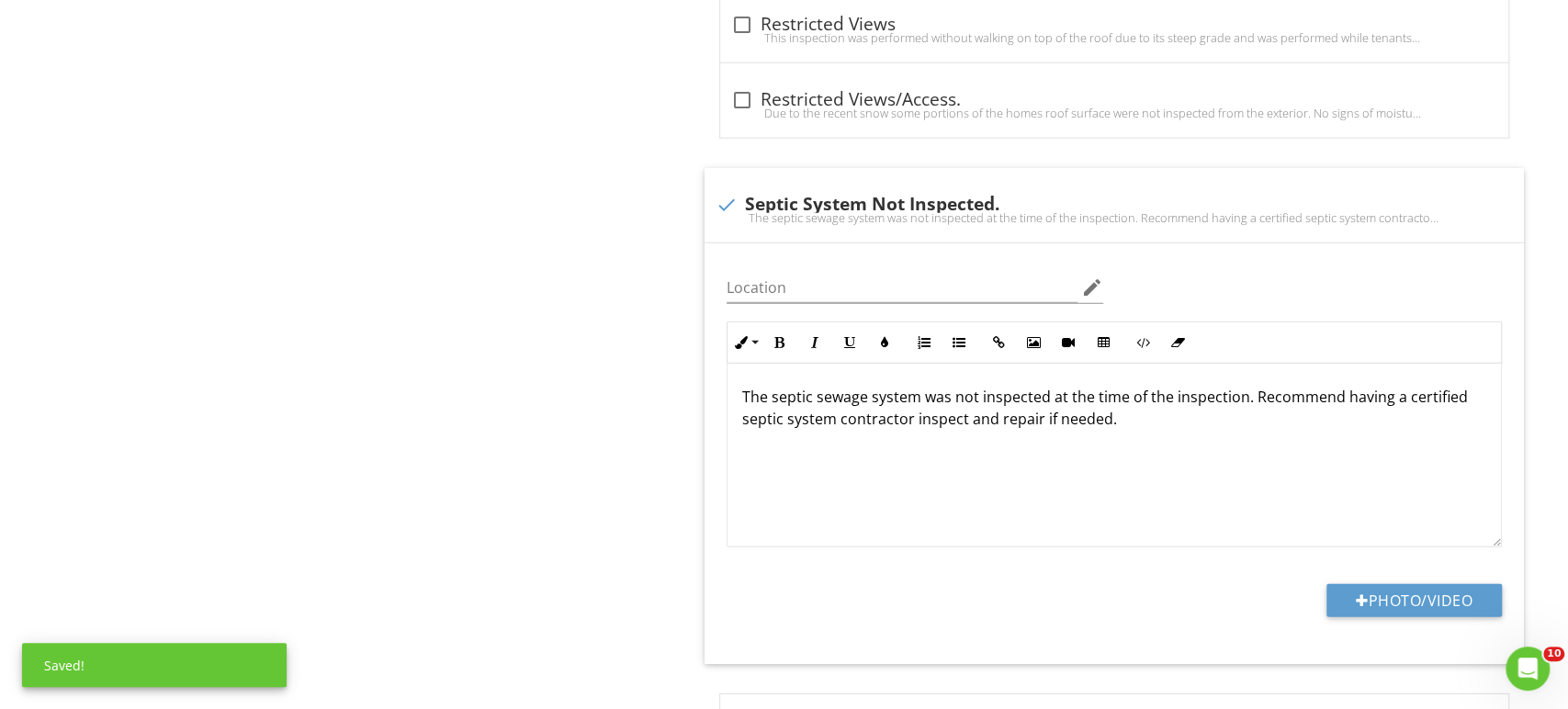
scroll to position [3901, 0]
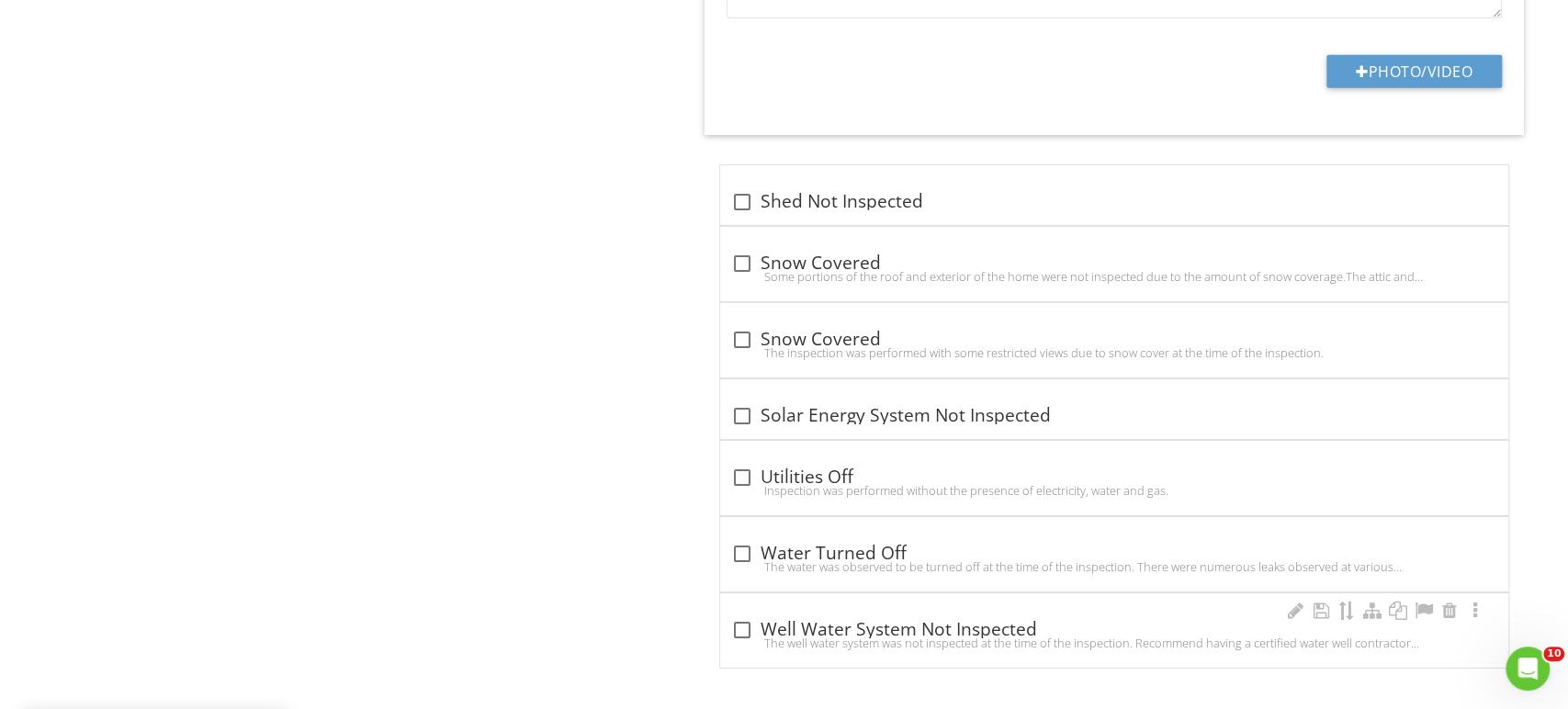
click at [967, 620] on div "check_box_outline_blank Well Water System Not Inspected" at bounding box center [1115, 630] width 766 height 22
checkbox input "true"
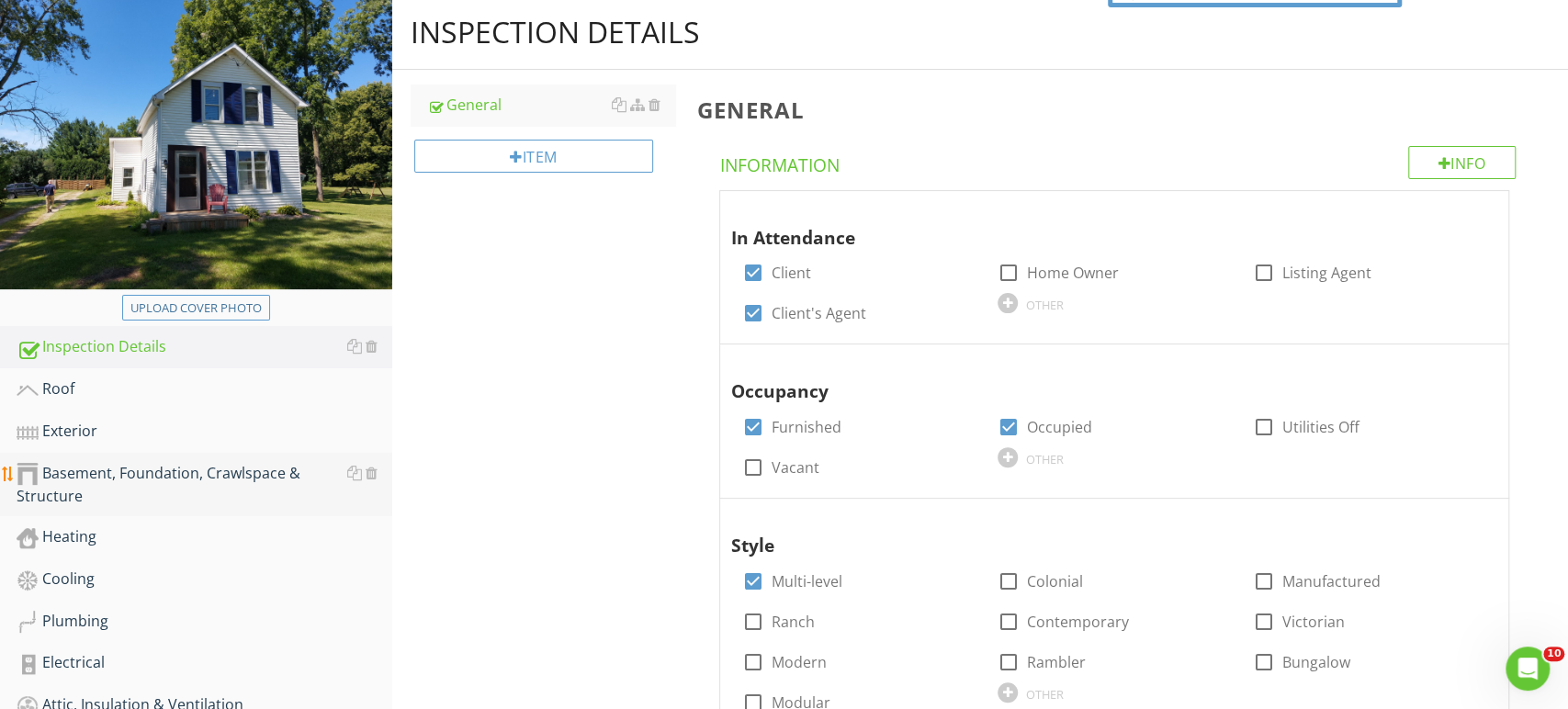
scroll to position [191, 0]
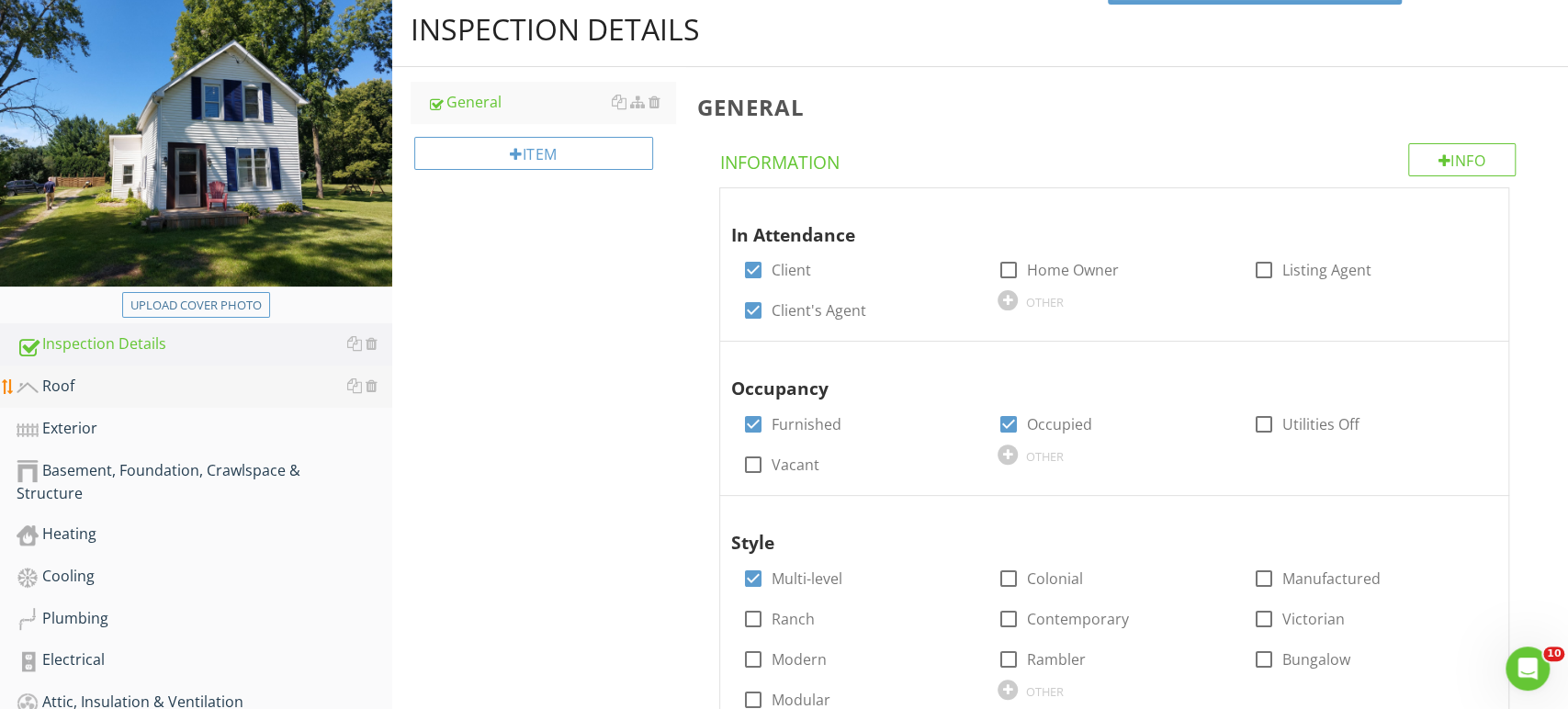
click at [181, 381] on div "Roof" at bounding box center [204, 386] width 375 height 24
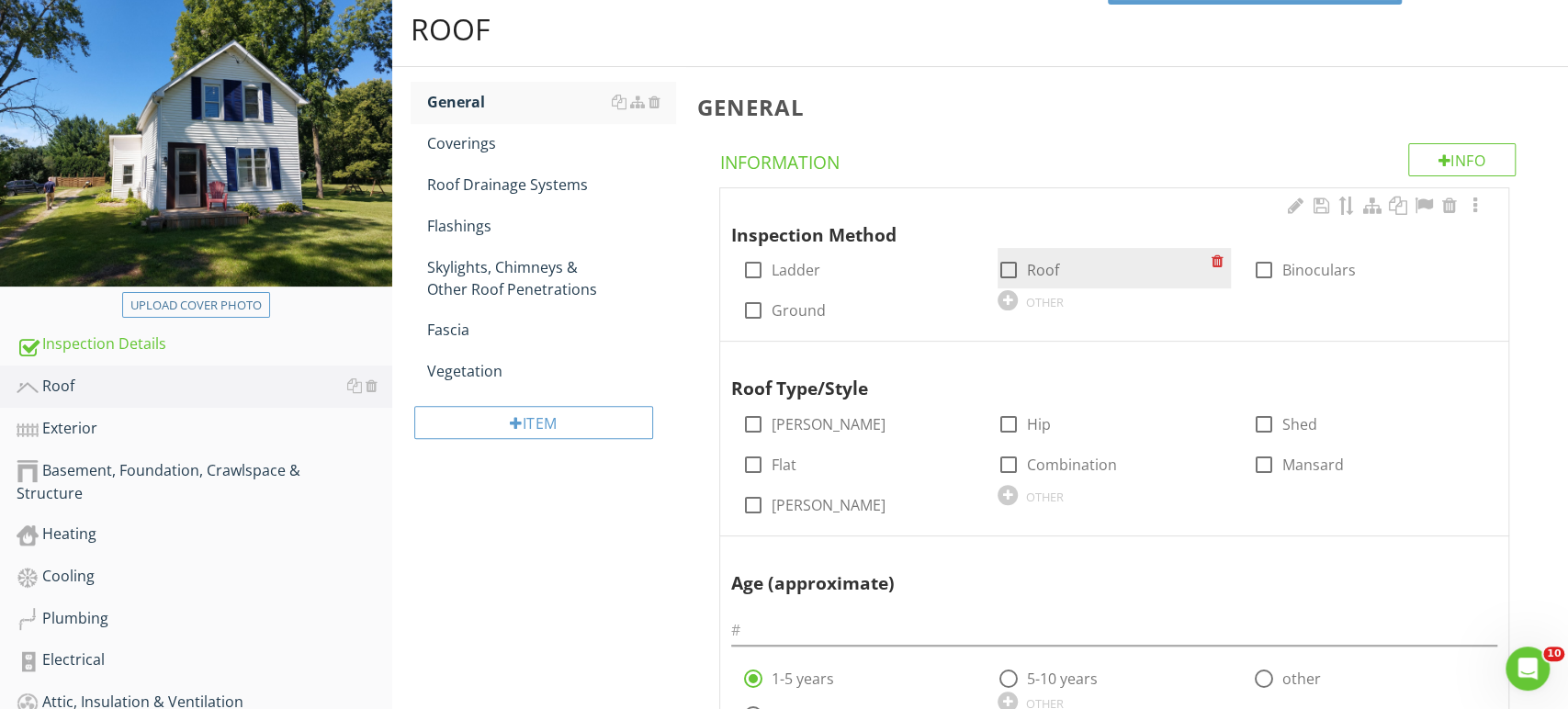
click at [1018, 269] on div at bounding box center [1009, 270] width 31 height 31
checkbox input "true"
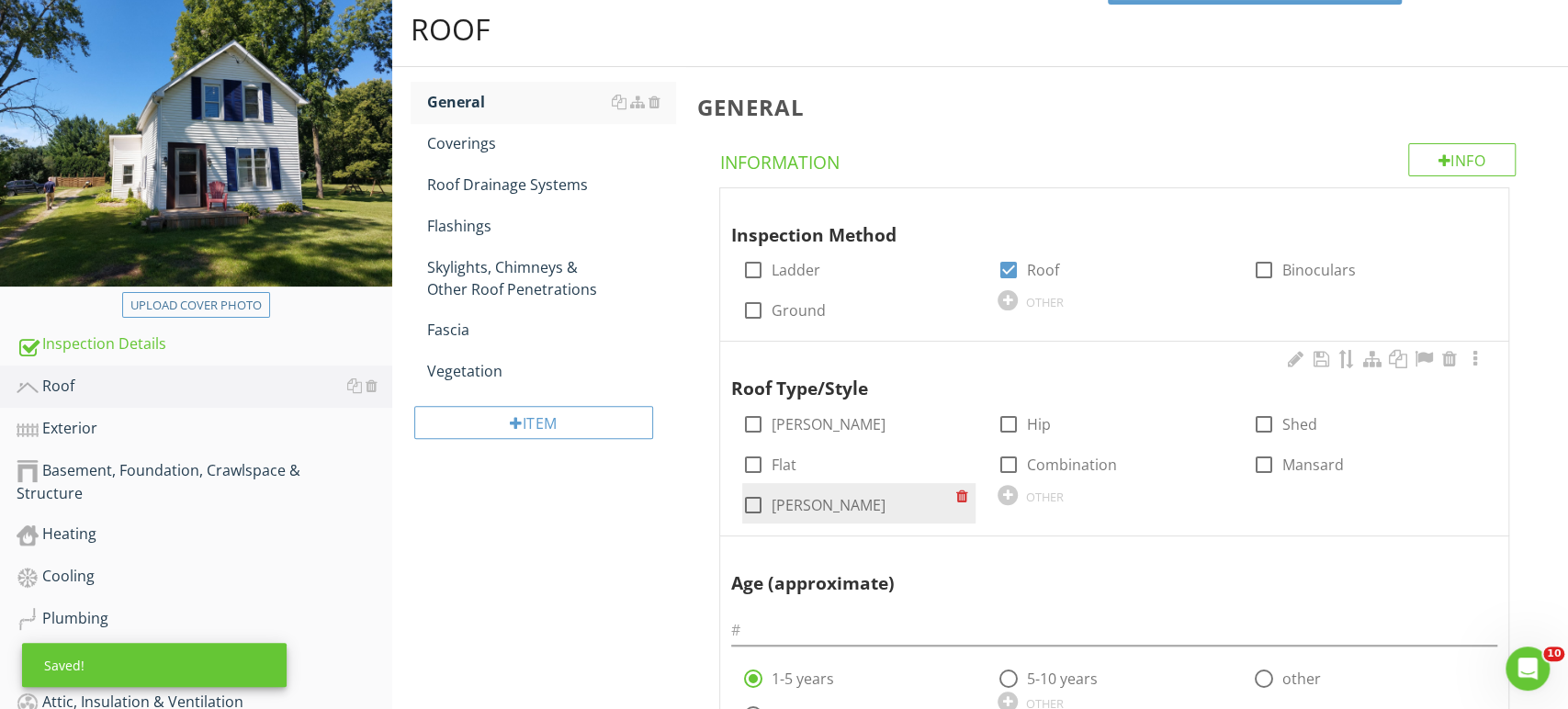
click at [791, 500] on label "Gable" at bounding box center [828, 505] width 114 height 18
checkbox input "true"
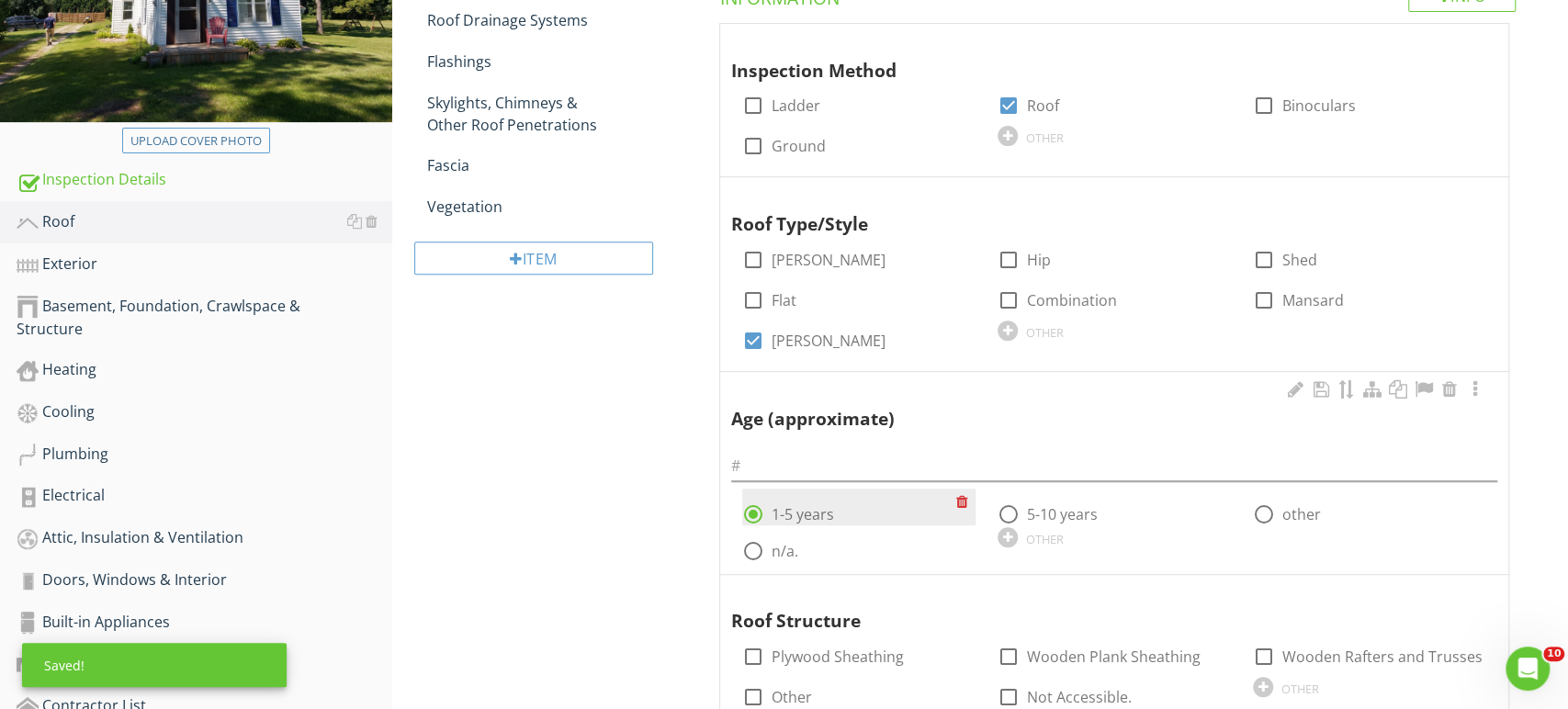
scroll to position [401, 0]
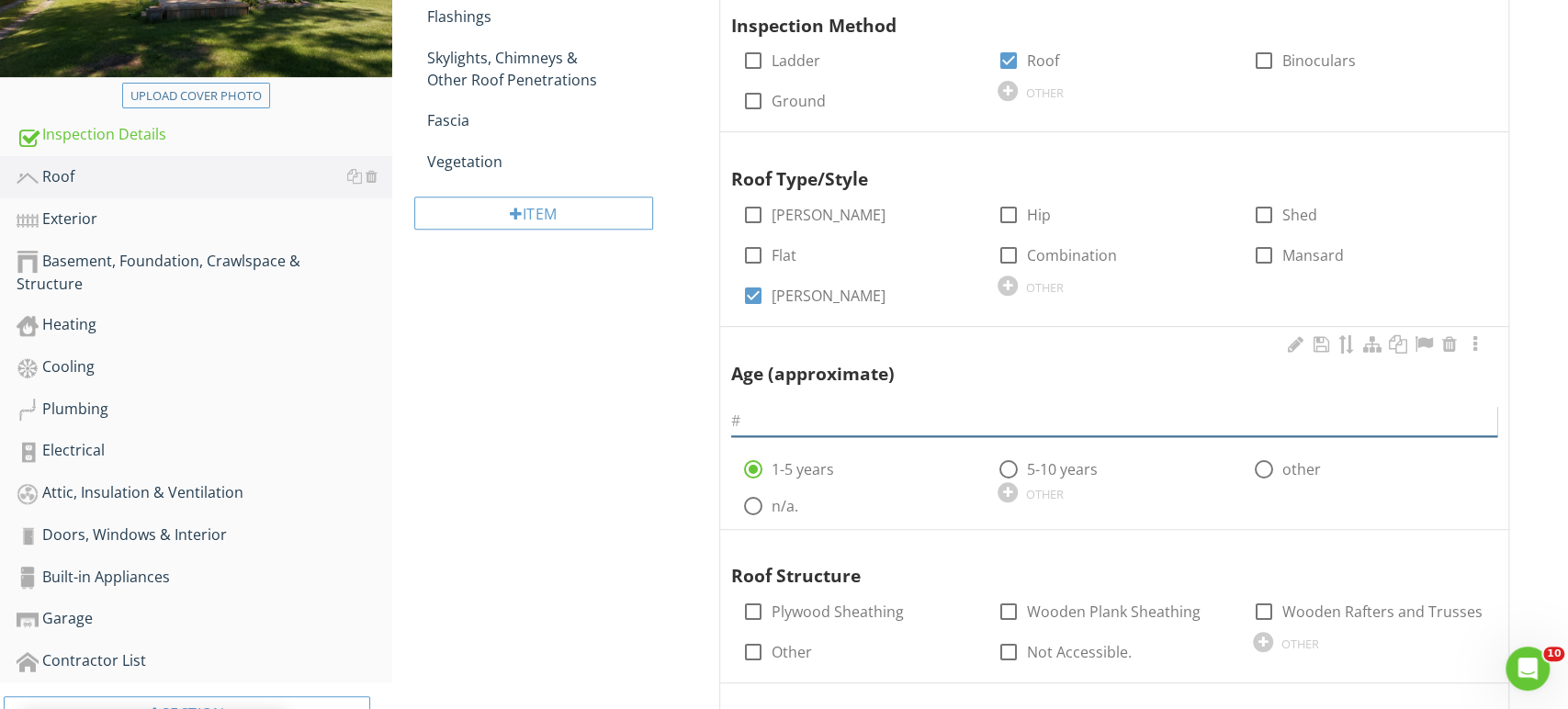
click at [886, 421] on input "text" at bounding box center [1115, 420] width 766 height 30
type input "15-20 years"
click at [1084, 498] on div "OTHER" at bounding box center [1115, 491] width 233 height 22
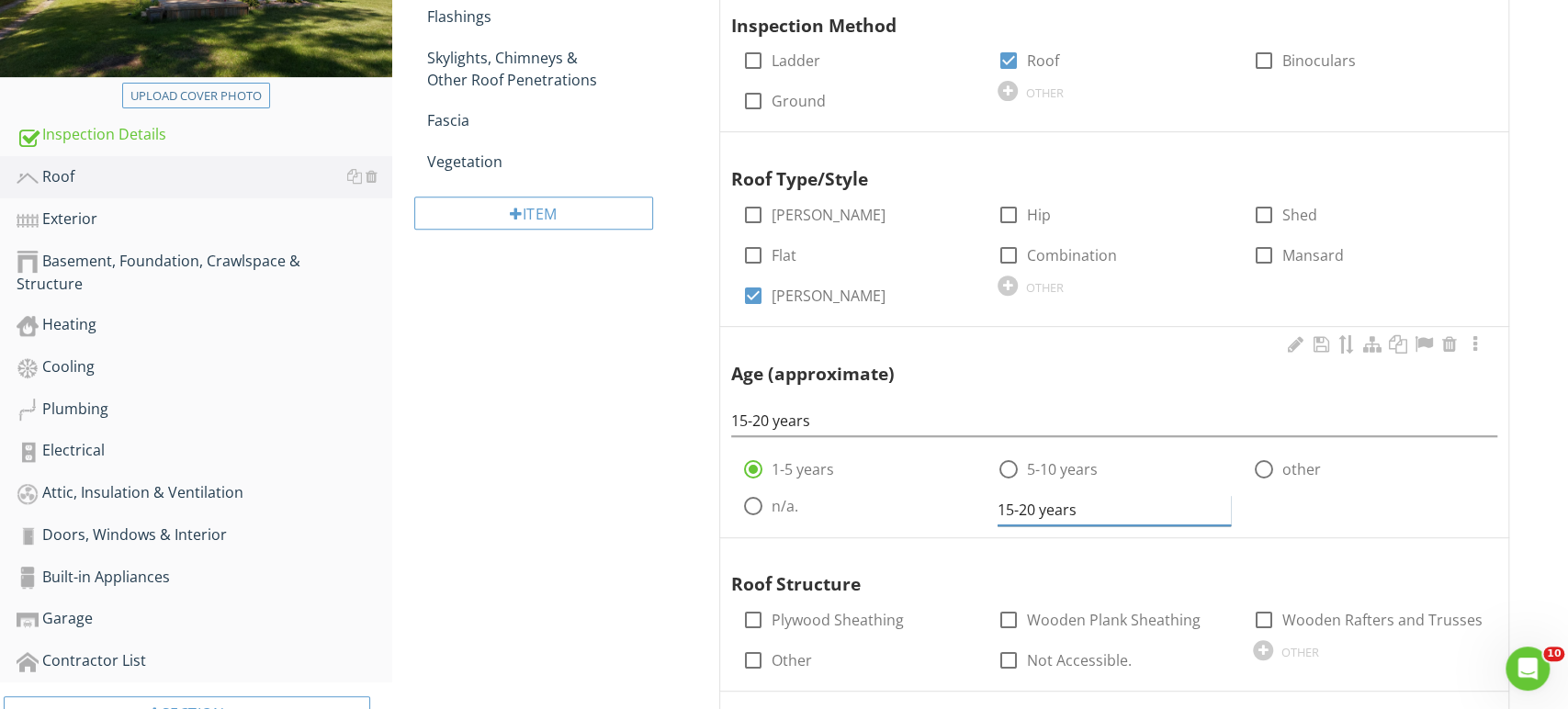
type input "15-20 years"
radio input "false"
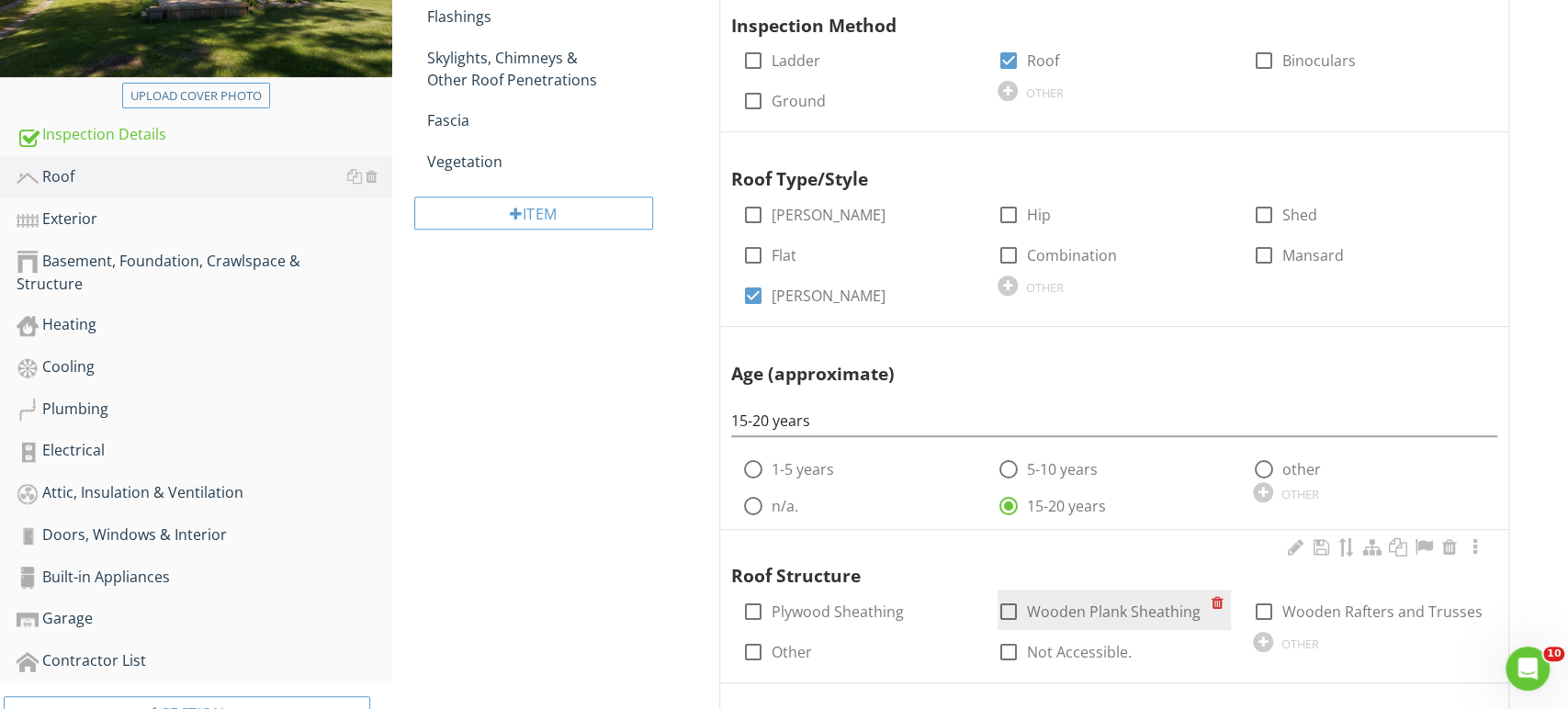
click at [1087, 616] on label "Wooden Plank Sheathing" at bounding box center [1114, 612] width 174 height 18
checkbox input "true"
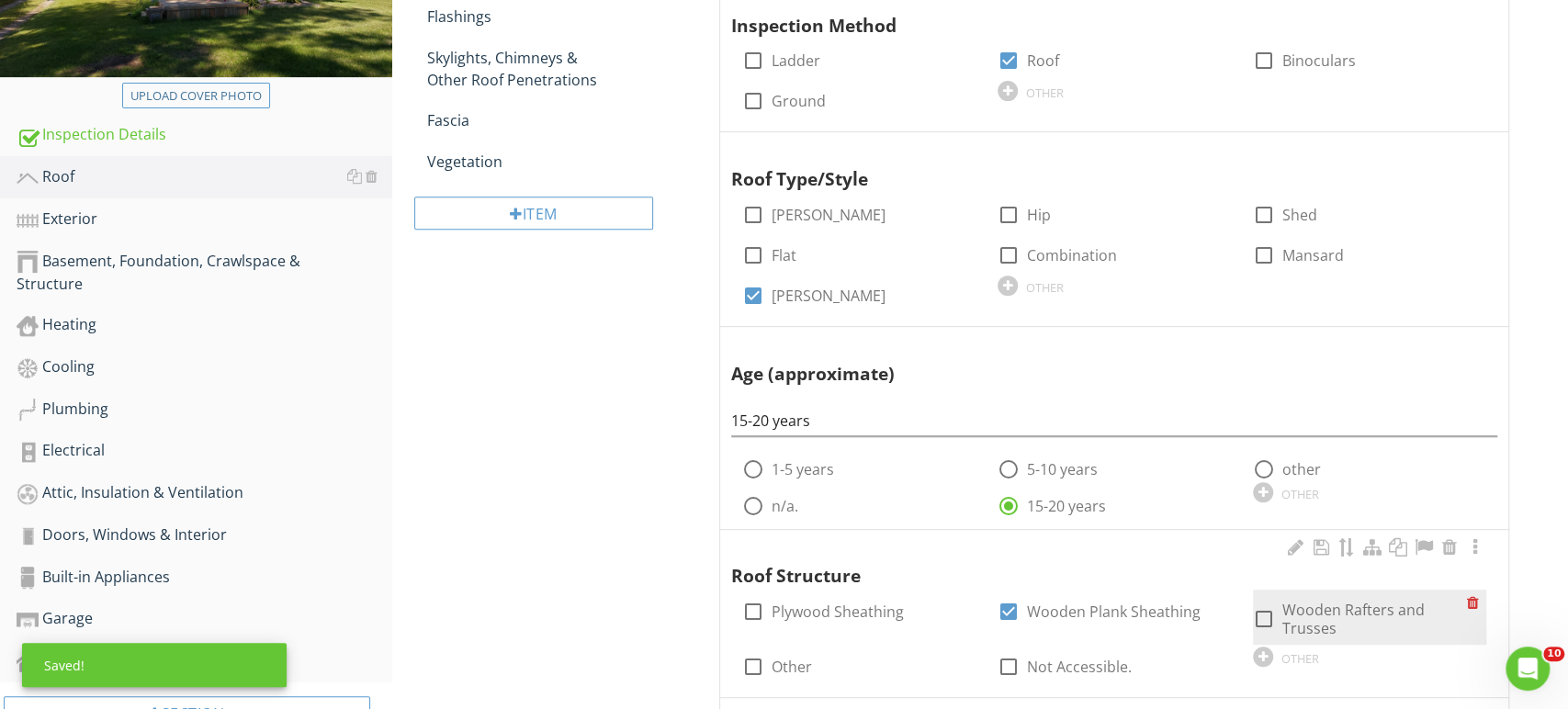
click at [1359, 615] on label "Wooden Rafters and Trusses" at bounding box center [1375, 620] width 185 height 37
checkbox input "true"
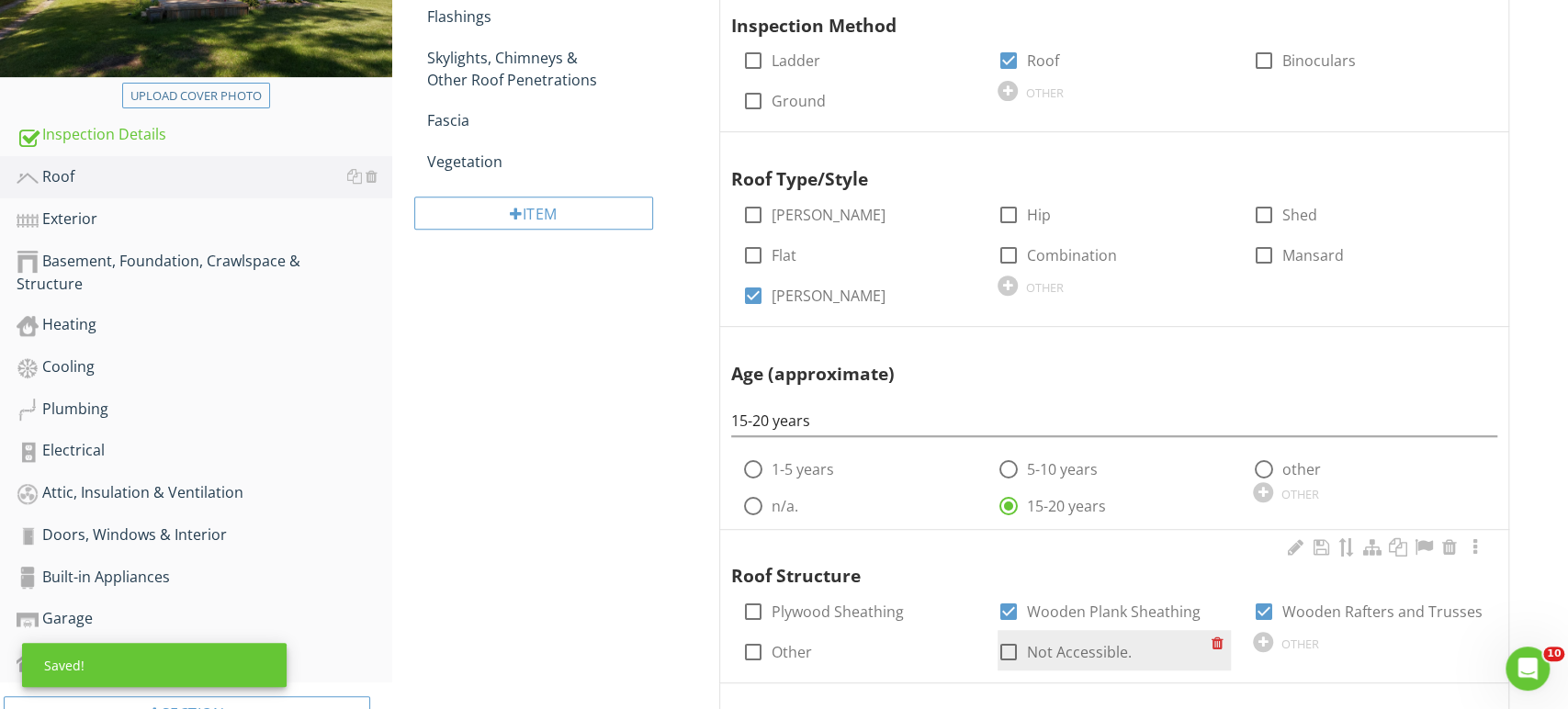
click at [1072, 647] on label "Not Accessible." at bounding box center [1080, 652] width 105 height 18
checkbox input "true"
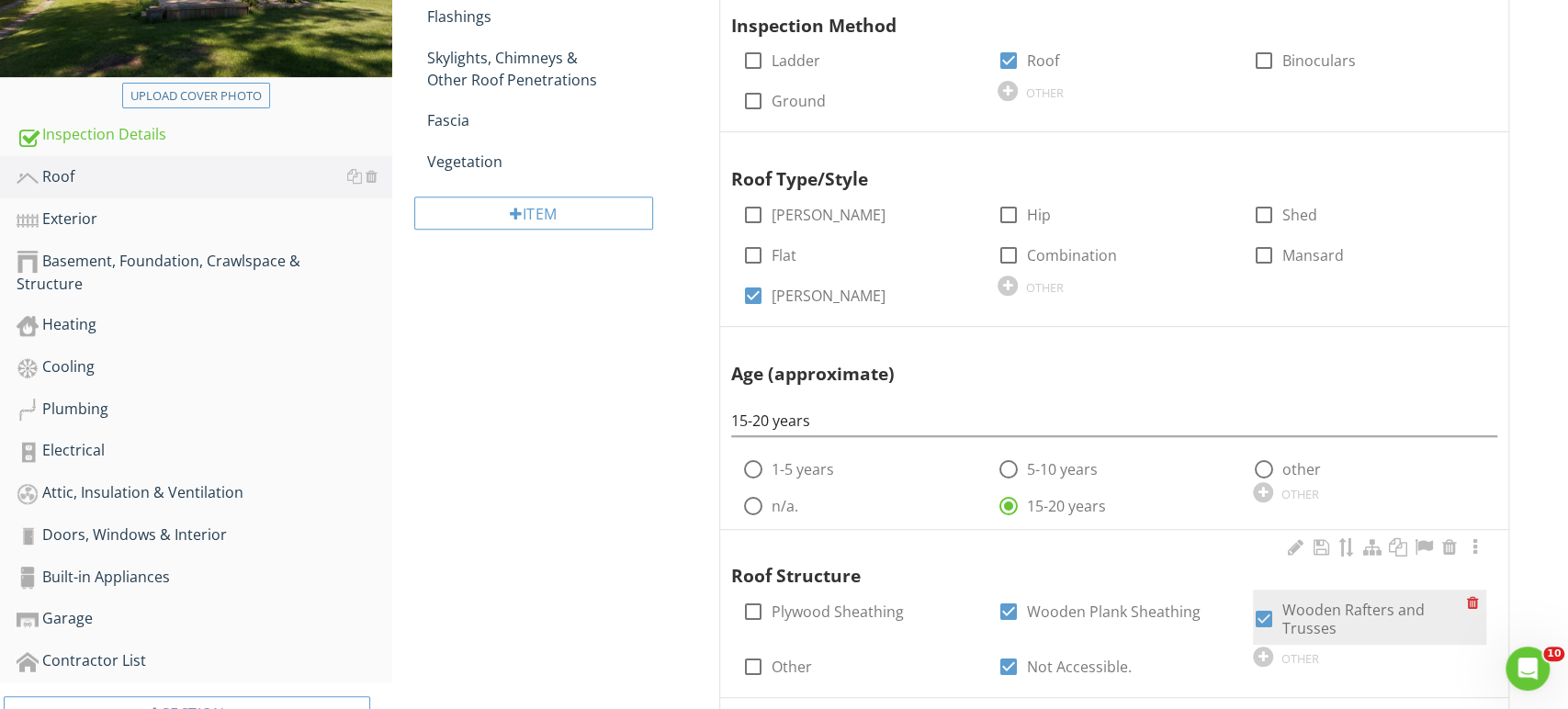
click at [1304, 620] on label "Wooden Rafters and Trusses" at bounding box center [1375, 620] width 185 height 37
checkbox input "false"
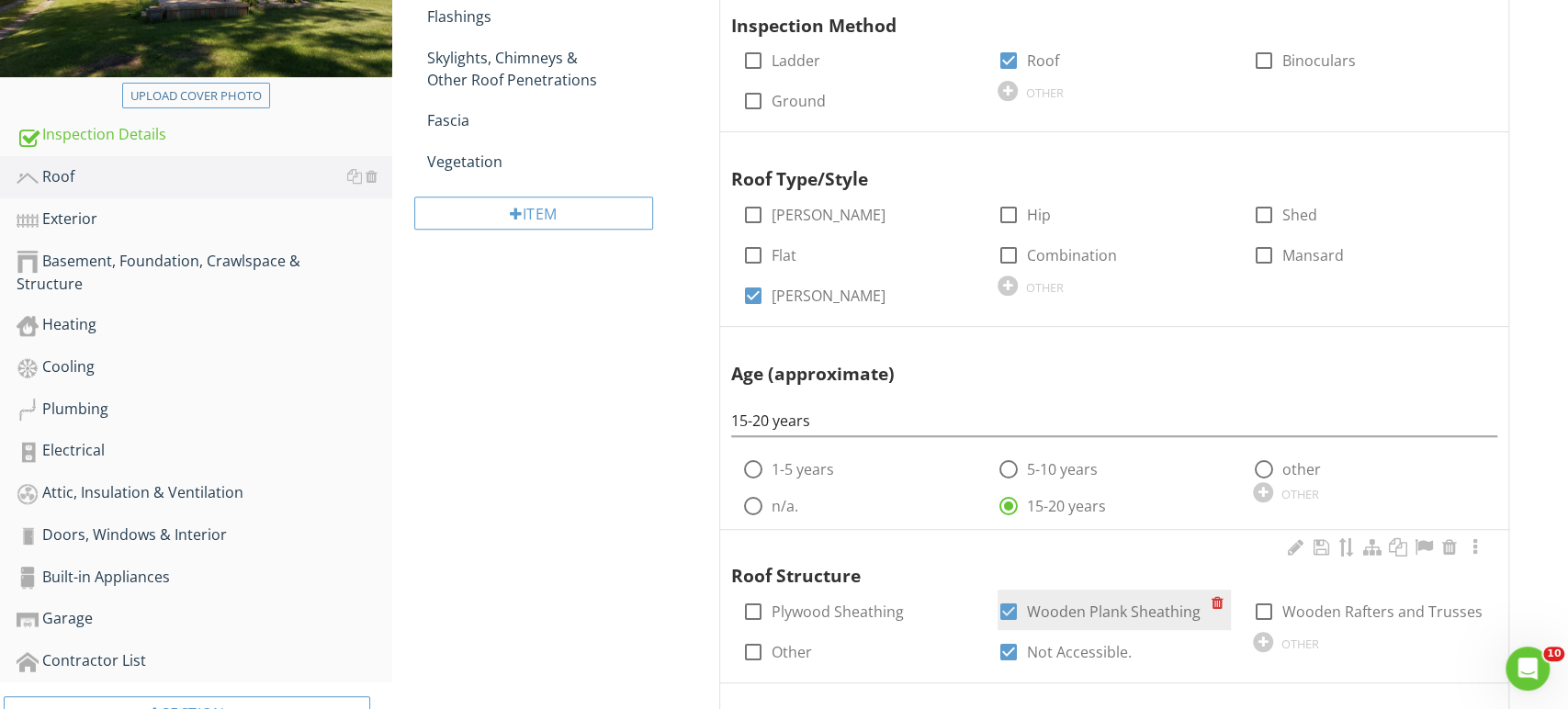
click at [1084, 608] on label "Wooden Plank Sheathing" at bounding box center [1114, 612] width 174 height 18
checkbox input "false"
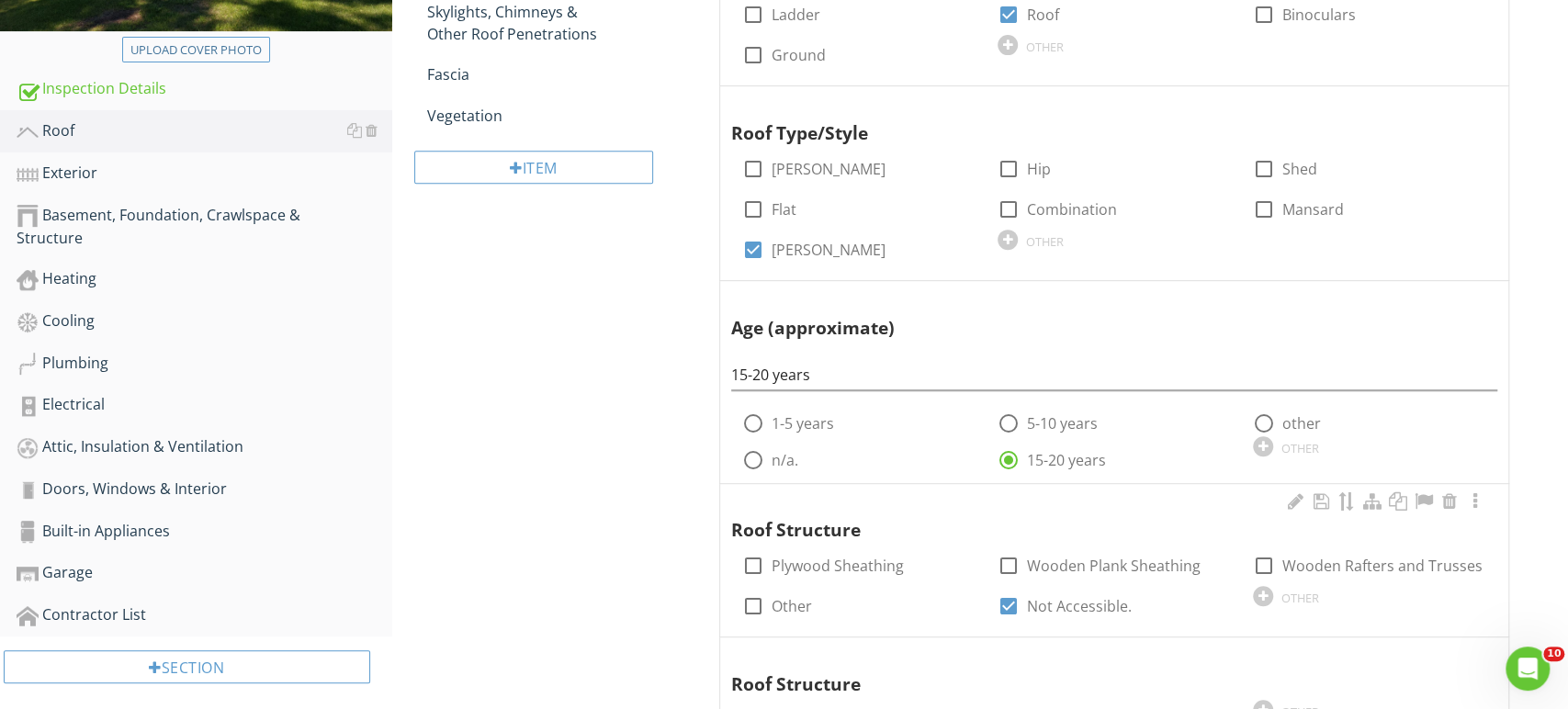
scroll to position [650, 0]
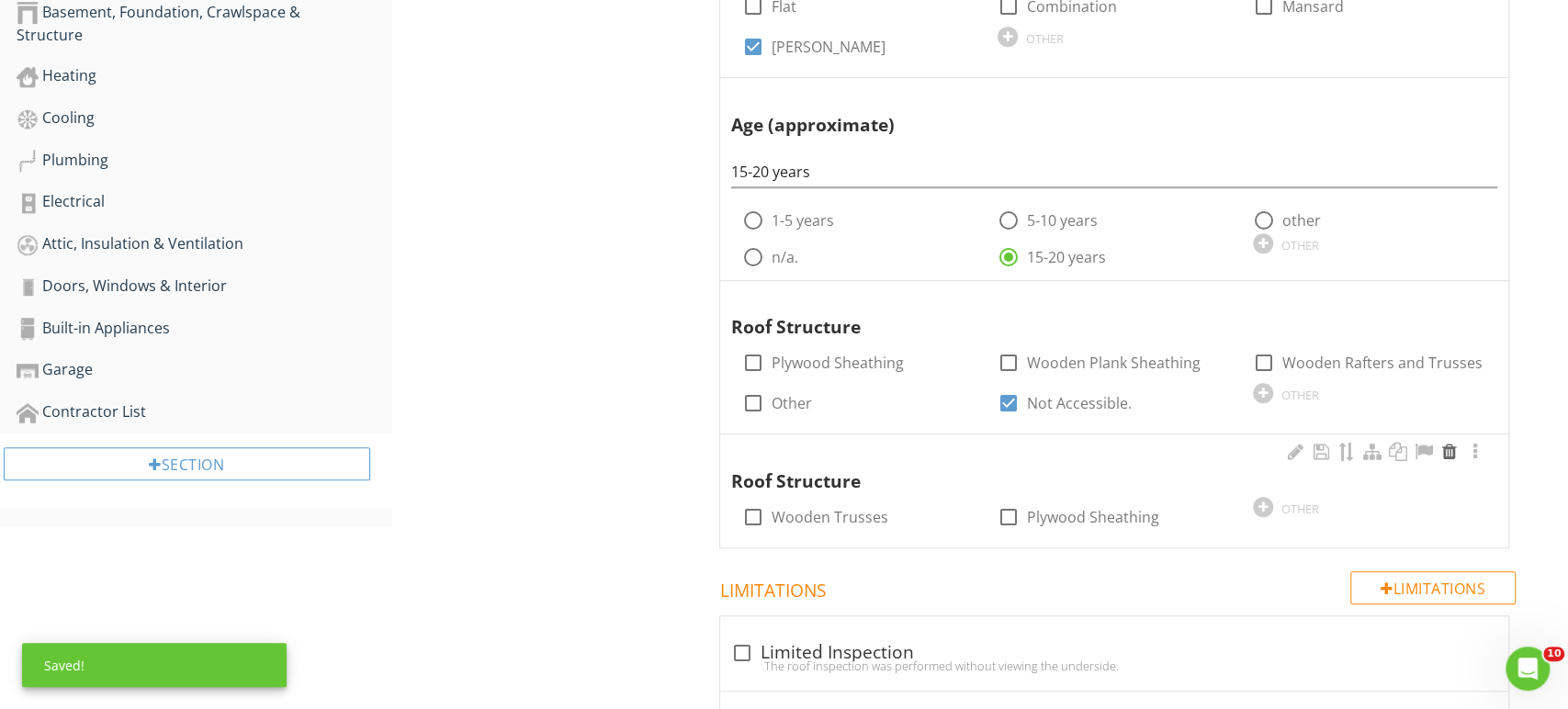
click at [1456, 453] on div at bounding box center [1449, 451] width 22 height 18
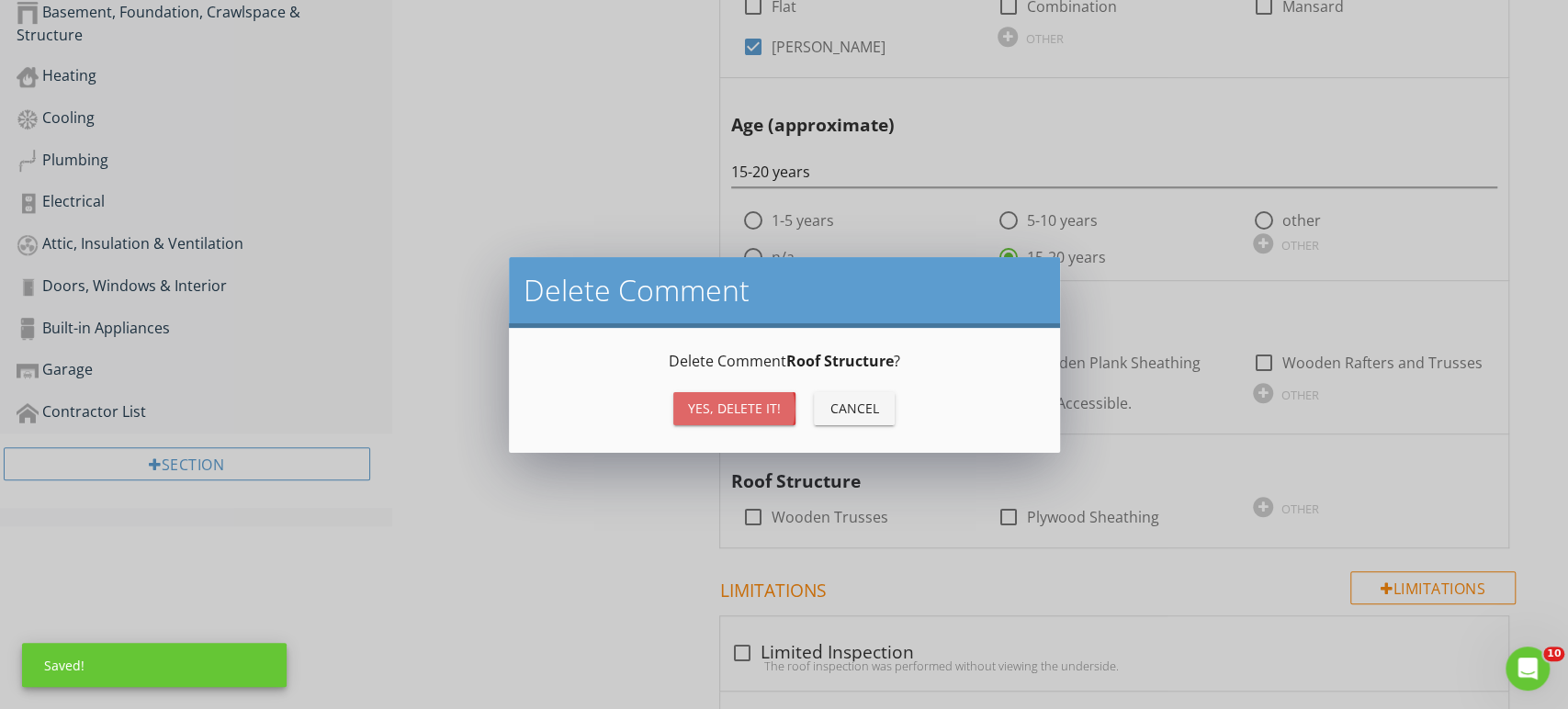
click at [741, 403] on div "Yes, Delete it!" at bounding box center [733, 408] width 92 height 19
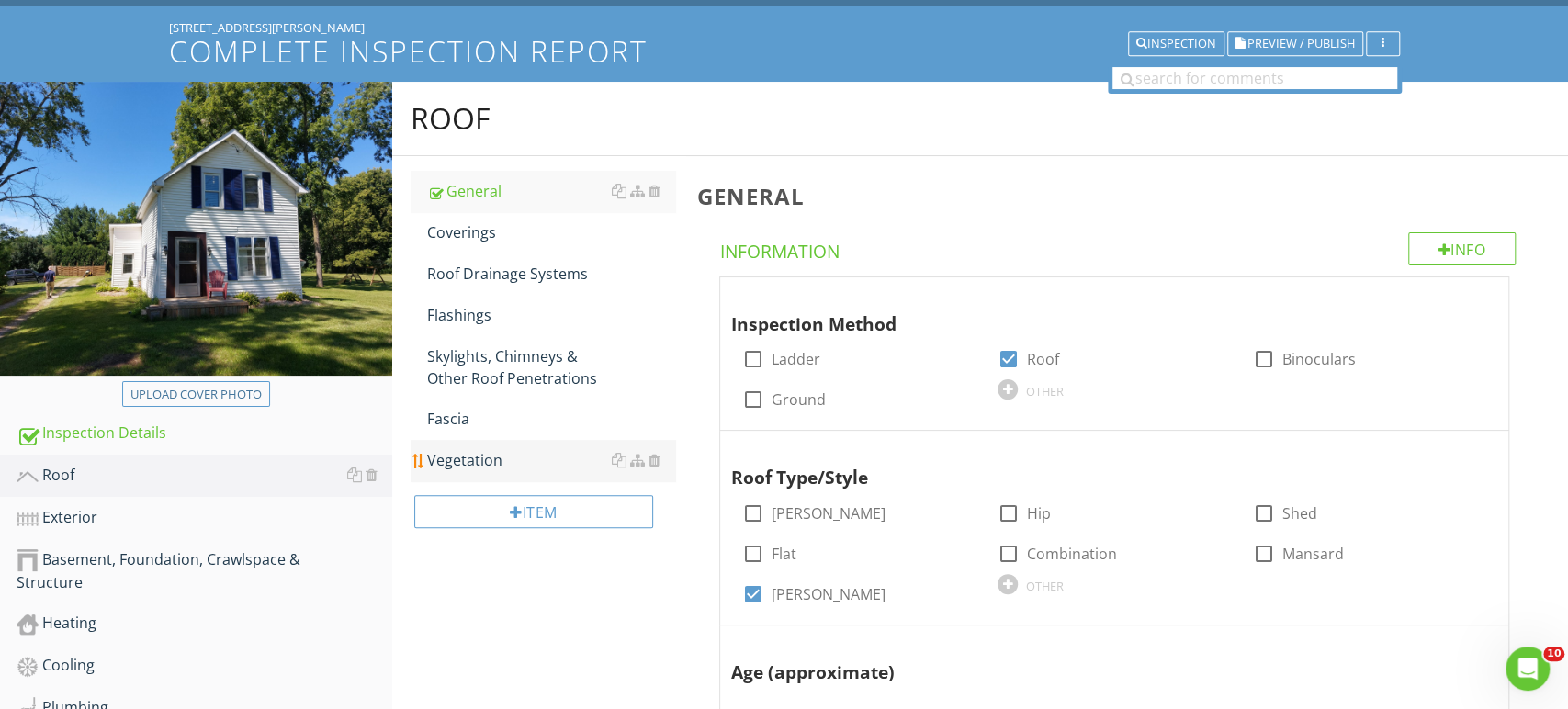
scroll to position [0, 0]
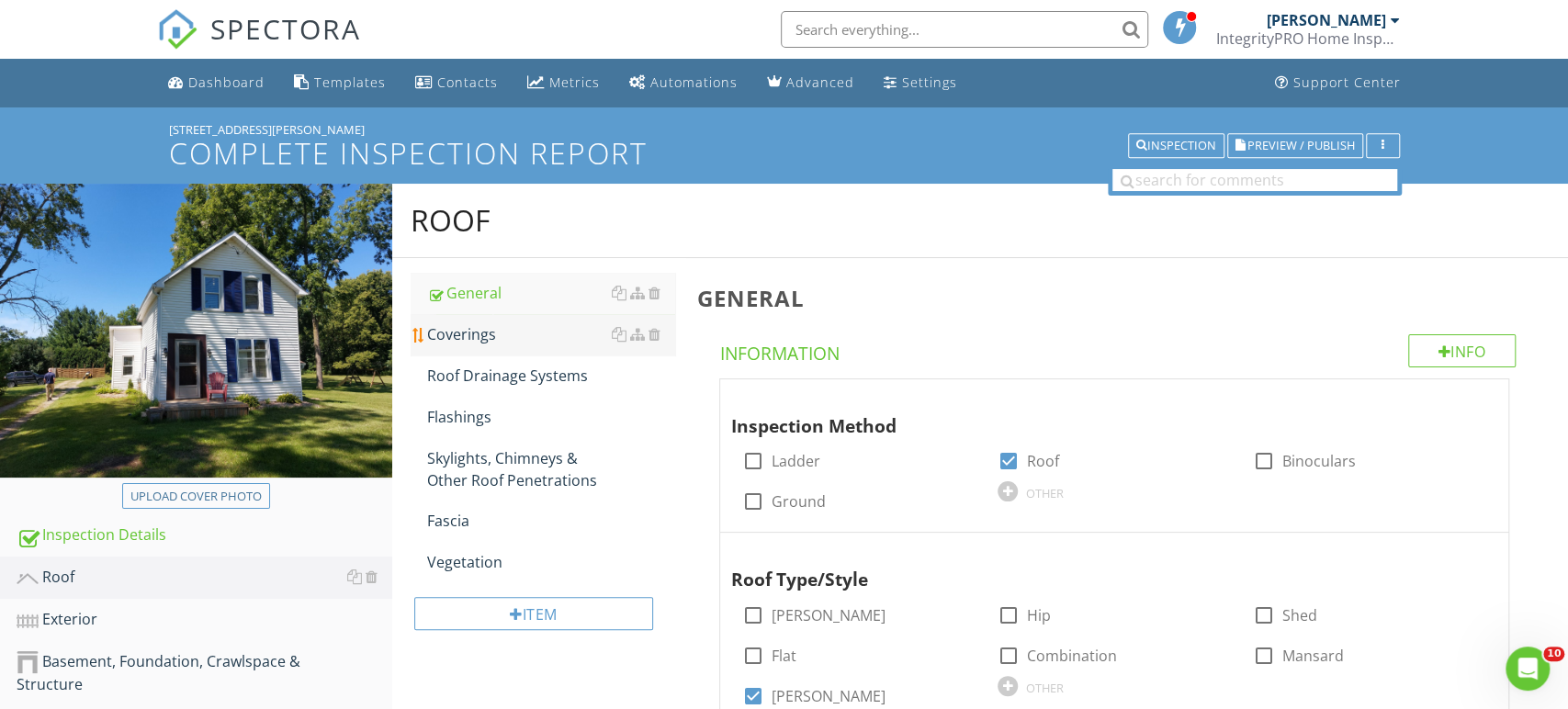
click at [537, 326] on div "Coverings" at bounding box center [551, 334] width 248 height 22
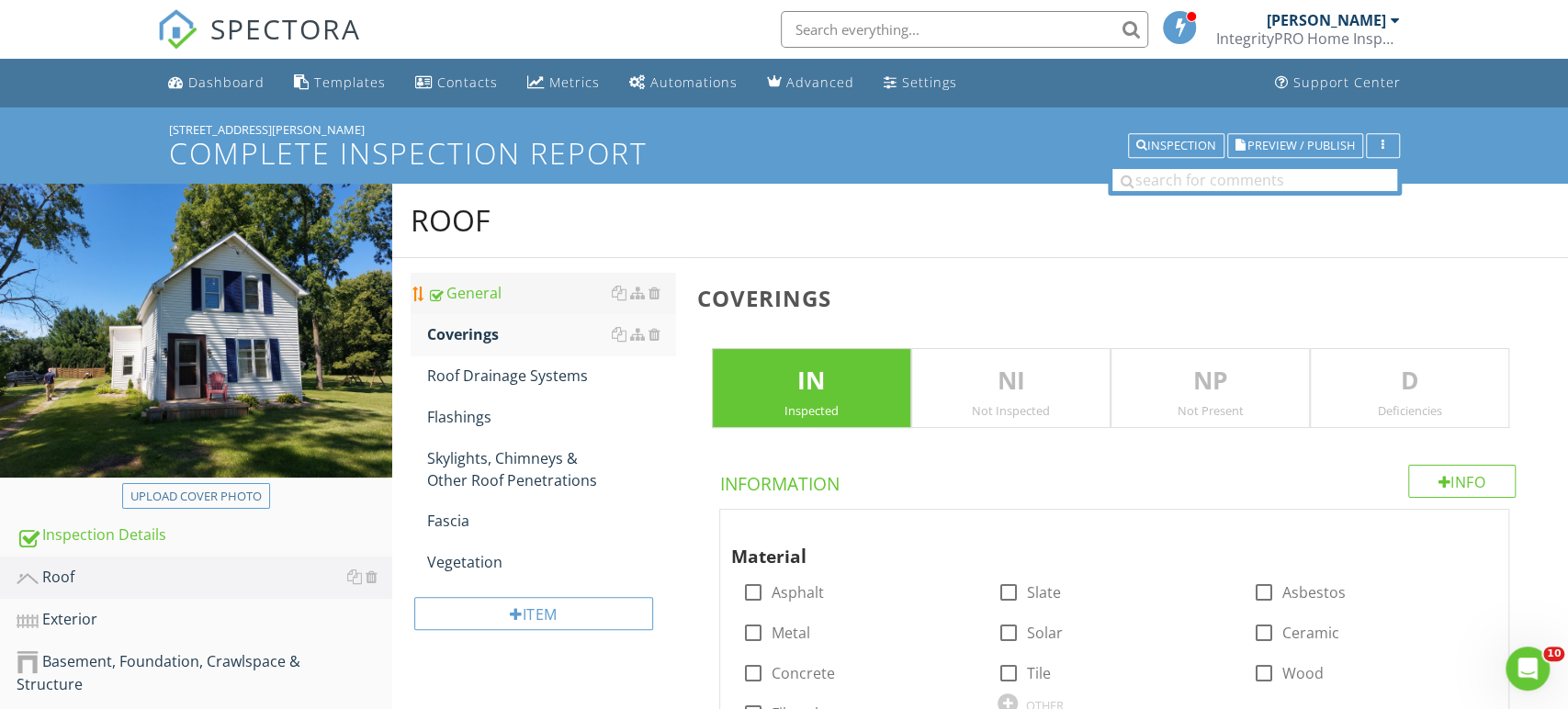
click at [536, 305] on link "General" at bounding box center [551, 294] width 248 height 41
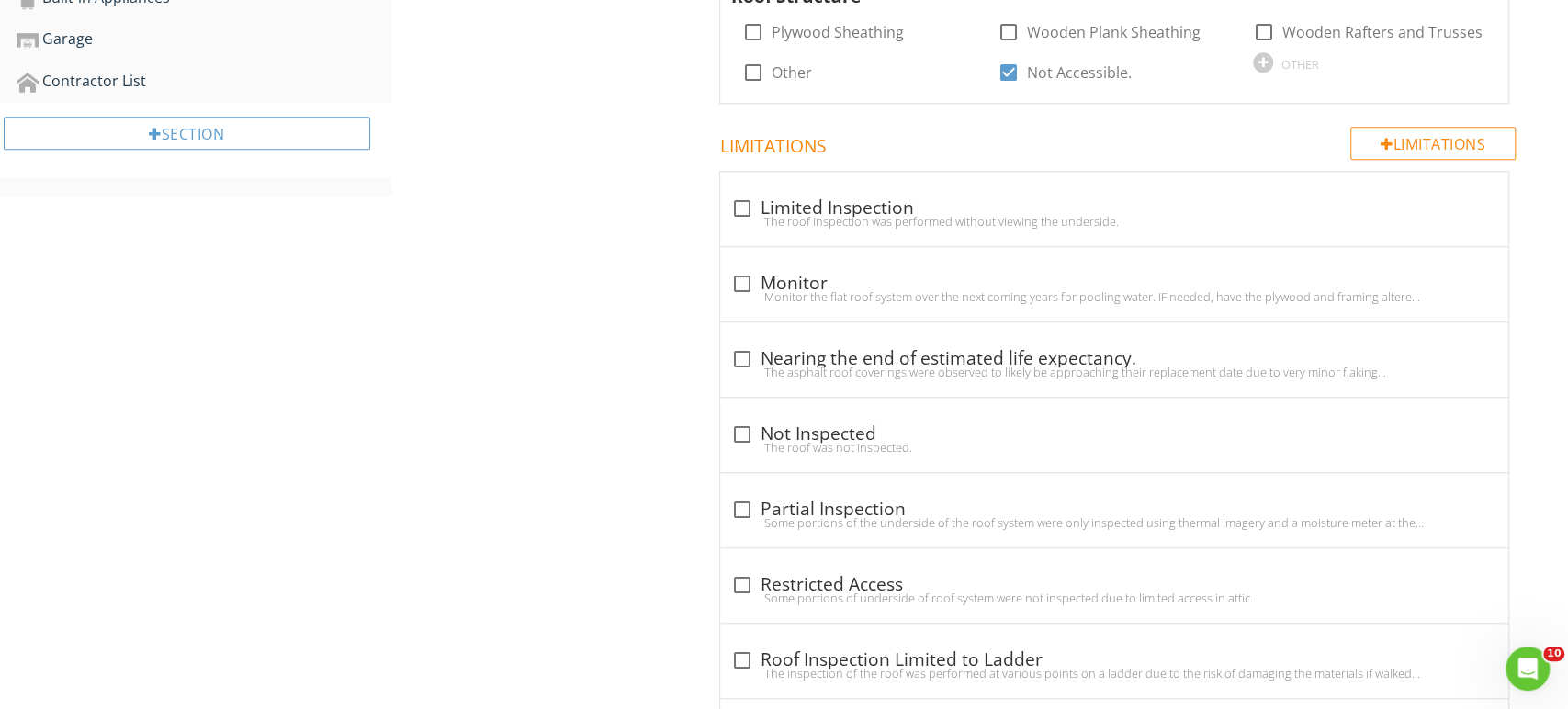
scroll to position [1088, 0]
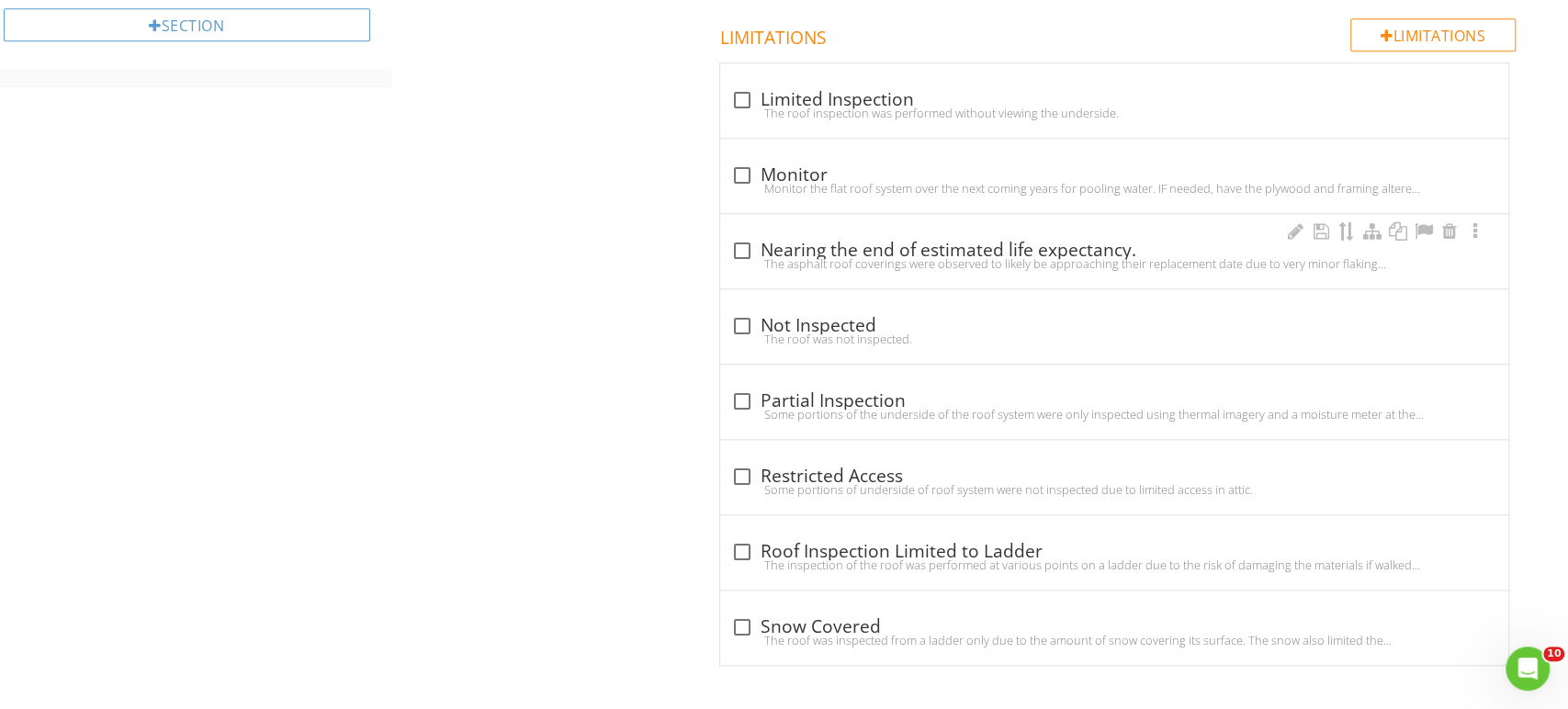
click at [939, 260] on div "The asphalt roof coverings were observed to likely be approaching their replace…" at bounding box center [1115, 264] width 766 height 15
checkbox input "true"
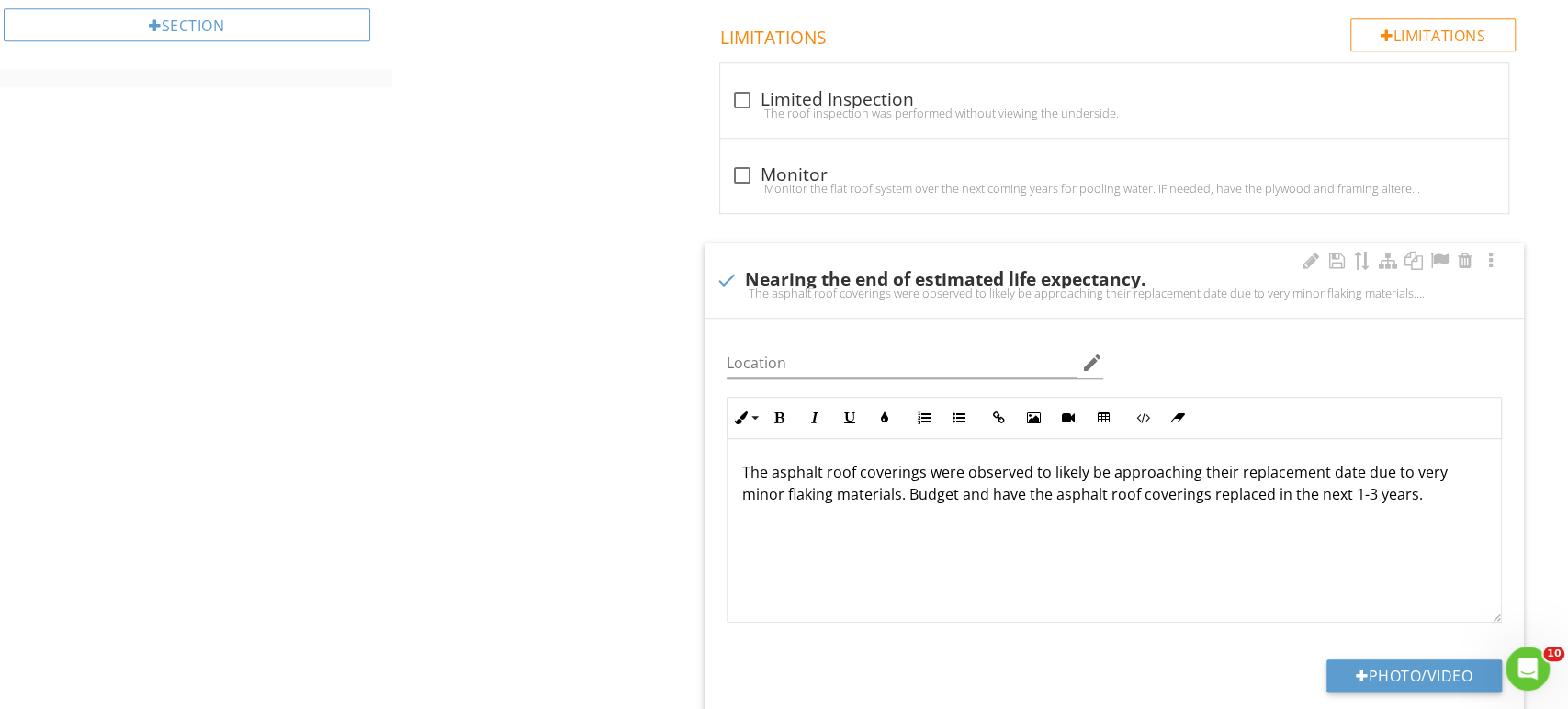
click at [788, 494] on p "The asphalt roof coverings were observed to likely be approaching their replace…" at bounding box center [1114, 482] width 744 height 44
click at [918, 488] on p "The asphalt roof coverings were observed to likely be approaching their replace…" at bounding box center [1114, 494] width 744 height 66
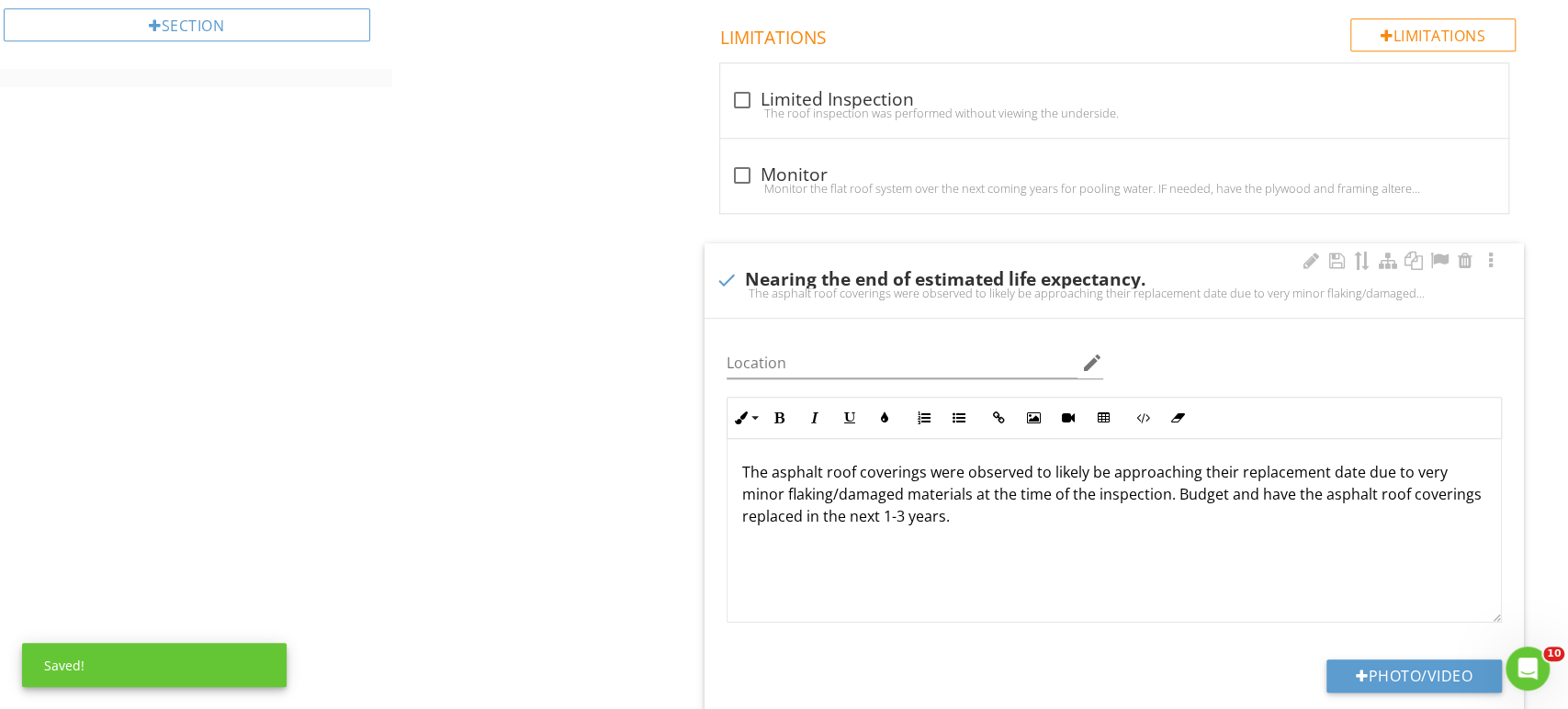
click at [1018, 521] on p "The asphalt roof coverings were observed to likely be approaching their replace…" at bounding box center [1114, 494] width 744 height 66
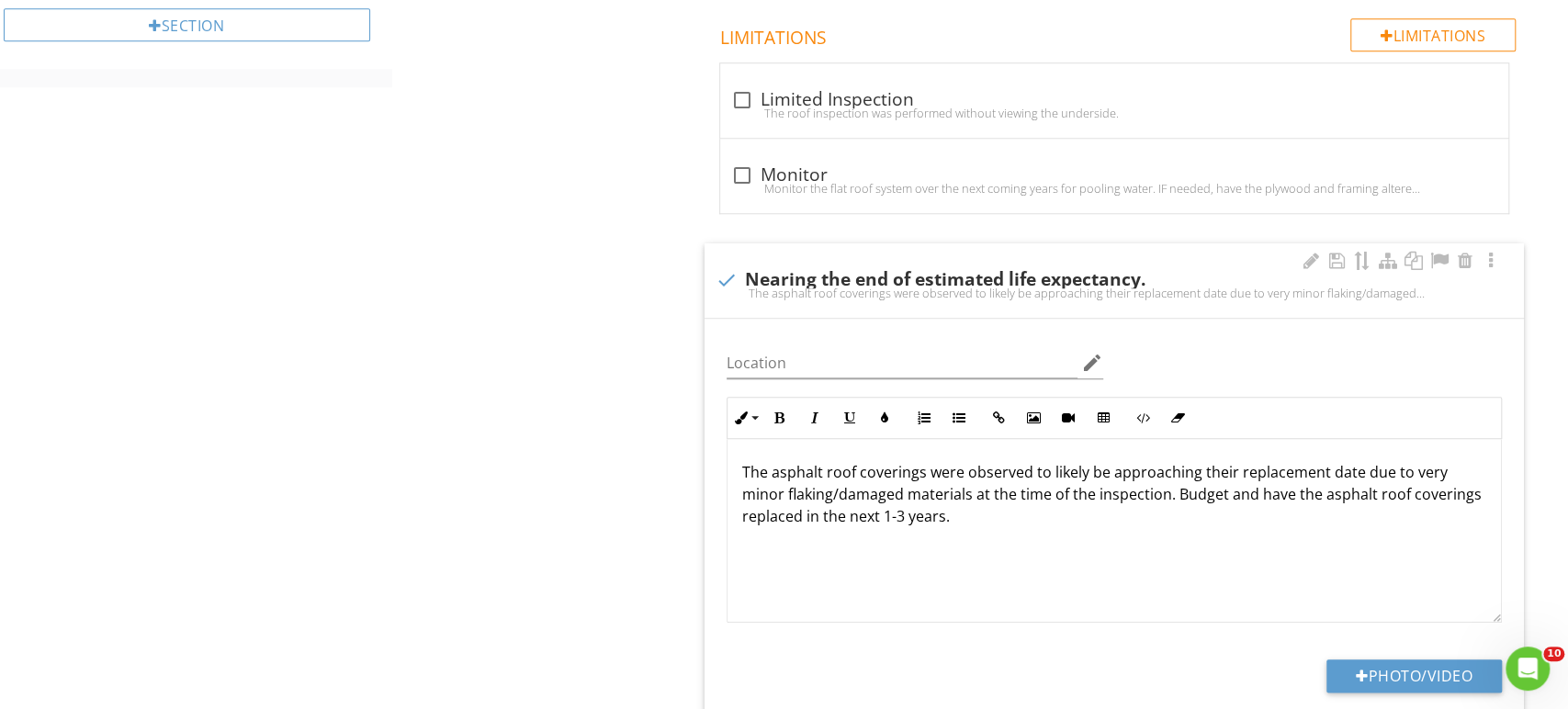
drag, startPoint x: 955, startPoint y: 510, endPoint x: 847, endPoint y: 511, distance: 108.0
click at [847, 511] on p "The asphalt roof coverings were observed to likely be approaching their replace…" at bounding box center [1114, 494] width 744 height 66
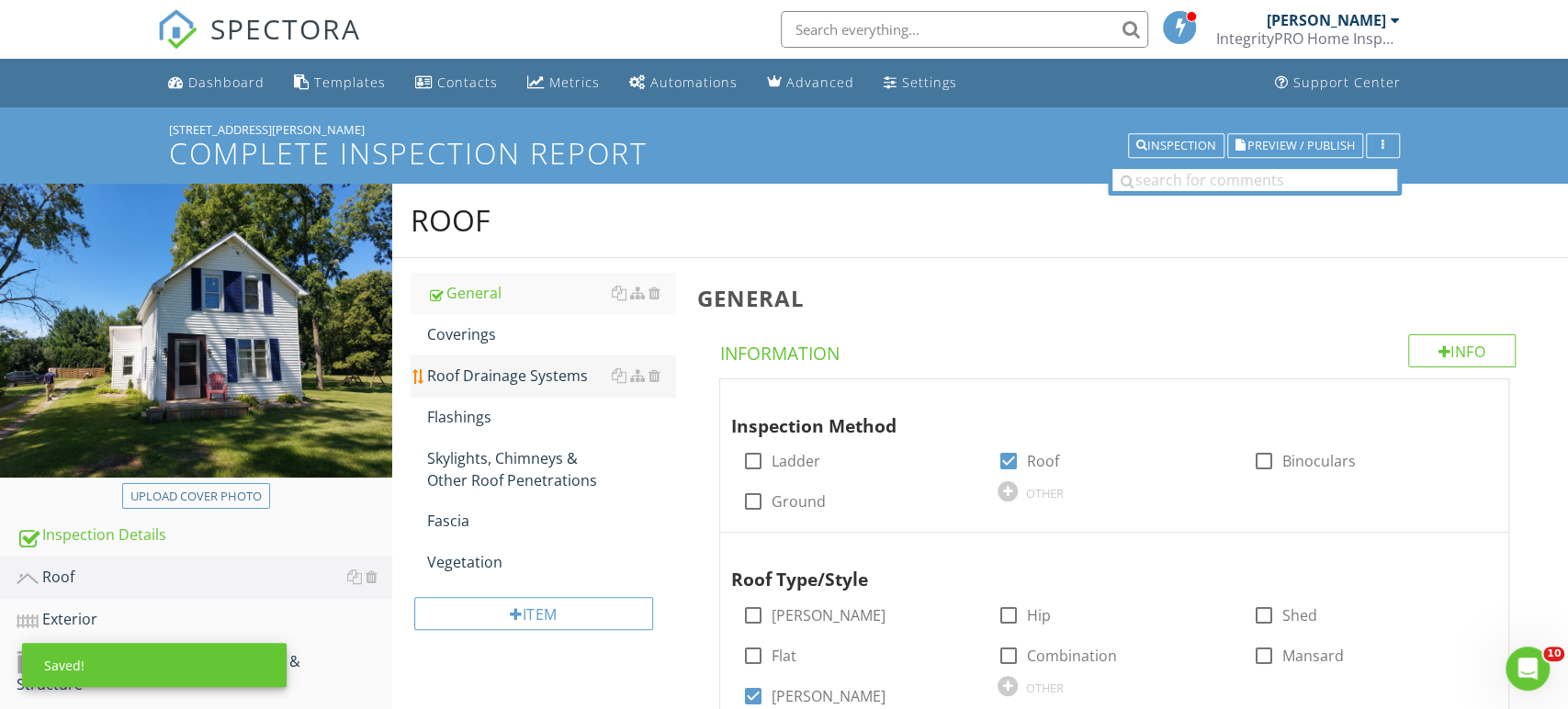
scroll to position [0, 0]
click at [514, 331] on div "Coverings" at bounding box center [551, 334] width 248 height 22
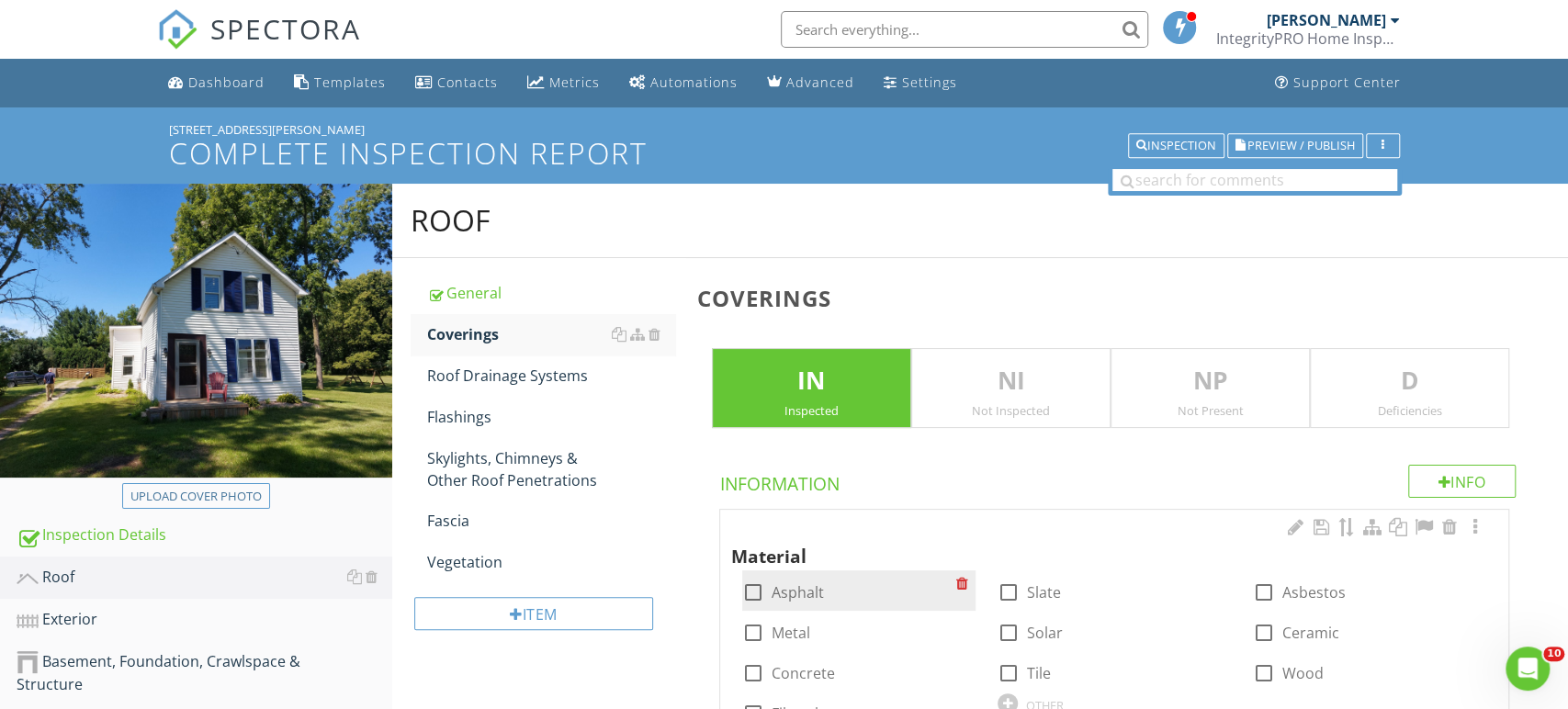
click at [819, 591] on label "Asphalt" at bounding box center [798, 592] width 53 height 18
checkbox input "true"
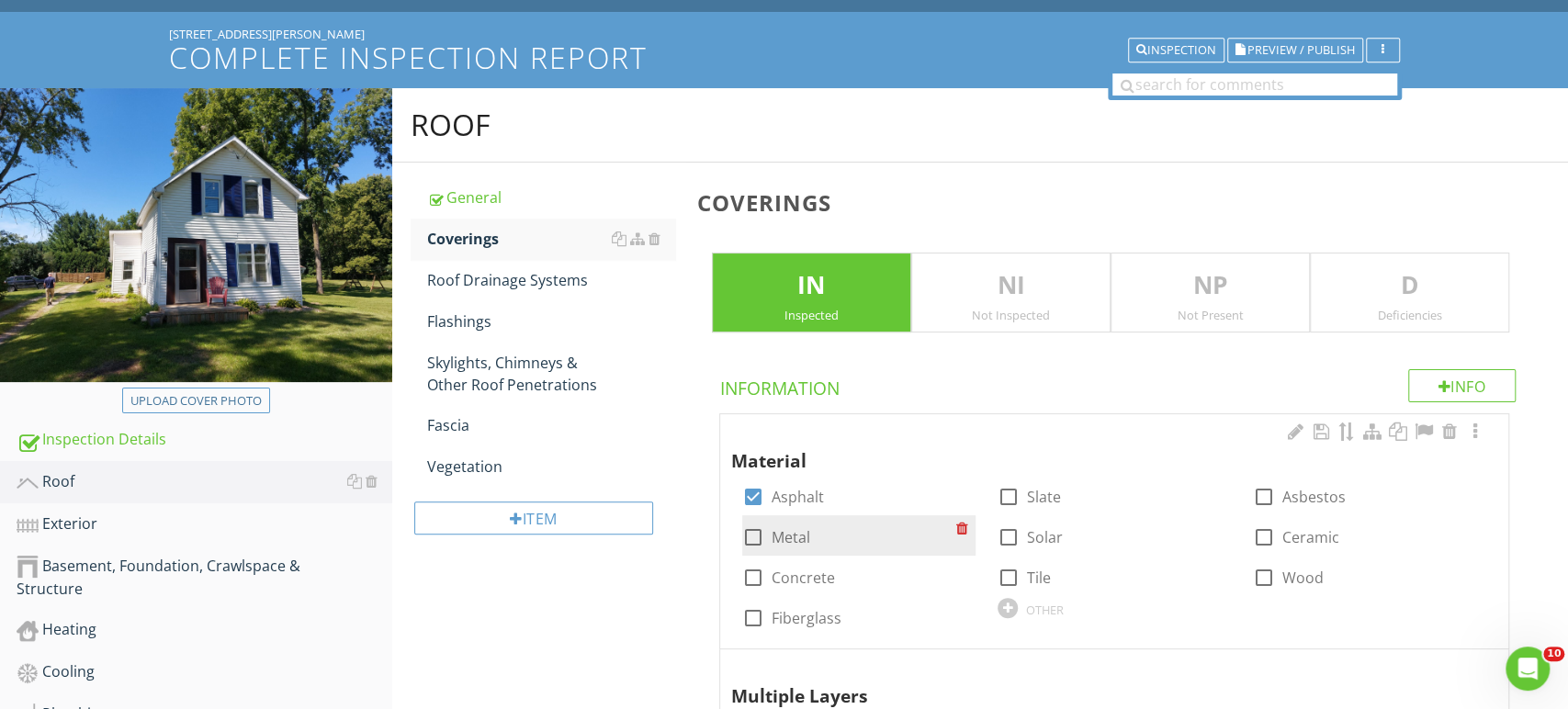
scroll to position [265, 0]
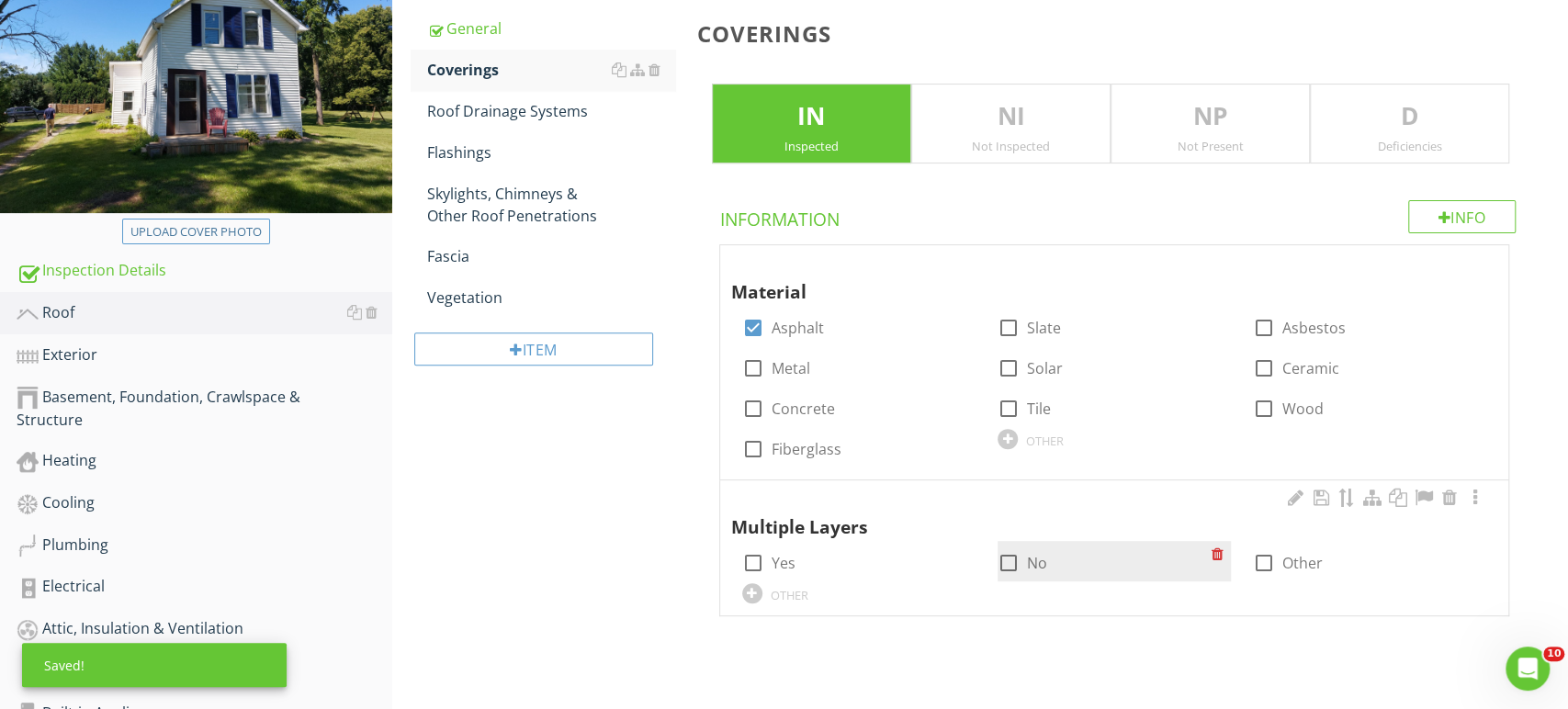
click at [1023, 556] on div at bounding box center [1009, 563] width 31 height 31
checkbox input "true"
click at [490, 118] on div "Roof Drainage Systems" at bounding box center [551, 111] width 248 height 22
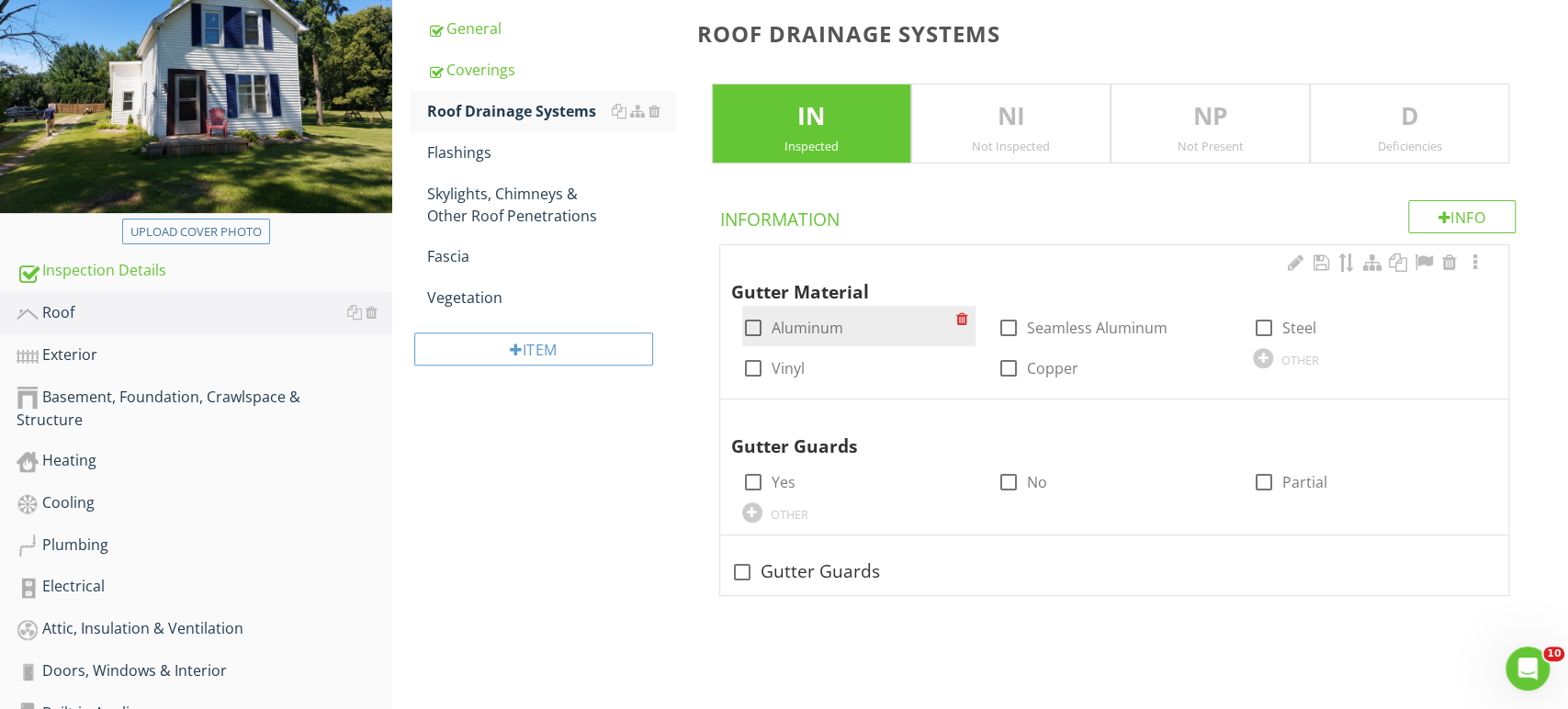
click at [813, 328] on label "Aluminum" at bounding box center [807, 328] width 72 height 18
checkbox input "true"
click at [1427, 98] on p "D" at bounding box center [1409, 117] width 197 height 37
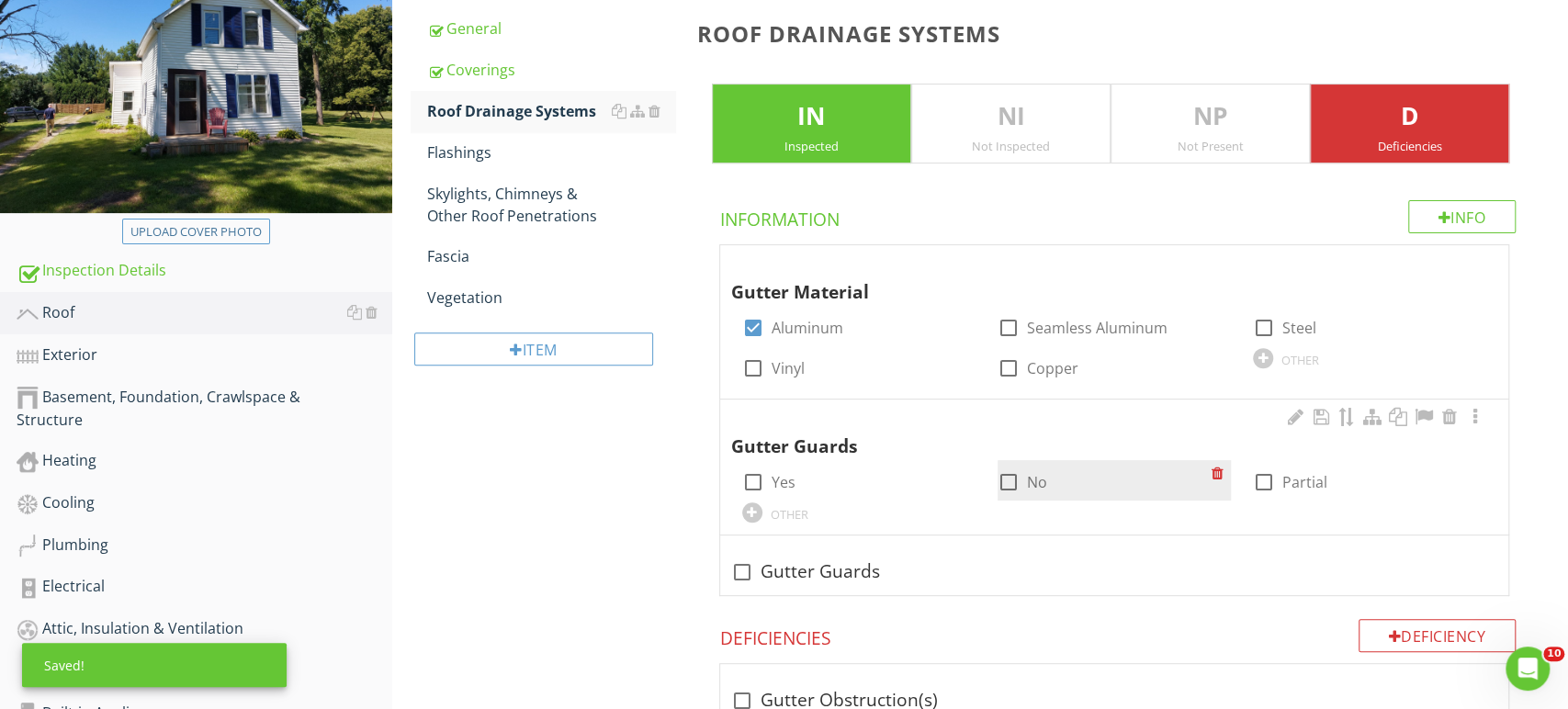
click at [1008, 478] on div at bounding box center [1009, 482] width 31 height 31
checkbox input "true"
click at [1443, 550] on div at bounding box center [1449, 552] width 22 height 18
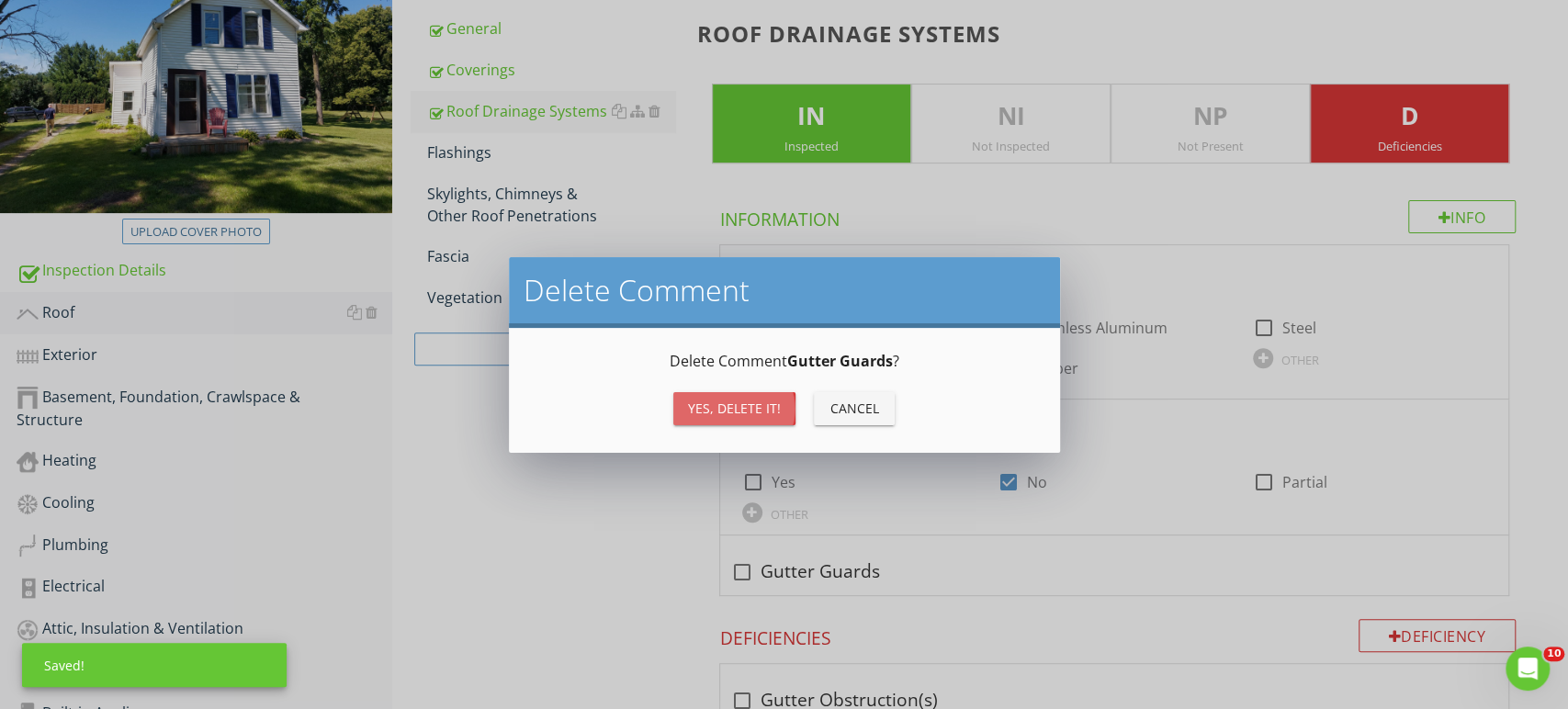
click at [766, 417] on div "Yes, Delete it!" at bounding box center [733, 408] width 92 height 19
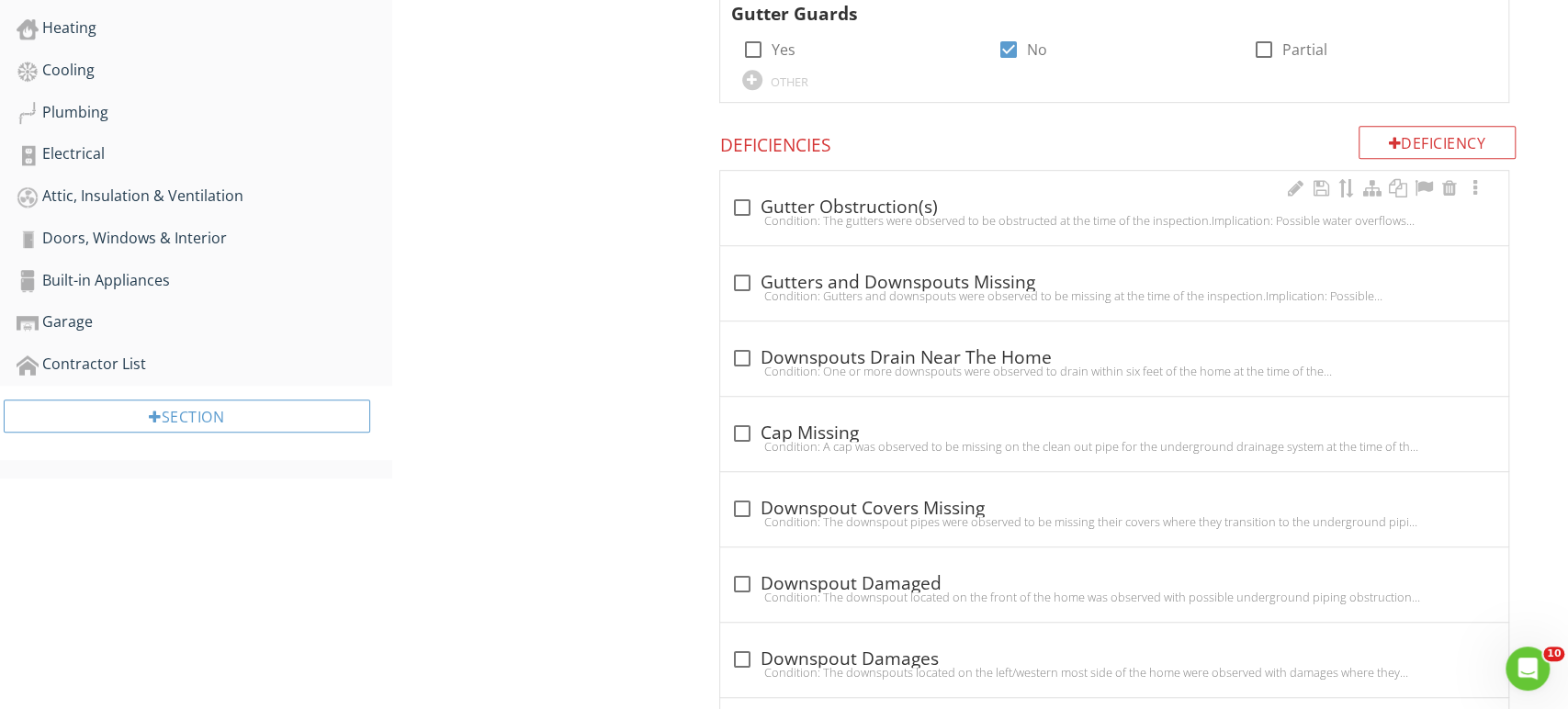
scroll to position [754, 0]
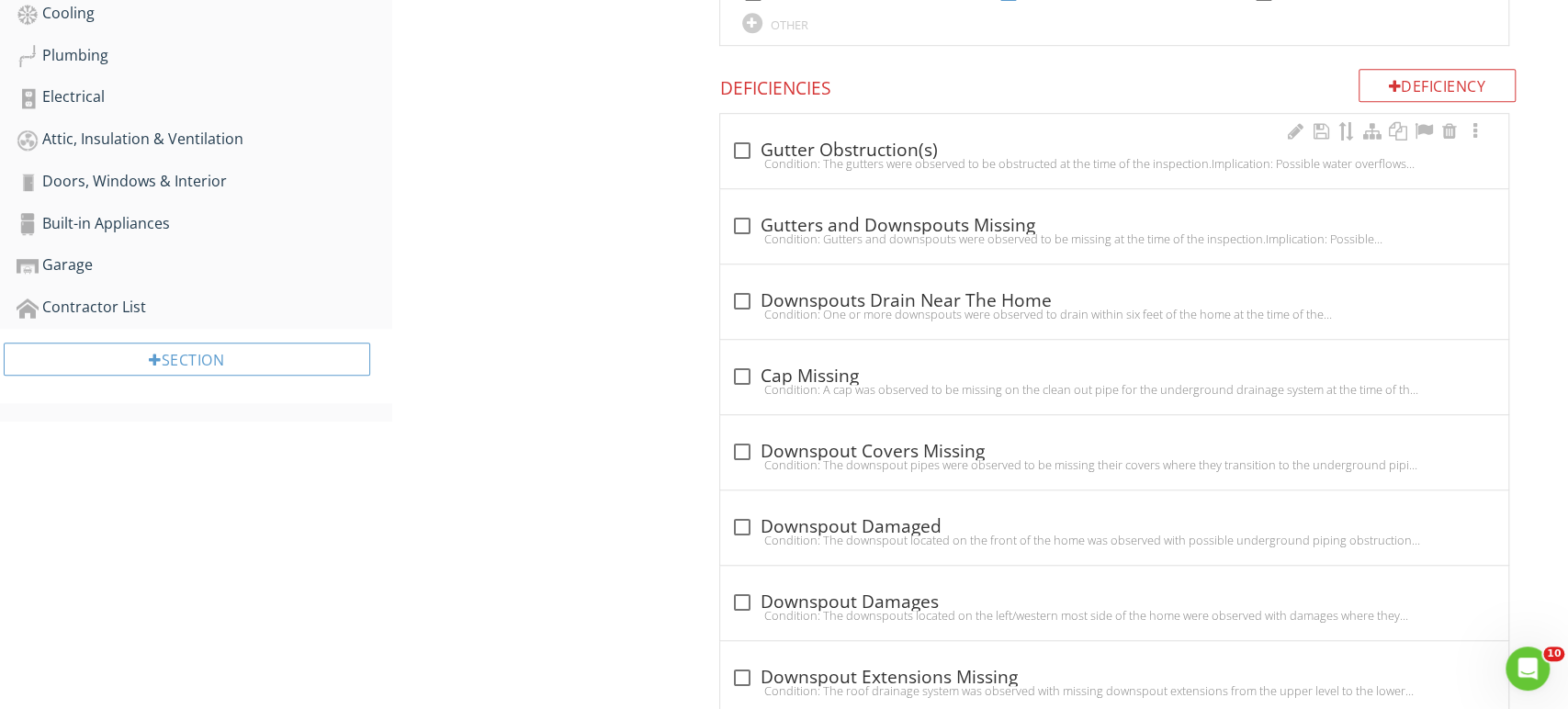
click at [896, 161] on div "Condition: The gutters were observed to be obstructed at the time of the inspec…" at bounding box center [1115, 163] width 766 height 15
checkbox input "true"
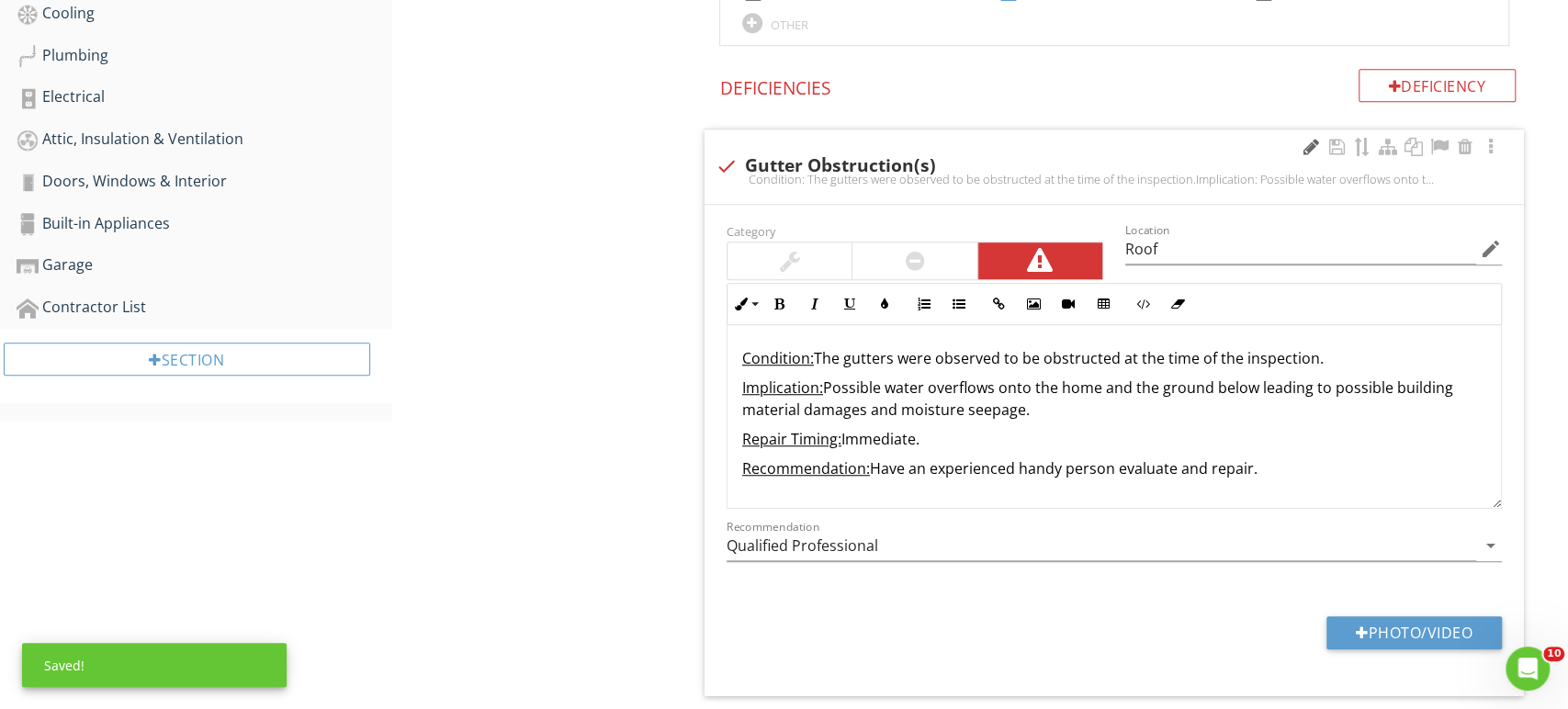
click at [1302, 149] on div at bounding box center [1310, 147] width 22 height 18
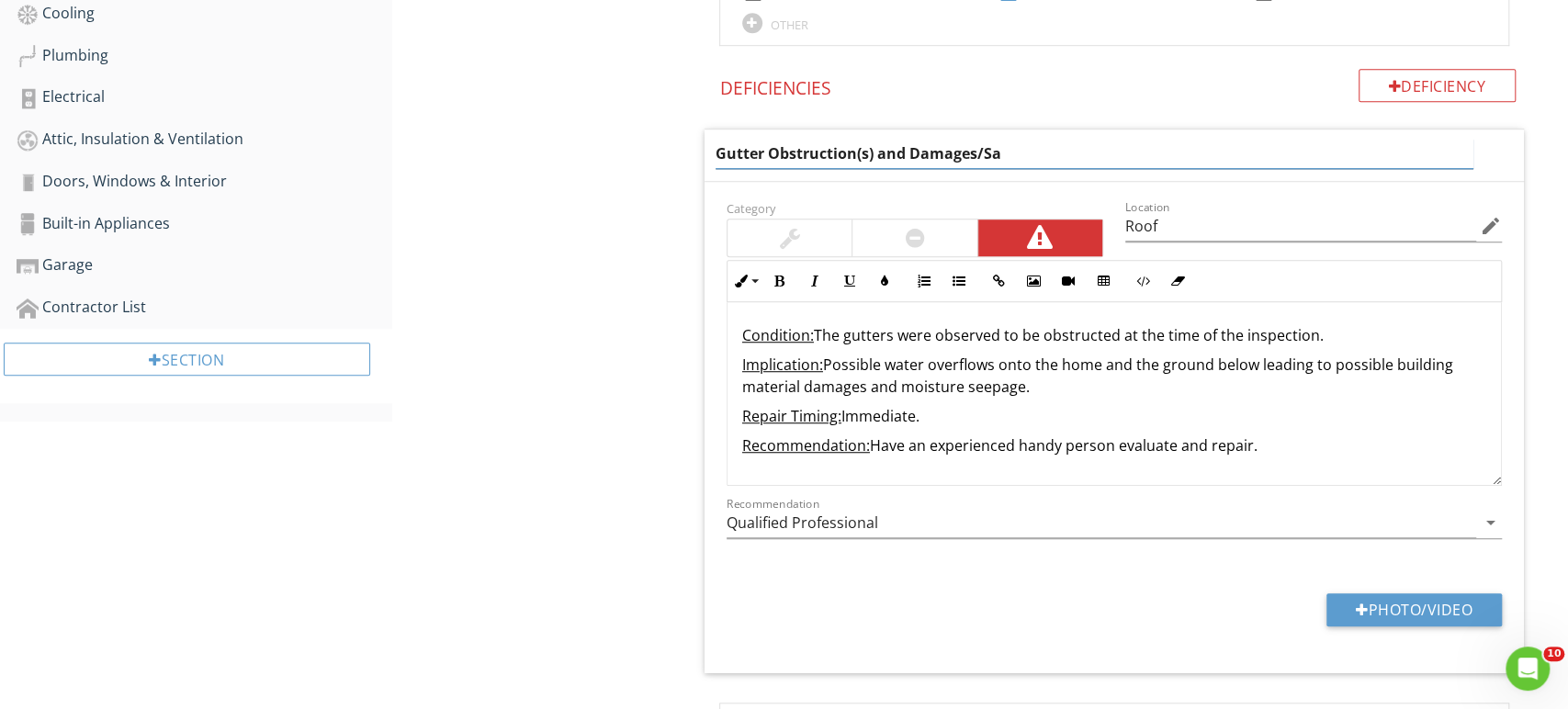
type input "Gutter Obstruction(s) and Damages/Sag"
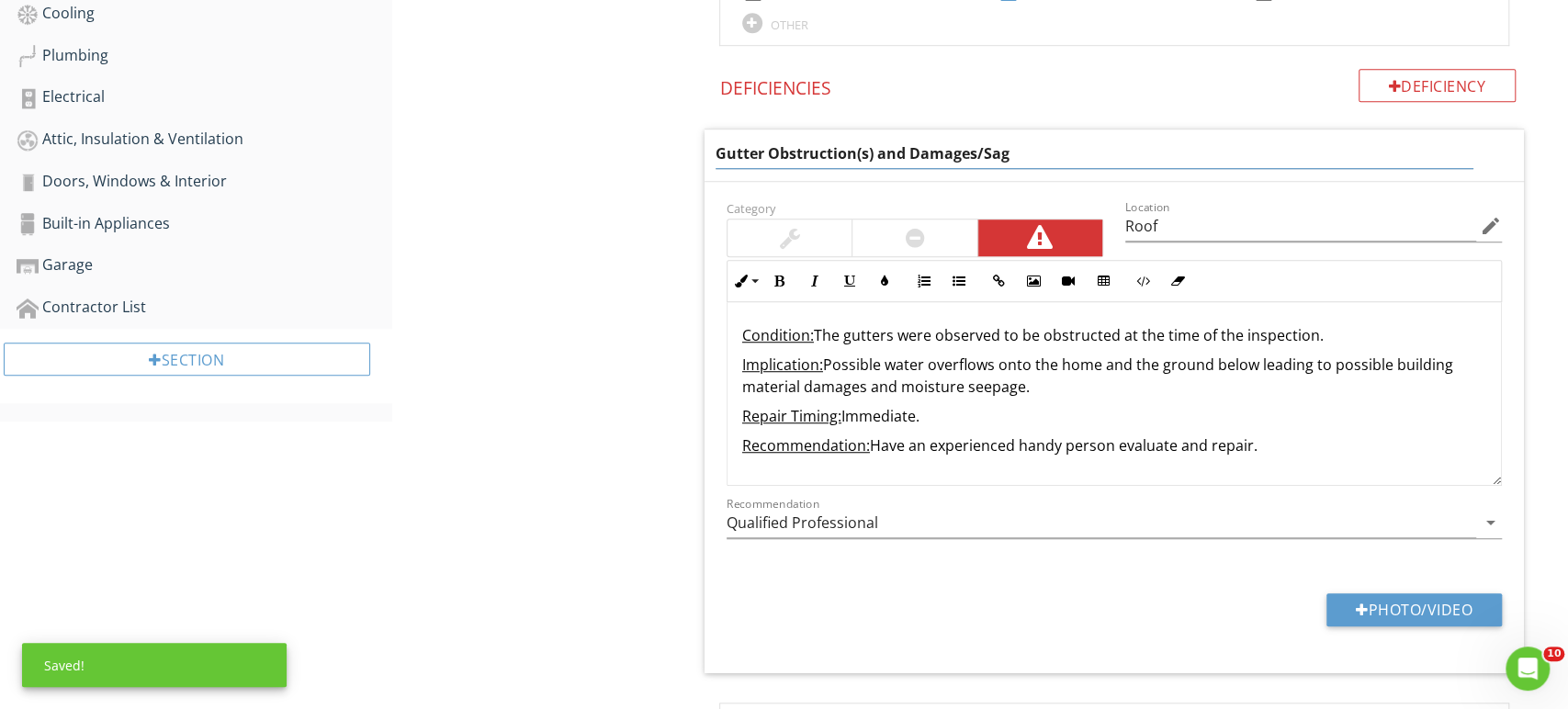
click at [1004, 337] on div "Condition: The gutters were observed to be obstructed at the time of the inspec…" at bounding box center [1114, 394] width 773 height 184
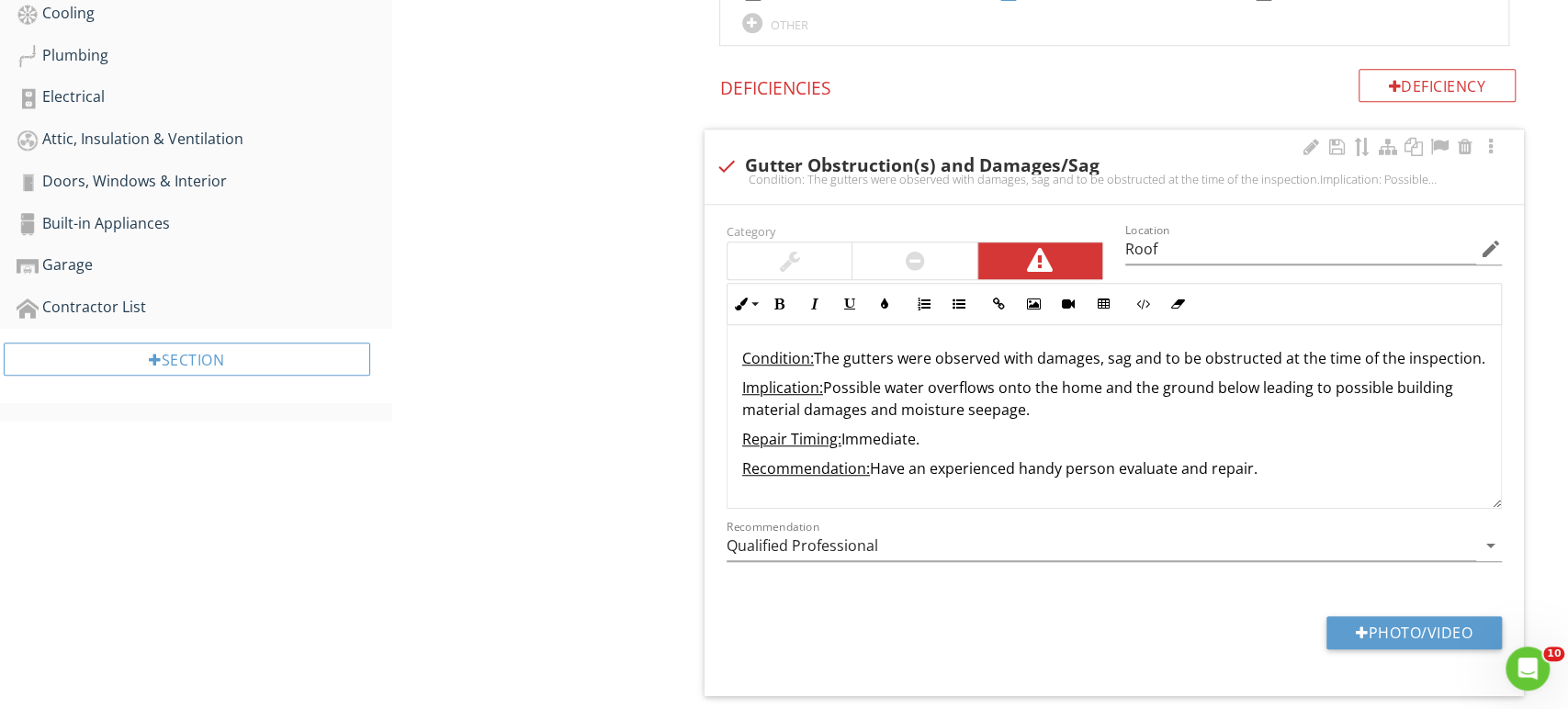
click at [1398, 387] on p "Implication: Possible water overflows onto the home and the ground below leadin…" at bounding box center [1114, 398] width 744 height 44
click at [1389, 392] on p "Implication: Possible water overflows onto the home and the ground below leadin…" at bounding box center [1114, 398] width 744 height 44
click at [1001, 543] on input "Qualified Professional" at bounding box center [1101, 546] width 750 height 30
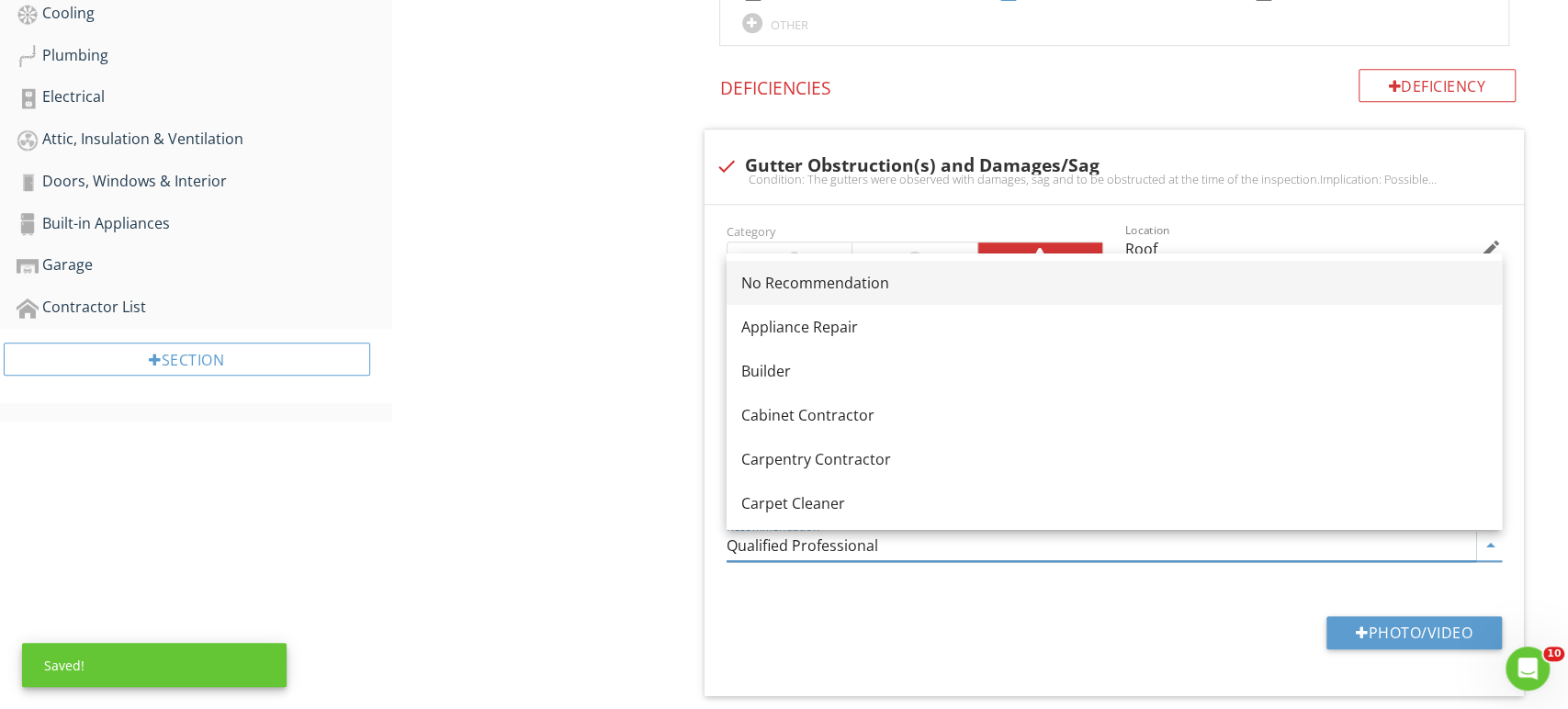
click at [866, 297] on link "No Recommendation" at bounding box center [1114, 282] width 775 height 44
type input "No Recommendation"
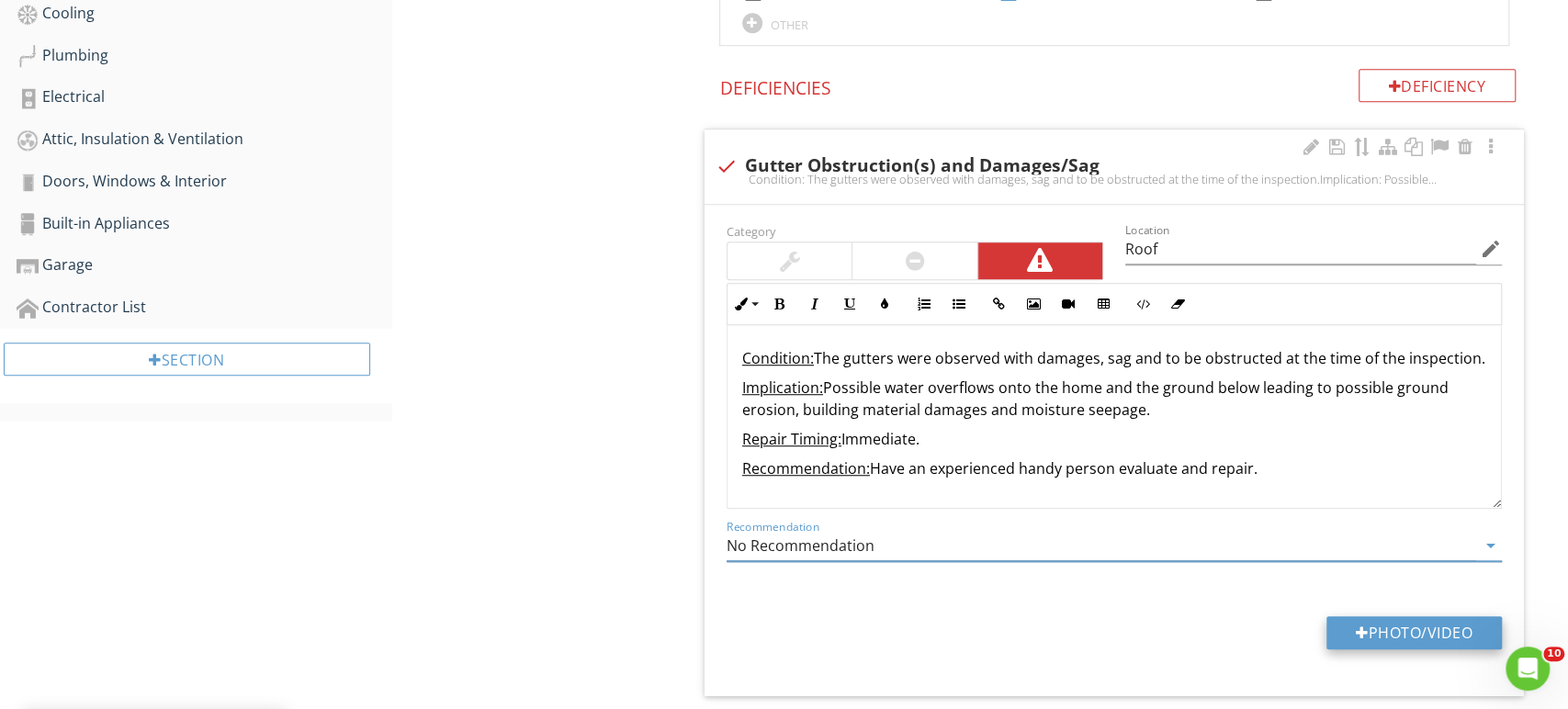
click at [1375, 632] on button "Photo/Video" at bounding box center [1414, 633] width 175 height 33
type input "C:\fakepath\20250827_125843.jpg"
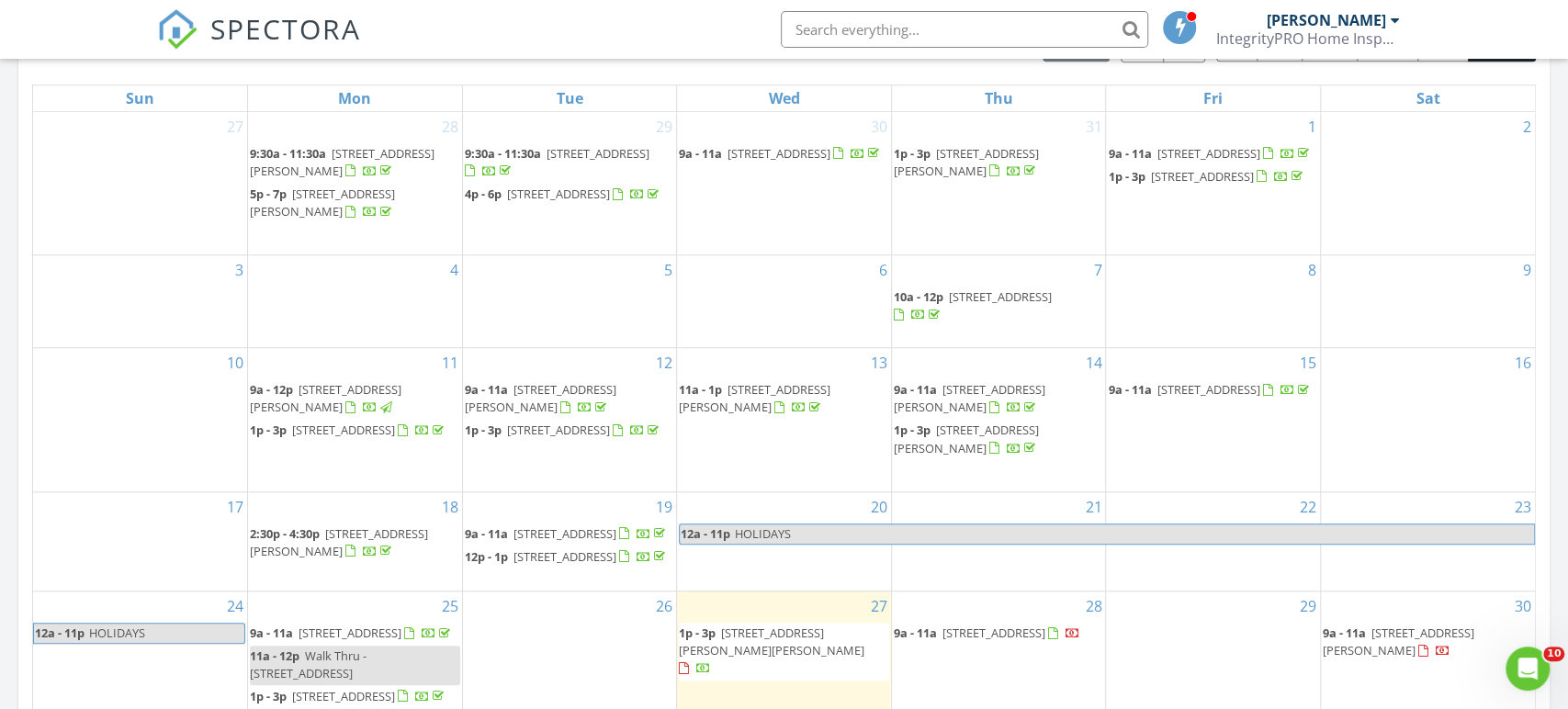
scroll to position [897, 0]
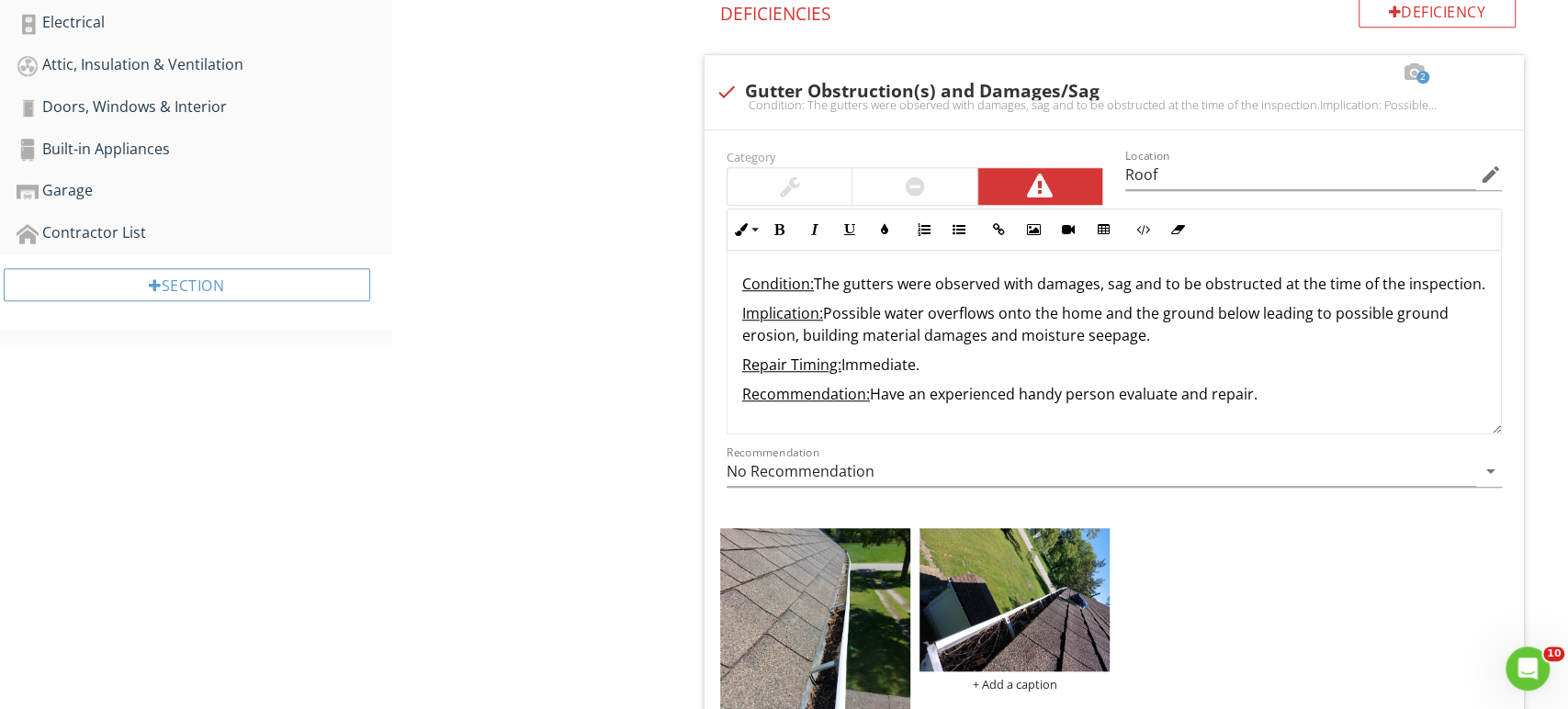
scroll to position [829, 0]
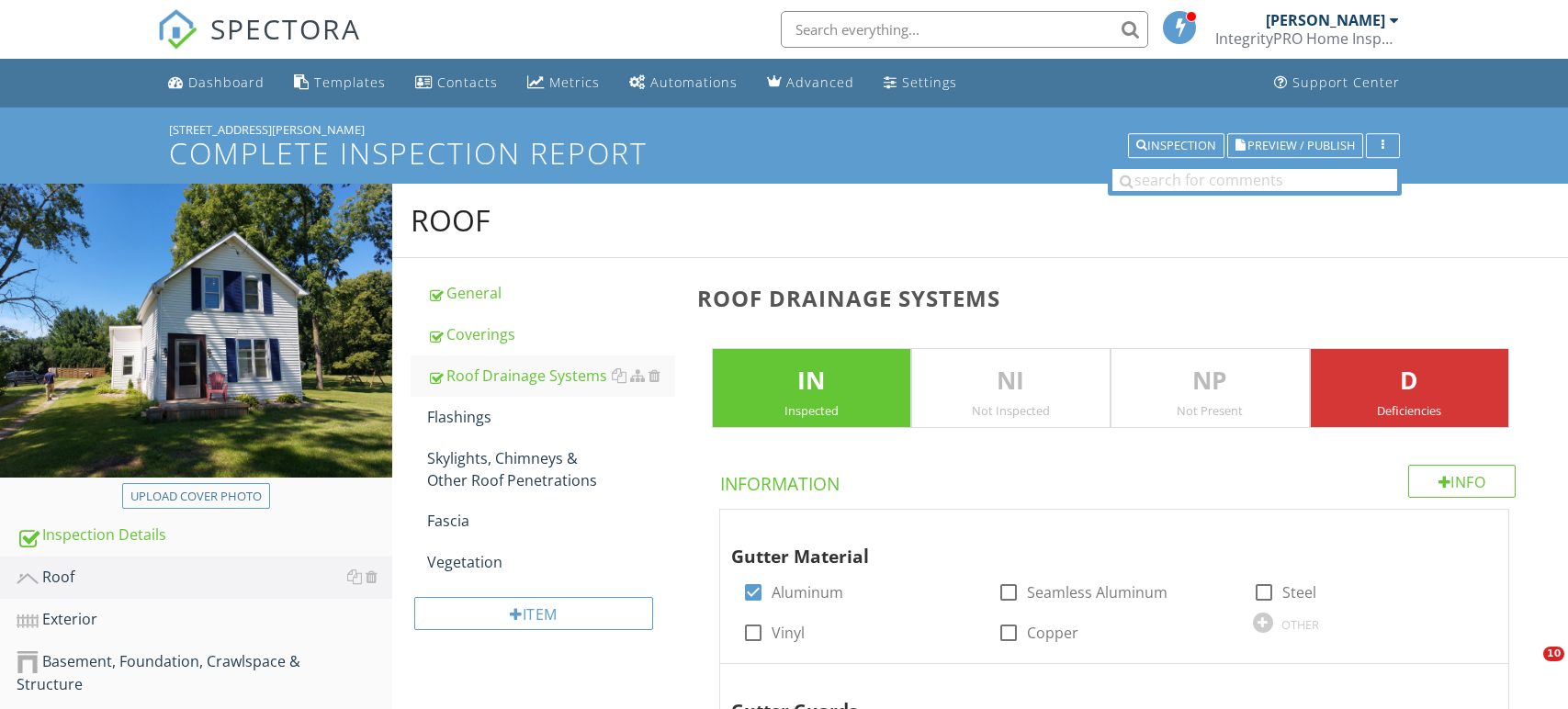
scroll to position [1900, 0]
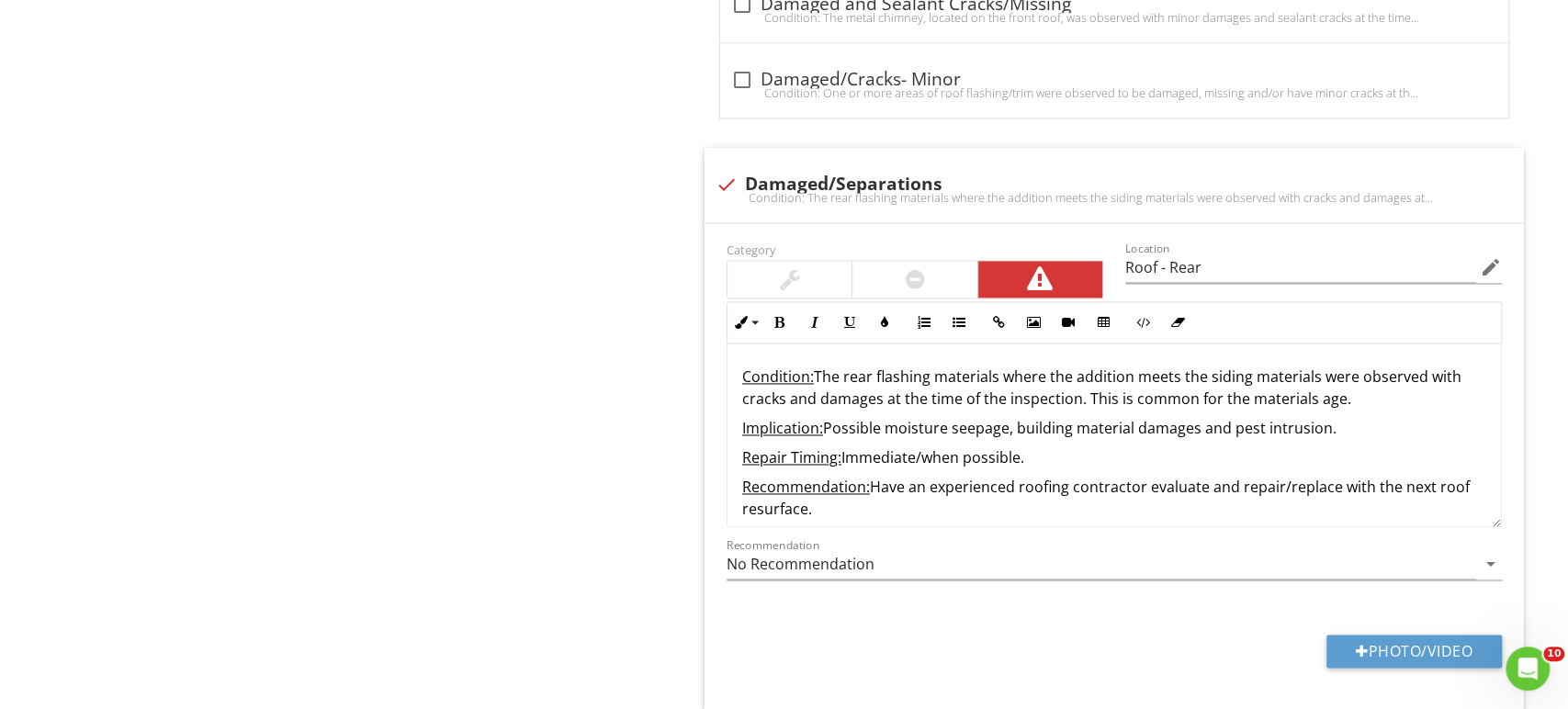
scroll to position [1690, 0]
